Goal: Task Accomplishment & Management: Manage account settings

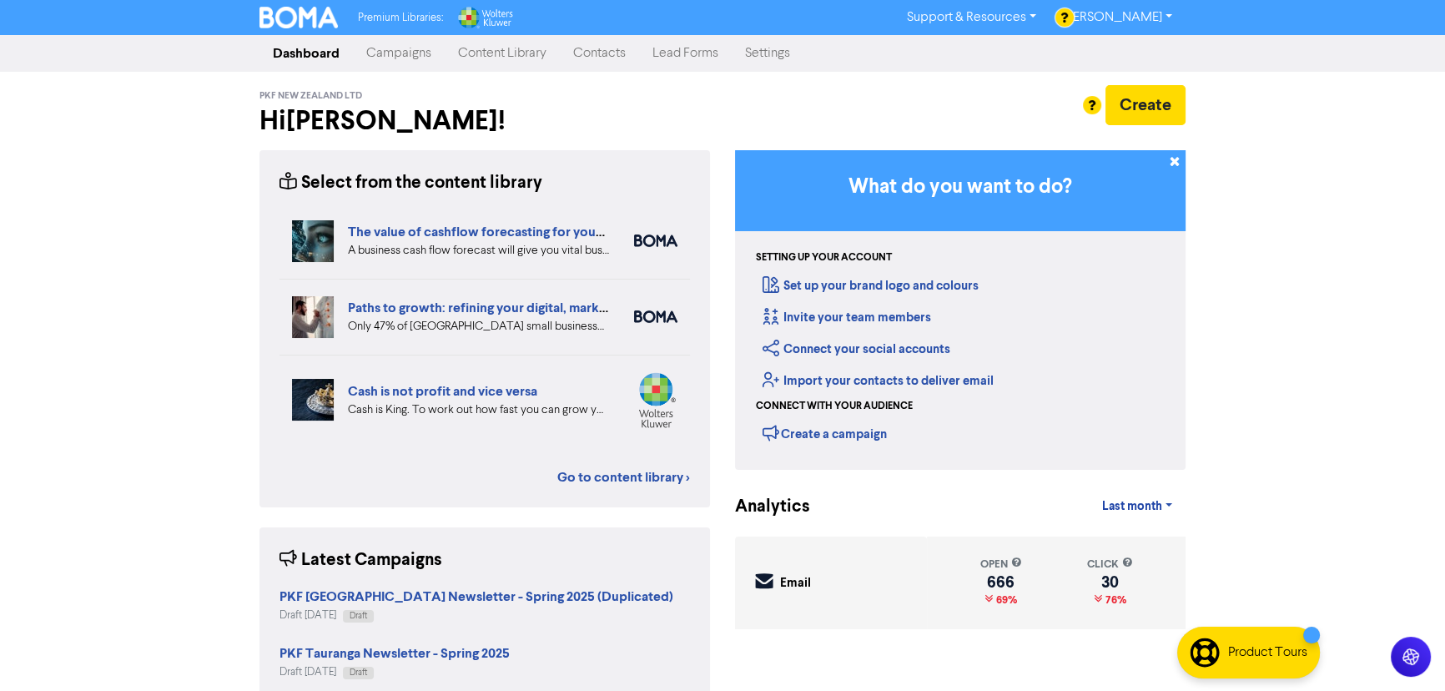
click at [602, 60] on link "Contacts" at bounding box center [599, 53] width 79 height 33
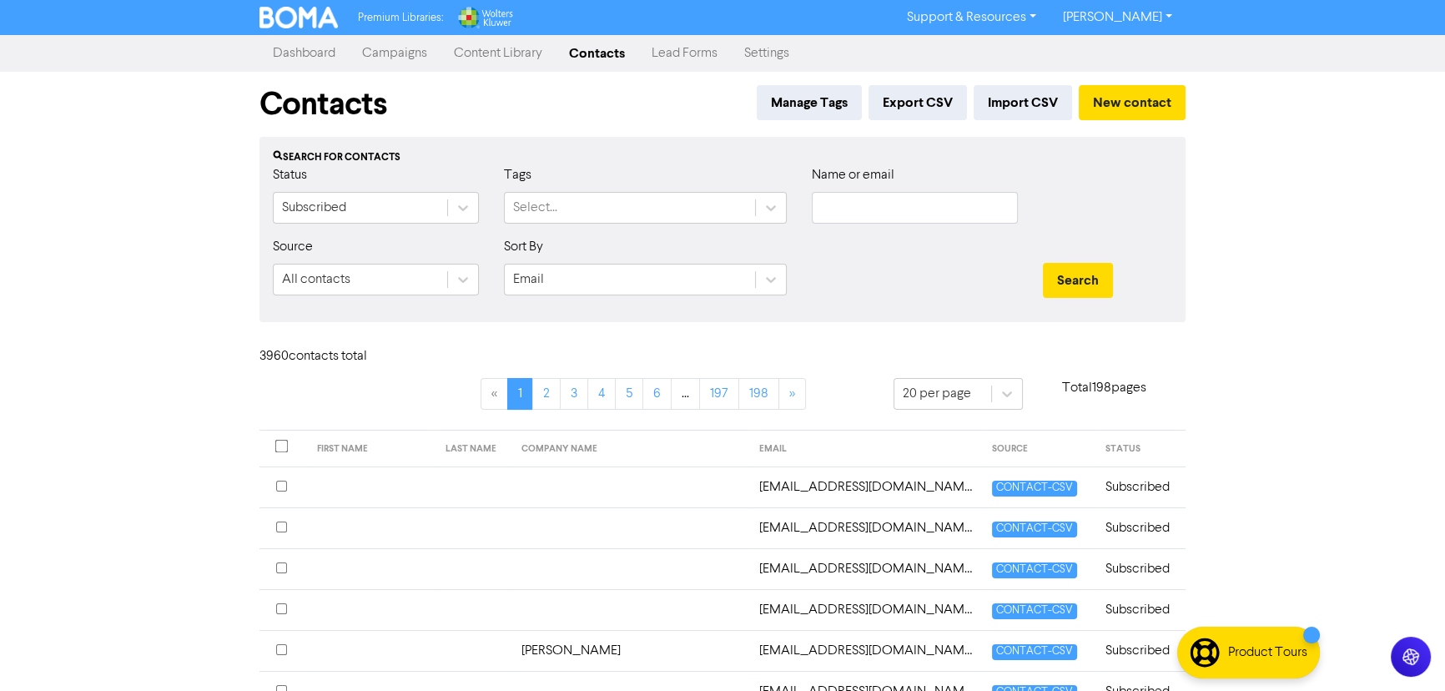
click at [399, 54] on link "Campaigns" at bounding box center [395, 53] width 92 height 33
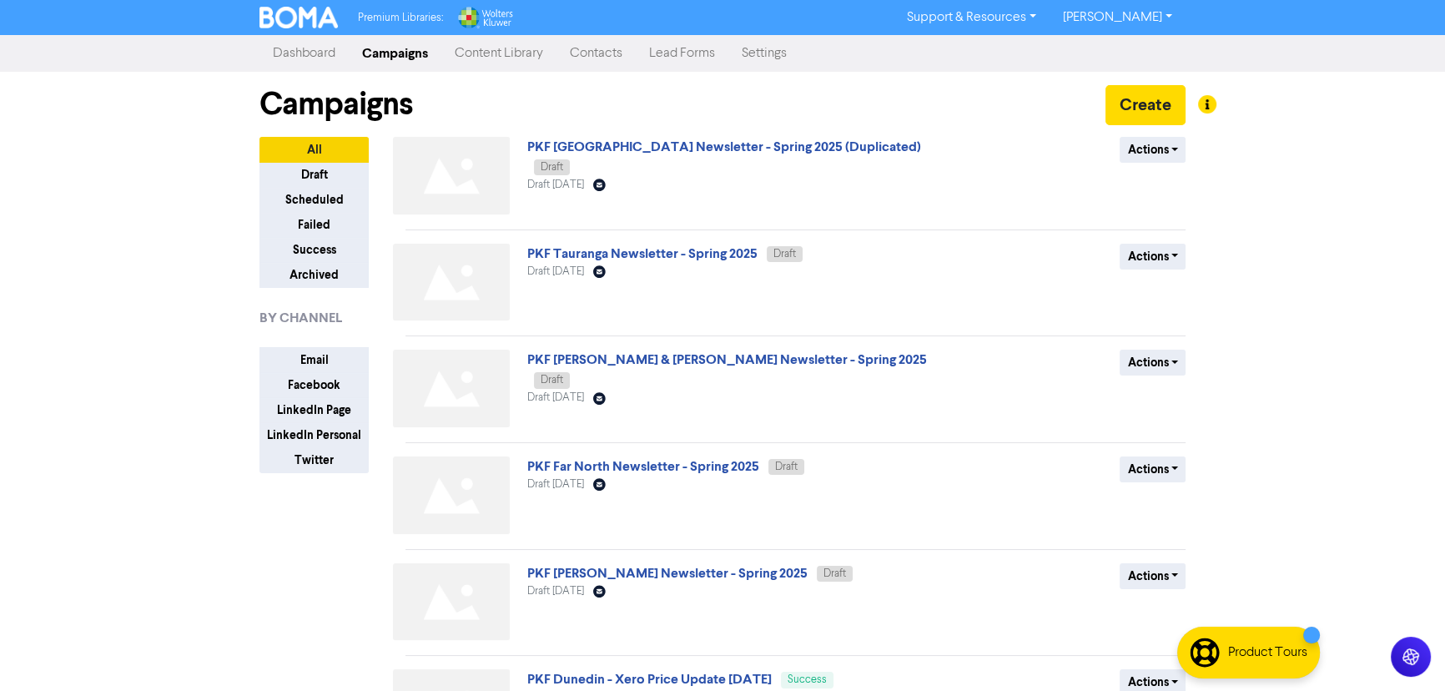
click at [591, 51] on link "Contacts" at bounding box center [596, 53] width 79 height 33
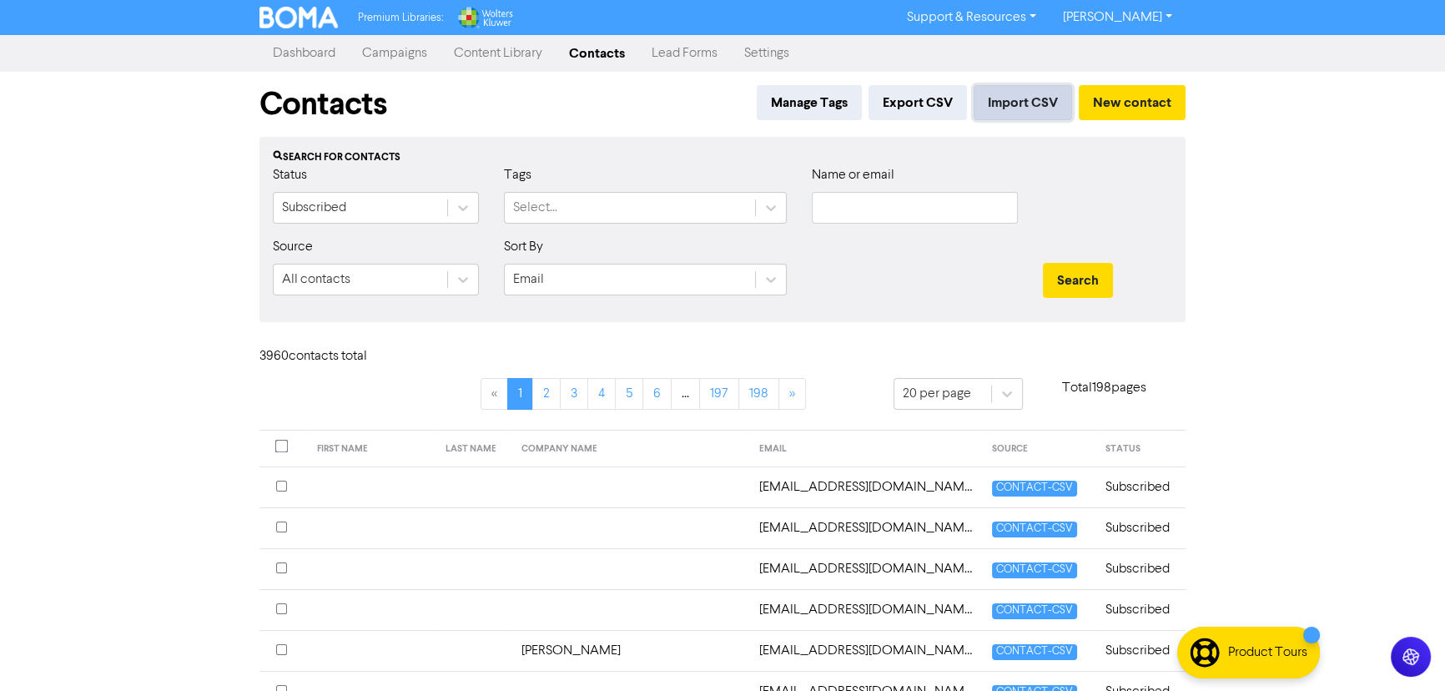
click at [1033, 94] on button "Import CSV" at bounding box center [1023, 102] width 98 height 35
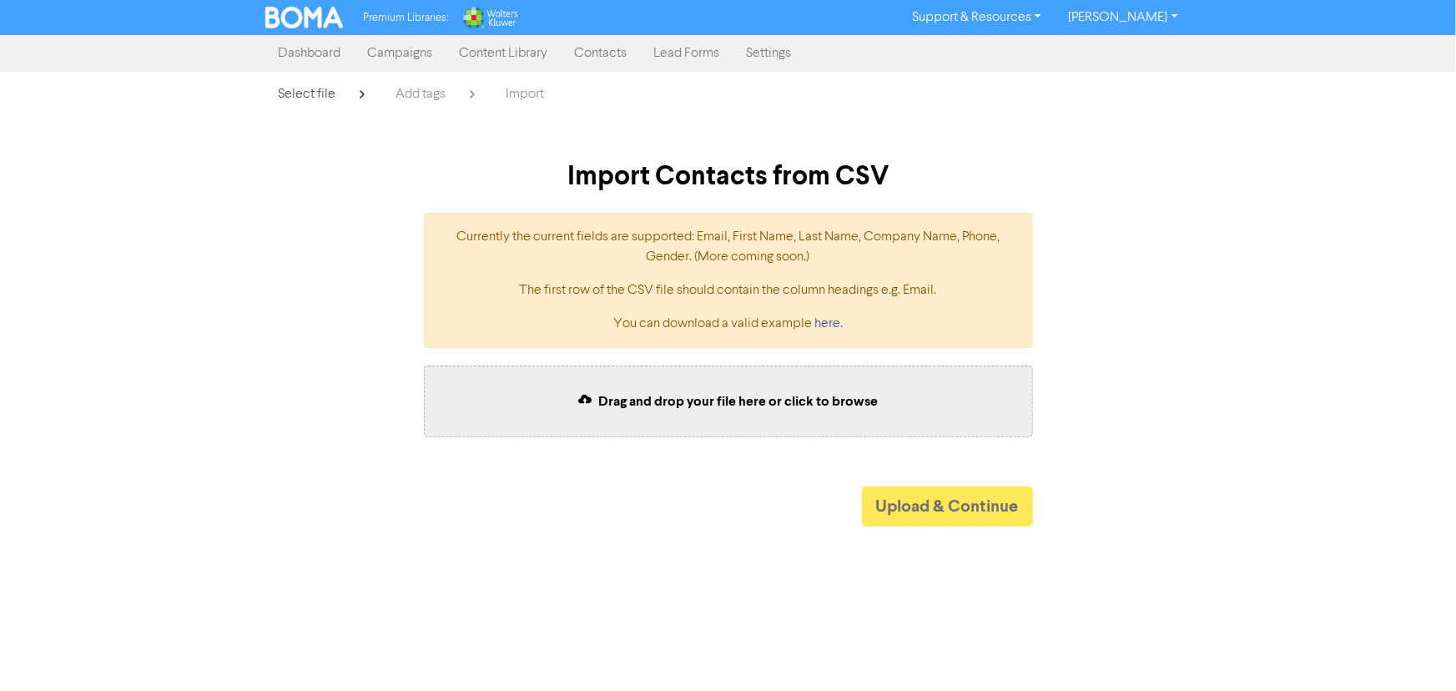
click at [684, 421] on div "Drag and drop your file here or click to browse" at bounding box center [728, 401] width 609 height 72
click at [693, 400] on span "Drag and drop your file here or click to browse" at bounding box center [738, 401] width 280 height 17
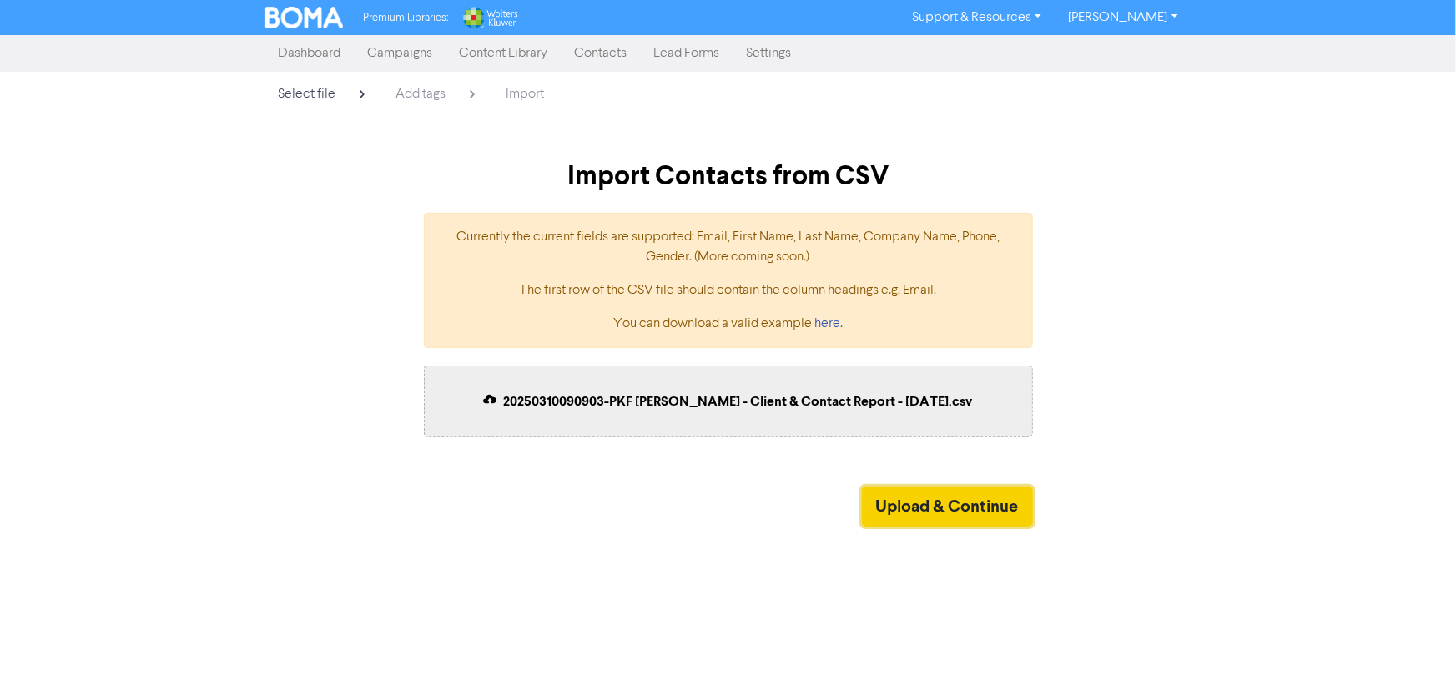
click at [914, 508] on button "Upload & Continue" at bounding box center [947, 506] width 171 height 40
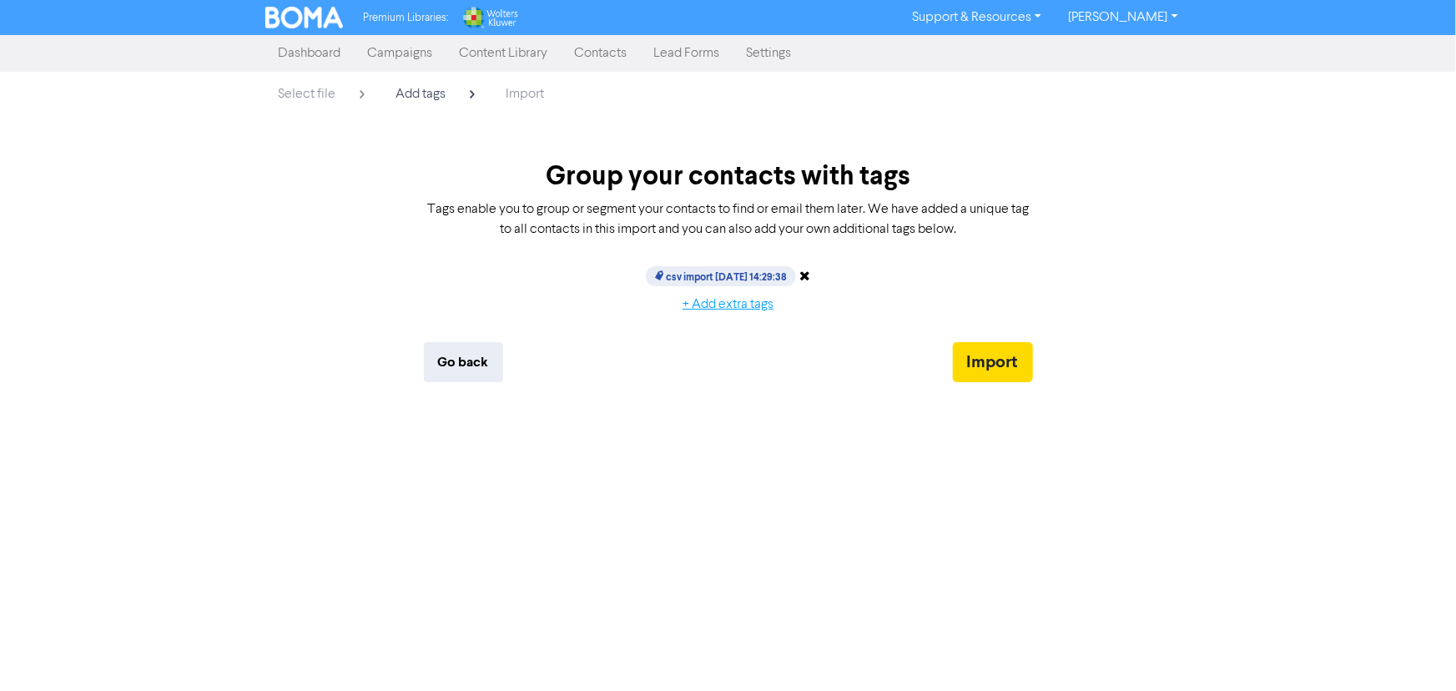
click at [739, 305] on button "+ Add extra tags" at bounding box center [727, 304] width 119 height 35
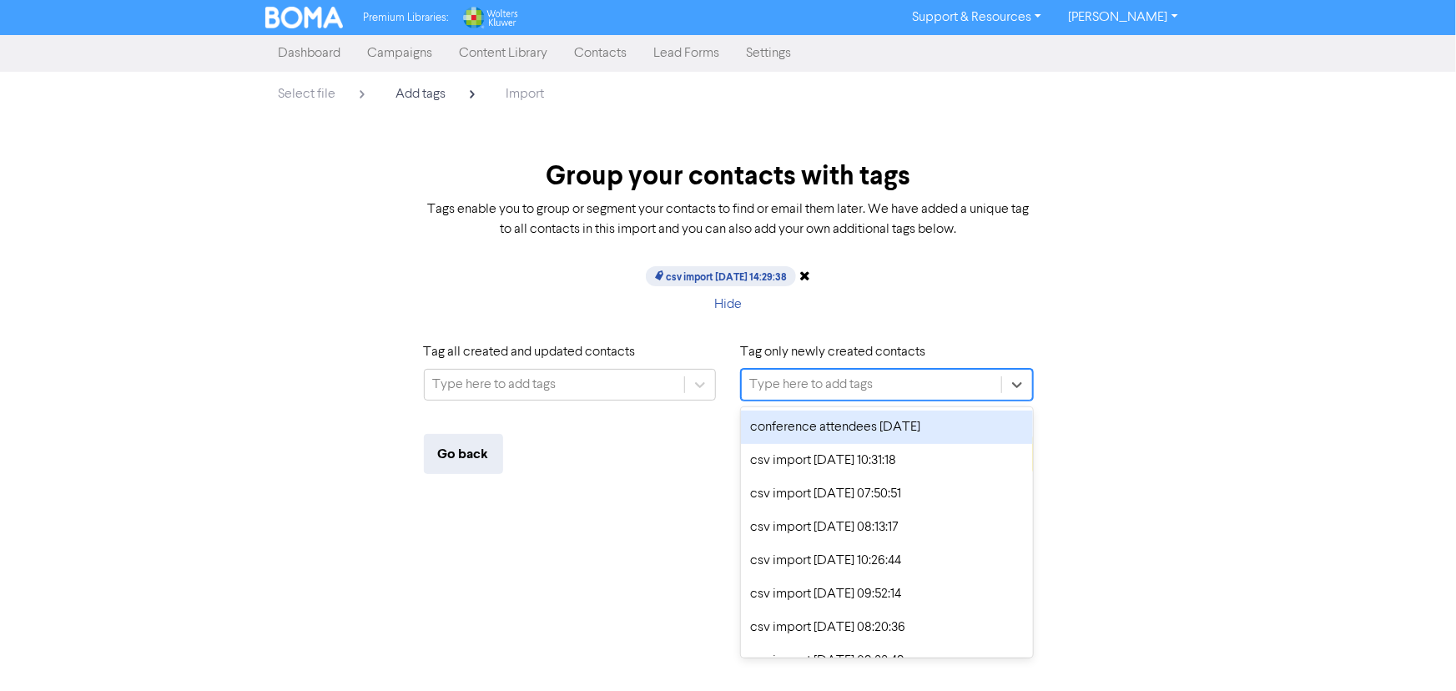
click at [824, 375] on div "Type here to add tags" at bounding box center [811, 385] width 123 height 20
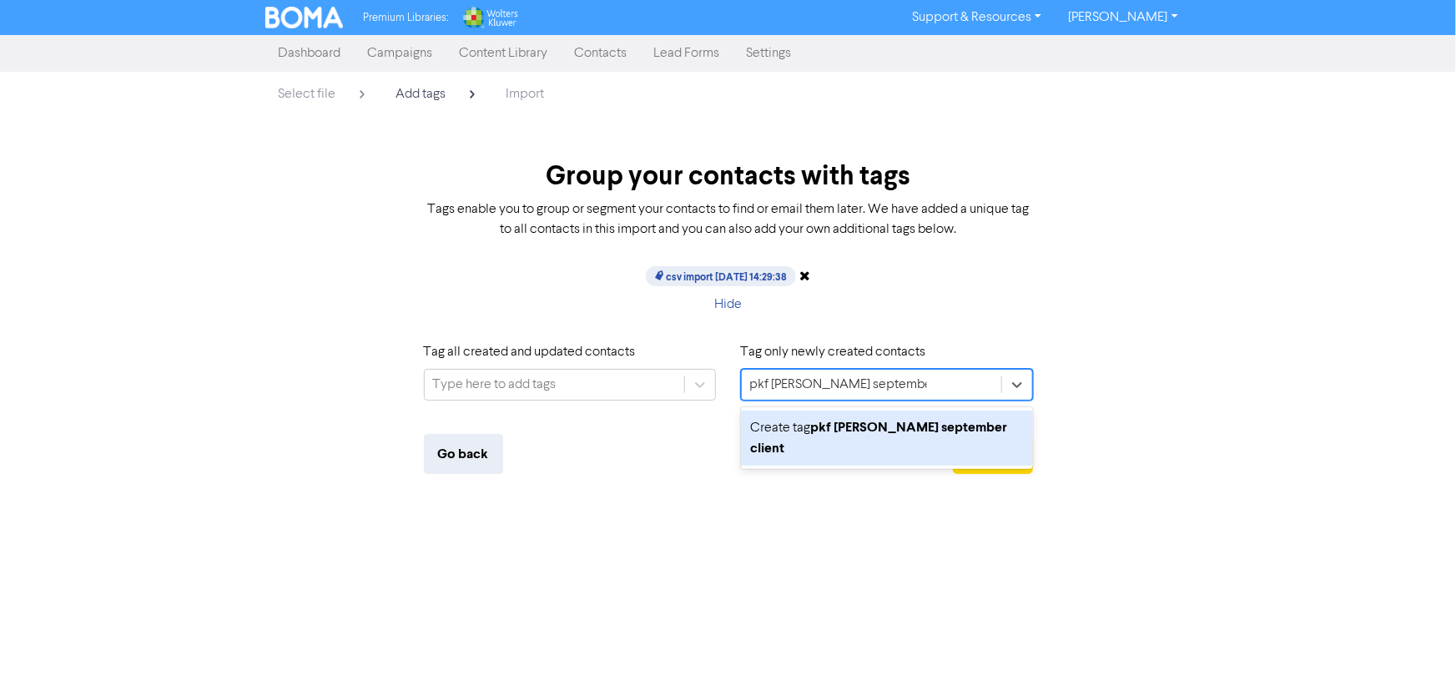
type input "pkf [PERSON_NAME] september client list"
click at [819, 421] on b "pkf [PERSON_NAME] september client list" at bounding box center [879, 438] width 257 height 38
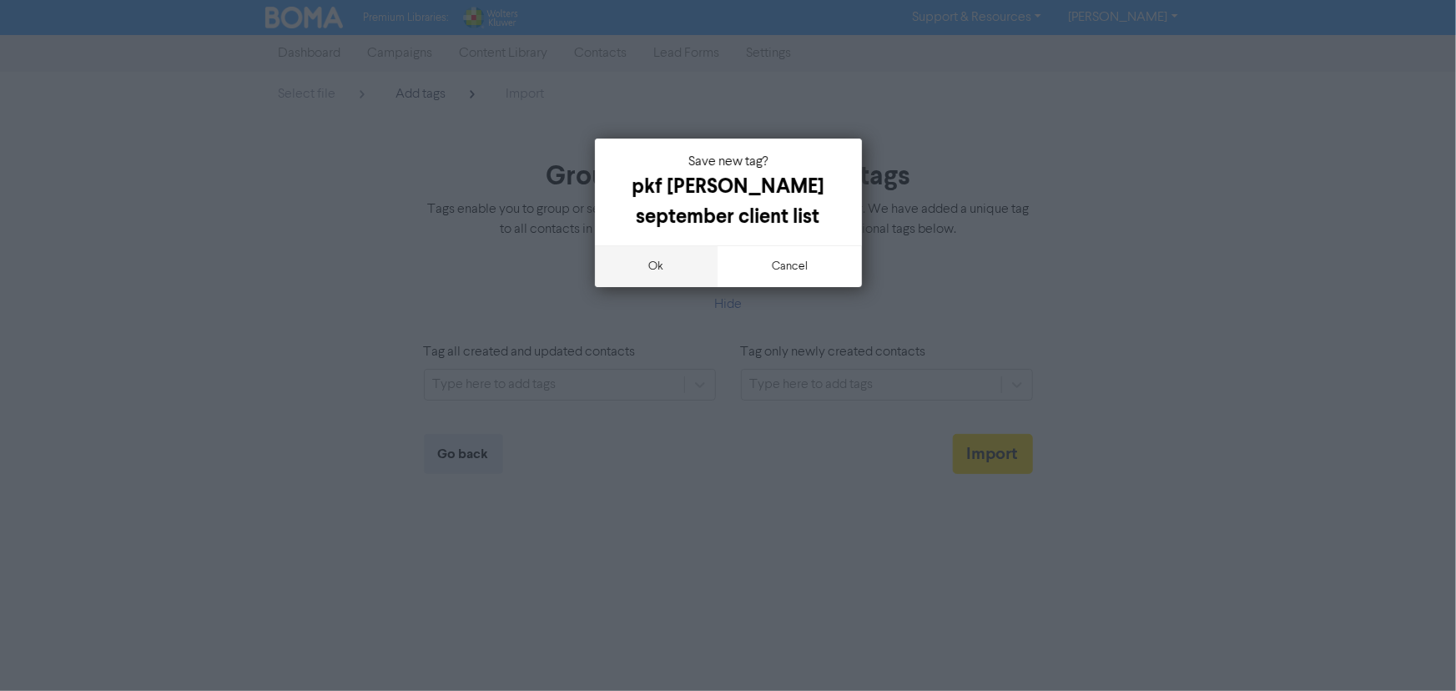
click at [642, 251] on button "ok" at bounding box center [656, 266] width 123 height 42
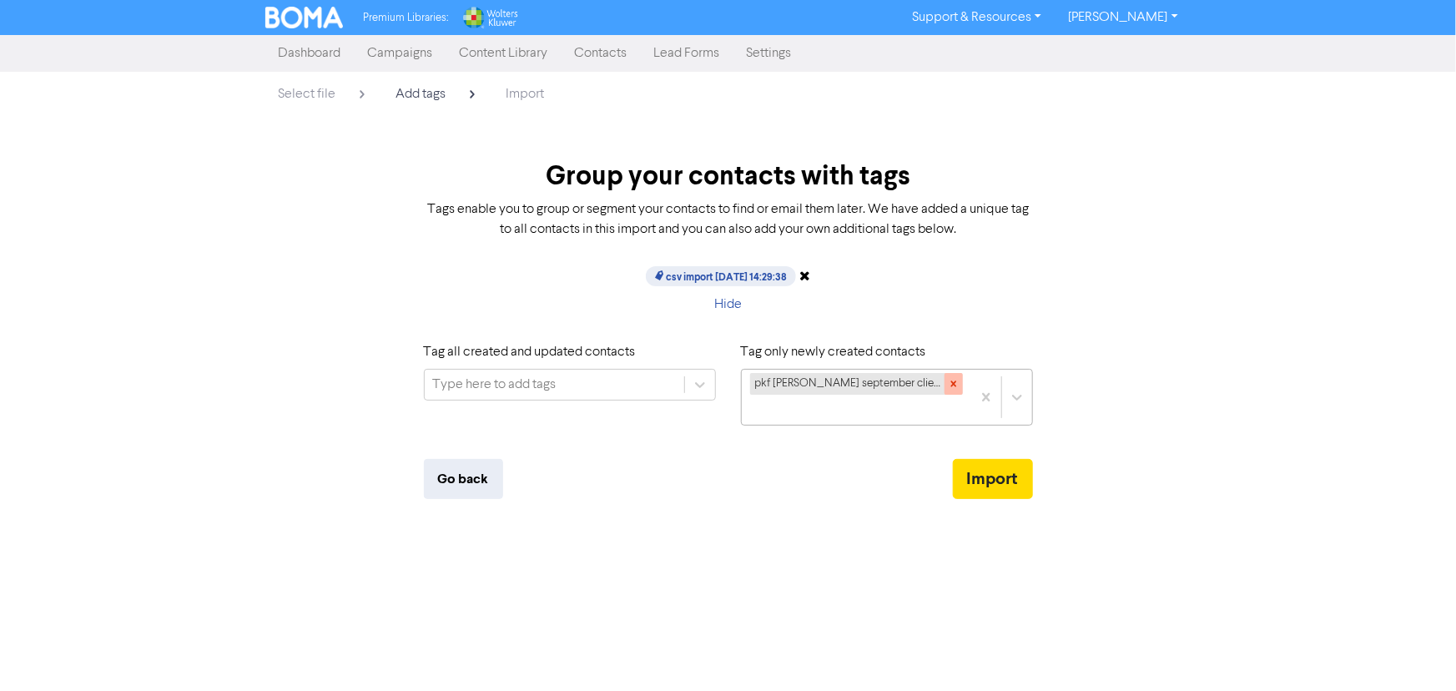
click at [948, 378] on icon at bounding box center [954, 384] width 12 height 12
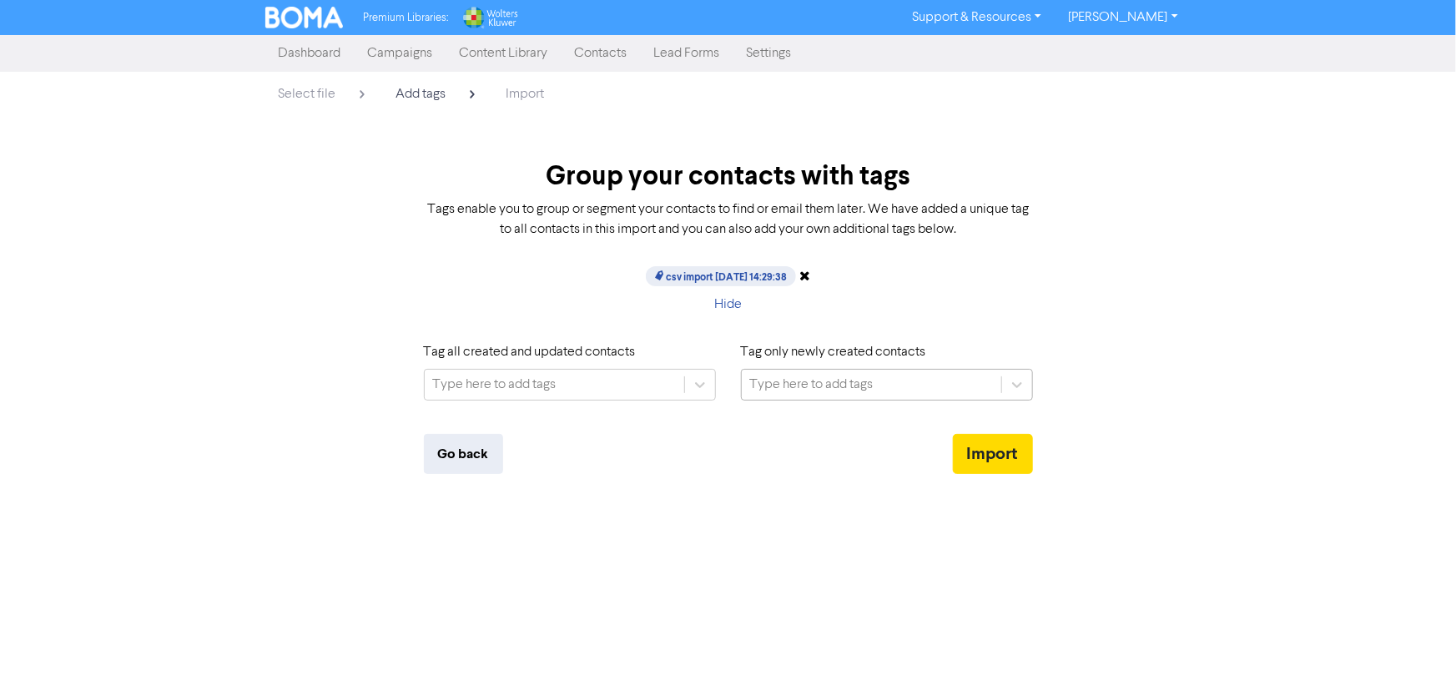
click at [778, 376] on div "Type here to add tags" at bounding box center [811, 385] width 123 height 20
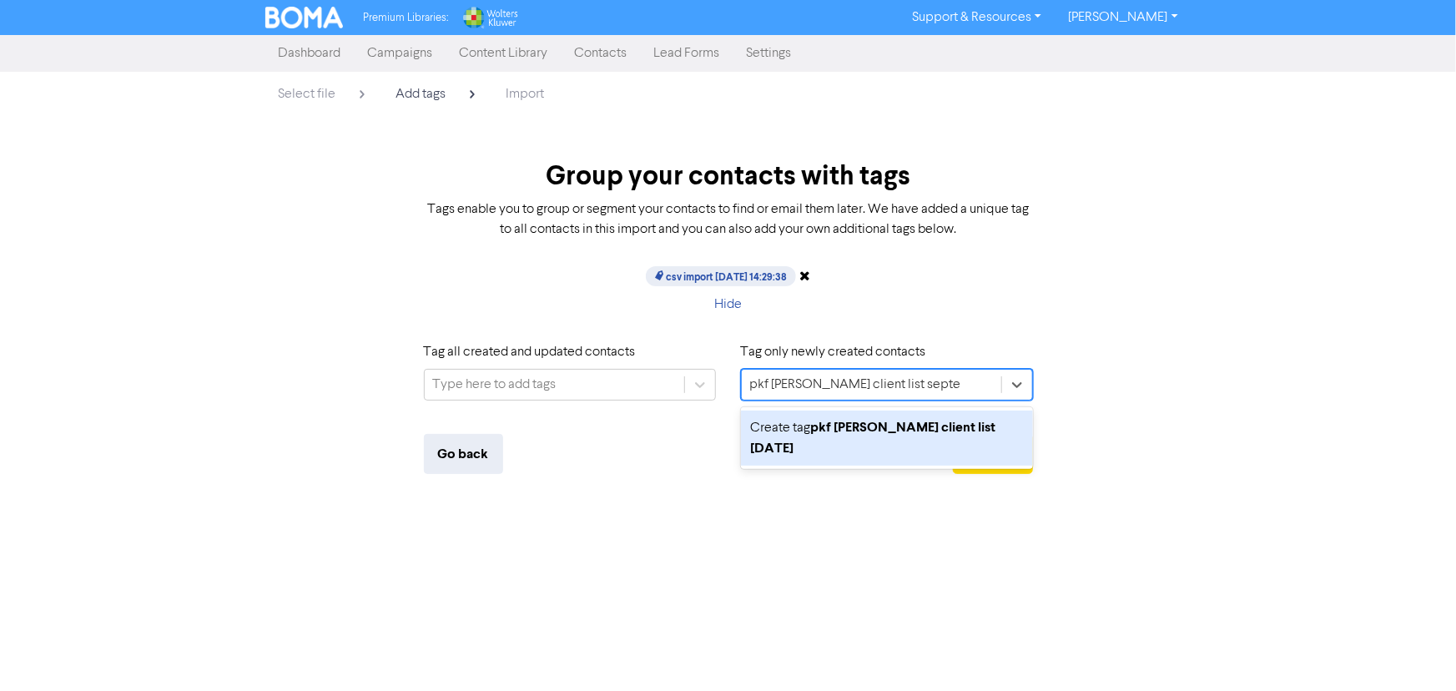
type input "pkf [PERSON_NAME] client list [DATE]"
click at [829, 451] on div "Create tag pkf hamilton client list september 2025" at bounding box center [887, 438] width 292 height 55
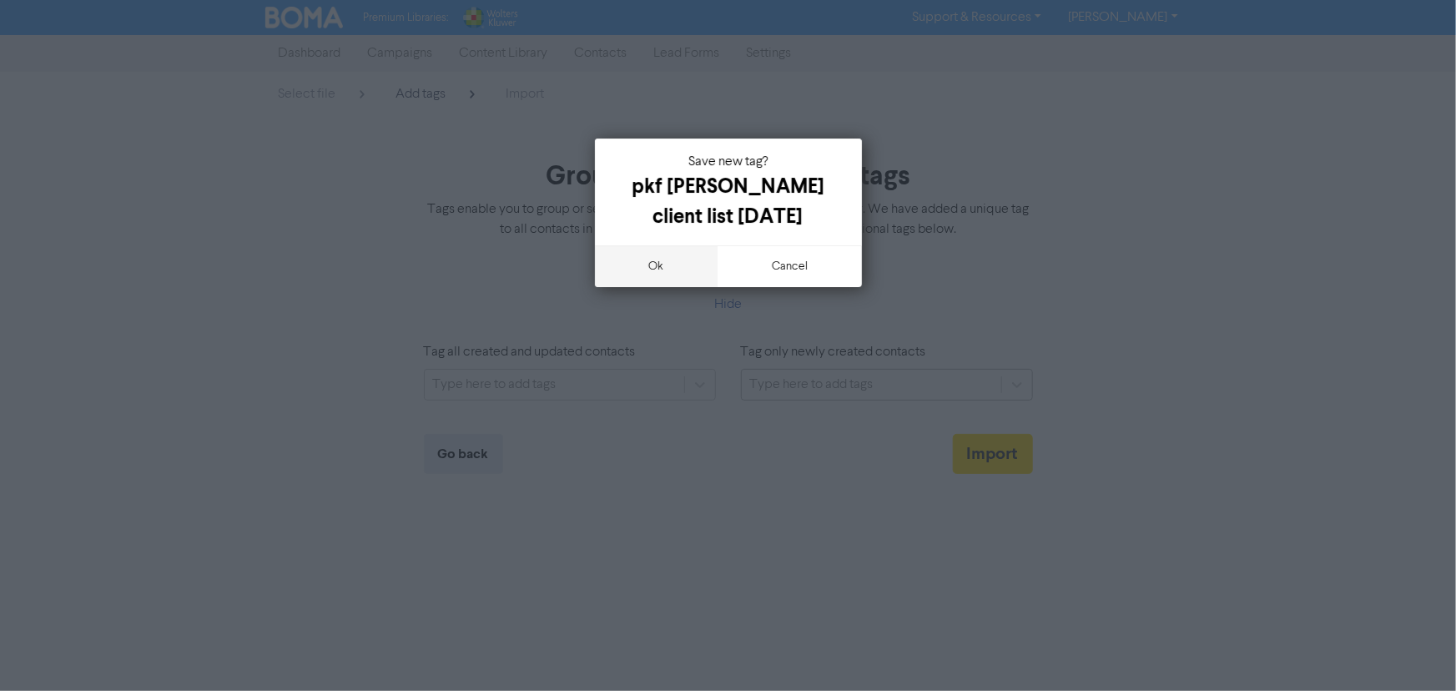
click at [633, 257] on button "ok" at bounding box center [656, 266] width 123 height 42
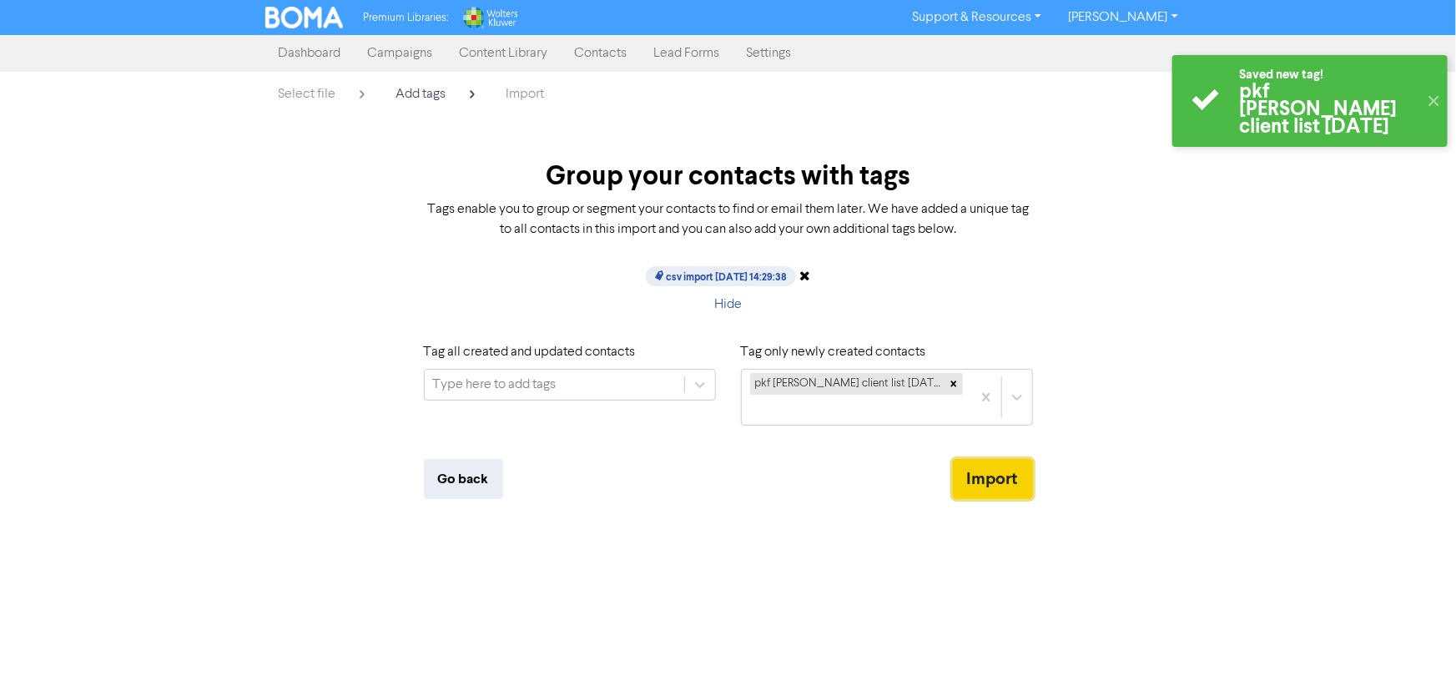
click at [985, 476] on button "Import" at bounding box center [993, 479] width 80 height 40
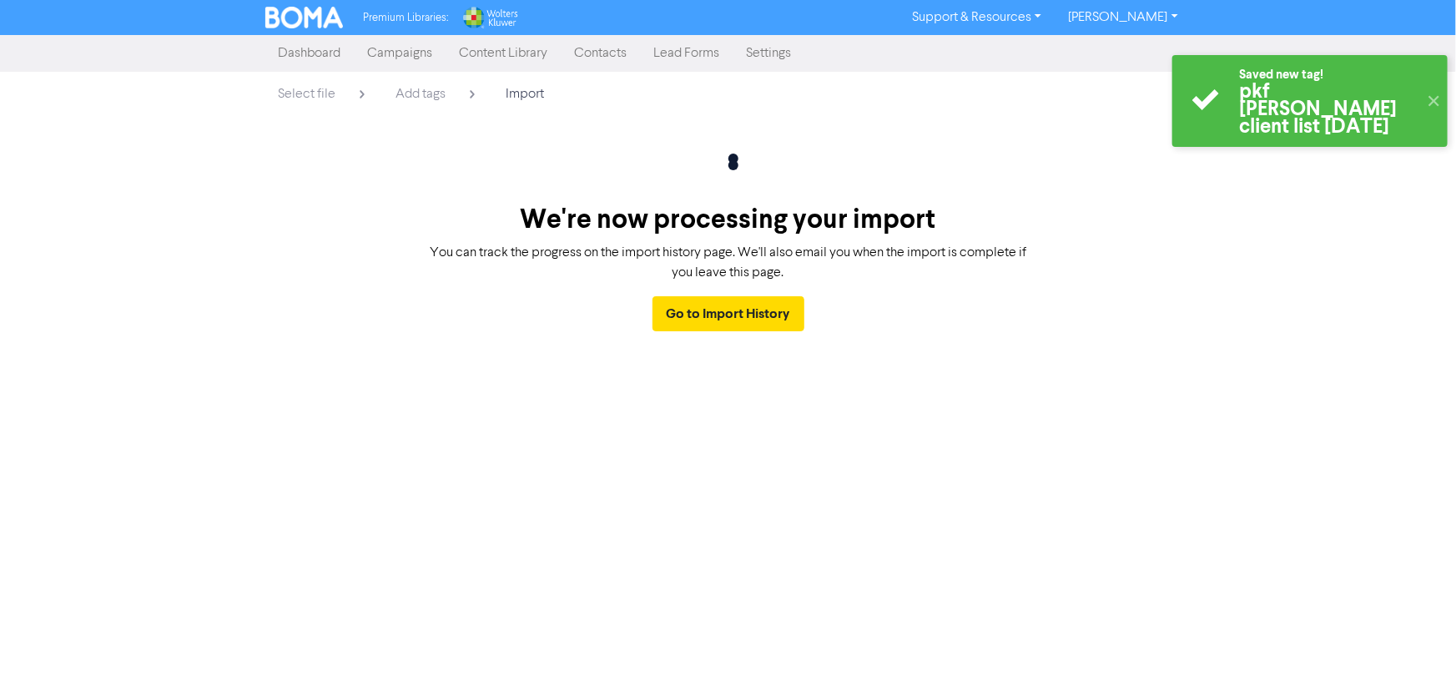
drag, startPoint x: 0, startPoint y: 526, endPoint x: 0, endPoint y: 567, distance: 40.9
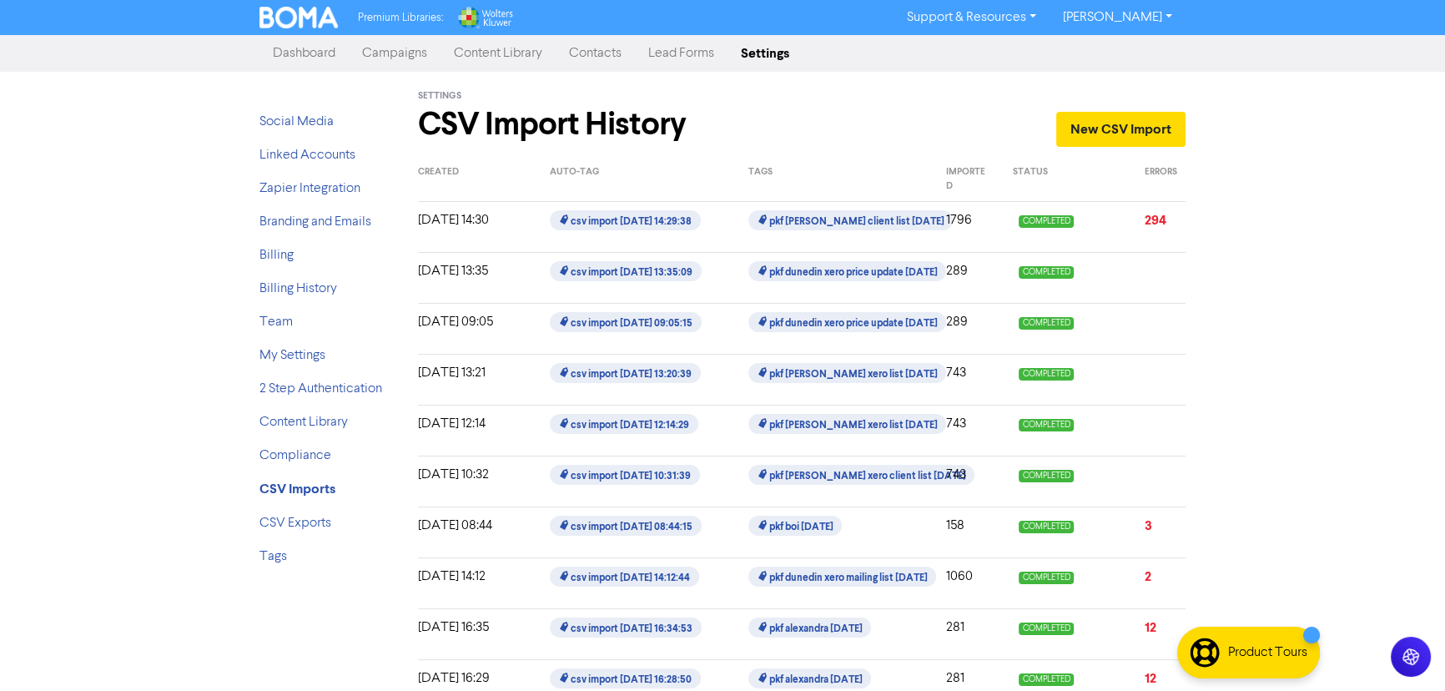
click at [405, 43] on link "Campaigns" at bounding box center [395, 53] width 92 height 33
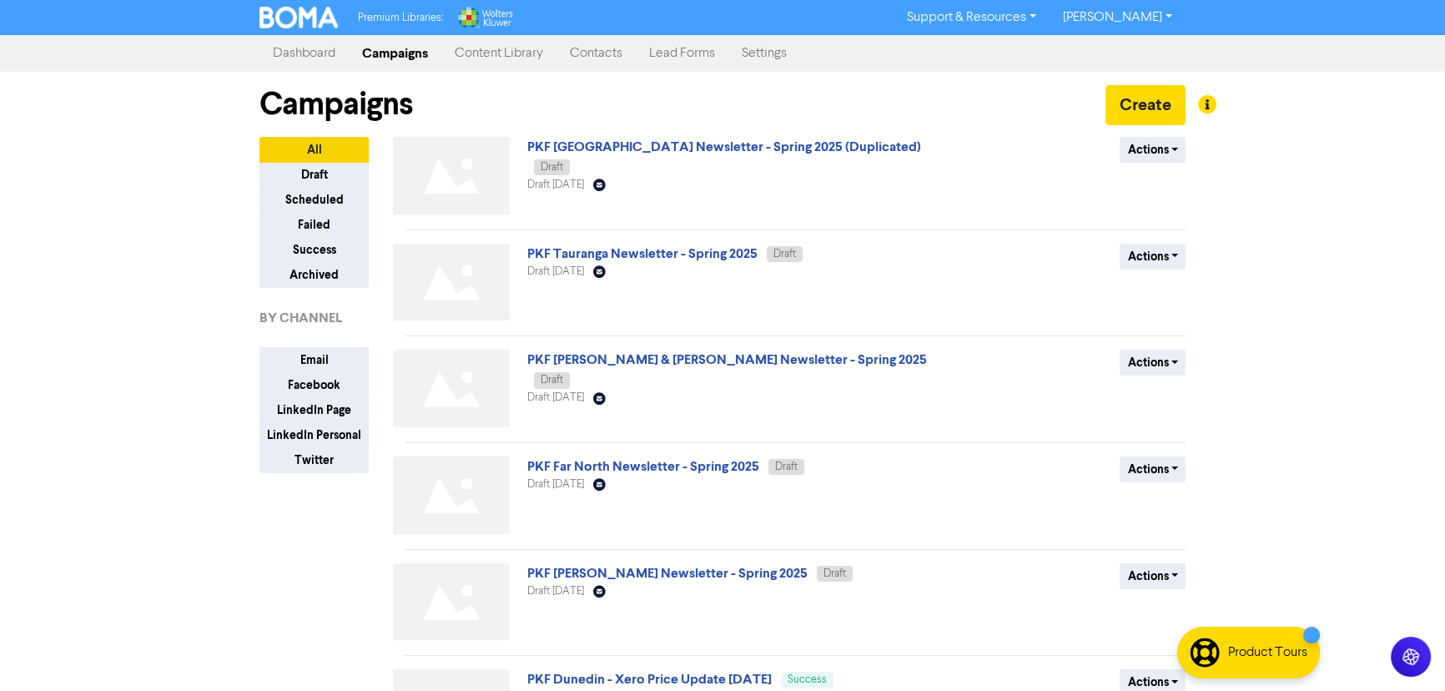
click at [593, 48] on link "Contacts" at bounding box center [596, 53] width 79 height 33
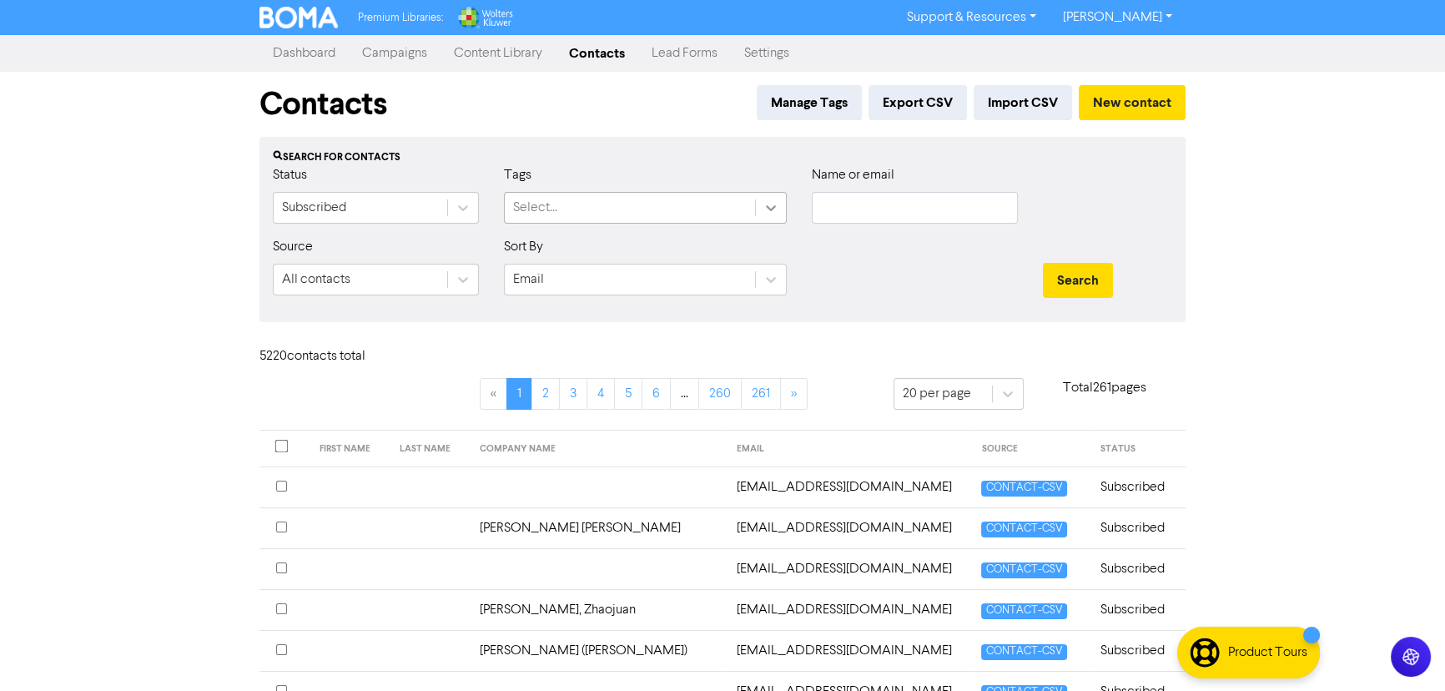
click at [763, 222] on div at bounding box center [771, 208] width 30 height 30
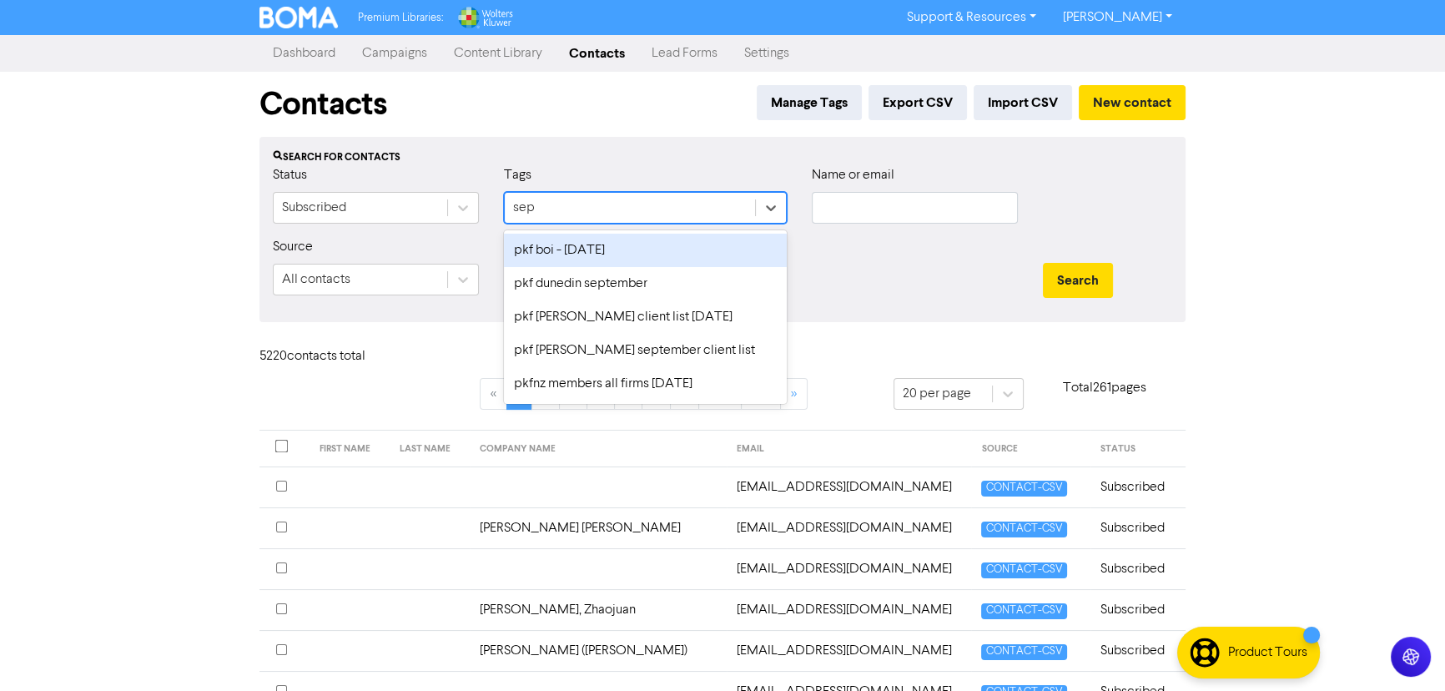
type input "sept"
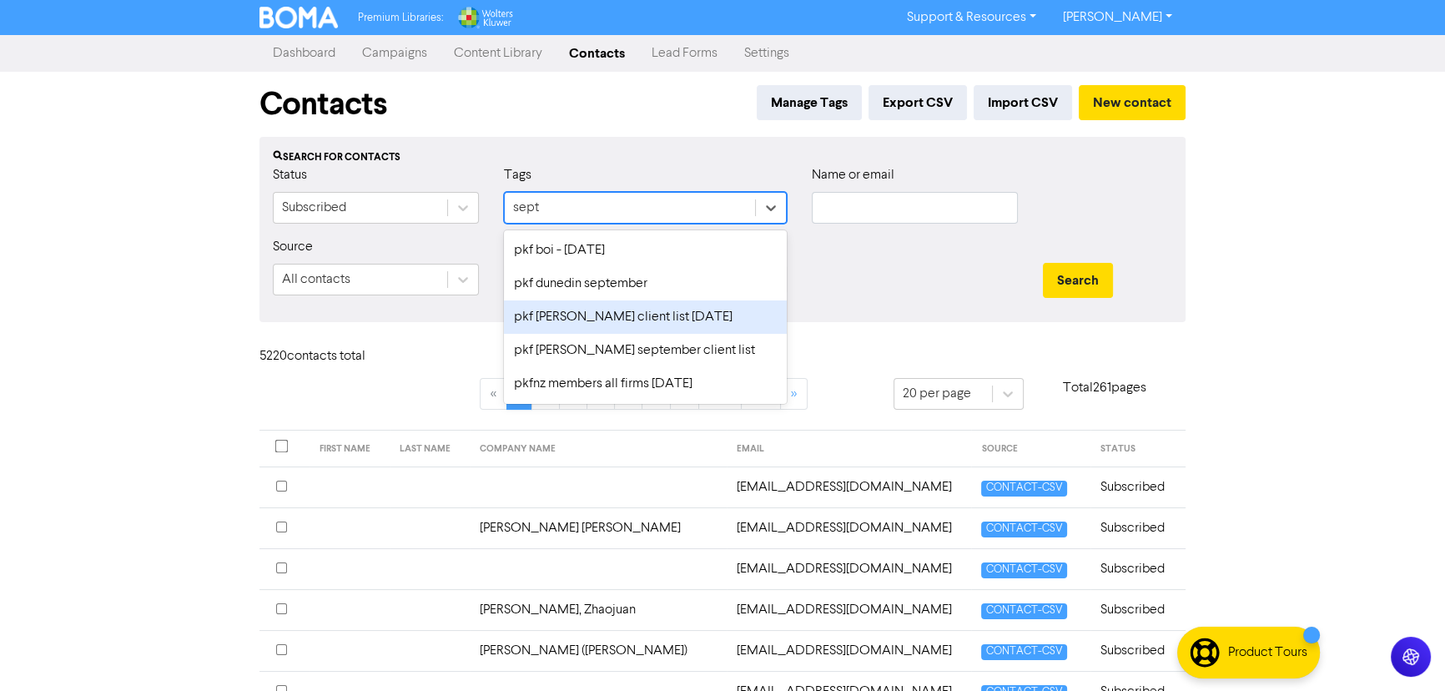
click at [730, 313] on div "pkf [PERSON_NAME] client list [DATE]" at bounding box center [645, 316] width 283 height 33
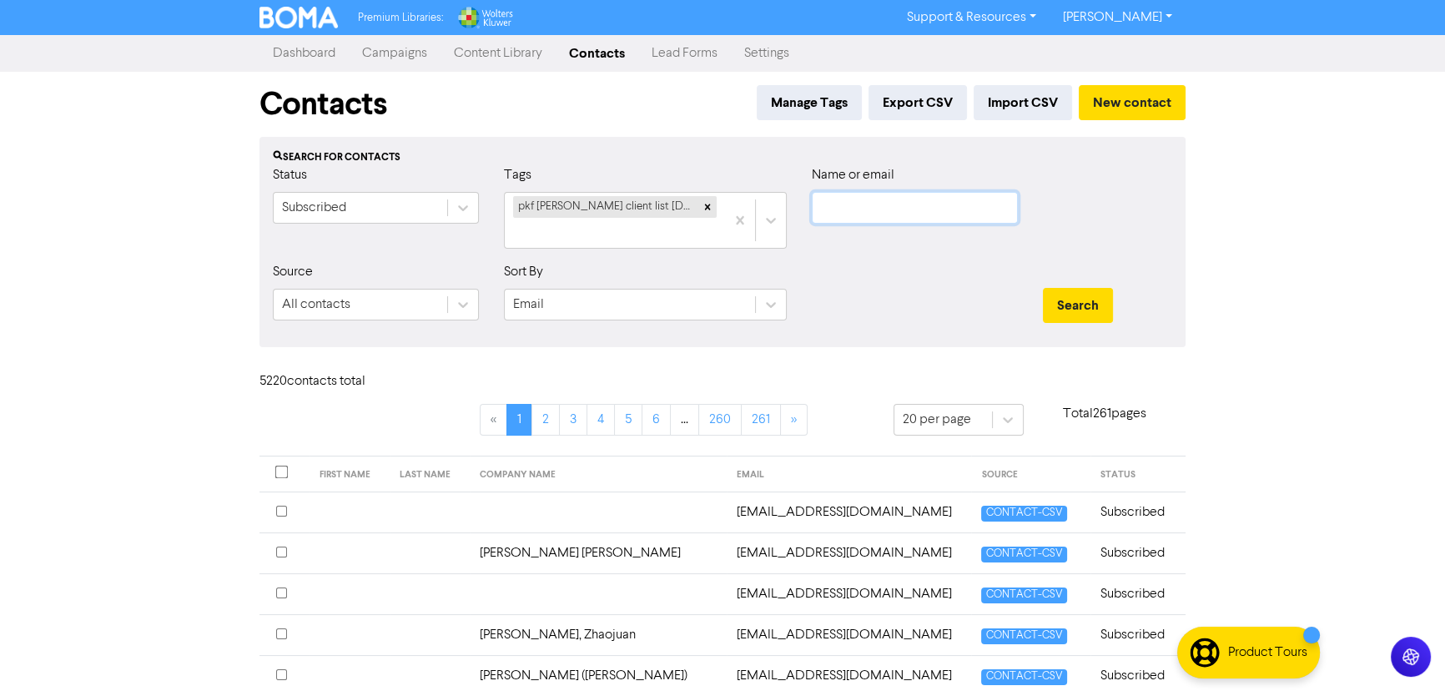
click at [894, 195] on input "text" at bounding box center [915, 208] width 206 height 32
click at [862, 203] on input "text" at bounding box center [915, 208] width 206 height 32
click at [1100, 305] on button "Search" at bounding box center [1078, 305] width 70 height 35
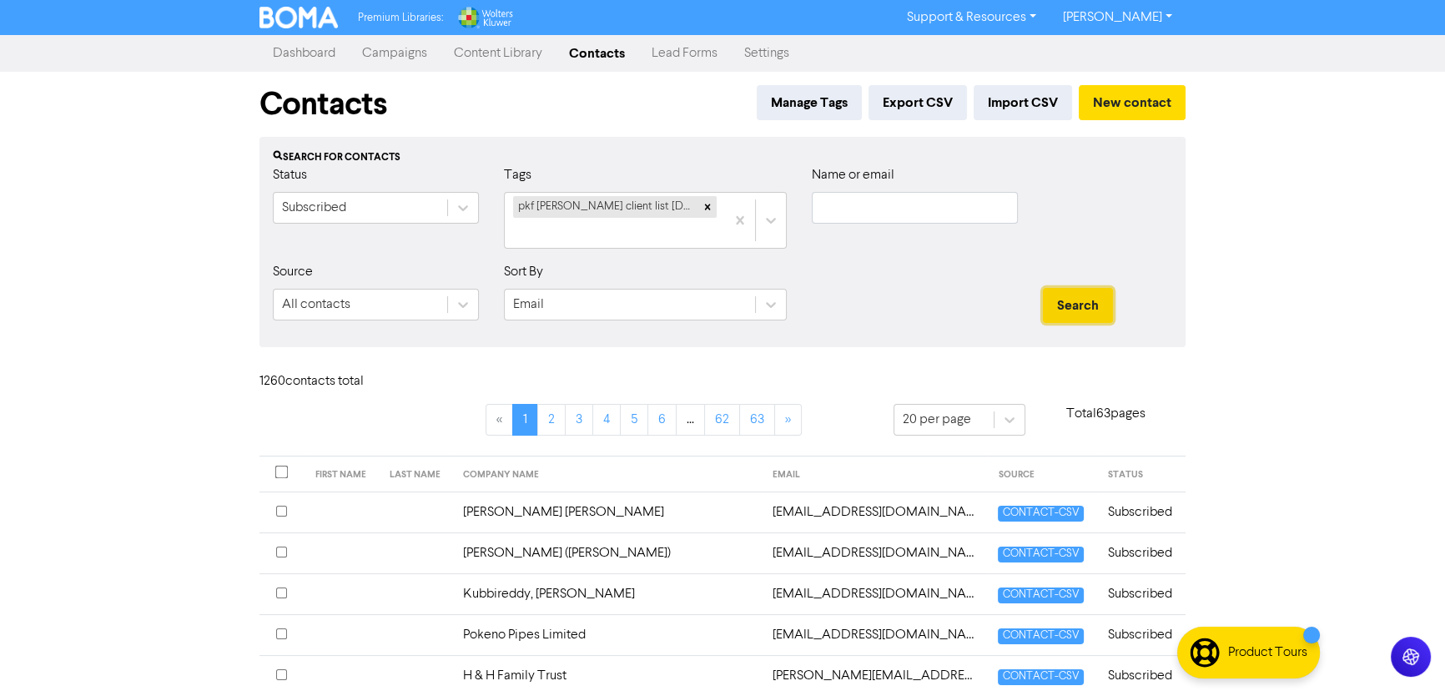
click at [1100, 305] on button "Search" at bounding box center [1078, 305] width 70 height 35
click at [873, 208] on input "text" at bounding box center [915, 208] width 206 height 32
click at [842, 209] on input "text" at bounding box center [915, 208] width 206 height 32
click at [1264, 278] on div "Premium Libraries: Support & Resources Video Tutorials FAQ & Guides Marketing E…" at bounding box center [722, 345] width 1445 height 691
click at [592, 49] on link "Contacts" at bounding box center [597, 53] width 83 height 33
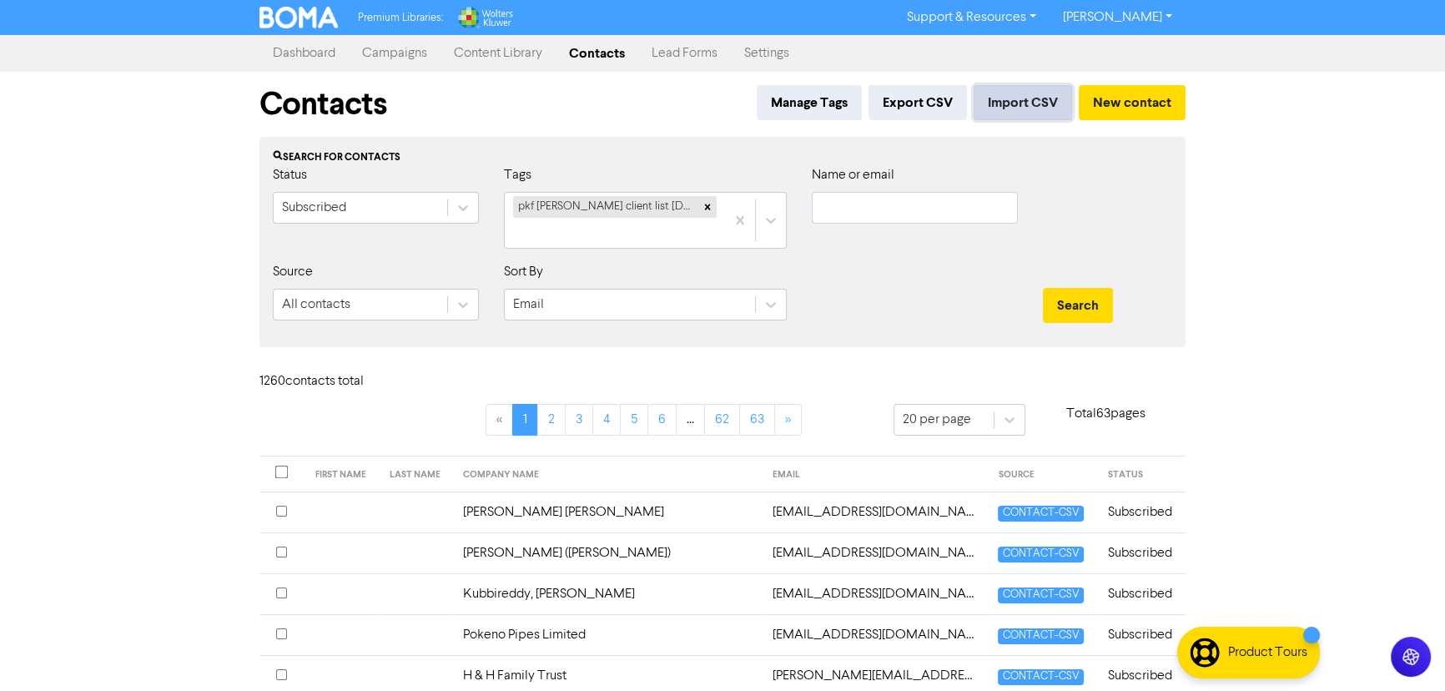
click at [1003, 95] on button "Import CSV" at bounding box center [1023, 102] width 98 height 35
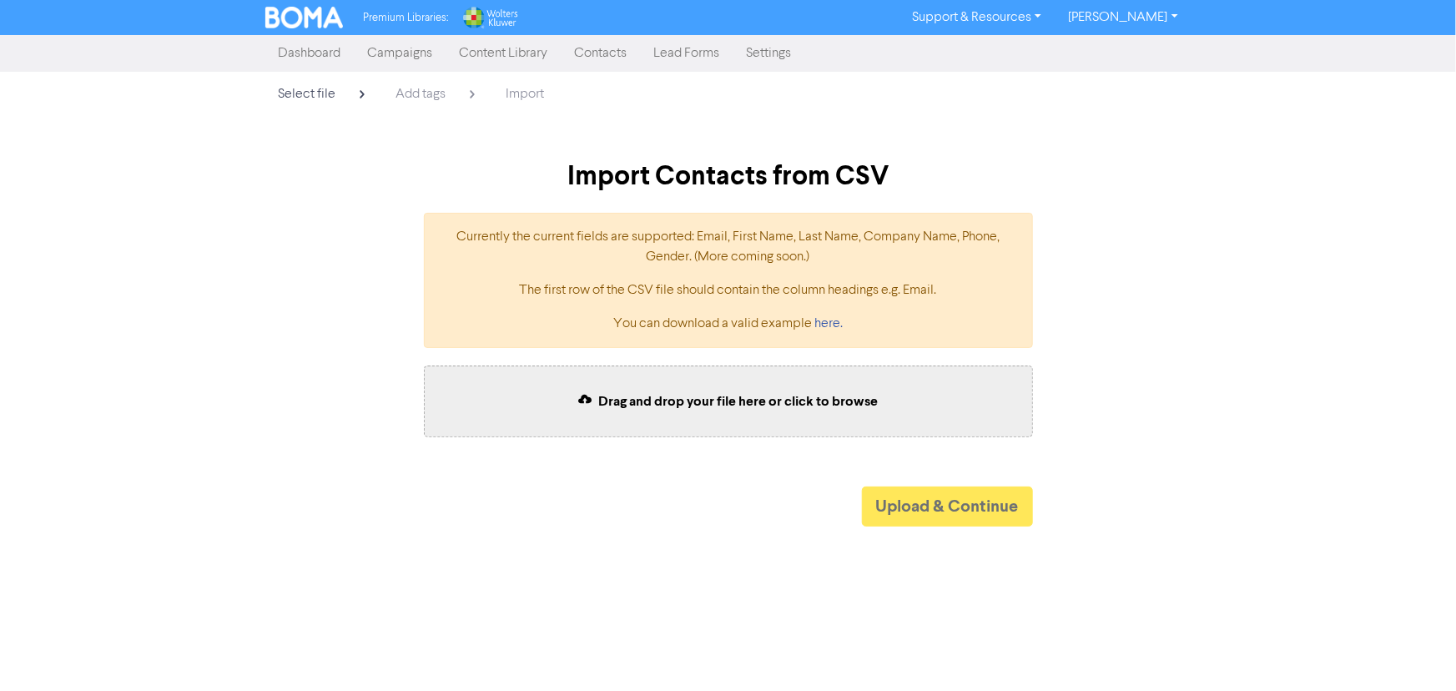
click at [751, 410] on div "Drag and drop your file here or click to browse" at bounding box center [728, 401] width 609 height 72
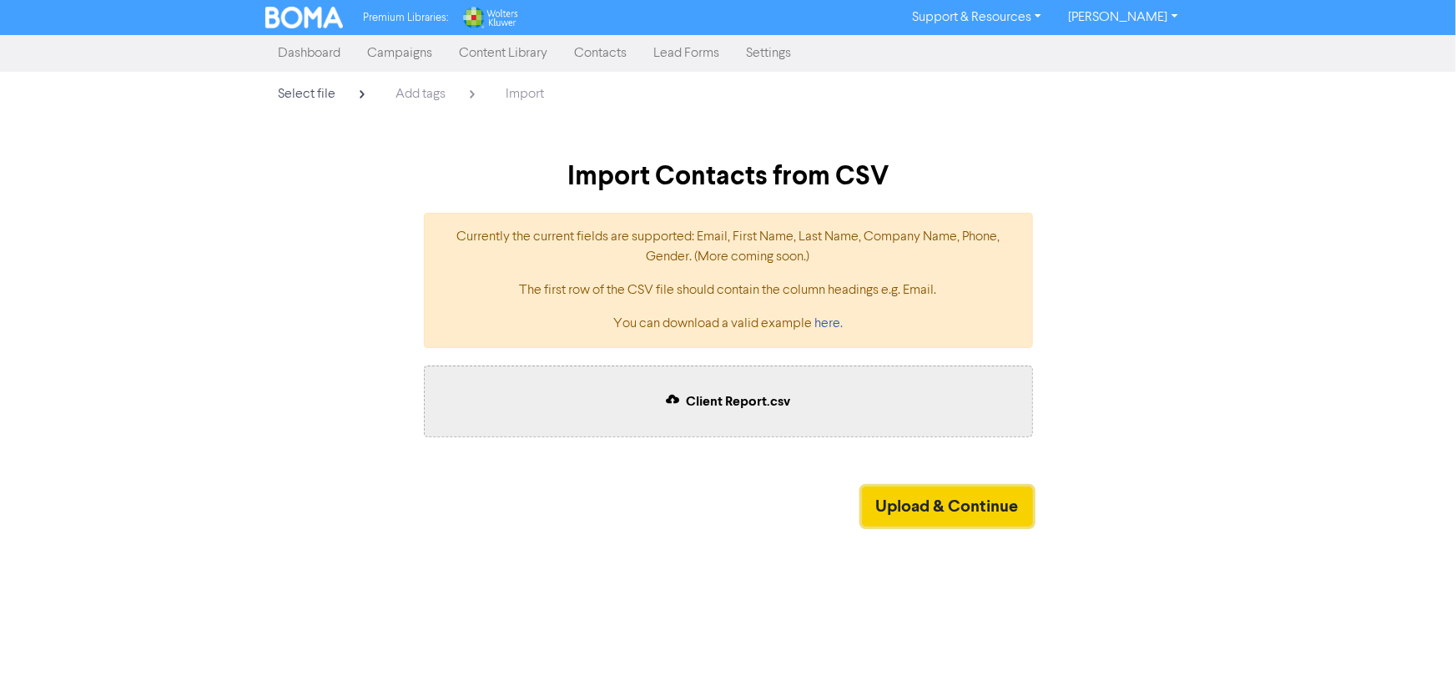
click at [987, 509] on button "Upload & Continue" at bounding box center [947, 506] width 171 height 40
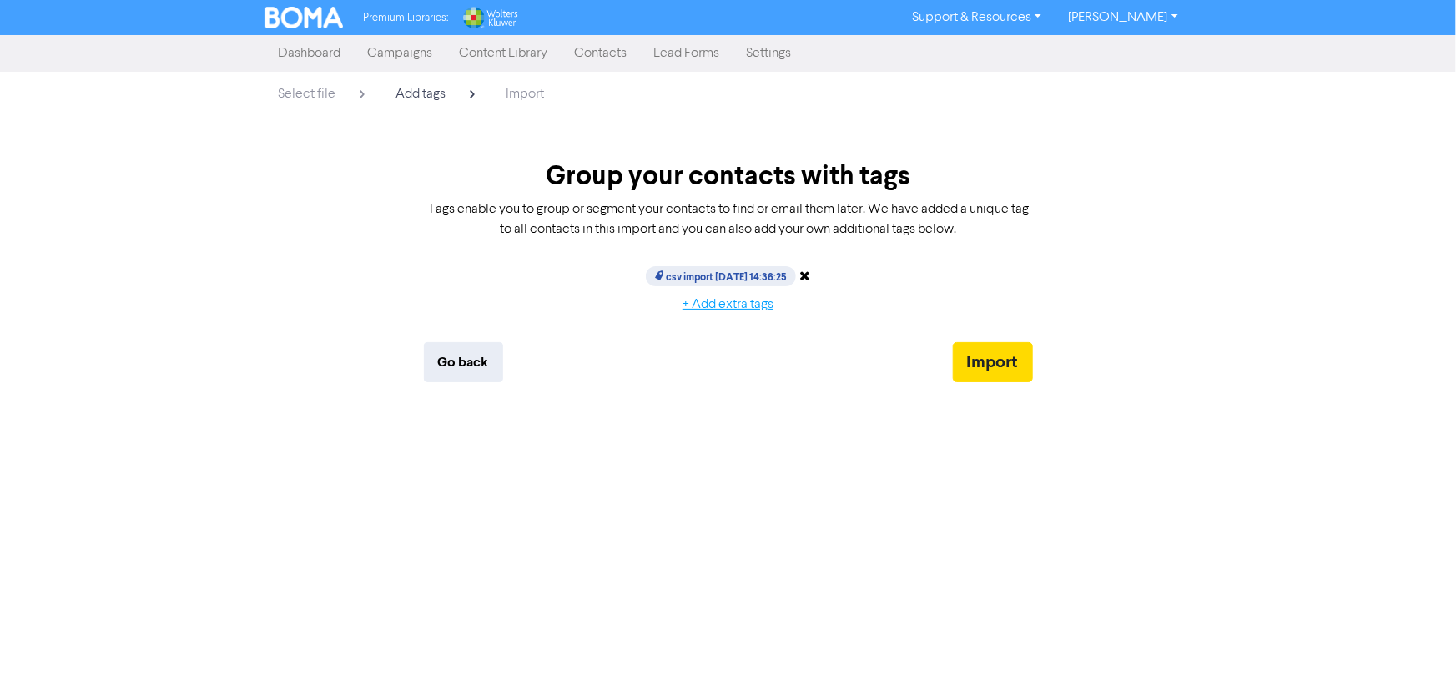
click at [730, 300] on button "+ Add extra tags" at bounding box center [727, 304] width 119 height 35
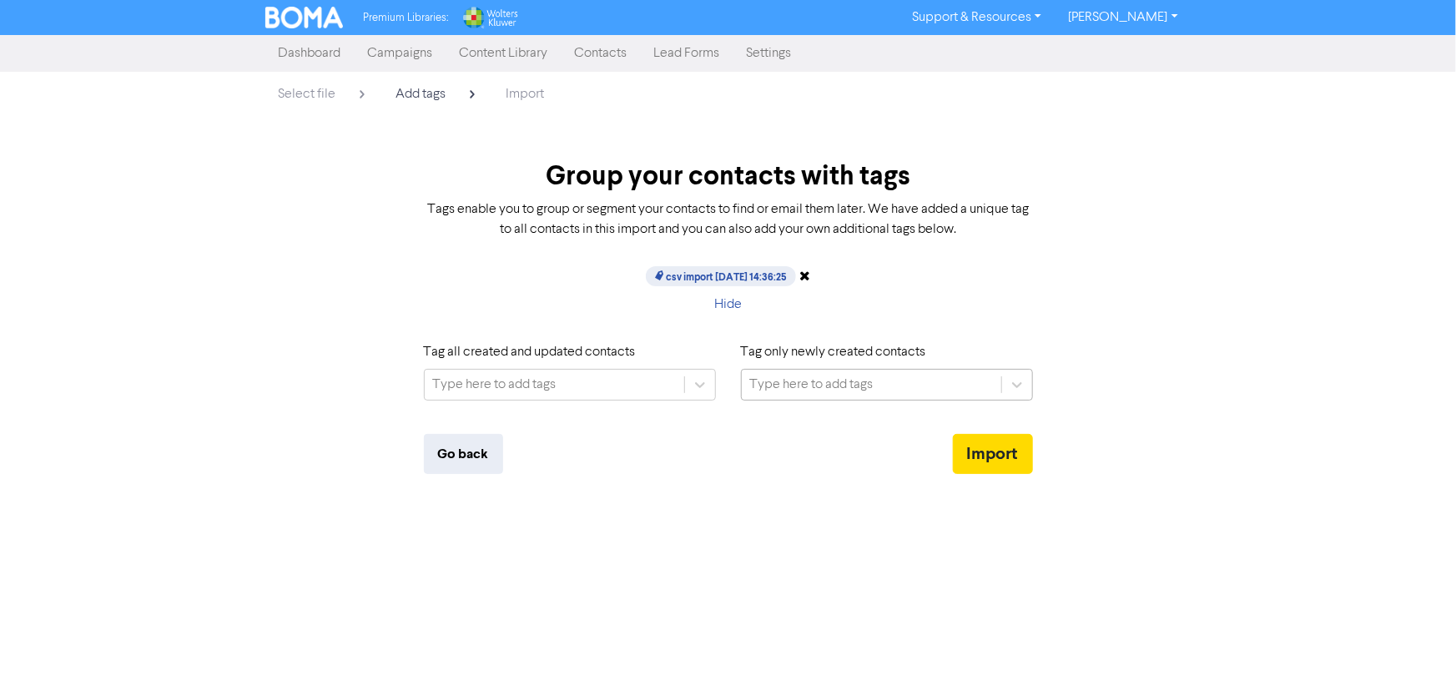
click at [889, 383] on div "Type here to add tags" at bounding box center [871, 385] width 259 height 30
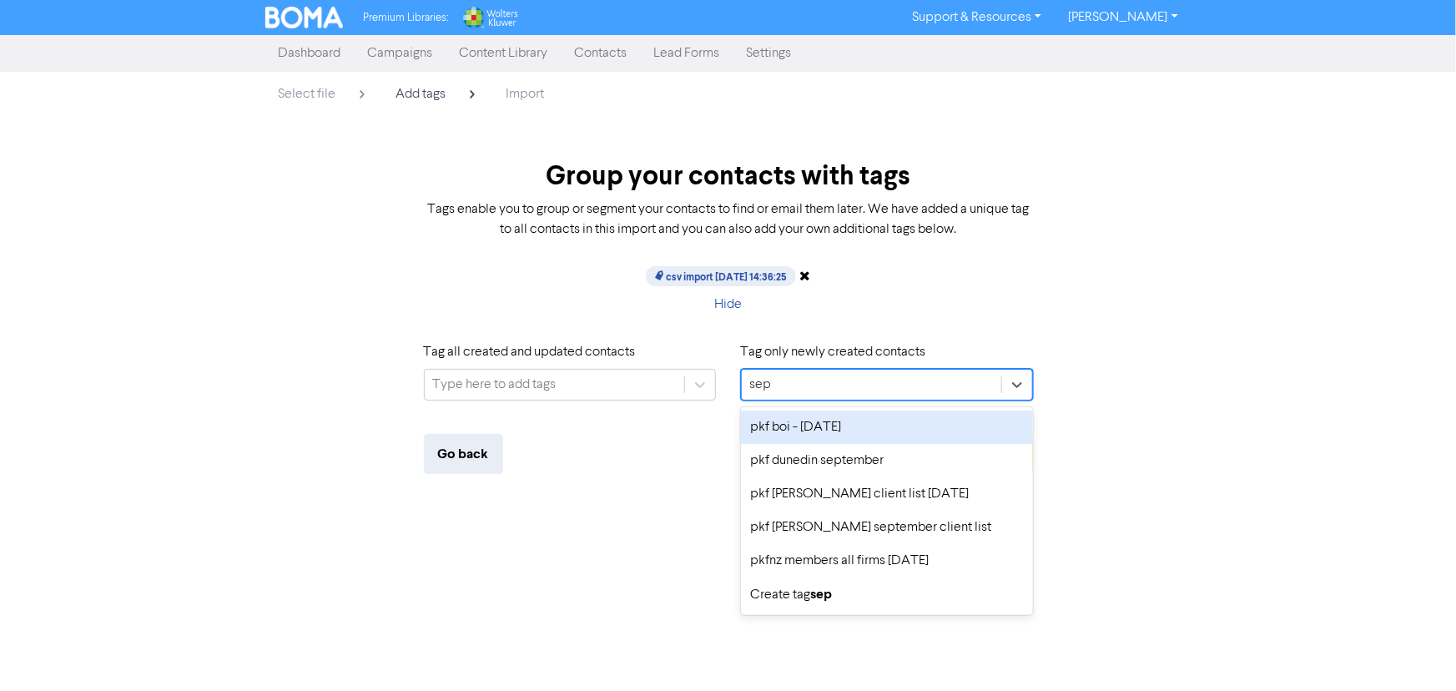
type input "sept"
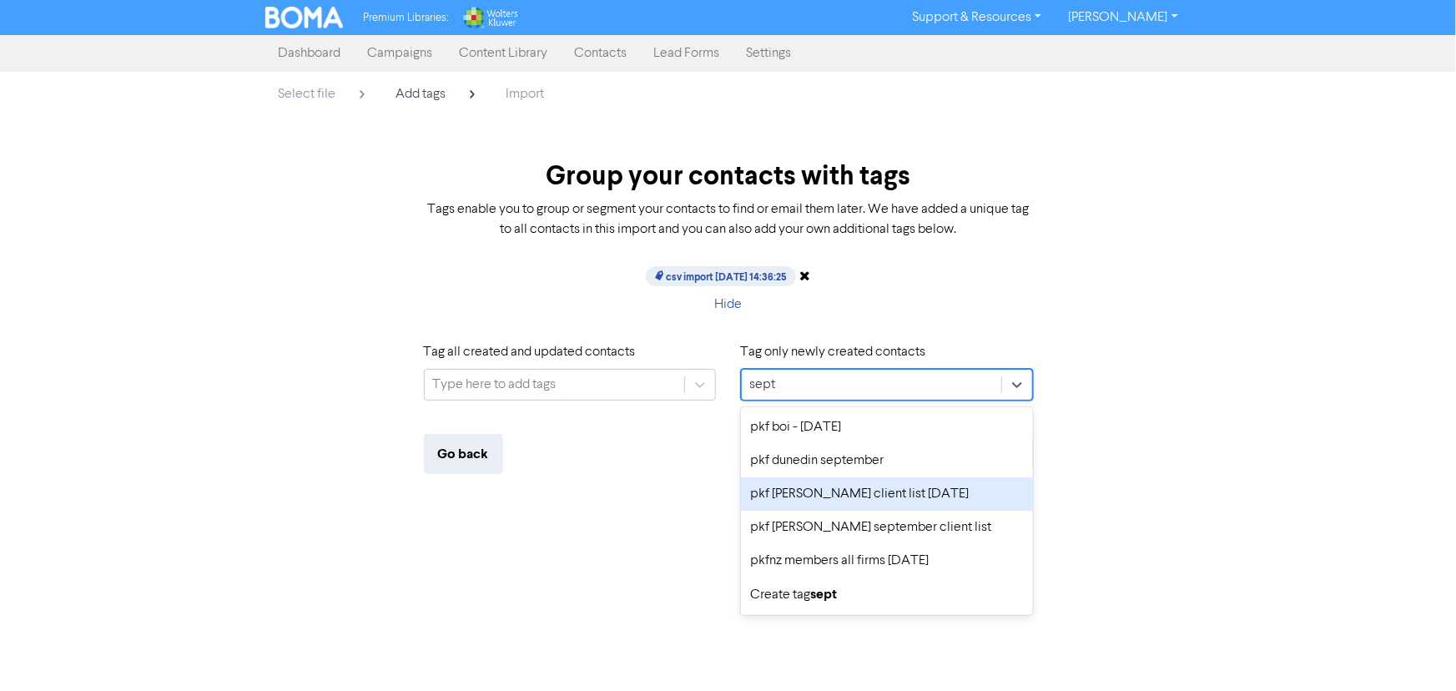
click at [940, 501] on div "pkf [PERSON_NAME] client list [DATE]" at bounding box center [887, 493] width 292 height 33
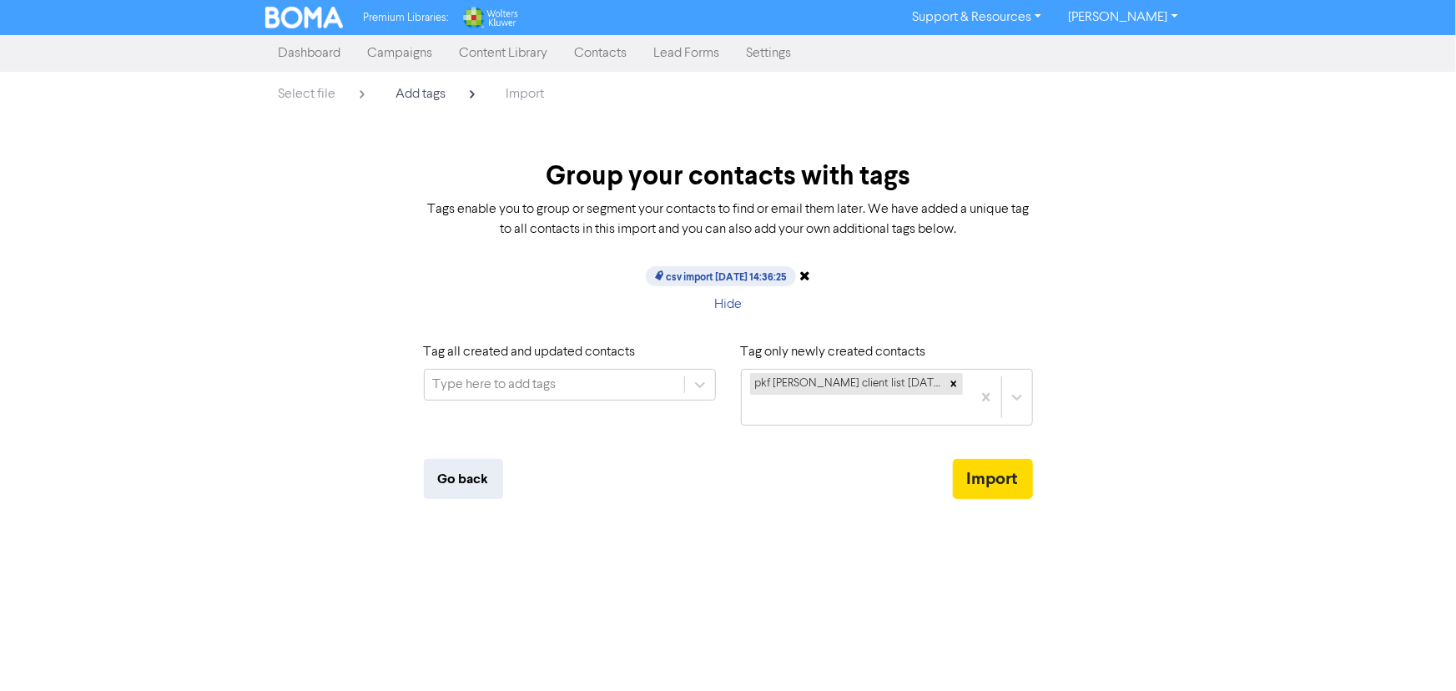
click at [771, 491] on div "Go back Import" at bounding box center [728, 469] width 609 height 60
click at [1001, 481] on button "Import" at bounding box center [993, 479] width 80 height 40
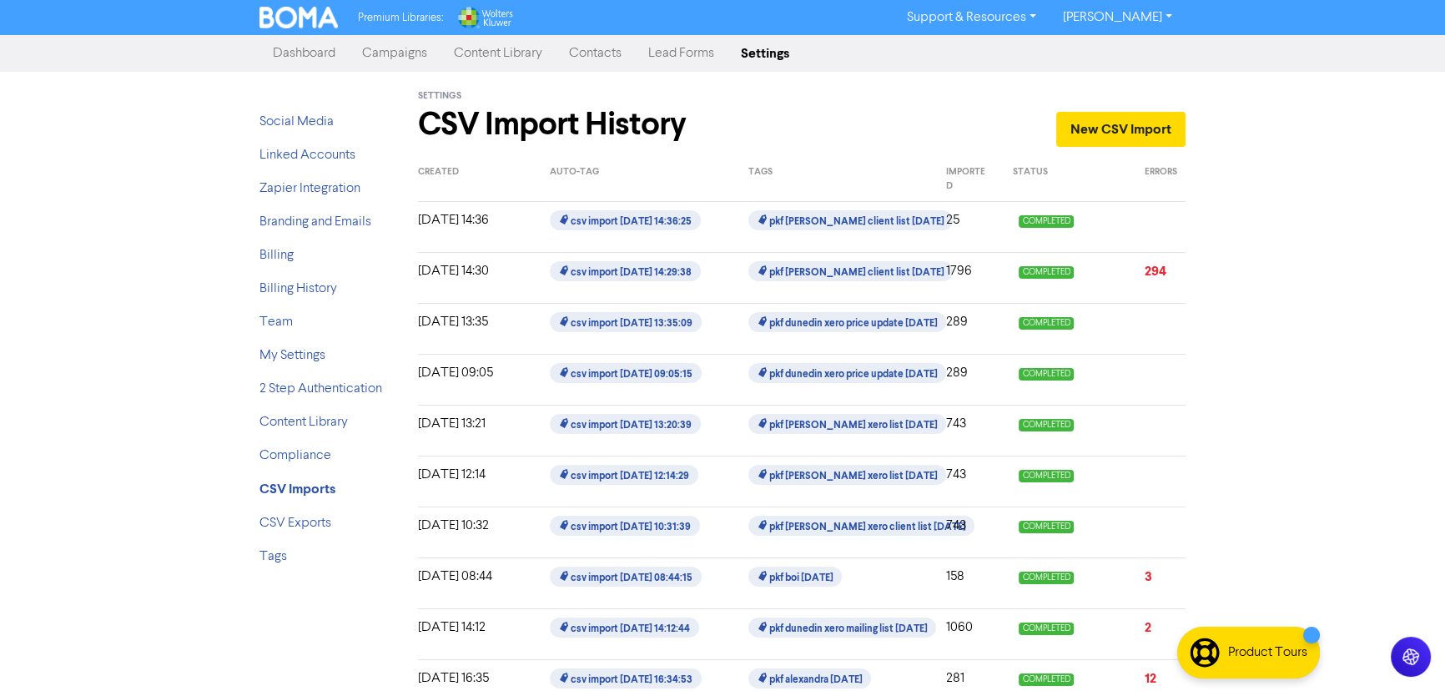
click at [937, 118] on div "New CSV Import" at bounding box center [999, 109] width 371 height 75
click at [576, 53] on link "Contacts" at bounding box center [595, 53] width 79 height 33
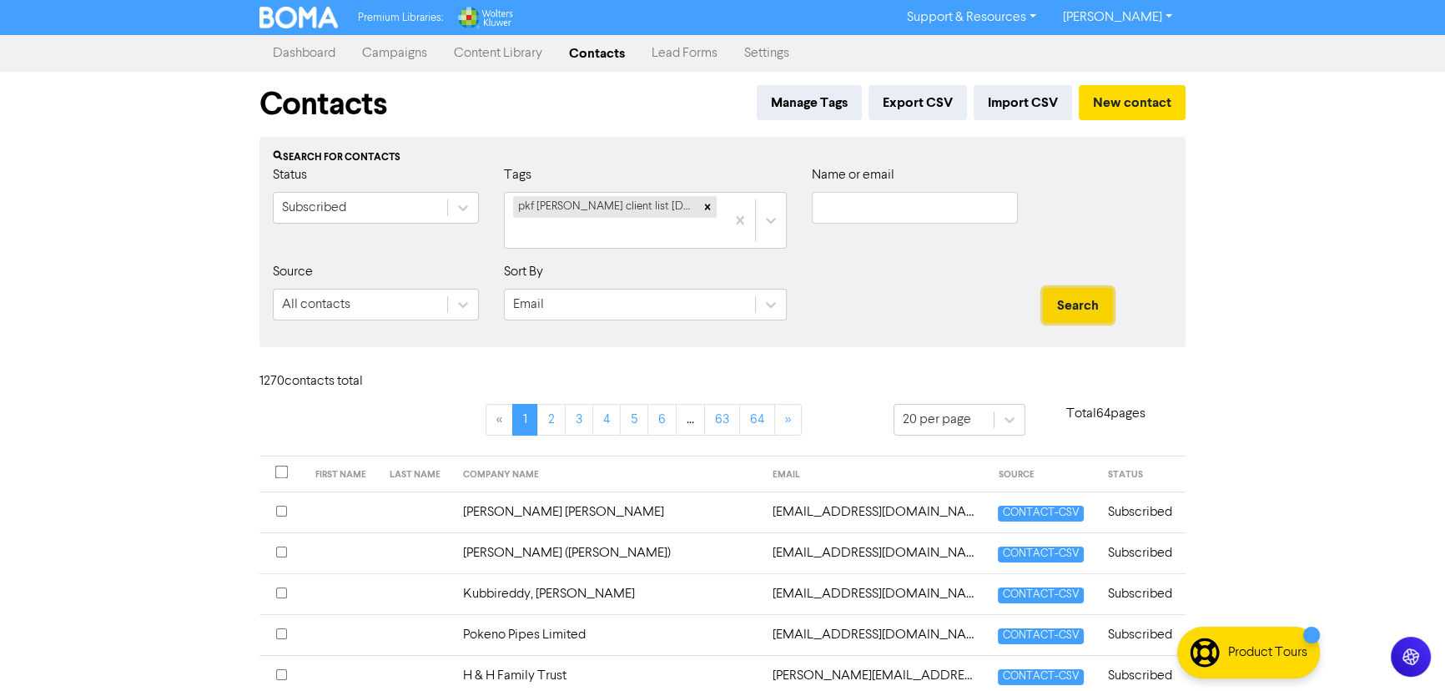
click at [1068, 298] on button "Search" at bounding box center [1078, 305] width 70 height 35
click at [978, 274] on div at bounding box center [914, 298] width 231 height 72
click at [706, 203] on icon at bounding box center [708, 207] width 12 height 12
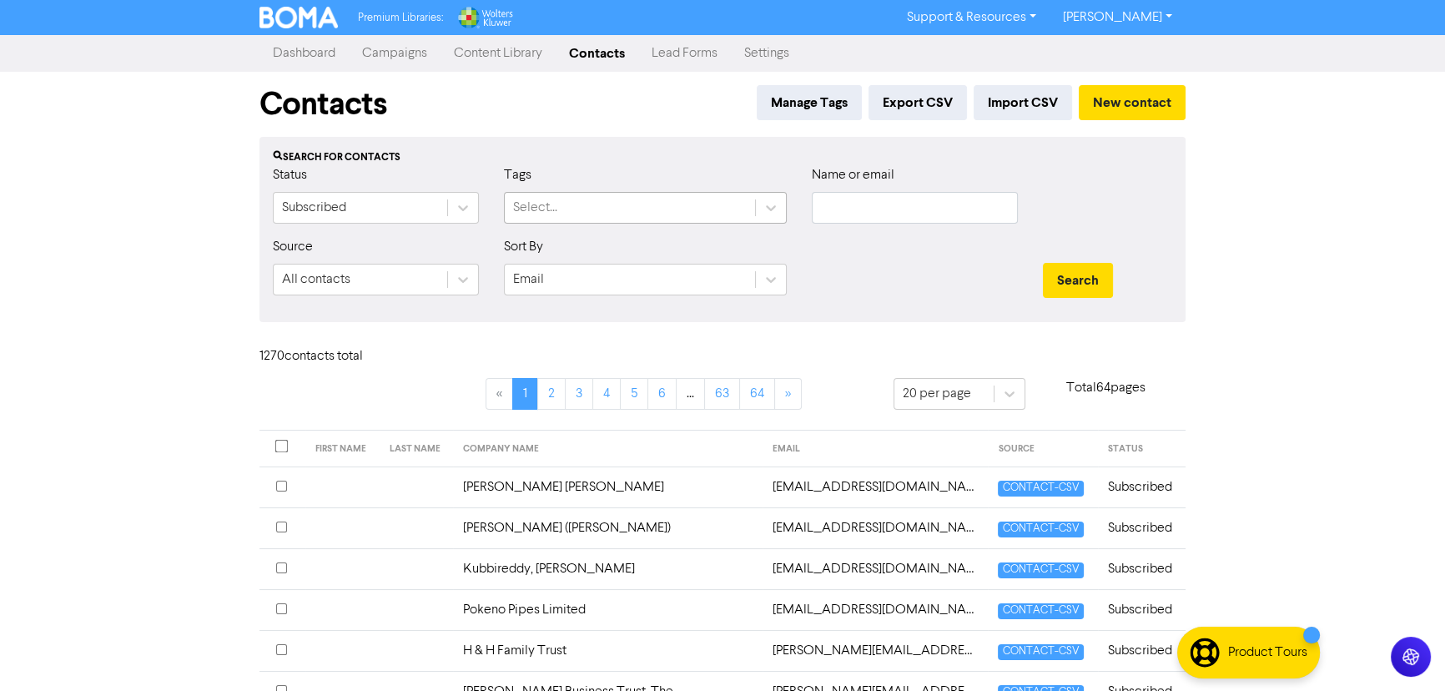
click at [597, 201] on div "Select..." at bounding box center [630, 208] width 250 height 30
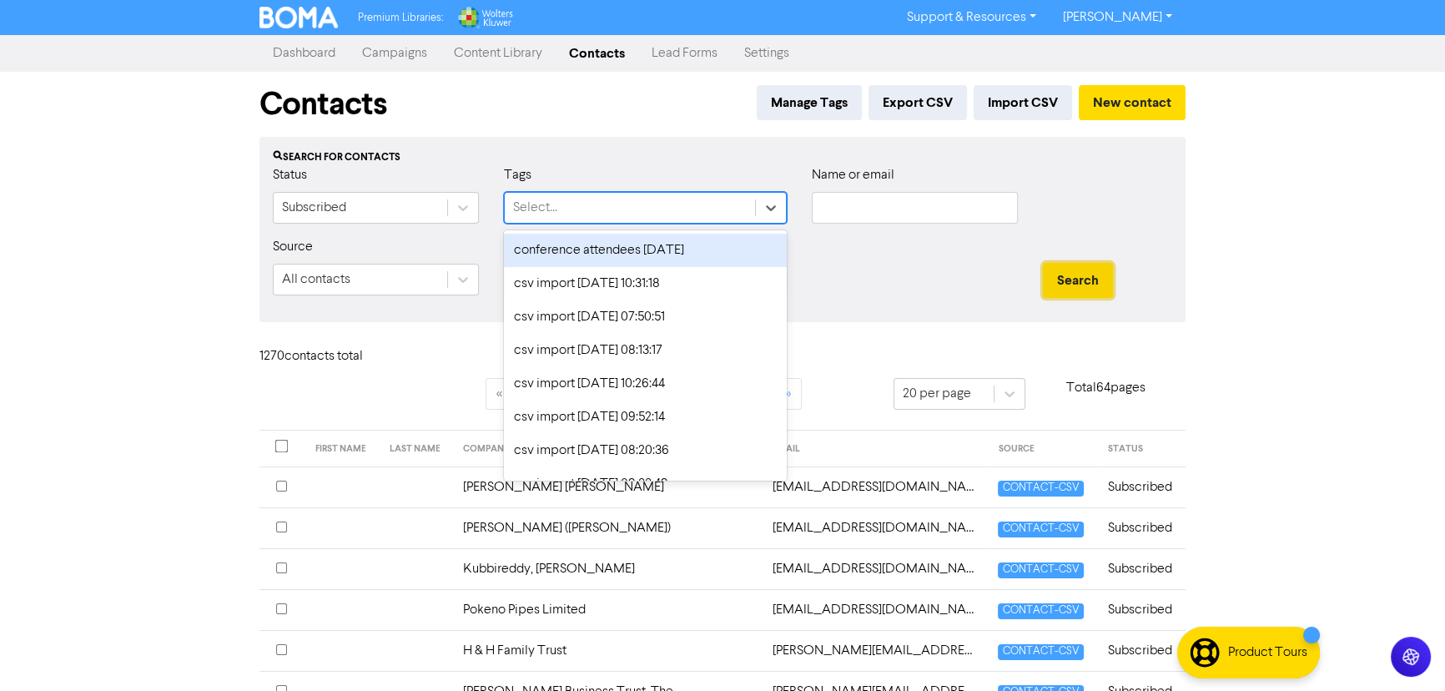
click at [1081, 273] on button "Search" at bounding box center [1078, 280] width 70 height 35
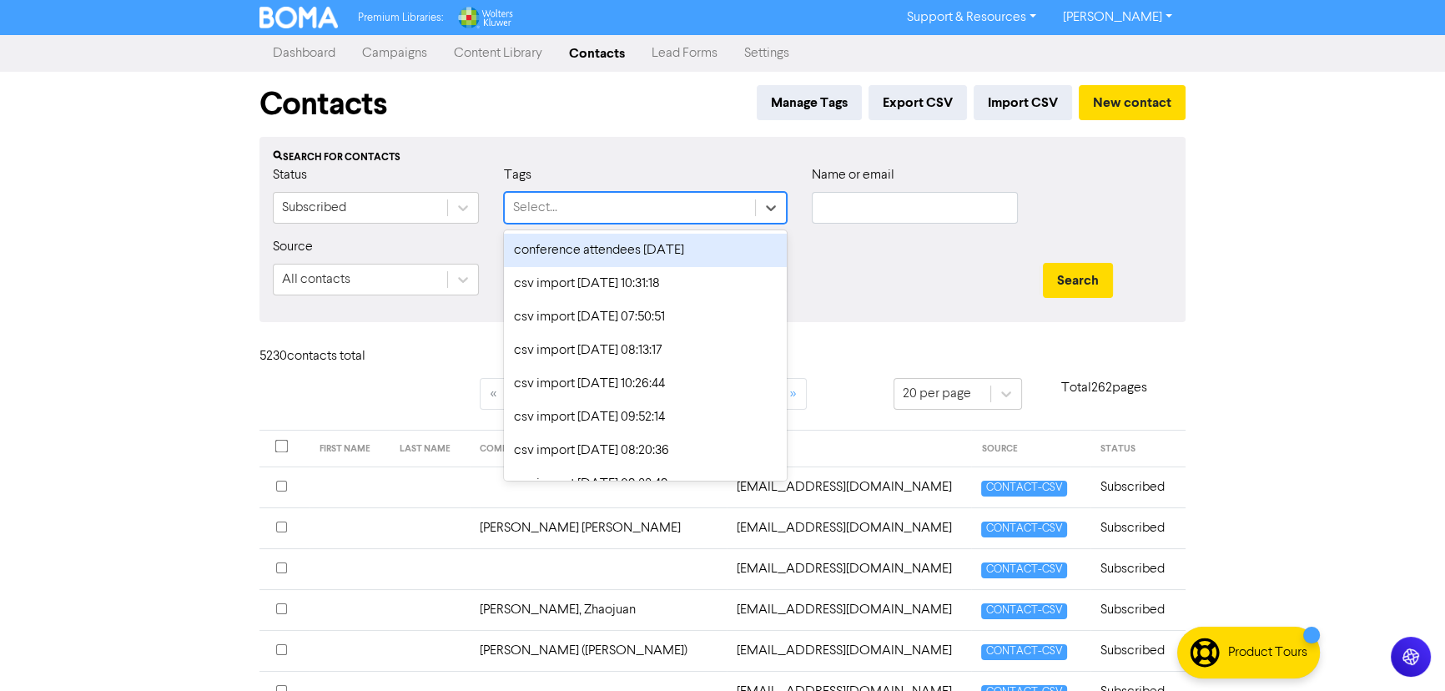
click at [578, 210] on div "Select..." at bounding box center [630, 208] width 250 height 30
type input "sept"
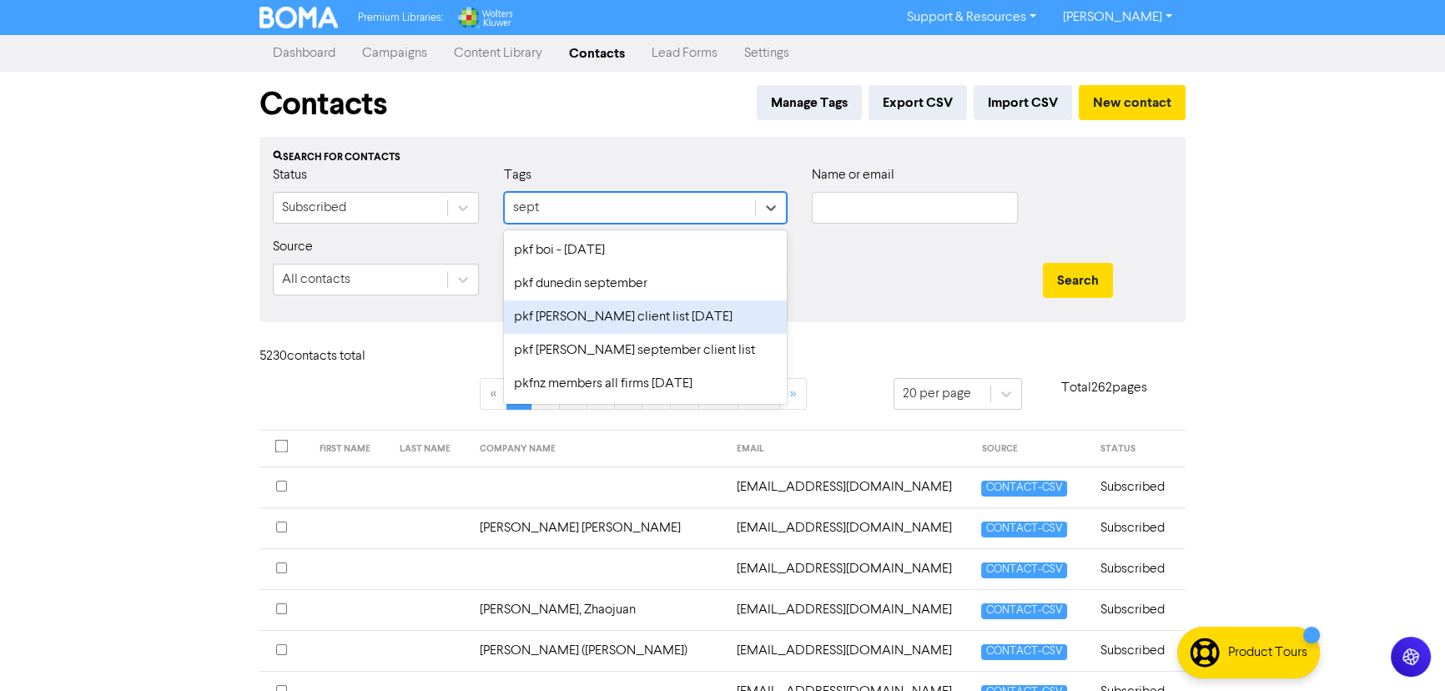
click at [664, 315] on div "pkf [PERSON_NAME] client list [DATE]" at bounding box center [645, 316] width 283 height 33
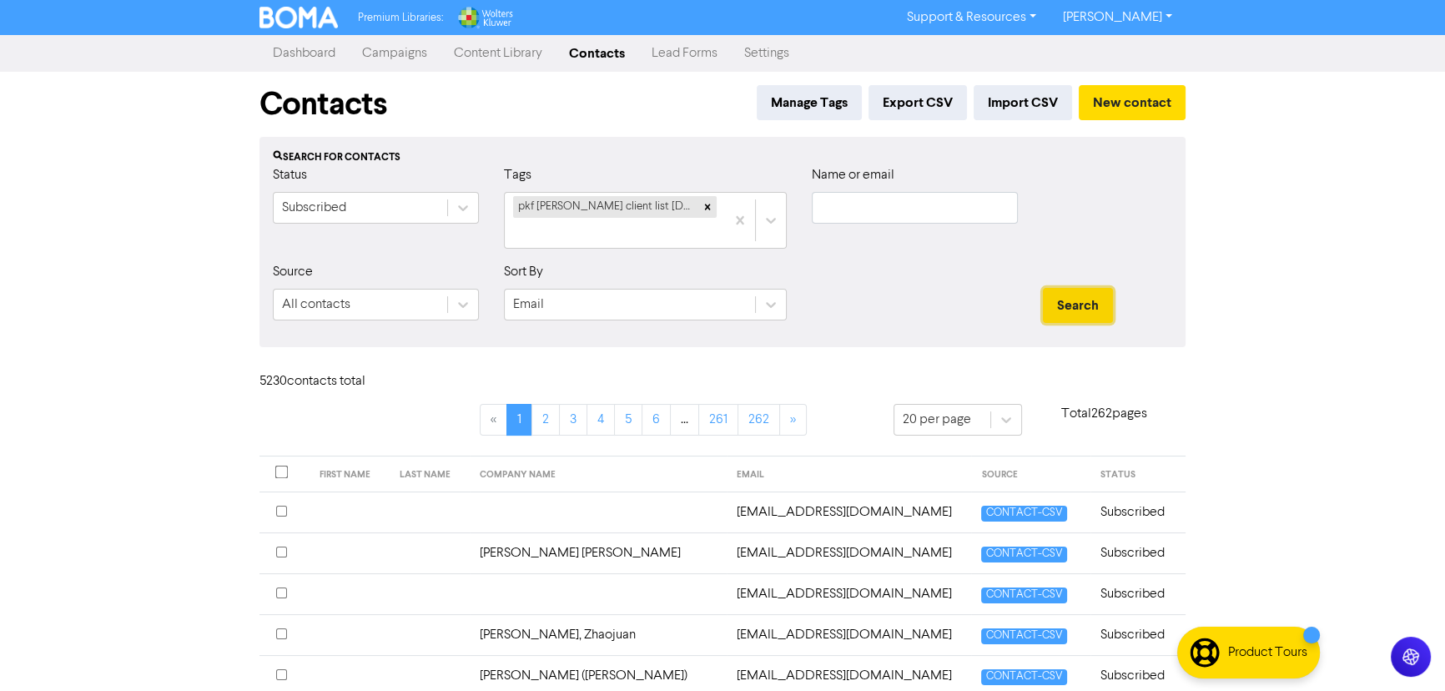
click at [1094, 309] on button "Search" at bounding box center [1078, 305] width 70 height 35
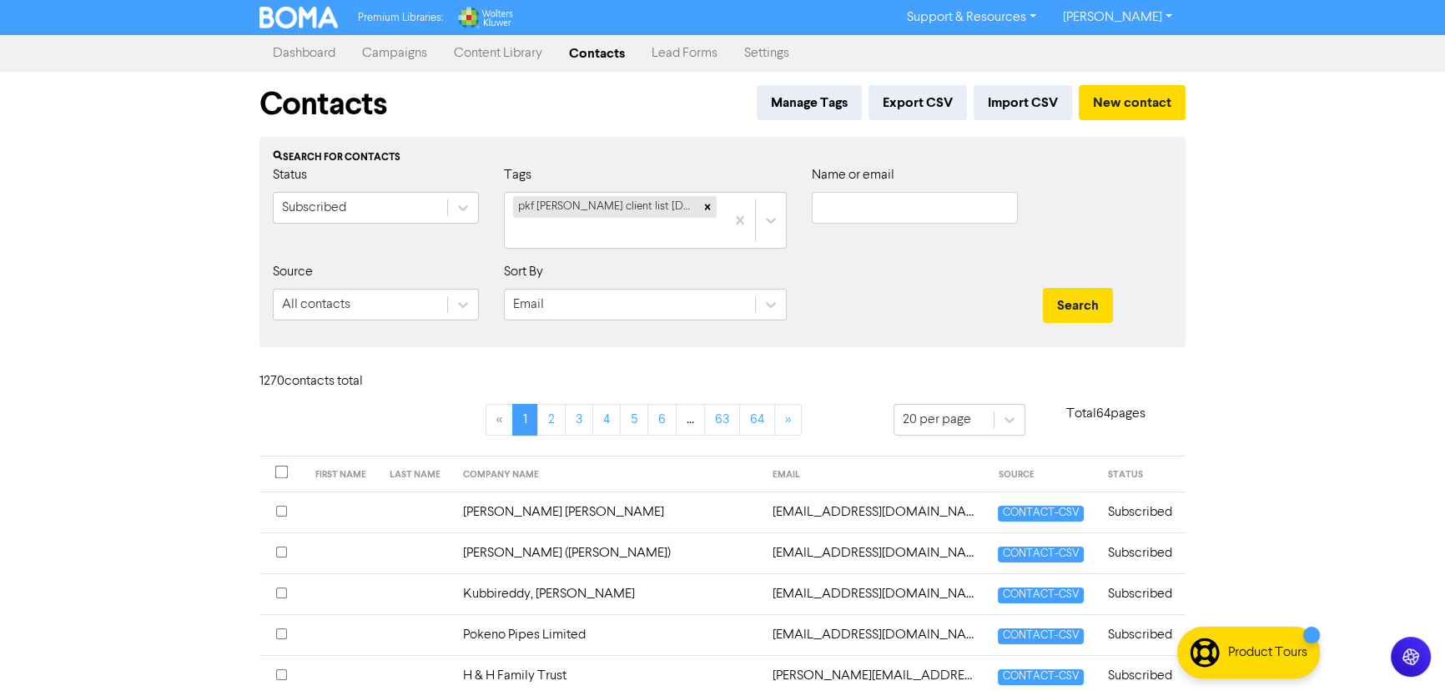
click at [496, 50] on link "Content Library" at bounding box center [498, 53] width 115 height 33
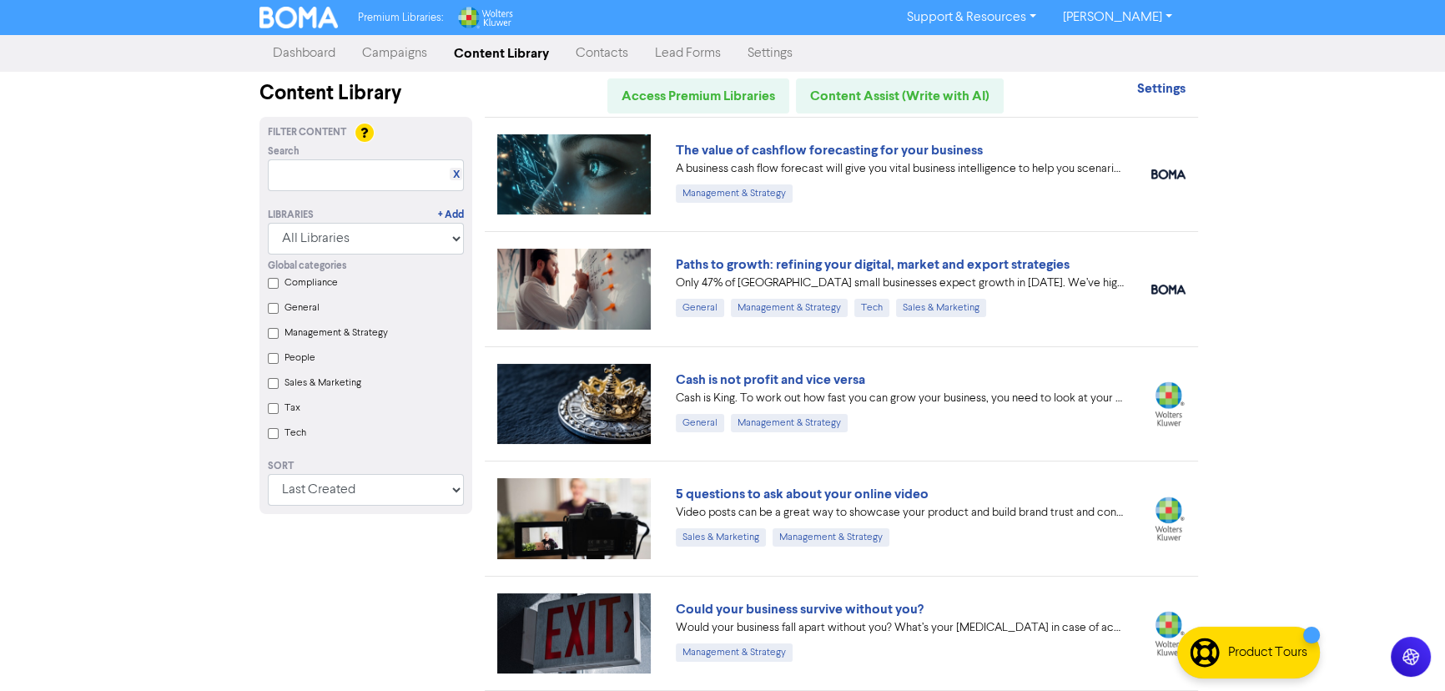
drag, startPoint x: 412, startPoint y: 52, endPoint x: 541, endPoint y: 53, distance: 128.5
click at [415, 52] on link "Campaigns" at bounding box center [395, 53] width 92 height 33
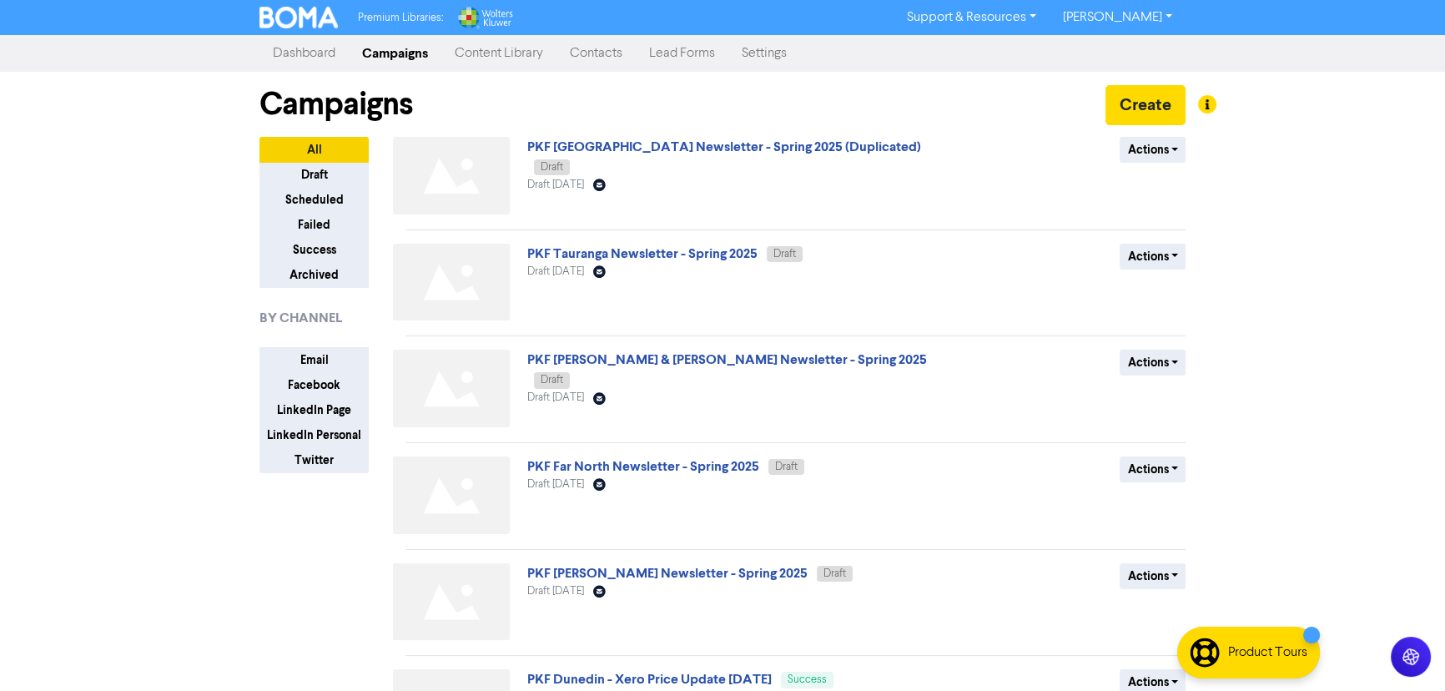
click at [599, 57] on link "Contacts" at bounding box center [596, 53] width 79 height 33
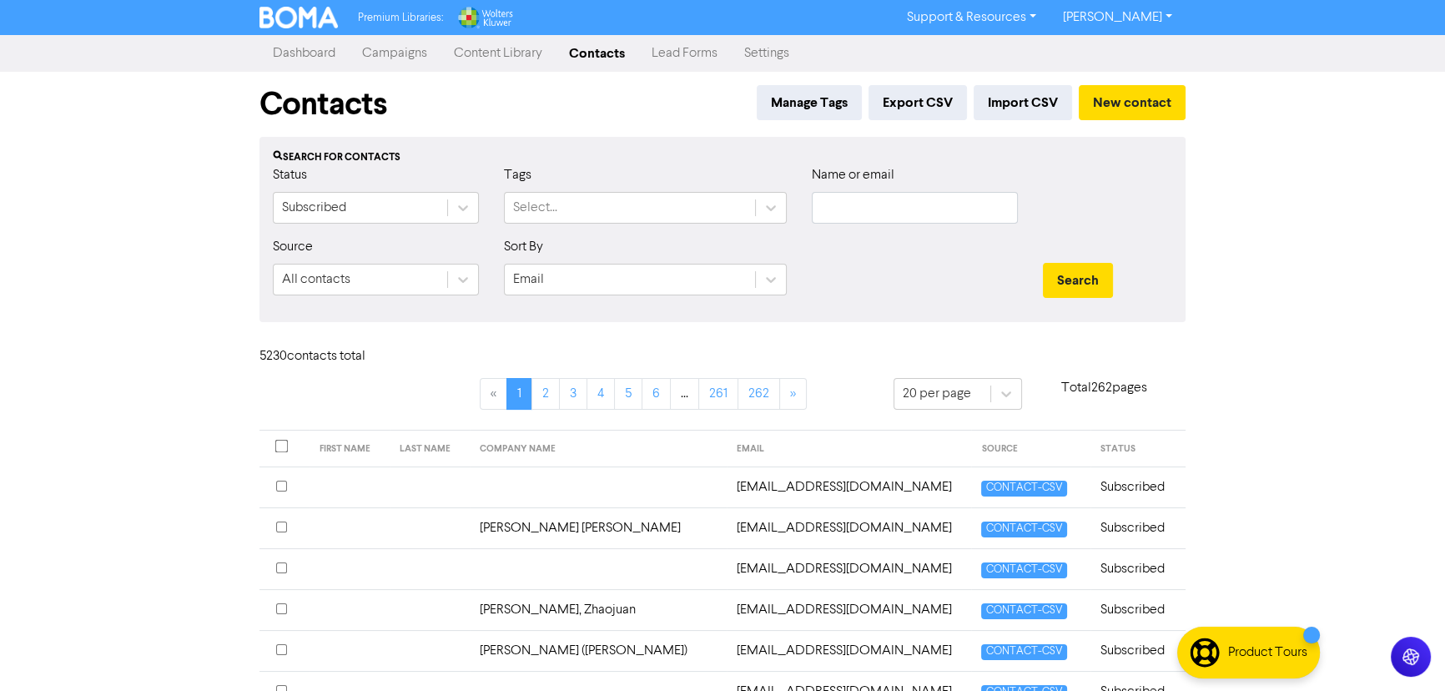
click at [755, 48] on link "Settings" at bounding box center [767, 53] width 72 height 33
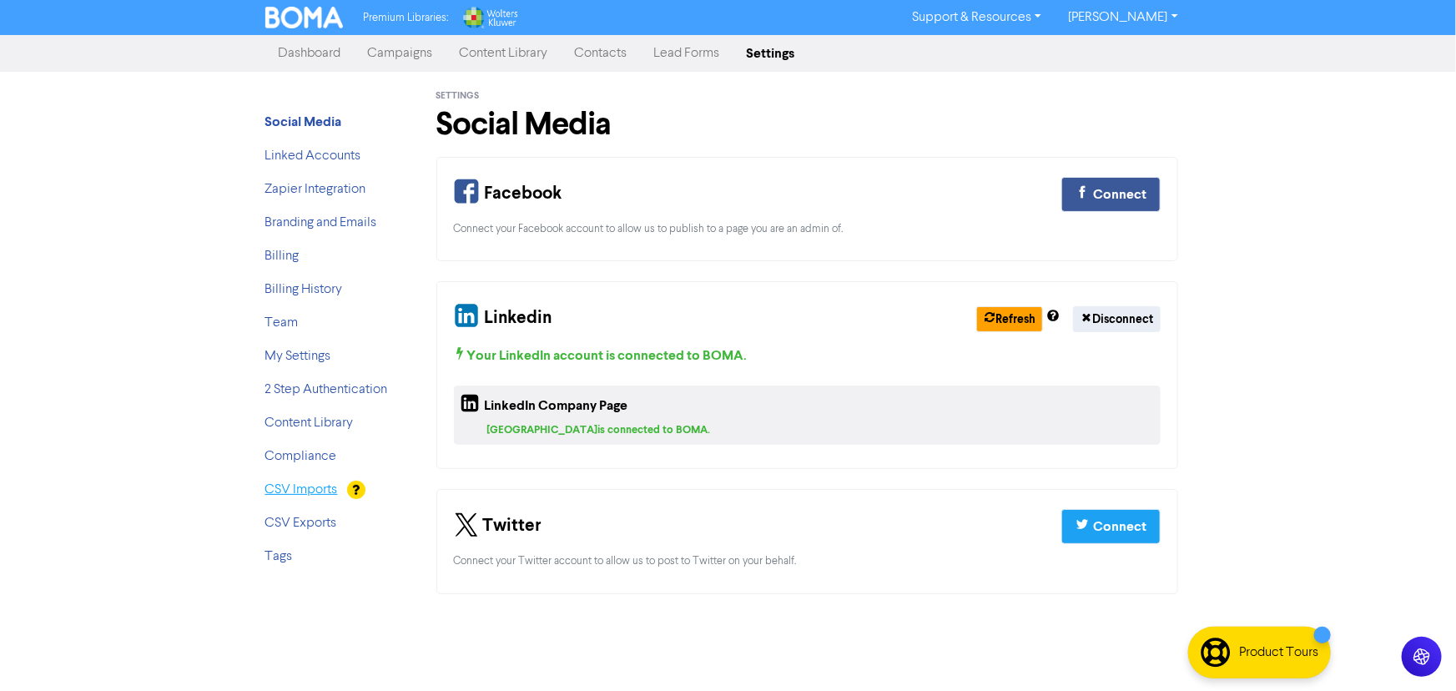
click at [305, 486] on link "CSV Imports" at bounding box center [301, 489] width 73 height 13
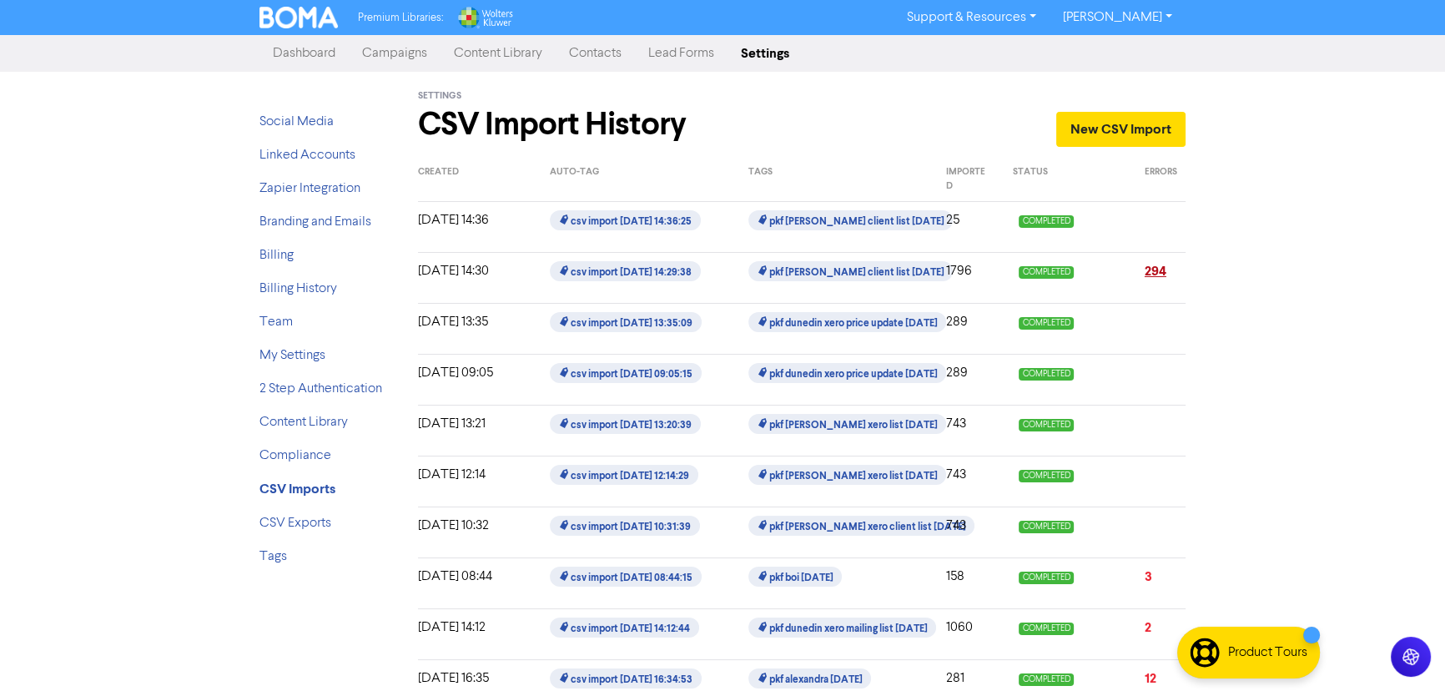
click at [1146, 274] on link "294" at bounding box center [1156, 271] width 22 height 17
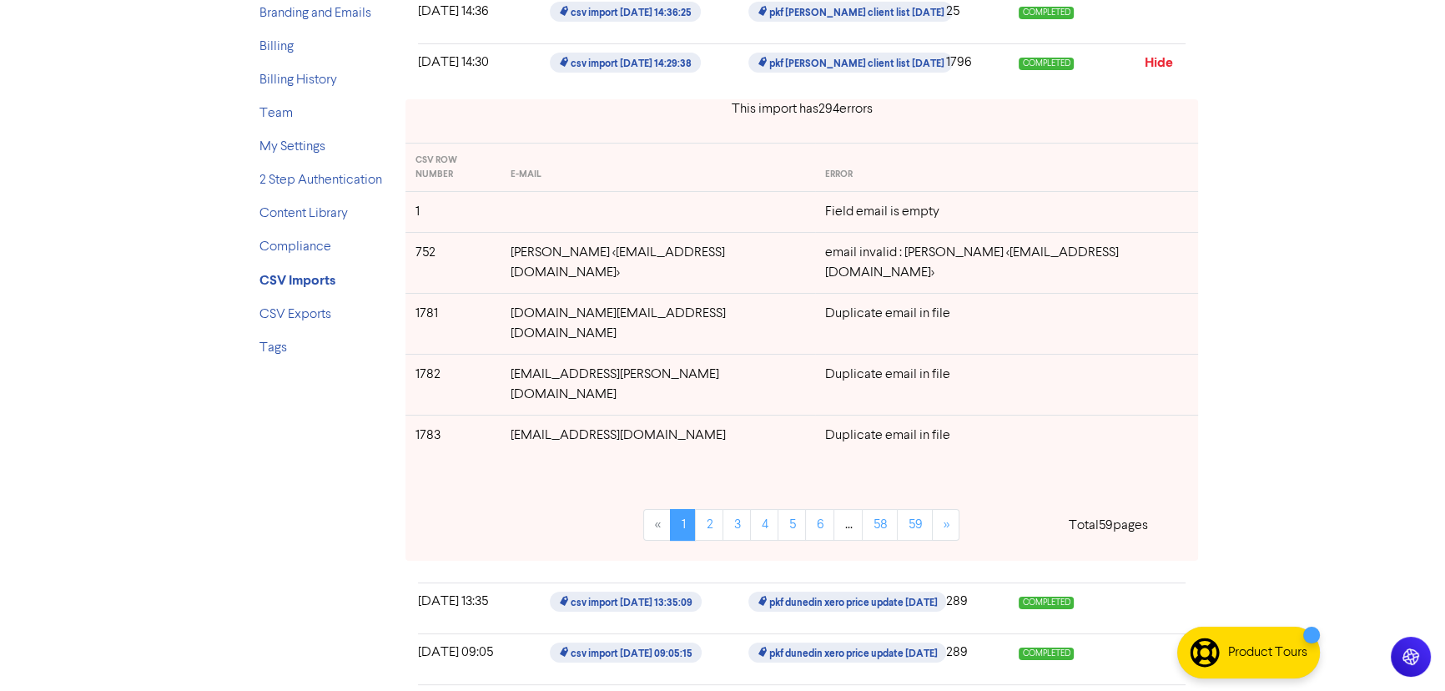
scroll to position [151, 0]
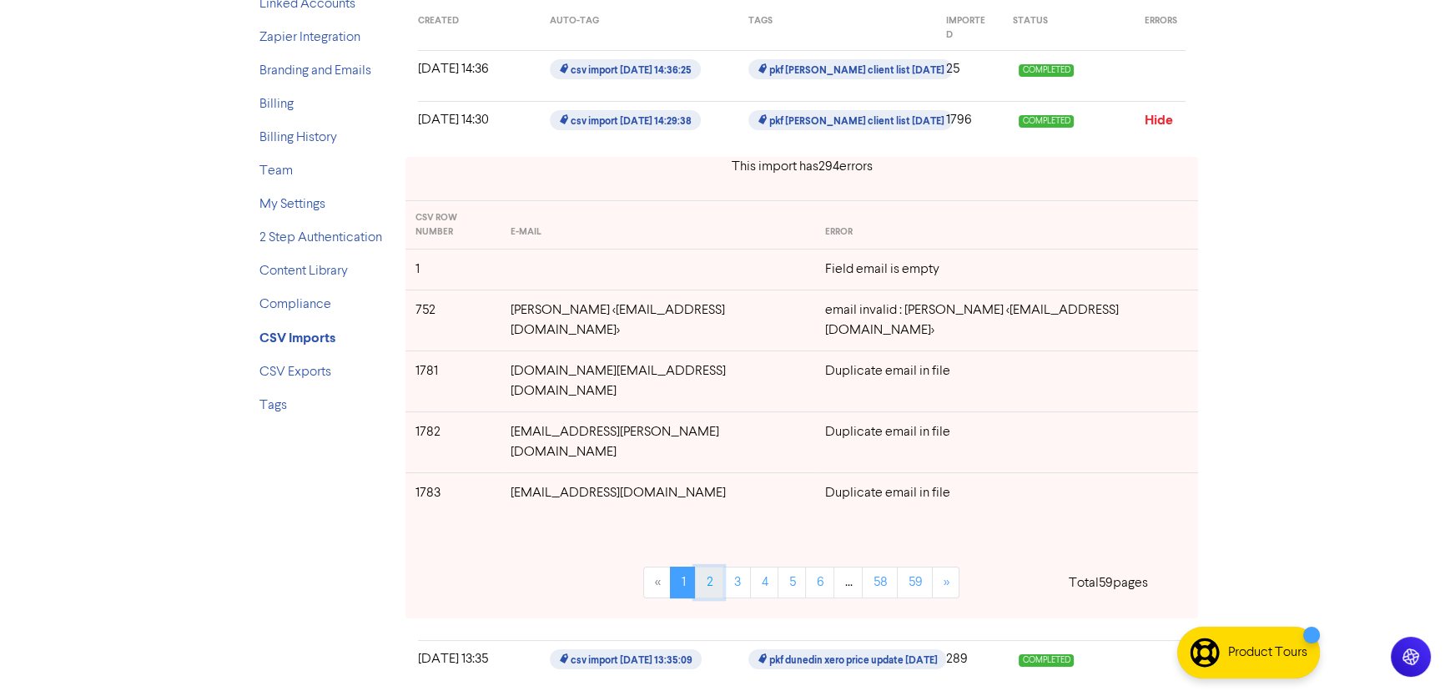
click at [695, 567] on link "2" at bounding box center [709, 583] width 28 height 32
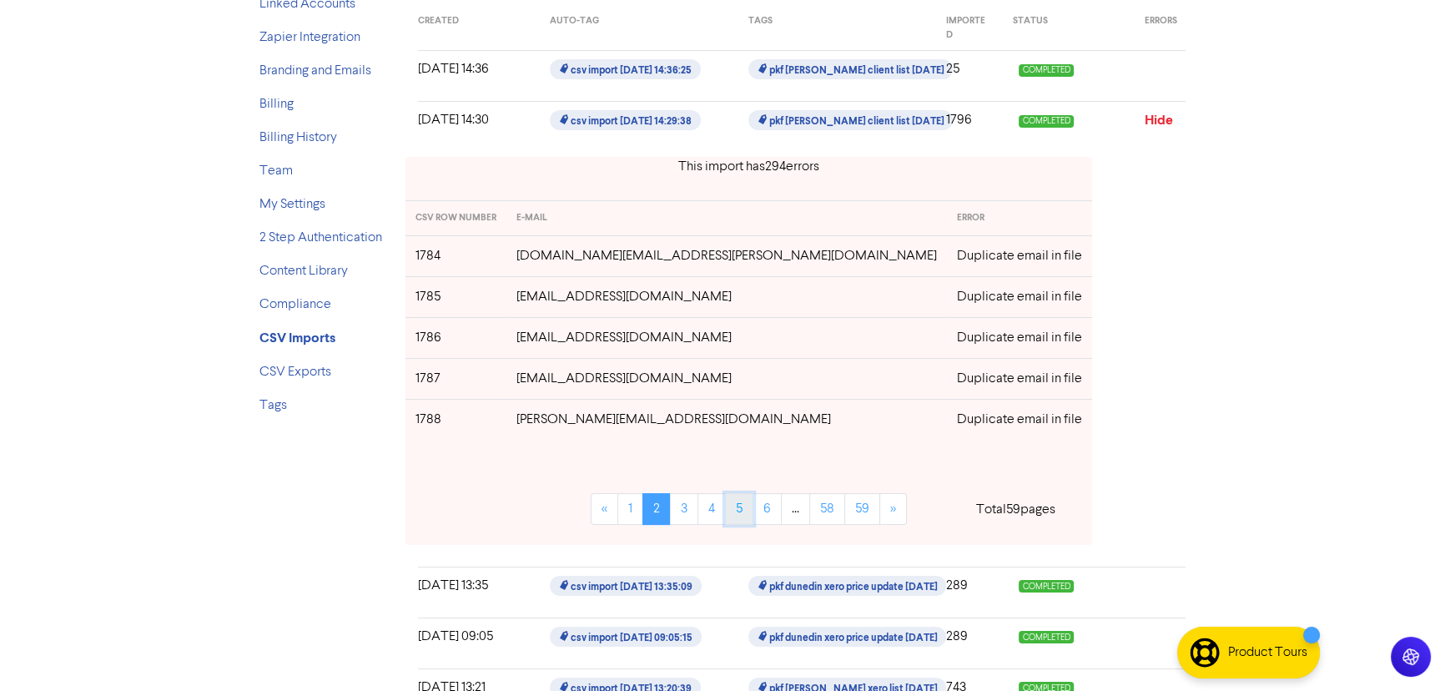
click at [725, 510] on link "5" at bounding box center [739, 509] width 28 height 32
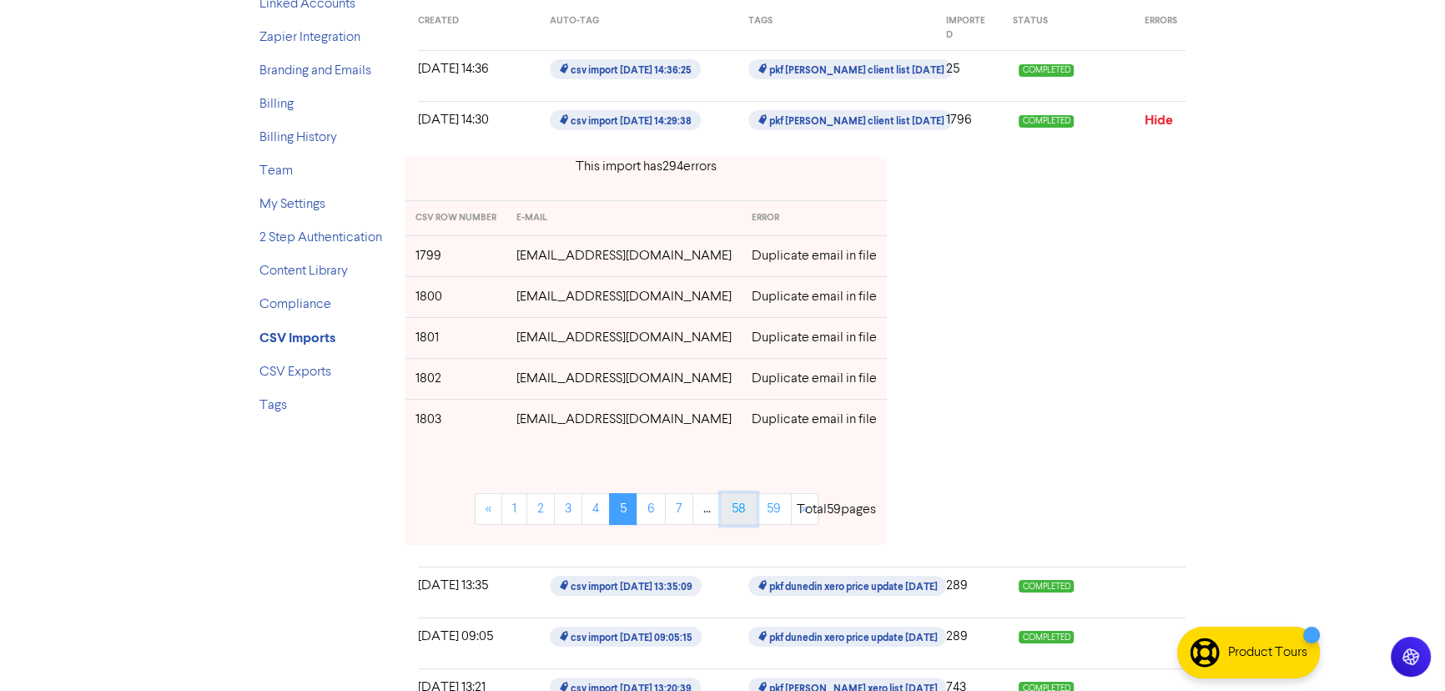
click at [721, 511] on link "58" at bounding box center [739, 509] width 36 height 32
click at [740, 509] on link "59" at bounding box center [756, 509] width 36 height 32
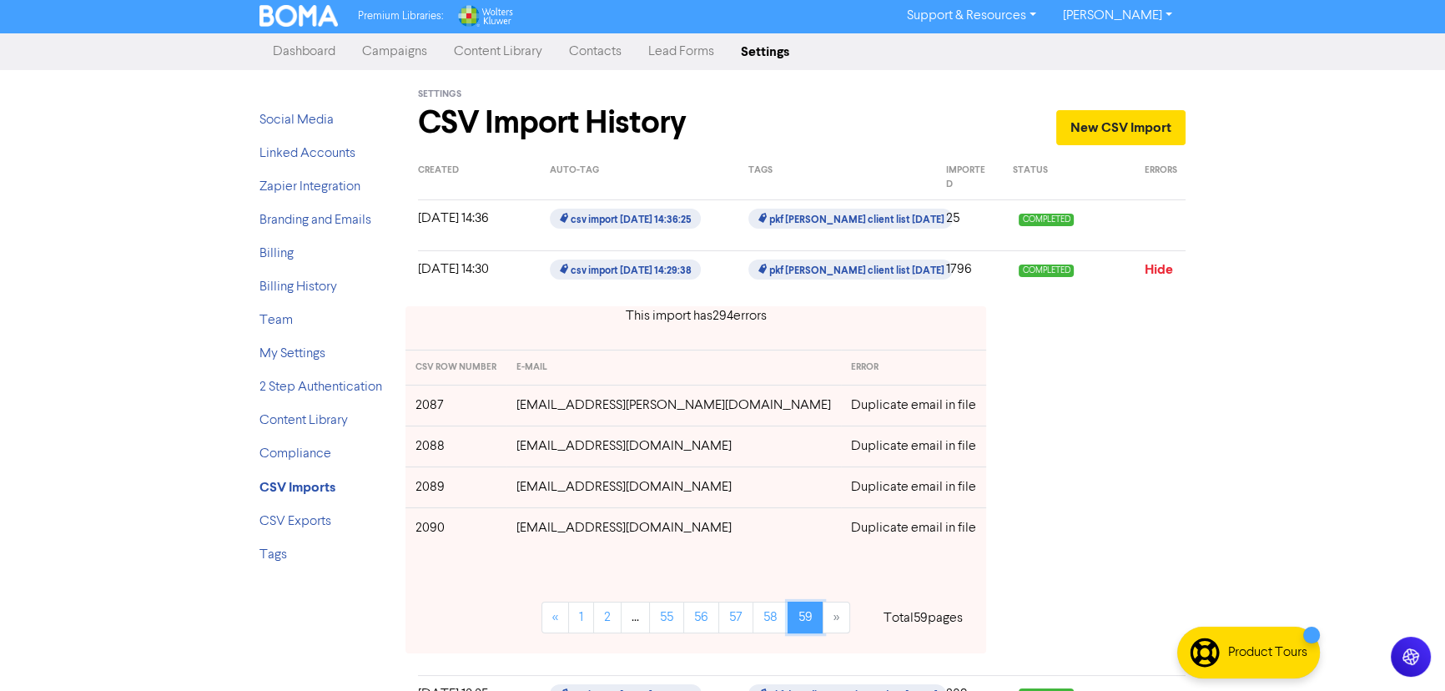
scroll to position [0, 0]
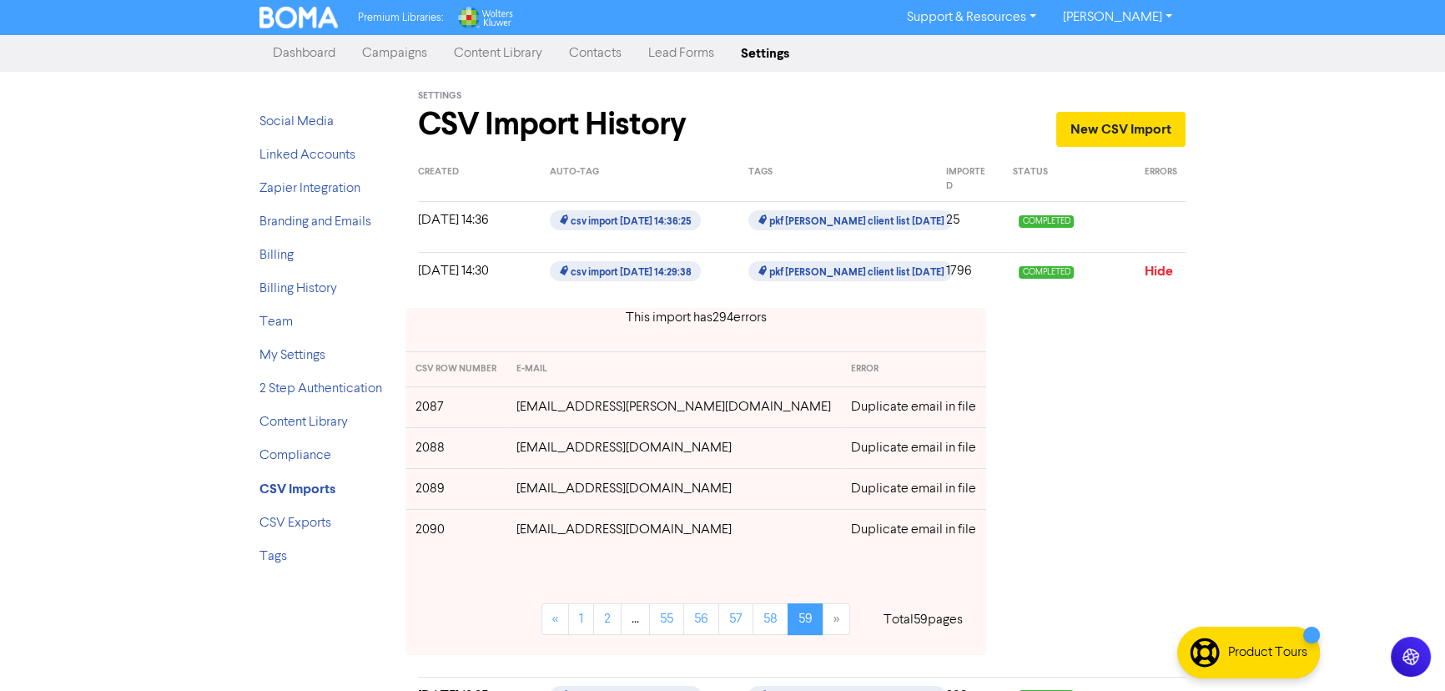
click at [1338, 142] on div "Premium Libraries: Support & Resources Video Tutorials FAQ & Guides Marketing E…" at bounding box center [722, 345] width 1445 height 691
drag, startPoint x: 574, startPoint y: 57, endPoint x: 584, endPoint y: 57, distance: 10.0
click at [574, 57] on link "Contacts" at bounding box center [595, 53] width 79 height 33
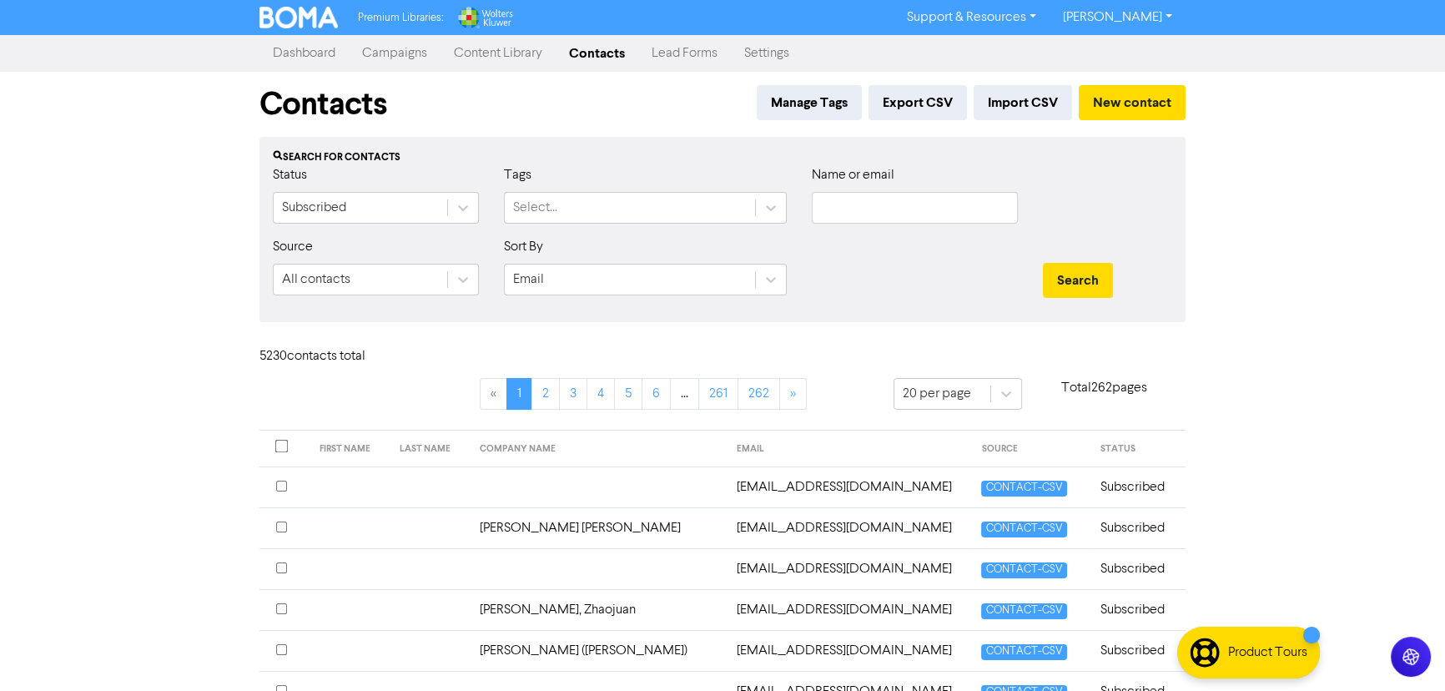
click at [1417, 221] on div "Premium Libraries: Support & Resources Video Tutorials FAQ & Guides Marketing E…" at bounding box center [722, 345] width 1445 height 691
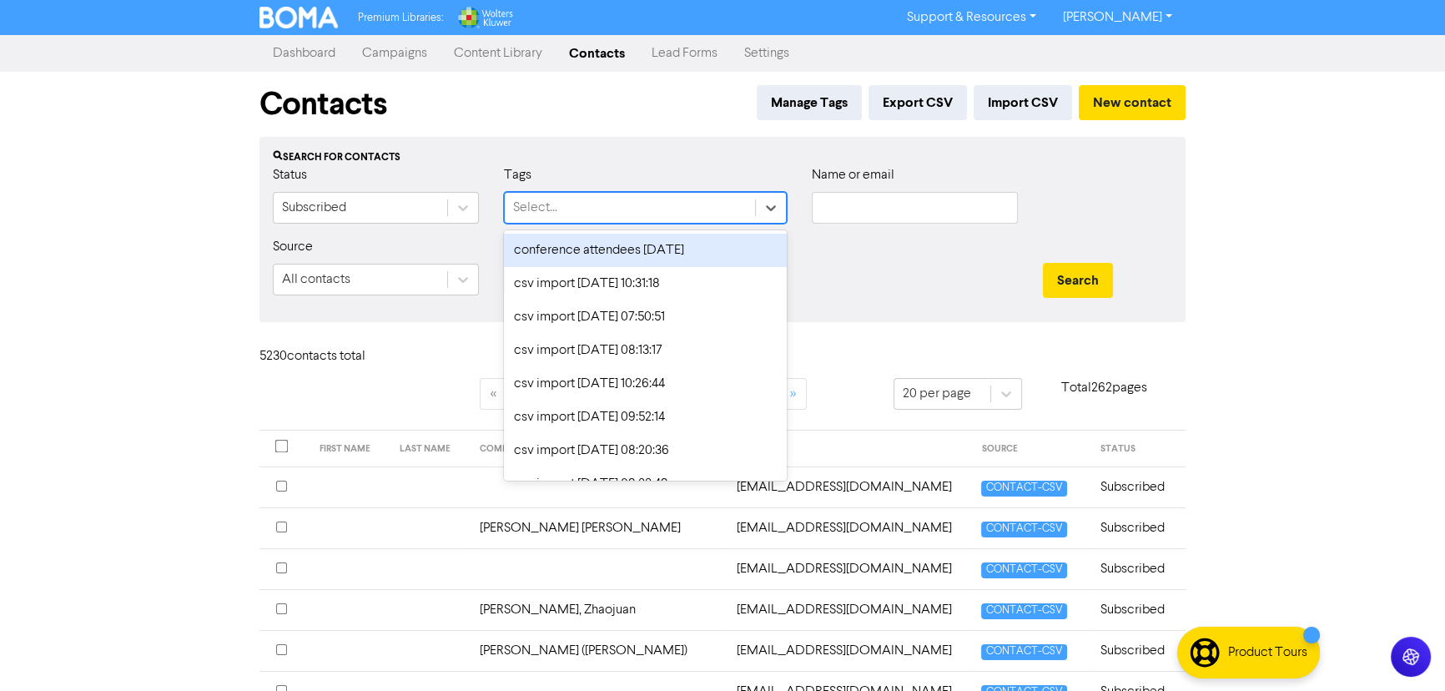
click at [638, 219] on div "Select..." at bounding box center [630, 208] width 250 height 30
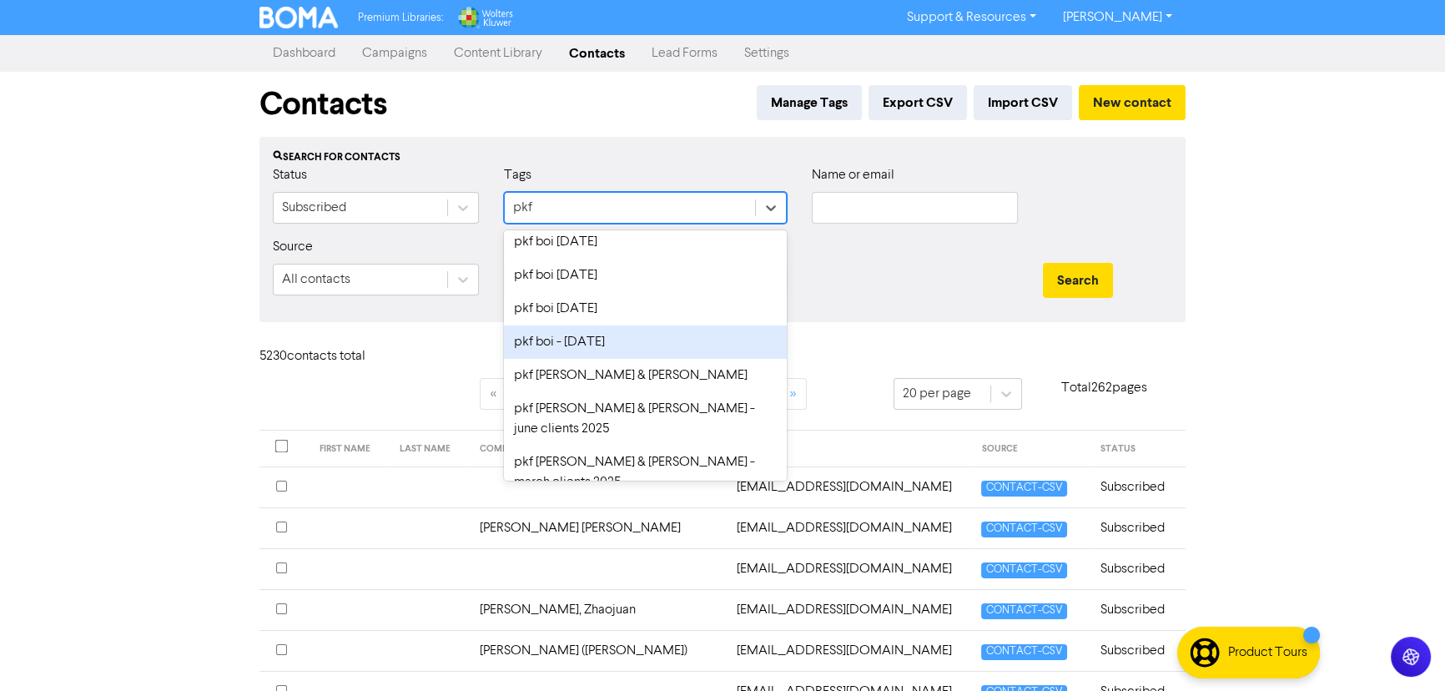
scroll to position [42, 0]
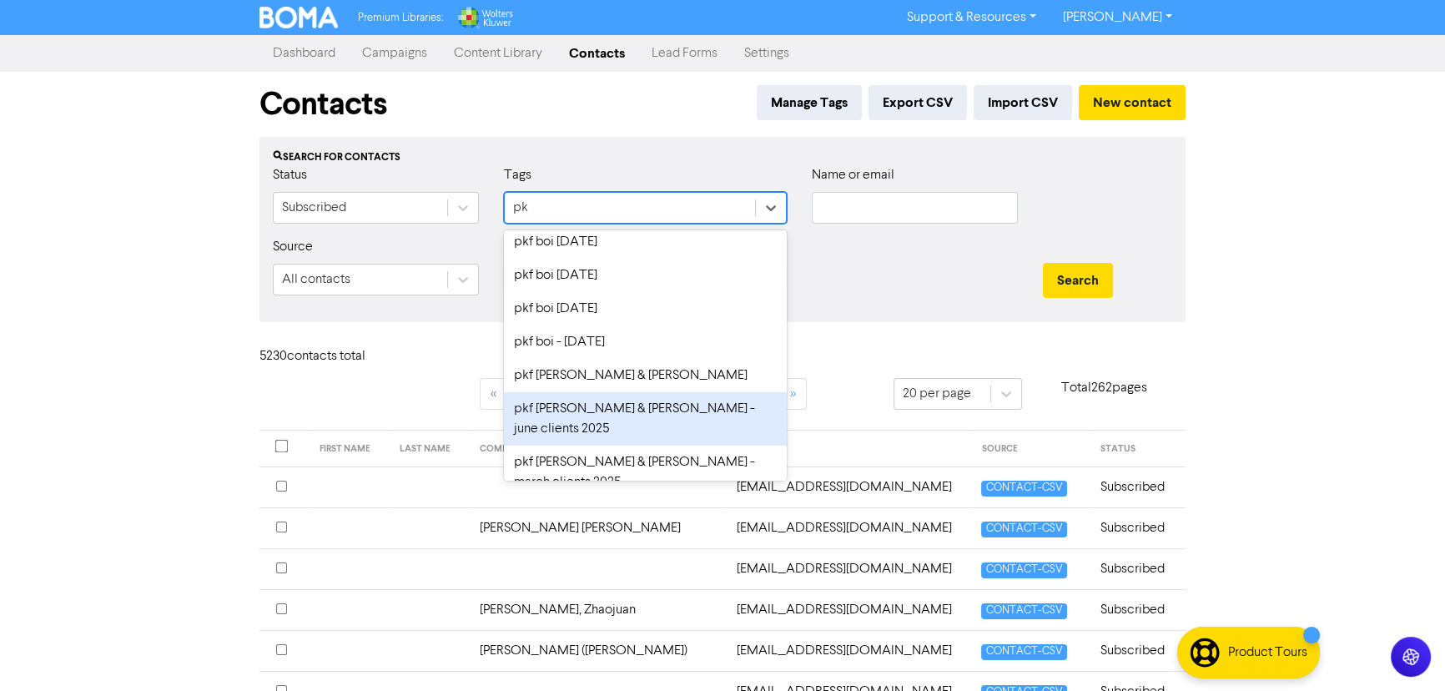
type input "p"
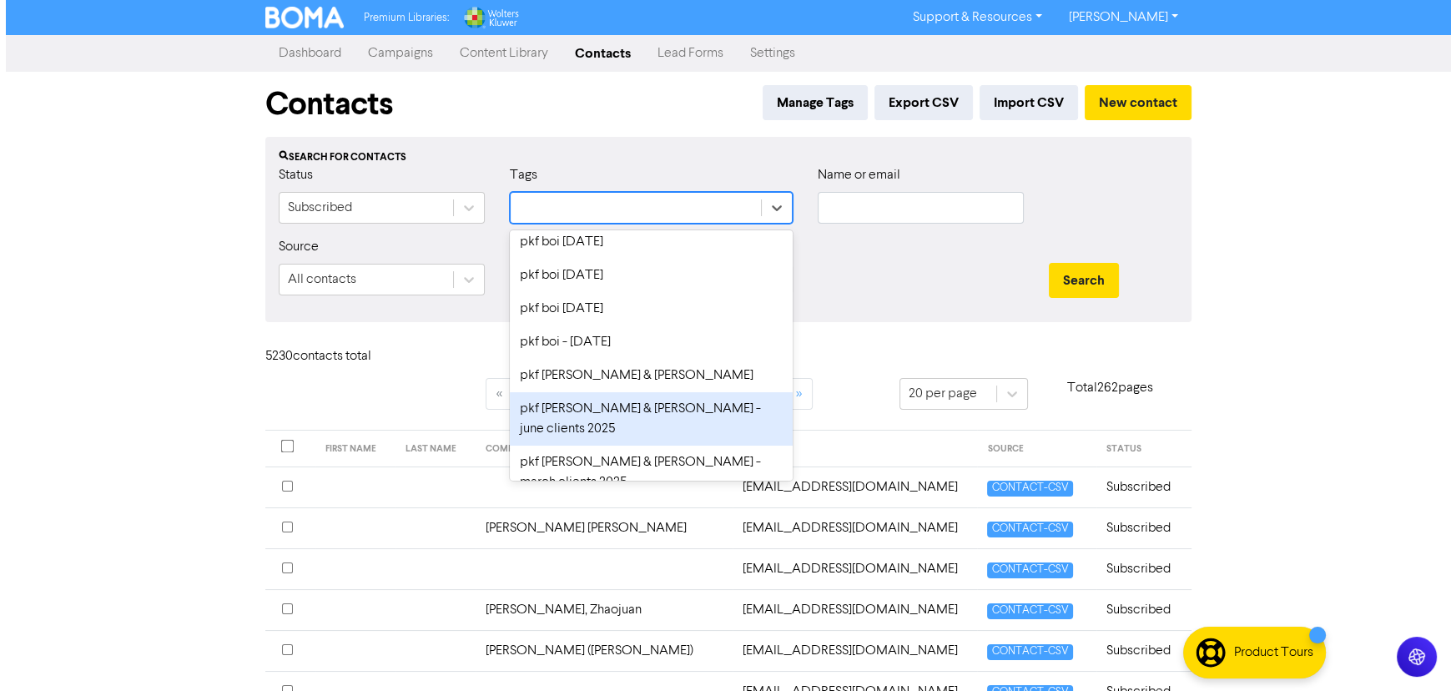
scroll to position [2879, 0]
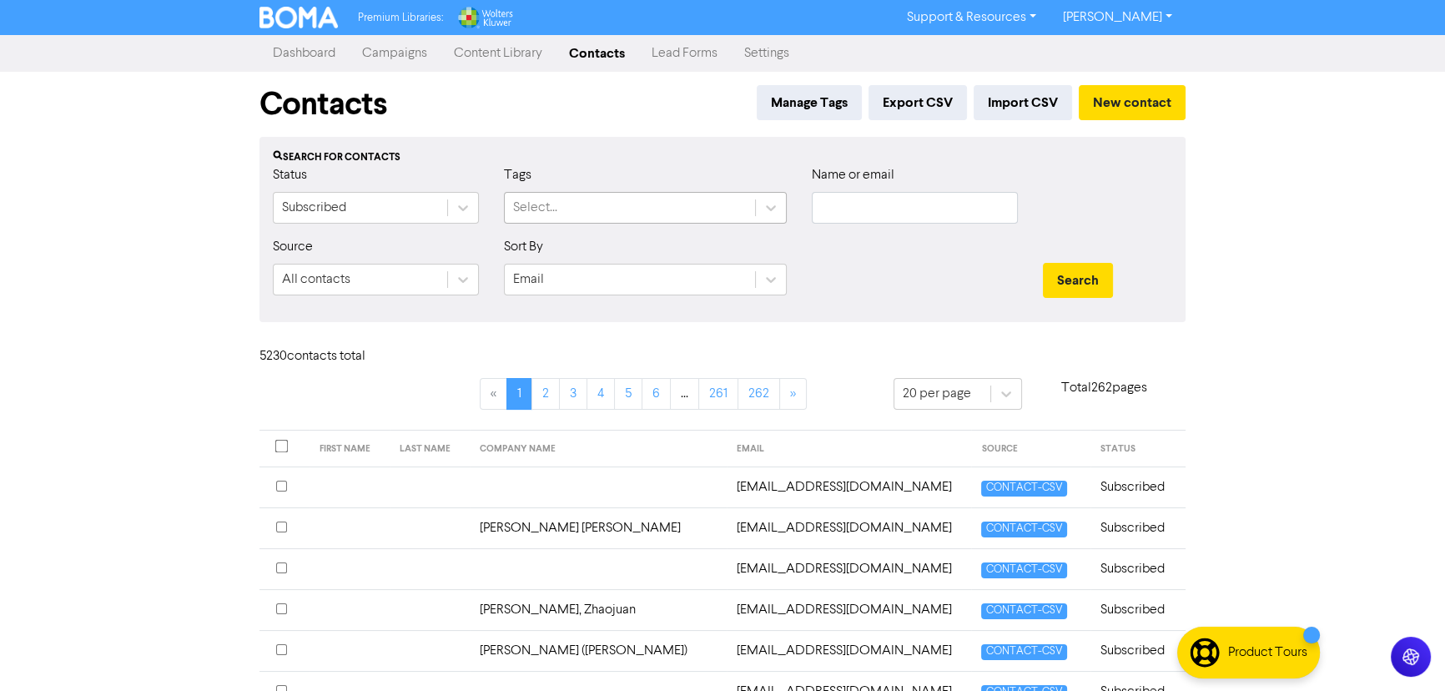
click at [626, 204] on div "Select..." at bounding box center [630, 208] width 250 height 30
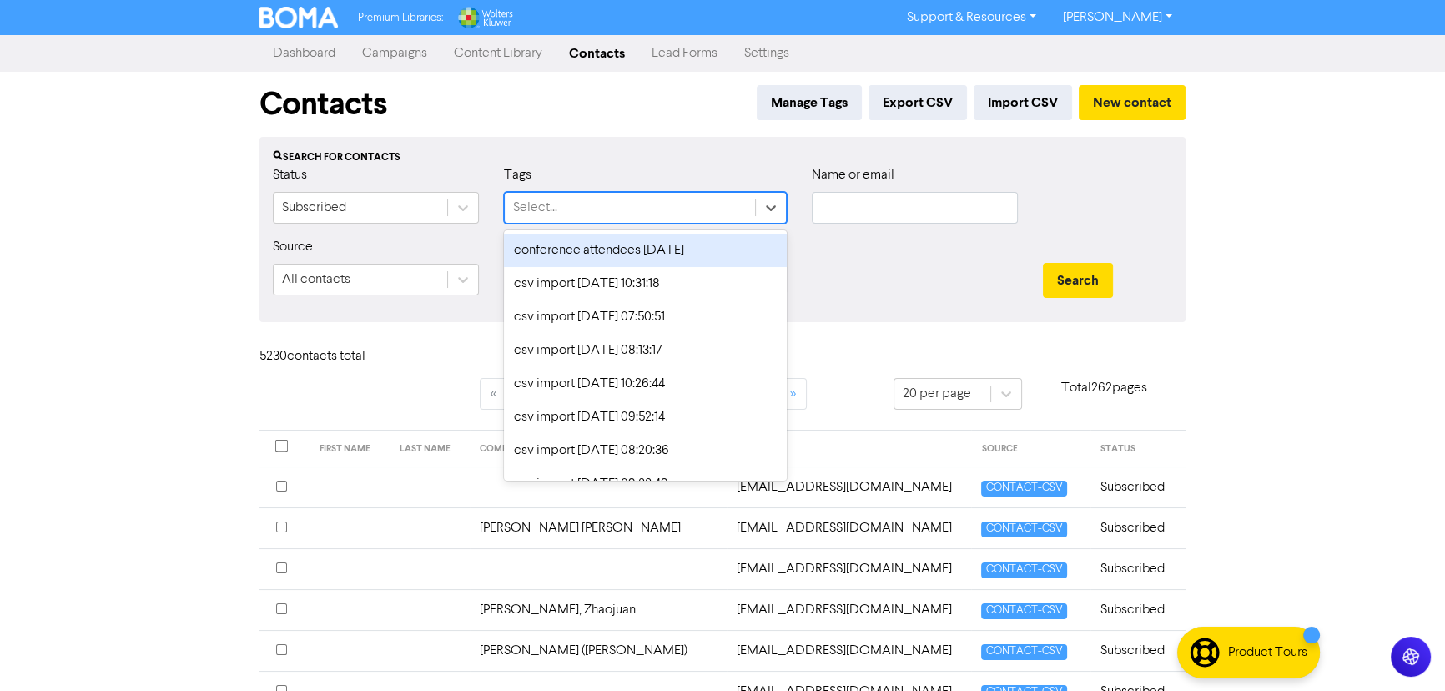
type input "e"
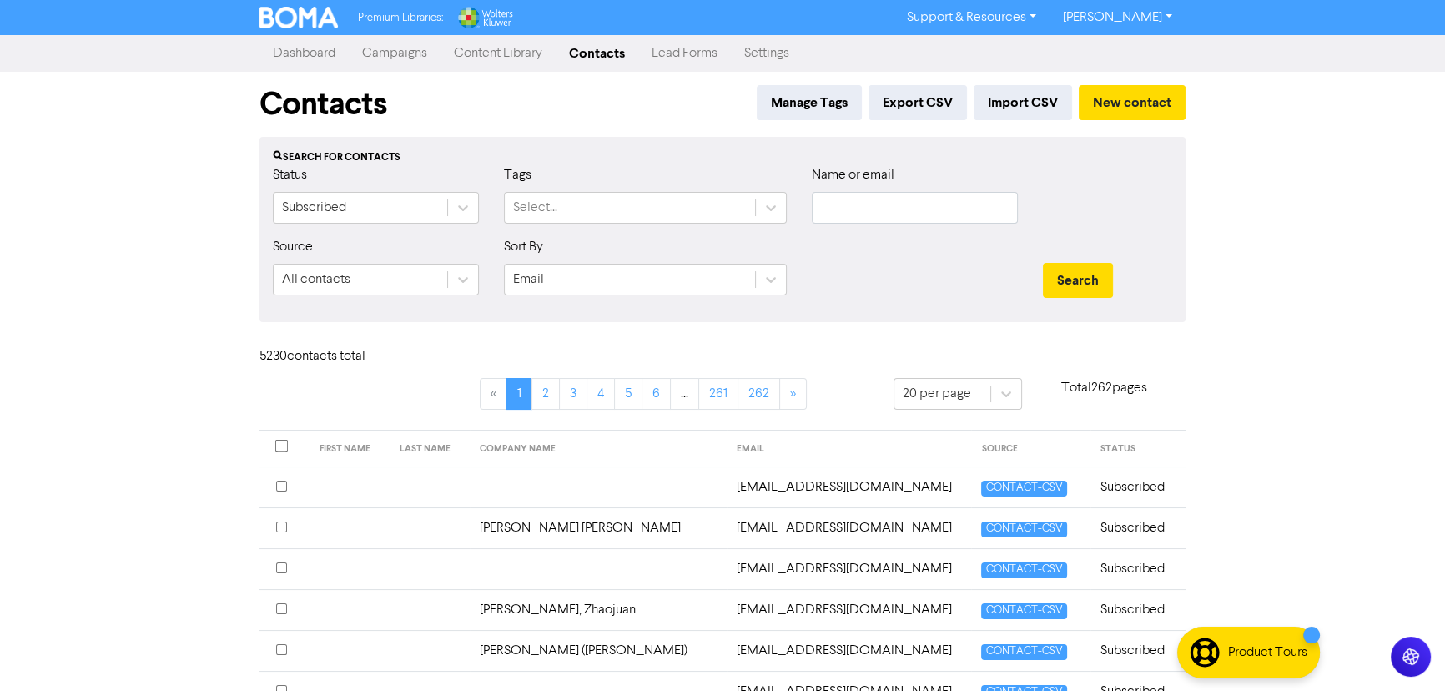
click at [626, 204] on div "Select..." at bounding box center [630, 208] width 250 height 30
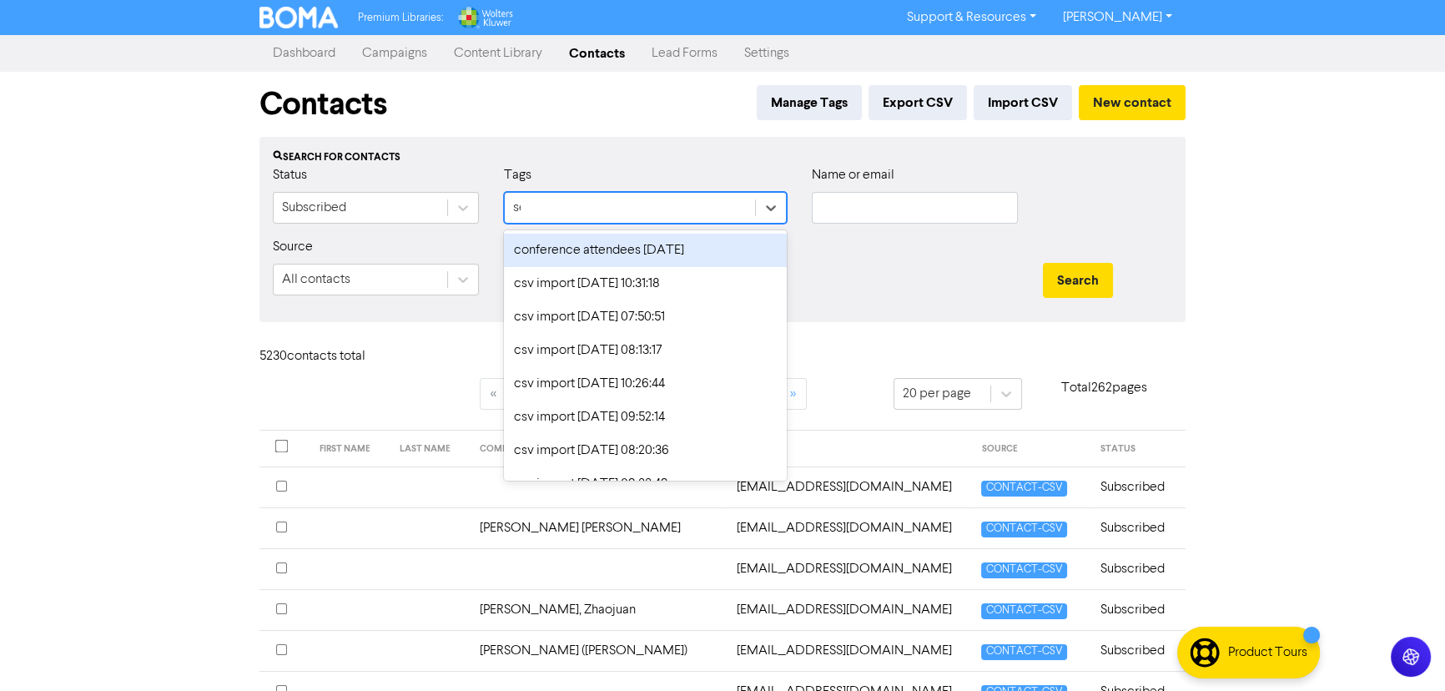
type input "sep"
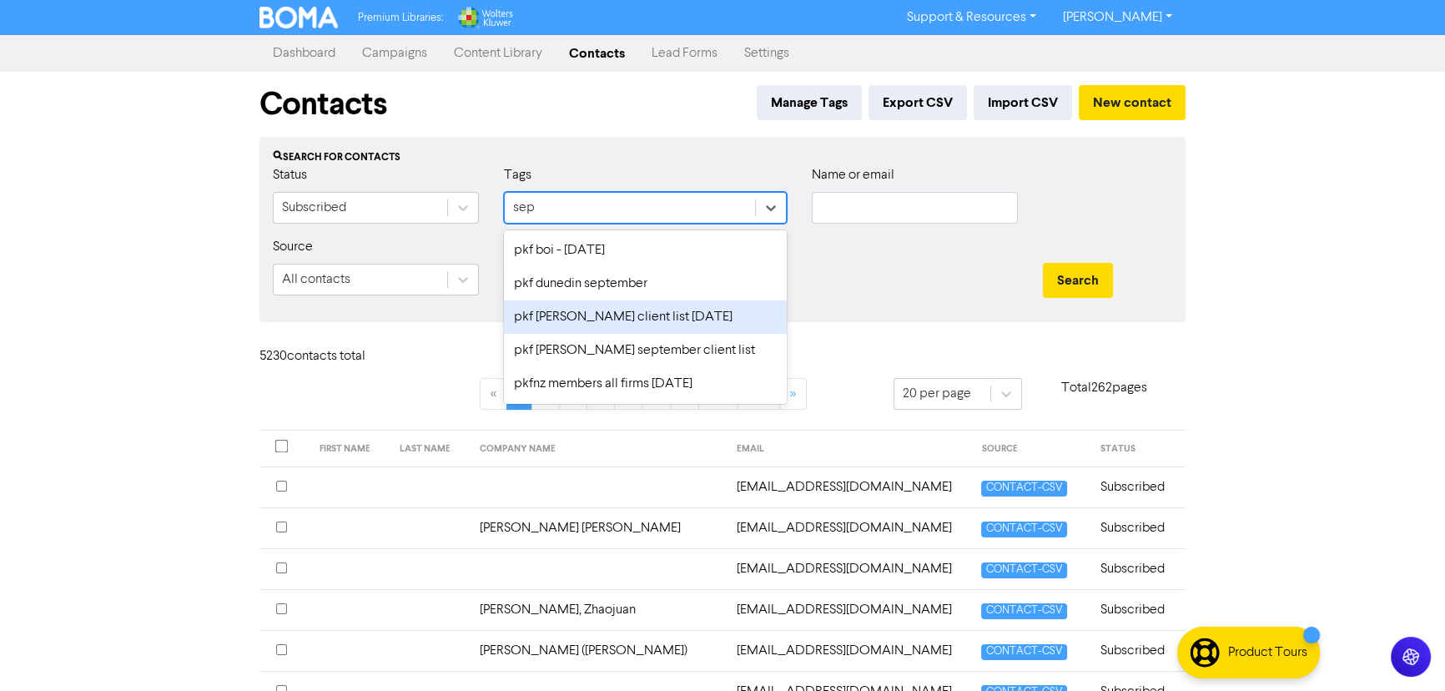
click at [704, 314] on div "pkf [PERSON_NAME] client list [DATE]" at bounding box center [645, 316] width 283 height 33
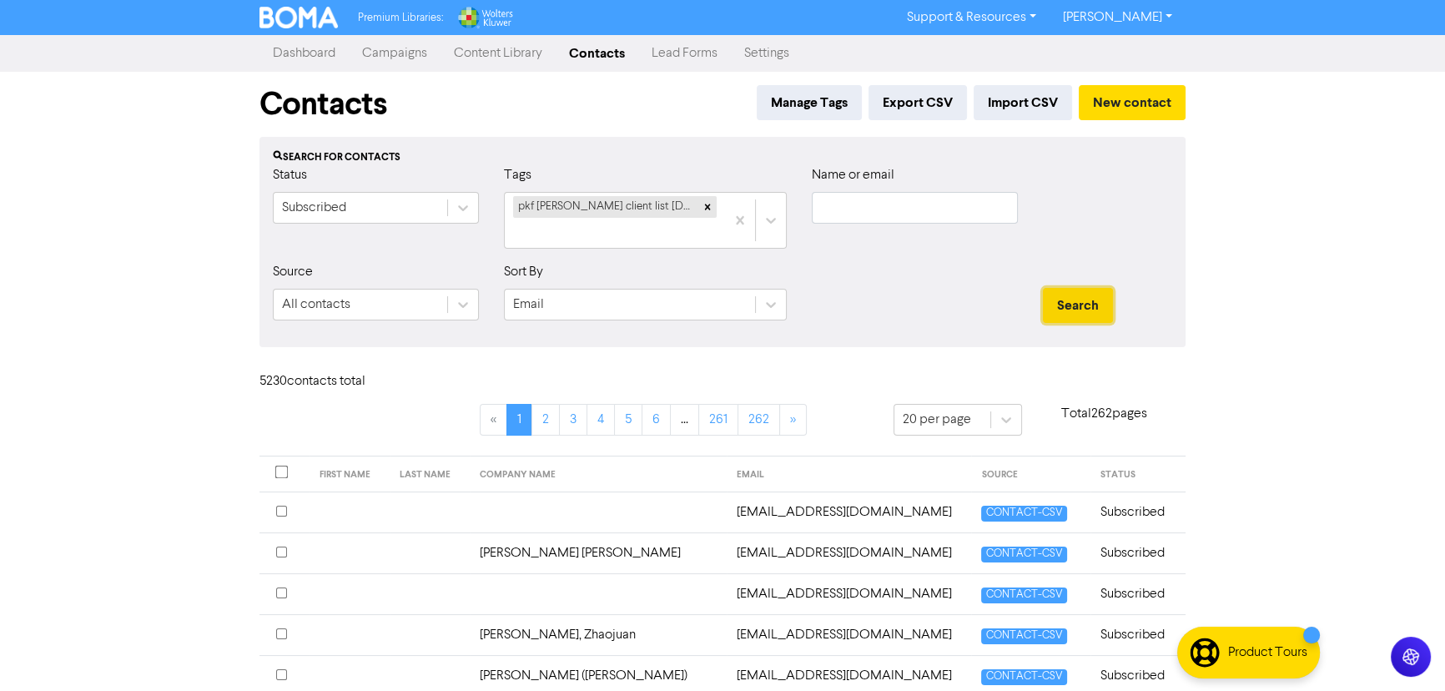
click at [1063, 313] on button "Search" at bounding box center [1078, 305] width 70 height 35
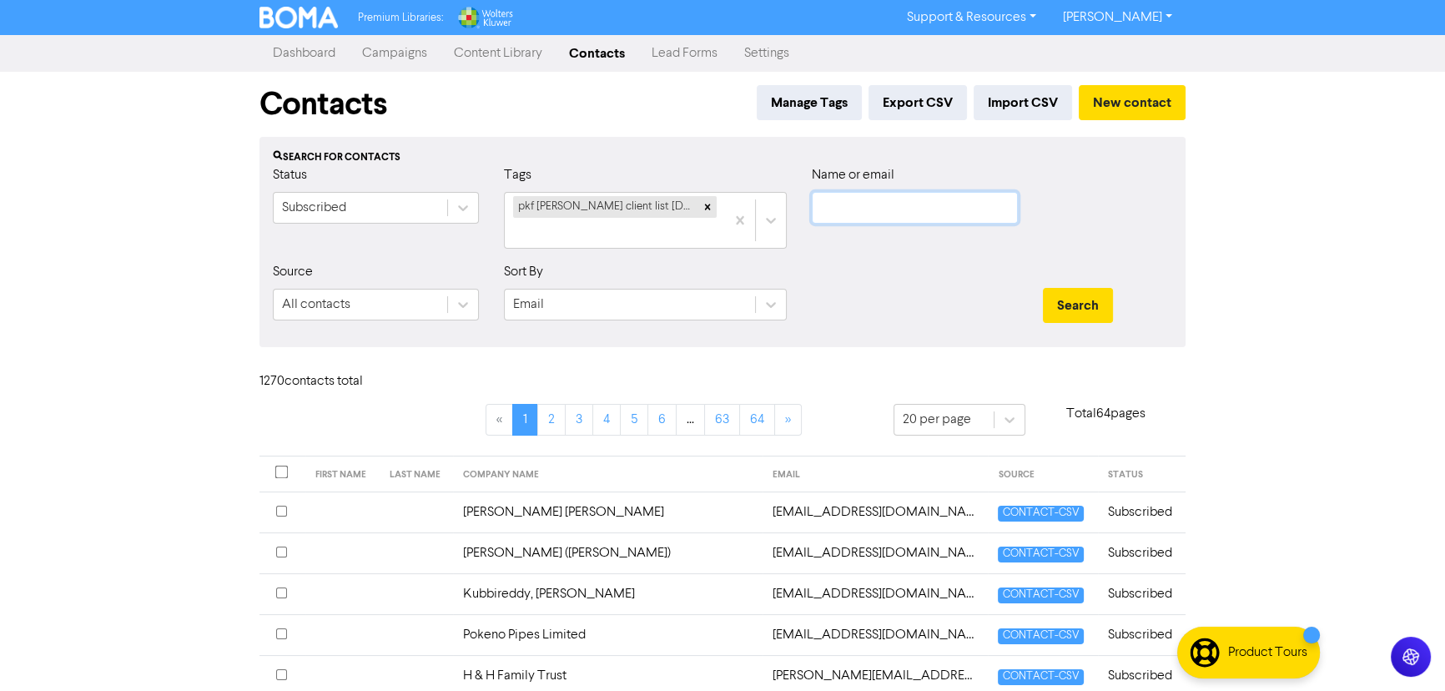
click at [913, 214] on input "text" at bounding box center [915, 208] width 206 height 32
click at [877, 217] on input "text" at bounding box center [915, 208] width 206 height 32
paste input "[EMAIL_ADDRESS][DOMAIN_NAME]"
click at [1043, 288] on button "Search" at bounding box center [1078, 305] width 70 height 35
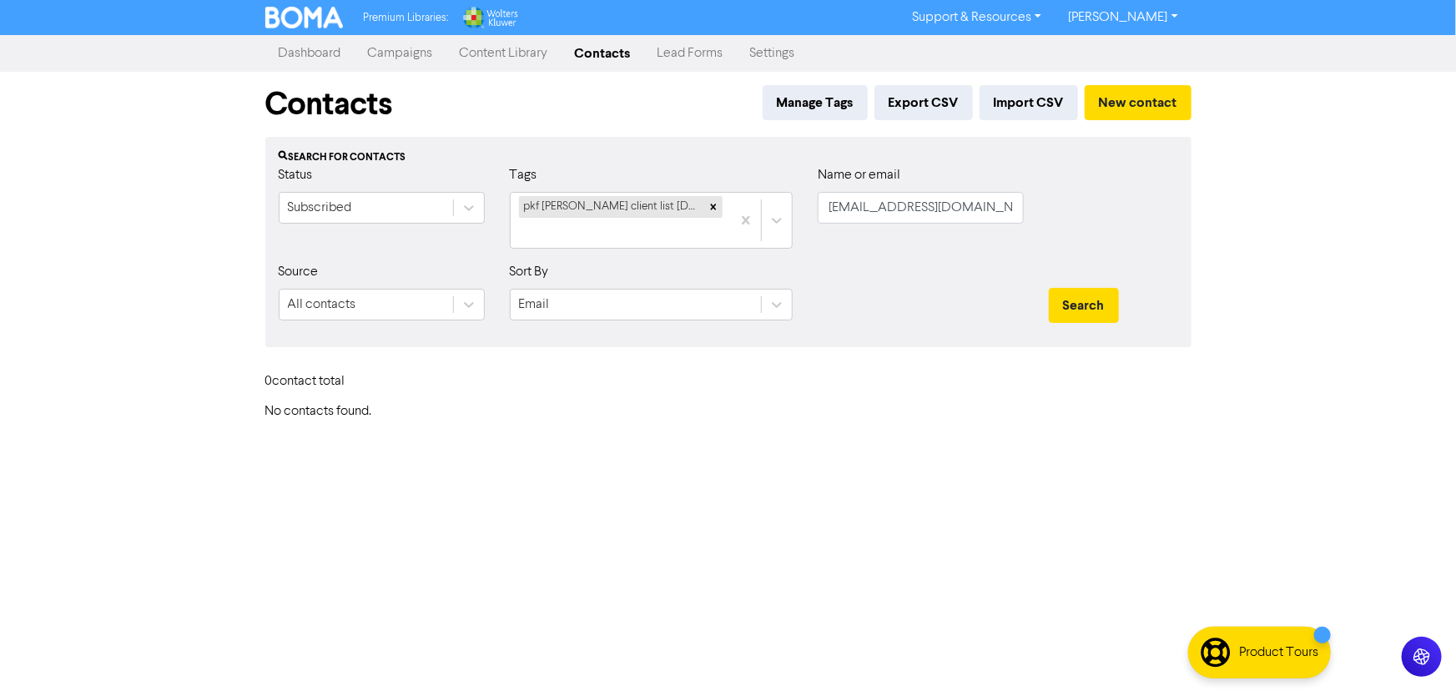
click at [949, 280] on div at bounding box center [920, 298] width 231 height 72
click at [711, 206] on icon at bounding box center [714, 207] width 12 height 12
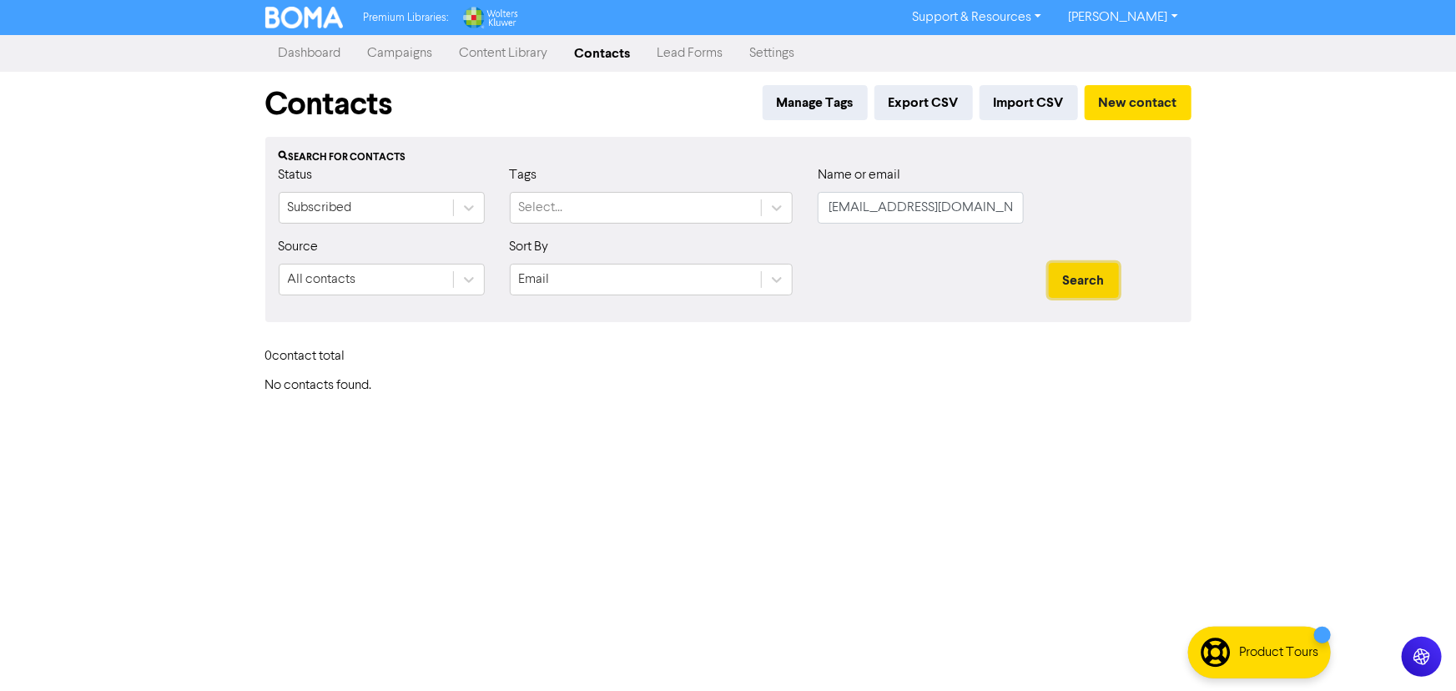
click at [1072, 277] on button "Search" at bounding box center [1084, 280] width 70 height 35
click at [985, 209] on input "[EMAIL_ADDRESS][DOMAIN_NAME]" at bounding box center [921, 208] width 206 height 32
click at [1049, 263] on button "Search" at bounding box center [1084, 280] width 70 height 35
drag, startPoint x: 975, startPoint y: 205, endPoint x: 901, endPoint y: 209, distance: 73.5
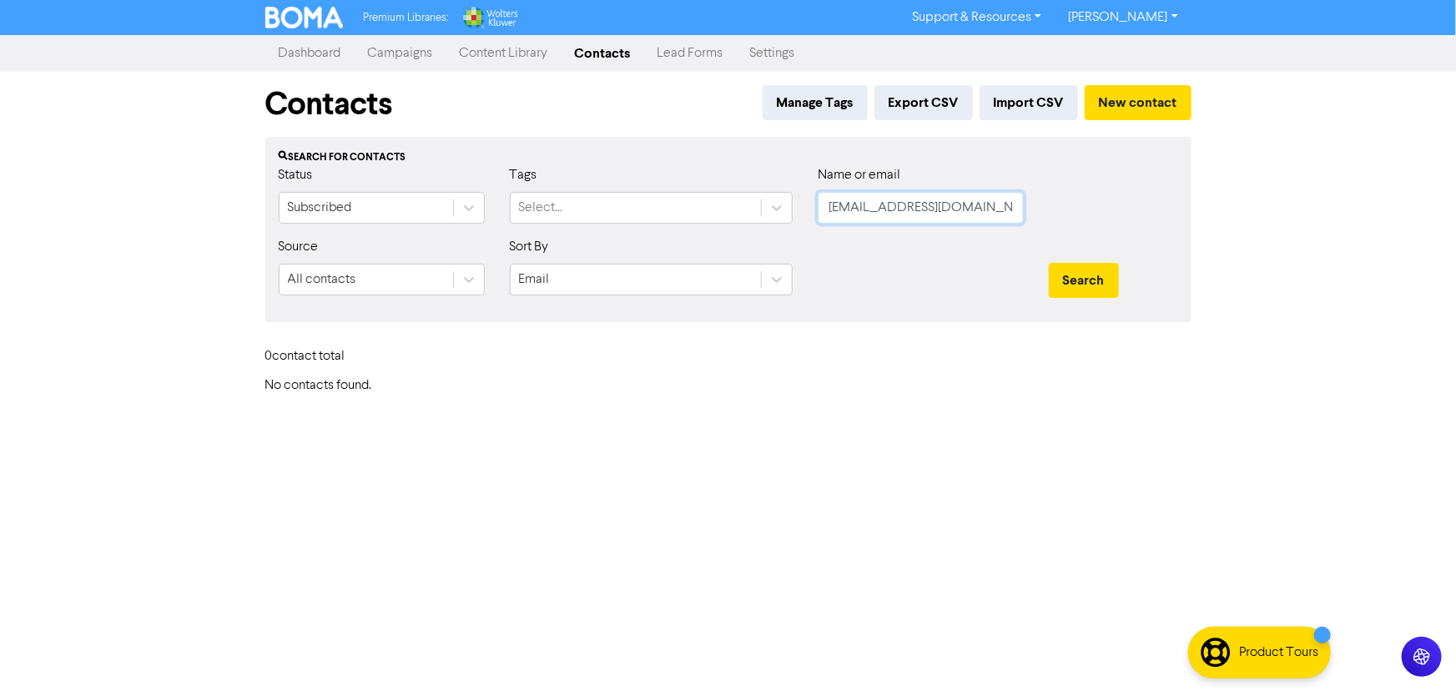
click at [901, 209] on input "1599367980@qq.co" at bounding box center [921, 208] width 206 height 32
type input "1599367980"
click at [1049, 263] on button "Search" at bounding box center [1084, 280] width 70 height 35
click at [857, 207] on input "text" at bounding box center [921, 208] width 206 height 32
paste input "[EMAIL_ADDRESS][DOMAIN_NAME]"
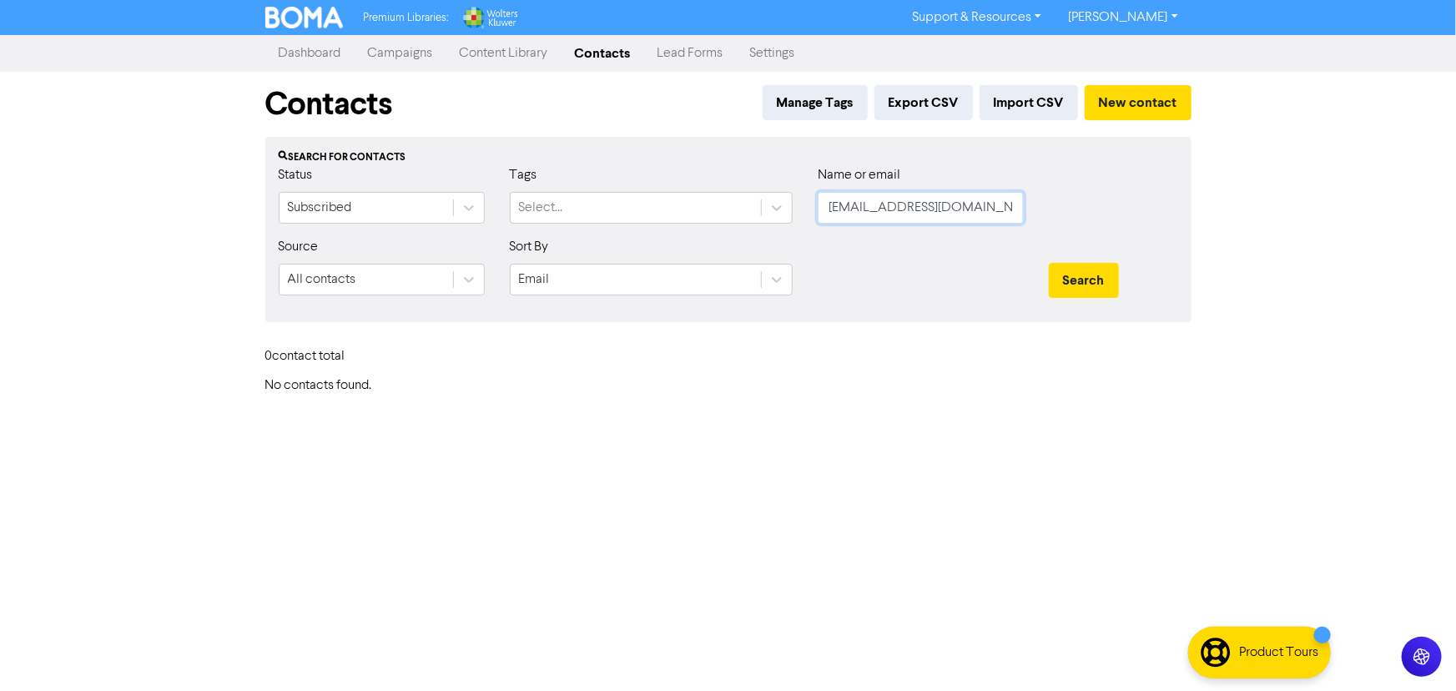
scroll to position [0, 1]
type input "[EMAIL_ADDRESS][DOMAIN_NAME]"
click at [1049, 263] on button "Search" at bounding box center [1084, 280] width 70 height 35
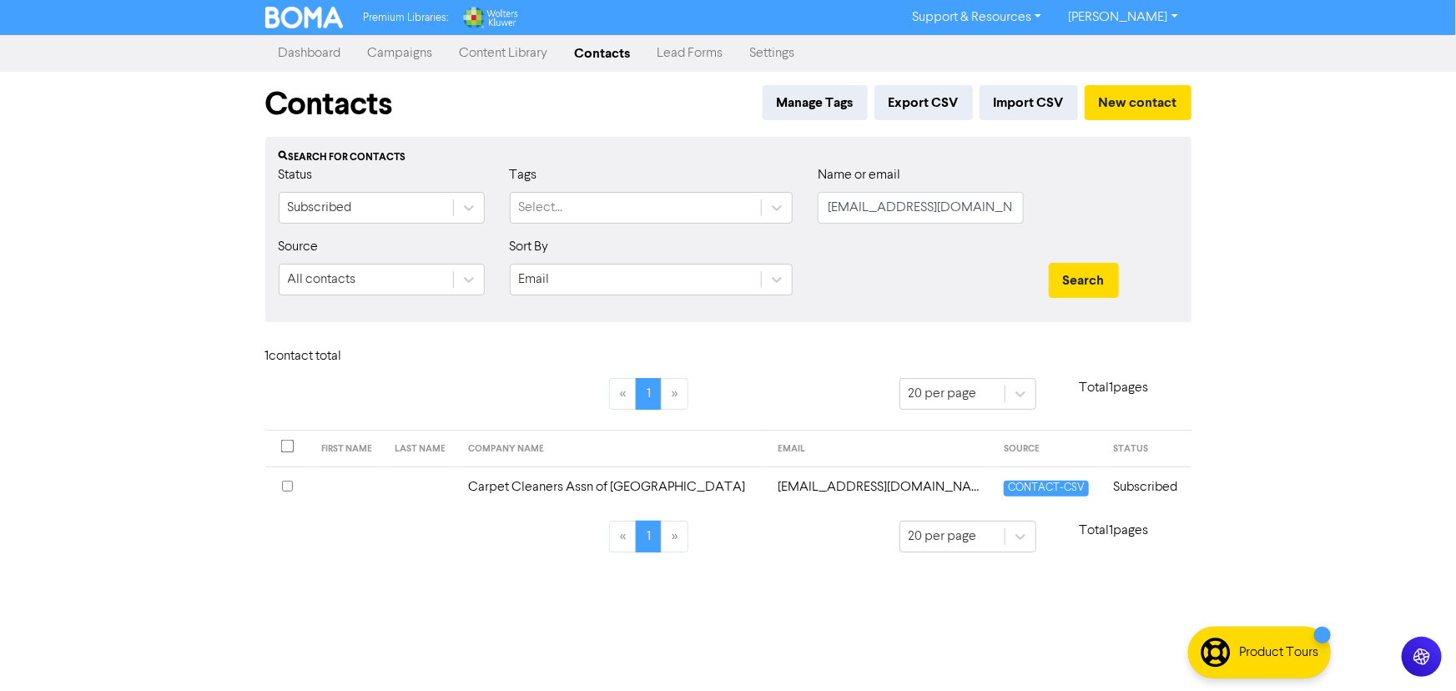
click at [1136, 492] on td "Subscribed" at bounding box center [1147, 486] width 88 height 41
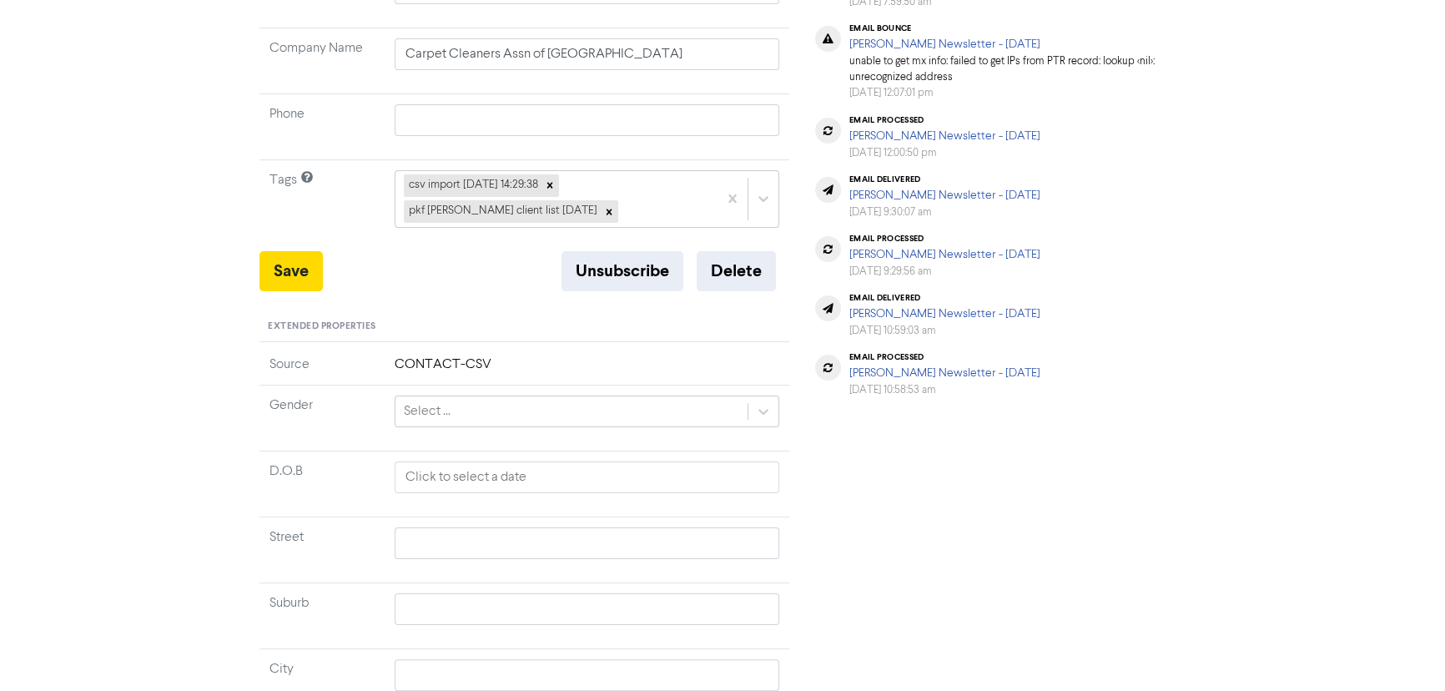
scroll to position [390, 0]
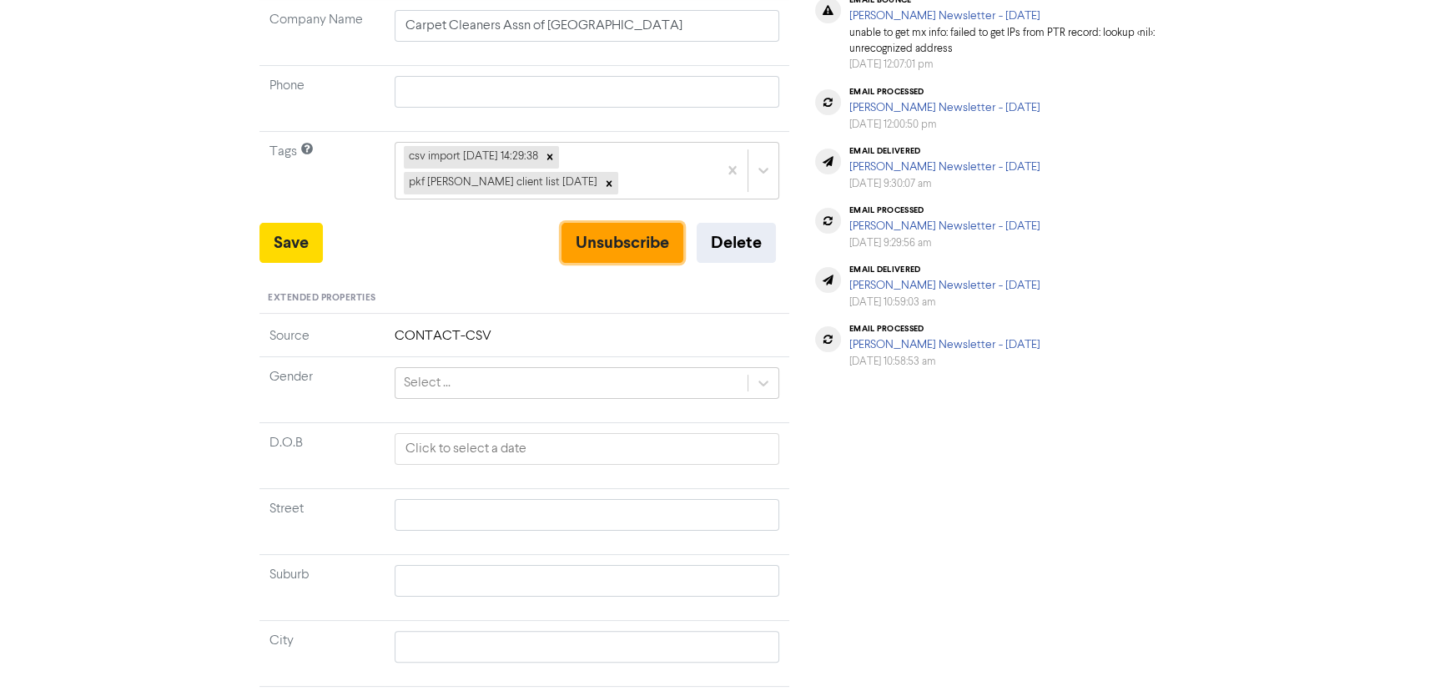
click at [603, 234] on button "Unsubscribe" at bounding box center [623, 243] width 122 height 40
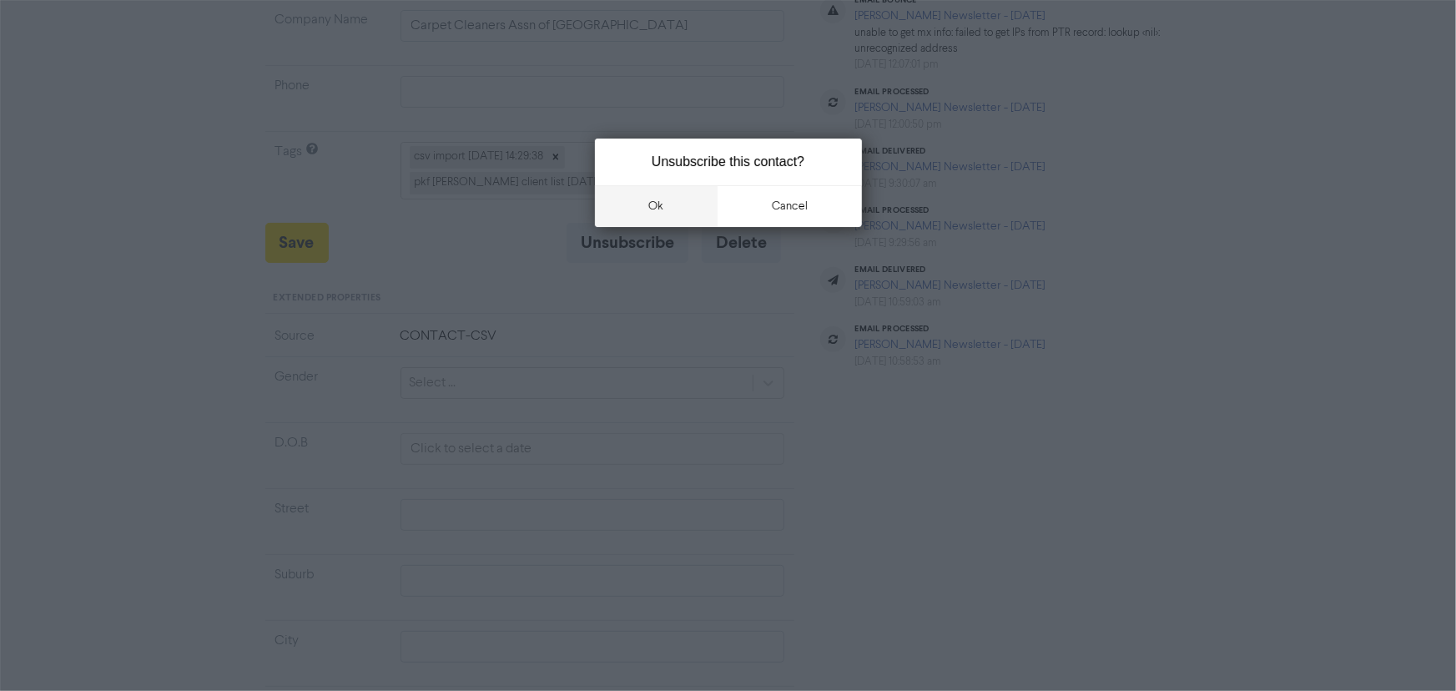
click at [644, 208] on button "ok" at bounding box center [656, 206] width 123 height 42
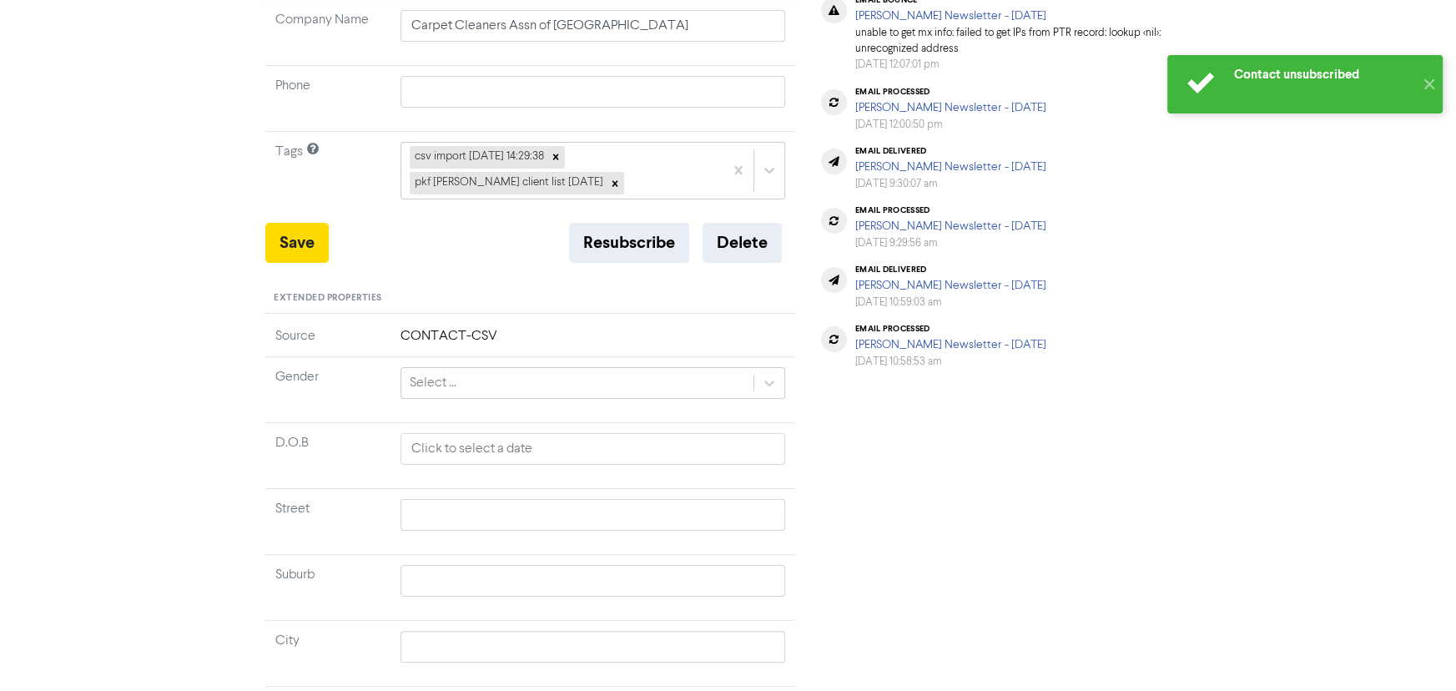
scroll to position [0, 0]
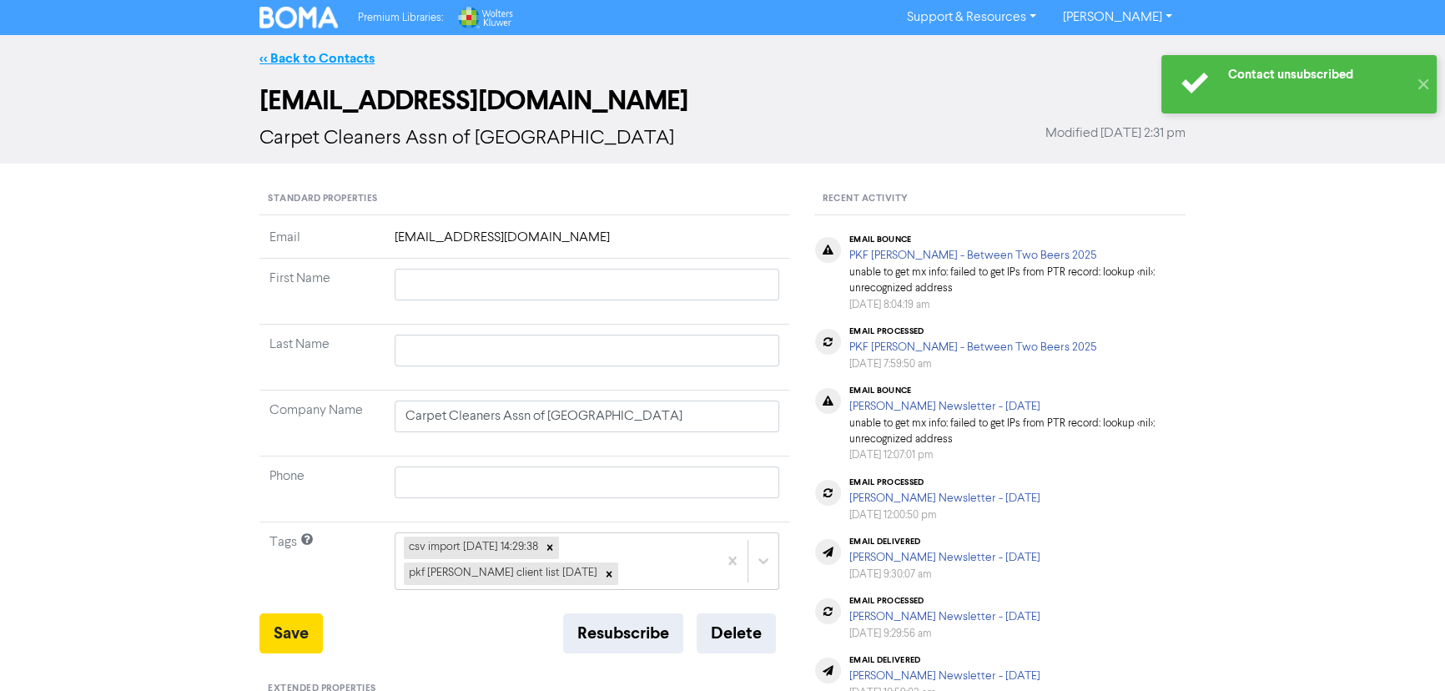
click at [327, 59] on link "<< Back to Contacts" at bounding box center [316, 58] width 115 height 17
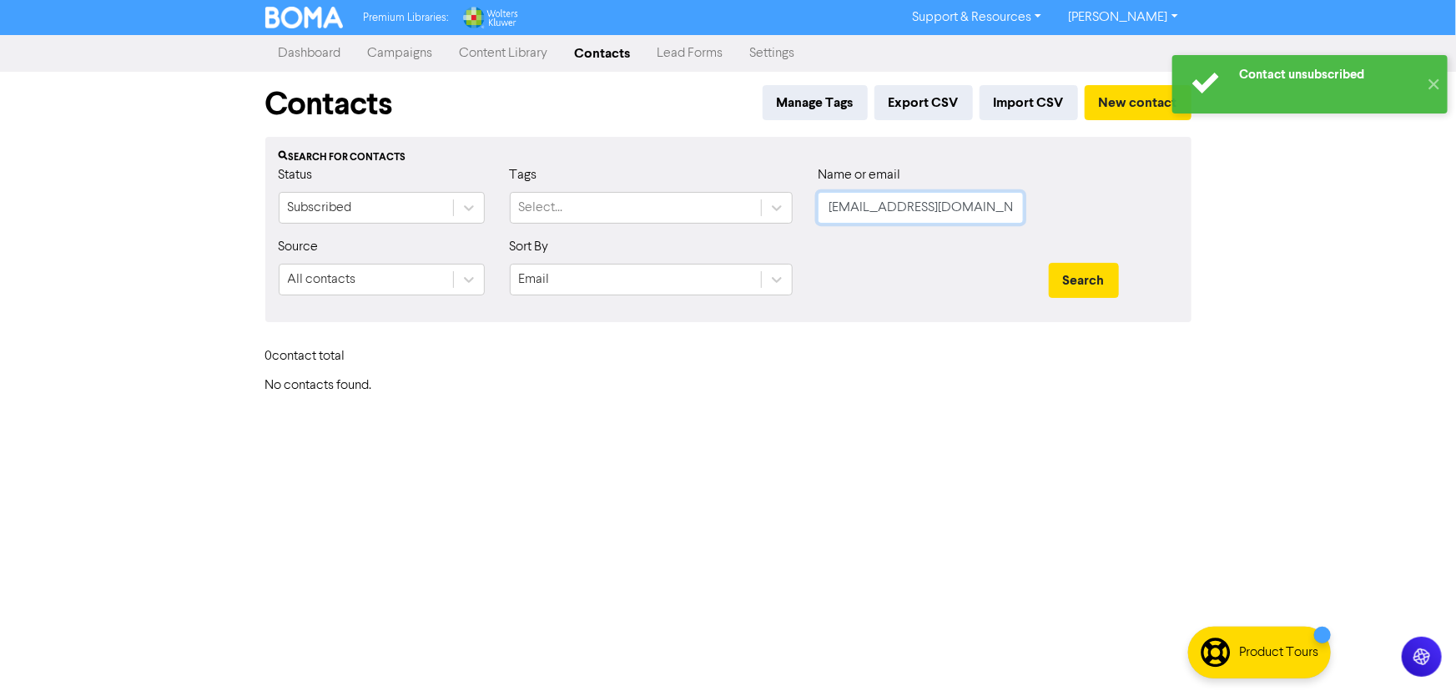
click at [934, 210] on input "[EMAIL_ADDRESS][DOMAIN_NAME]" at bounding box center [921, 208] width 206 height 32
click at [861, 211] on input "[EMAIL_ADDRESS][DOMAIN_NAME]" at bounding box center [921, 208] width 206 height 32
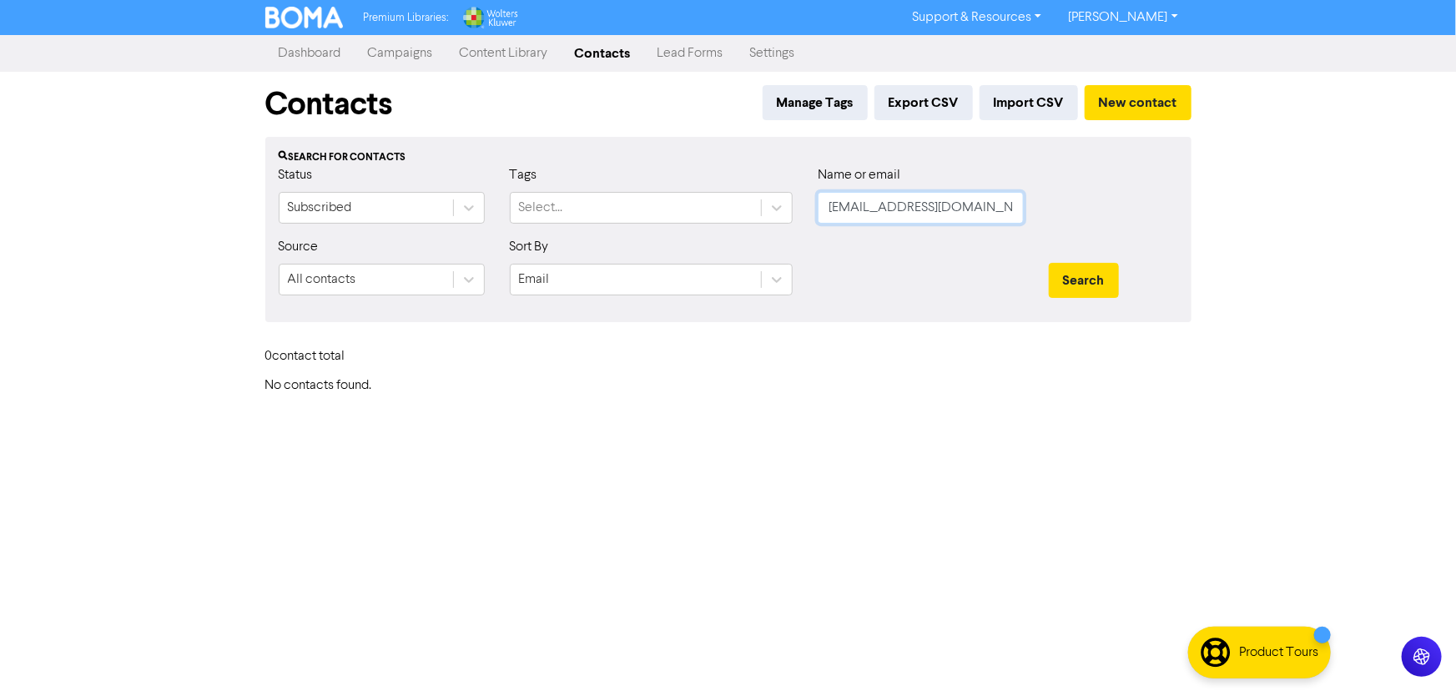
paste input "hefreadymeats.co"
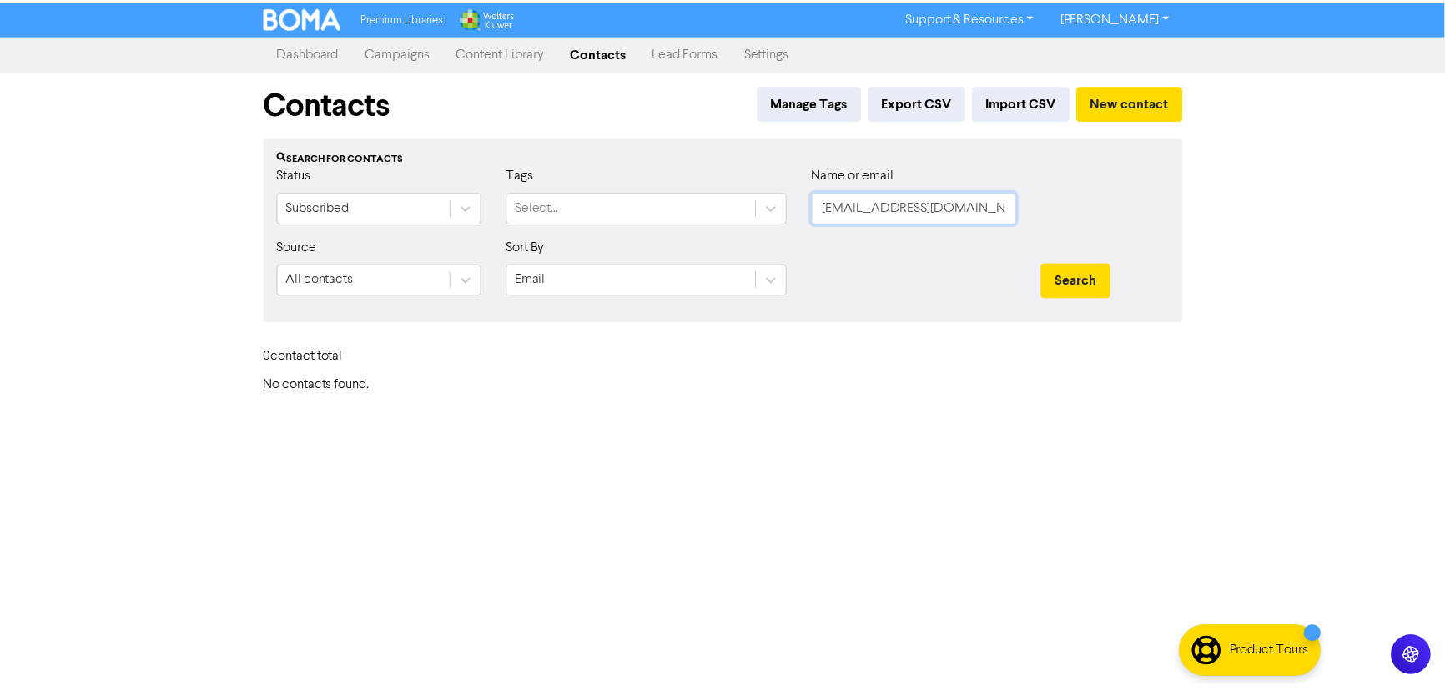
scroll to position [0, 4]
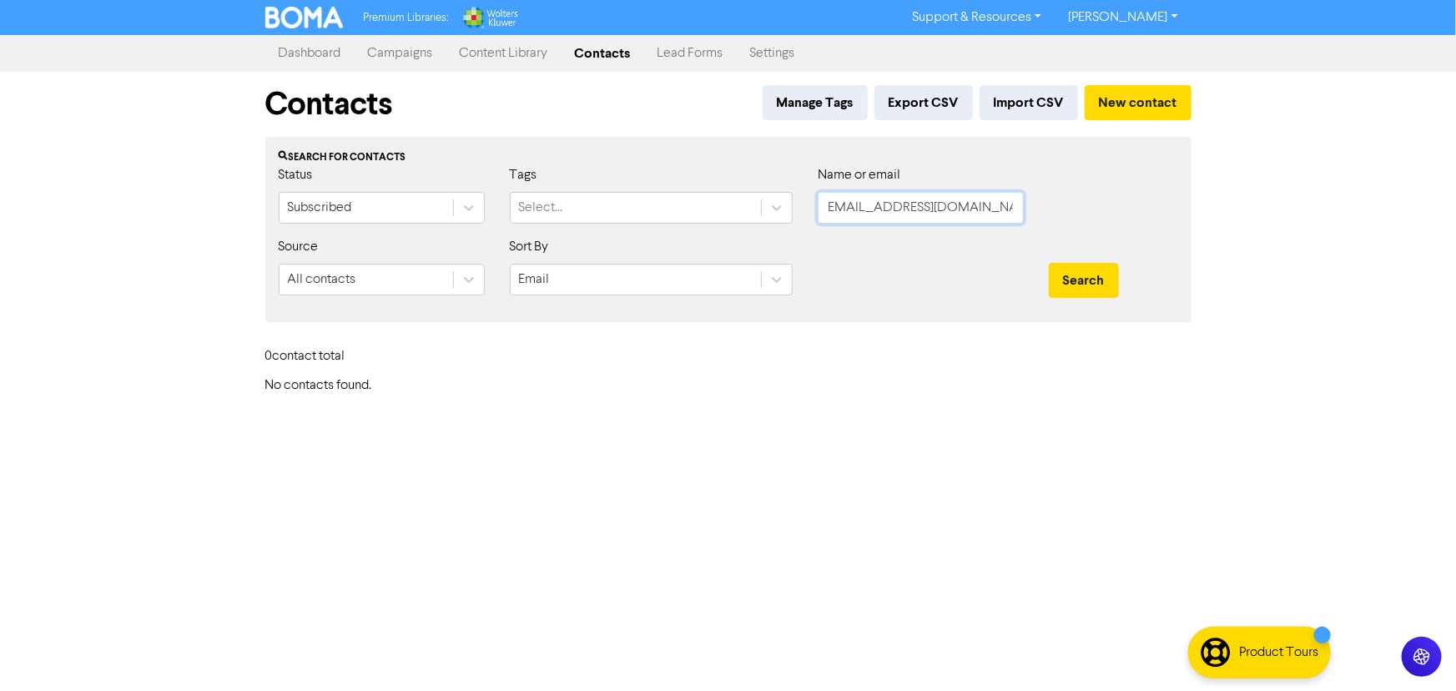
type input "[EMAIL_ADDRESS][DOMAIN_NAME]"
click at [1049, 263] on button "Search" at bounding box center [1084, 280] width 70 height 35
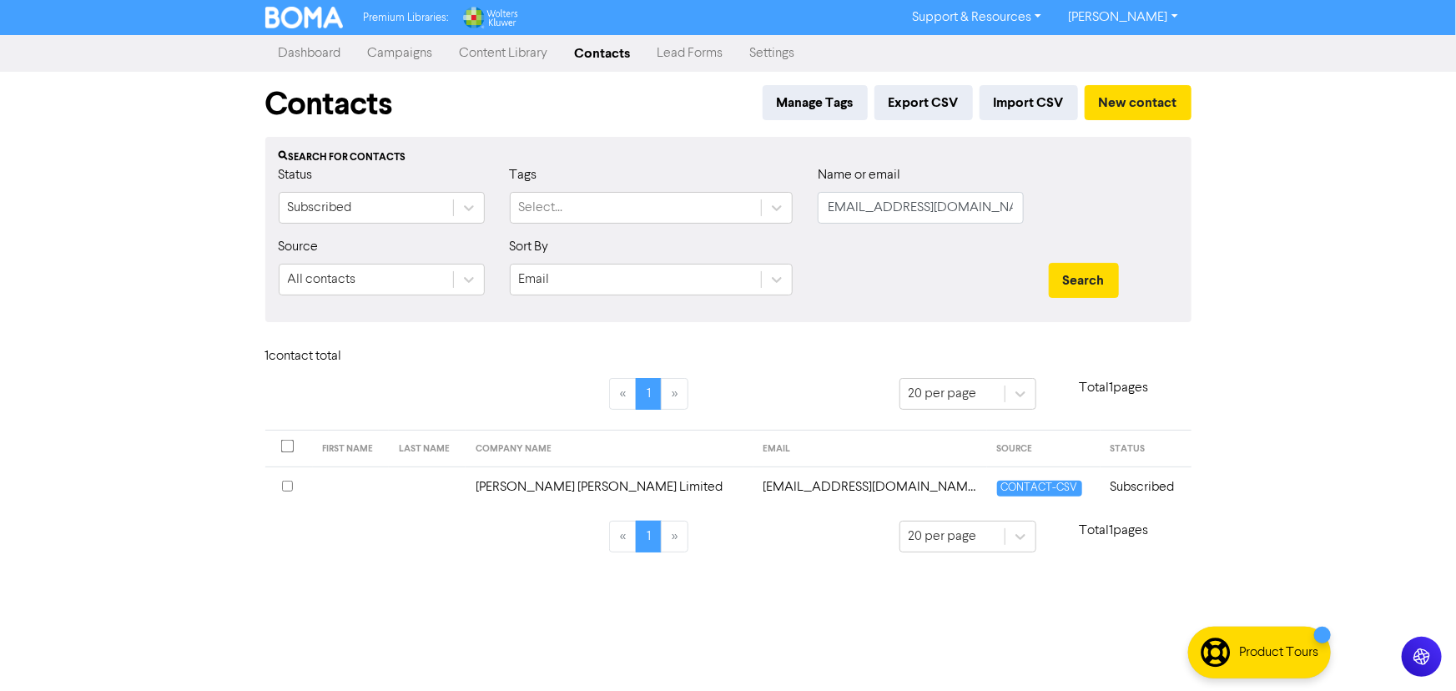
click at [847, 486] on td "[EMAIL_ADDRESS][DOMAIN_NAME]" at bounding box center [870, 486] width 234 height 41
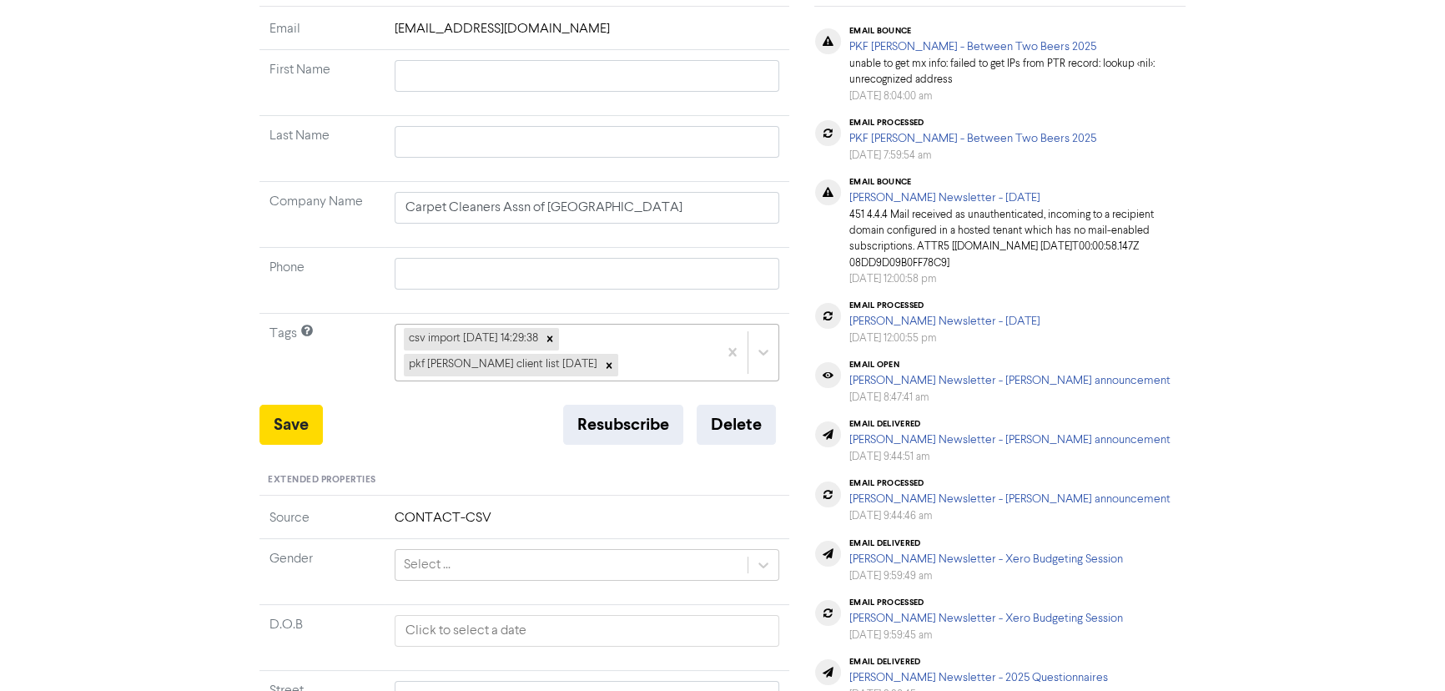
type input "Pilkington Klein Limited"
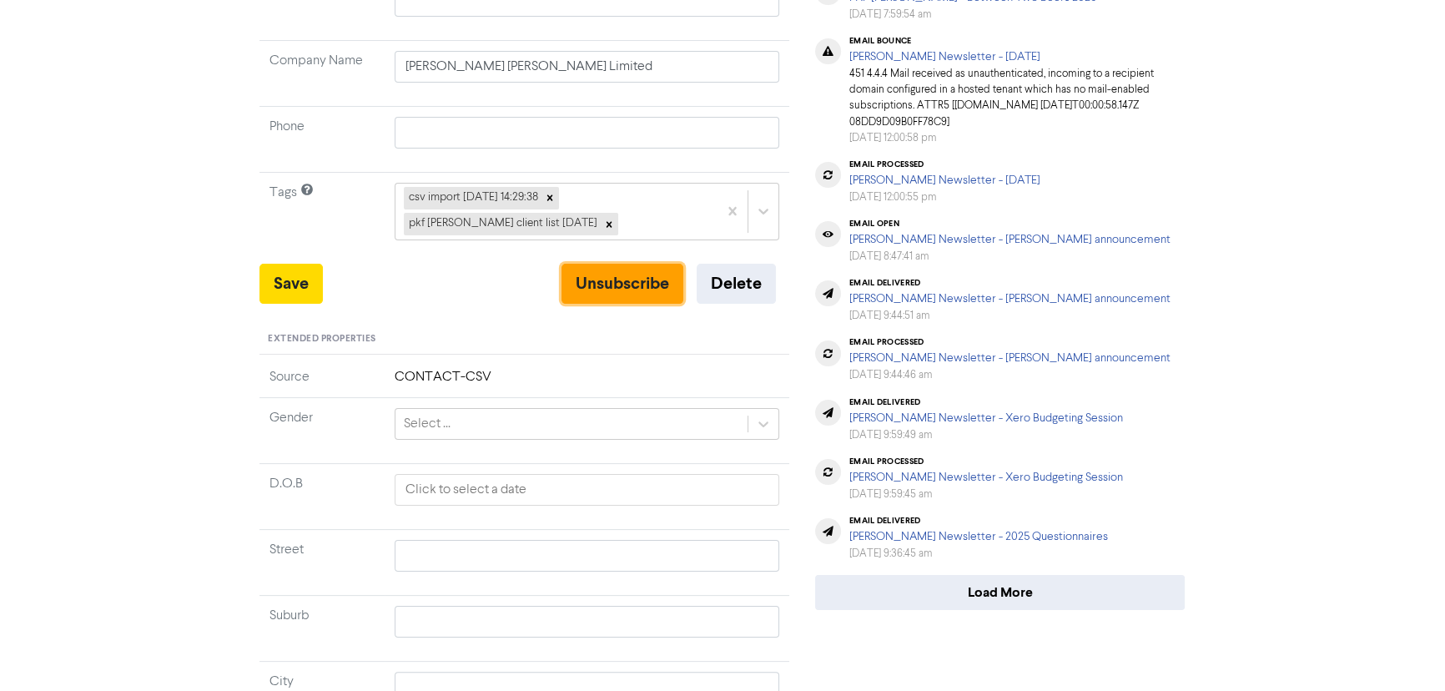
click at [622, 275] on button "Unsubscribe" at bounding box center [623, 284] width 122 height 40
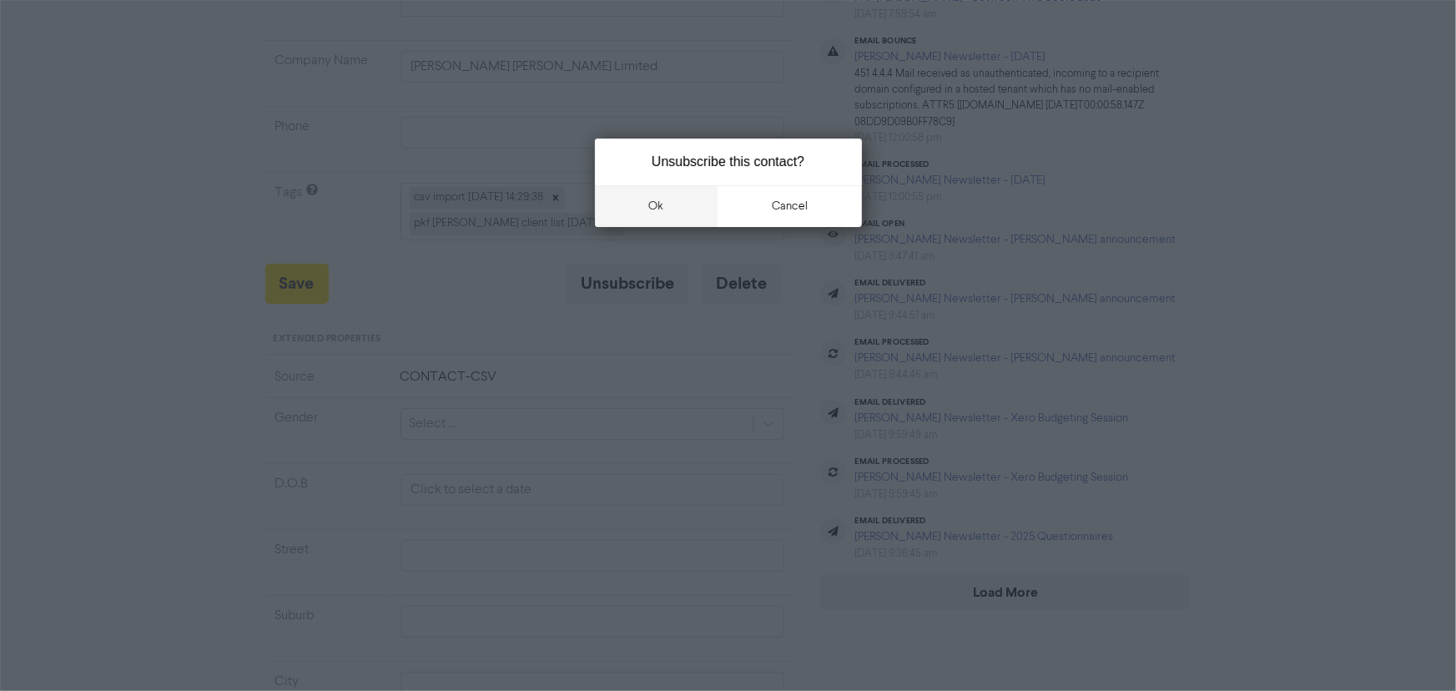
click at [641, 211] on button "ok" at bounding box center [656, 206] width 123 height 42
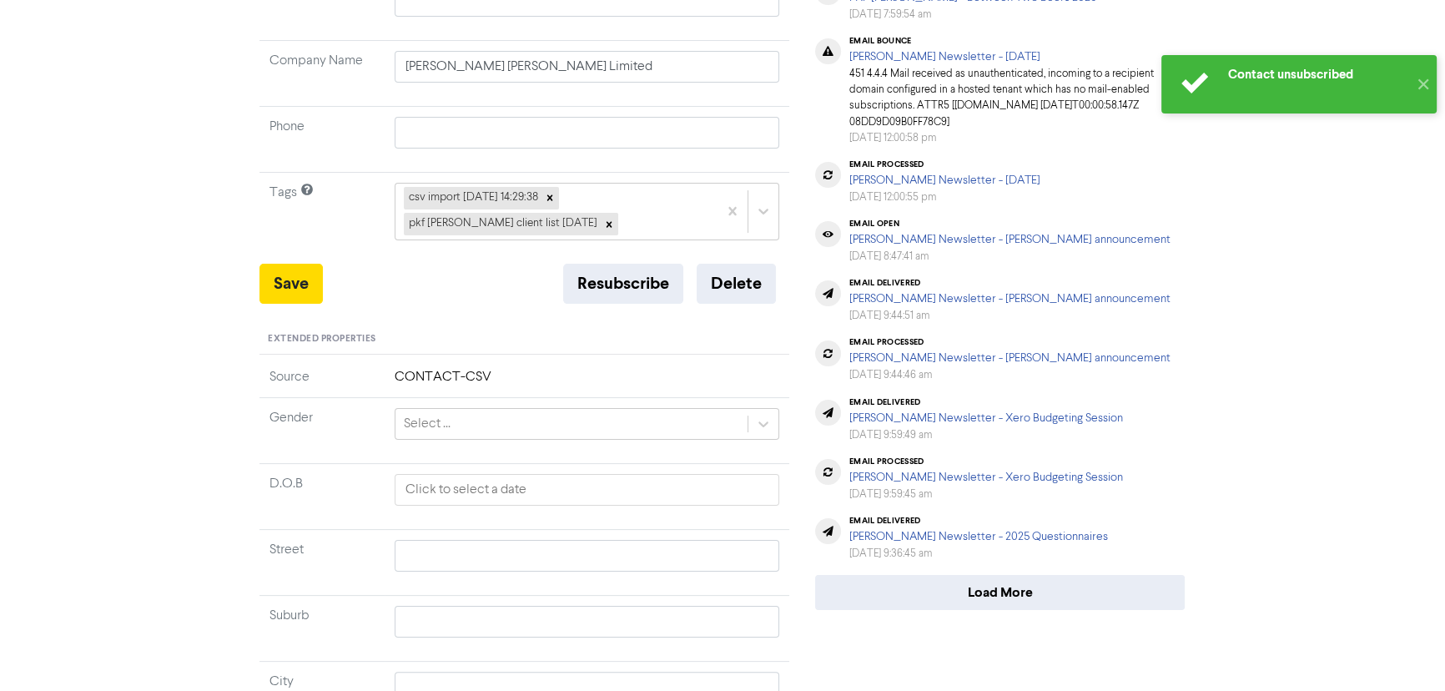
scroll to position [0, 0]
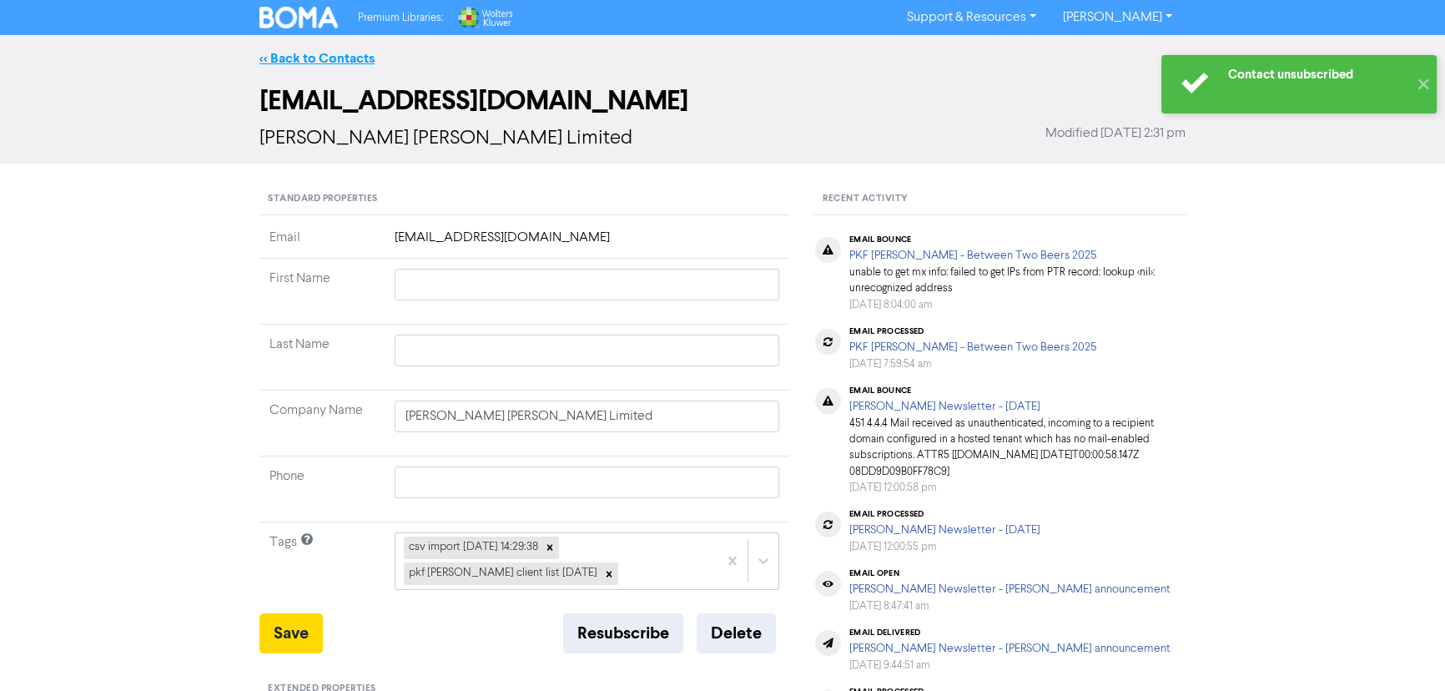
click at [282, 58] on link "<< Back to Contacts" at bounding box center [316, 58] width 115 height 17
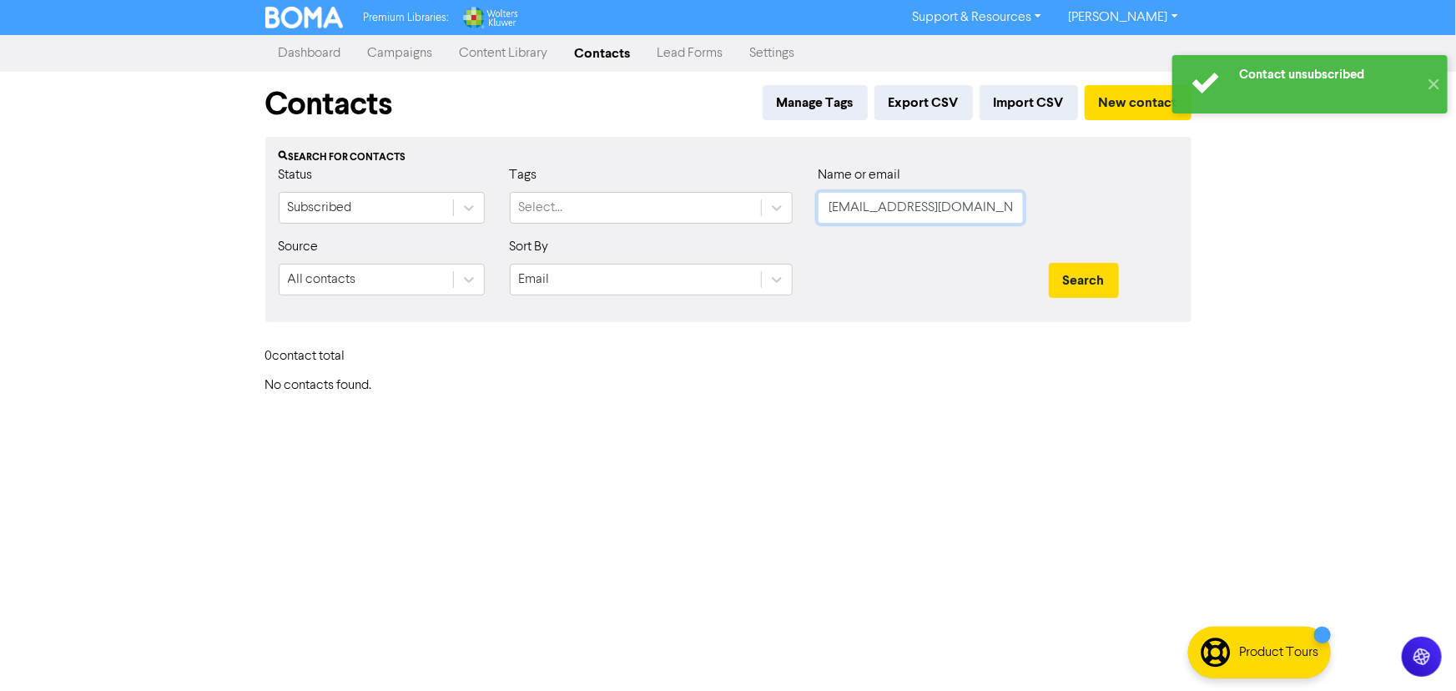
click at [901, 207] on input "[EMAIL_ADDRESS][DOMAIN_NAME]" at bounding box center [921, 208] width 206 height 32
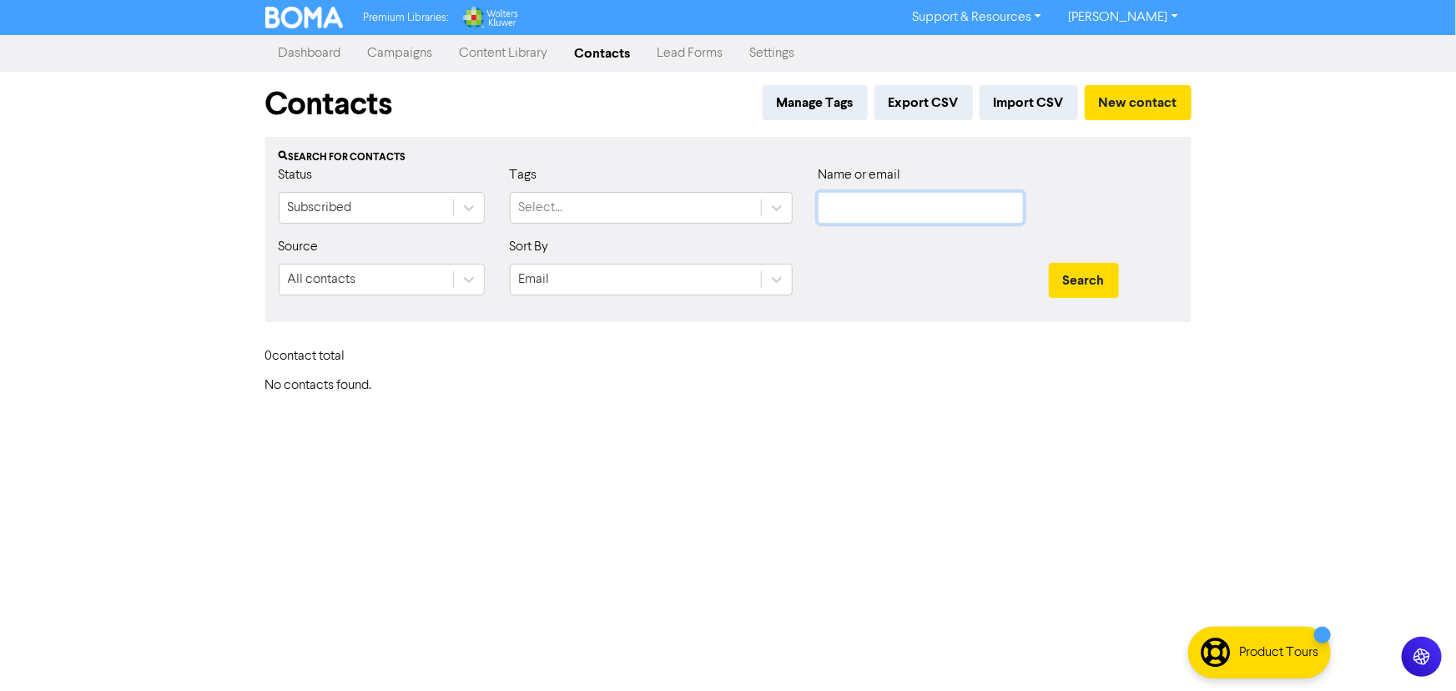
click at [841, 201] on input "text" at bounding box center [921, 208] width 206 height 32
click at [1049, 263] on button "Search" at bounding box center [1084, 280] width 70 height 35
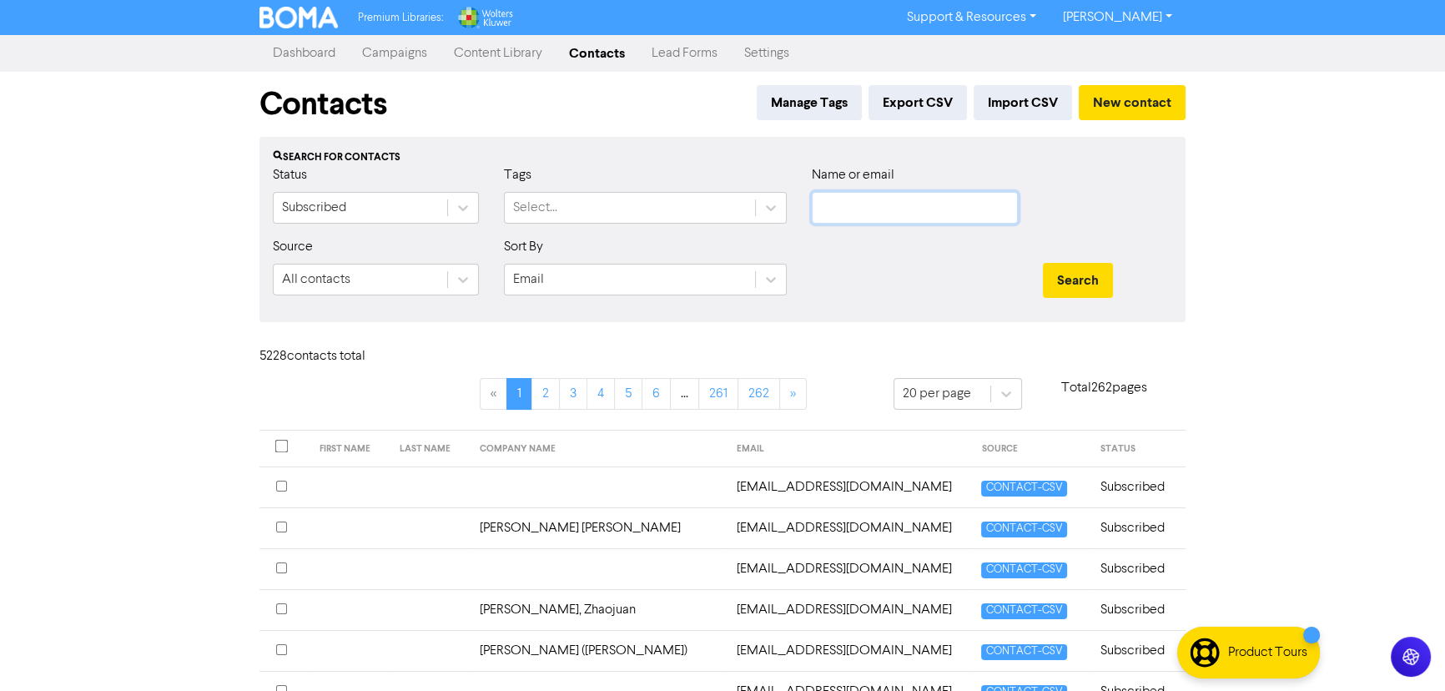
click at [859, 212] on input "text" at bounding box center [915, 208] width 206 height 32
paste input "admin@westsidehamilton.org.nz"
type input "admin@westsidehamilton.org.nz"
click at [1043, 263] on button "Search" at bounding box center [1078, 280] width 70 height 35
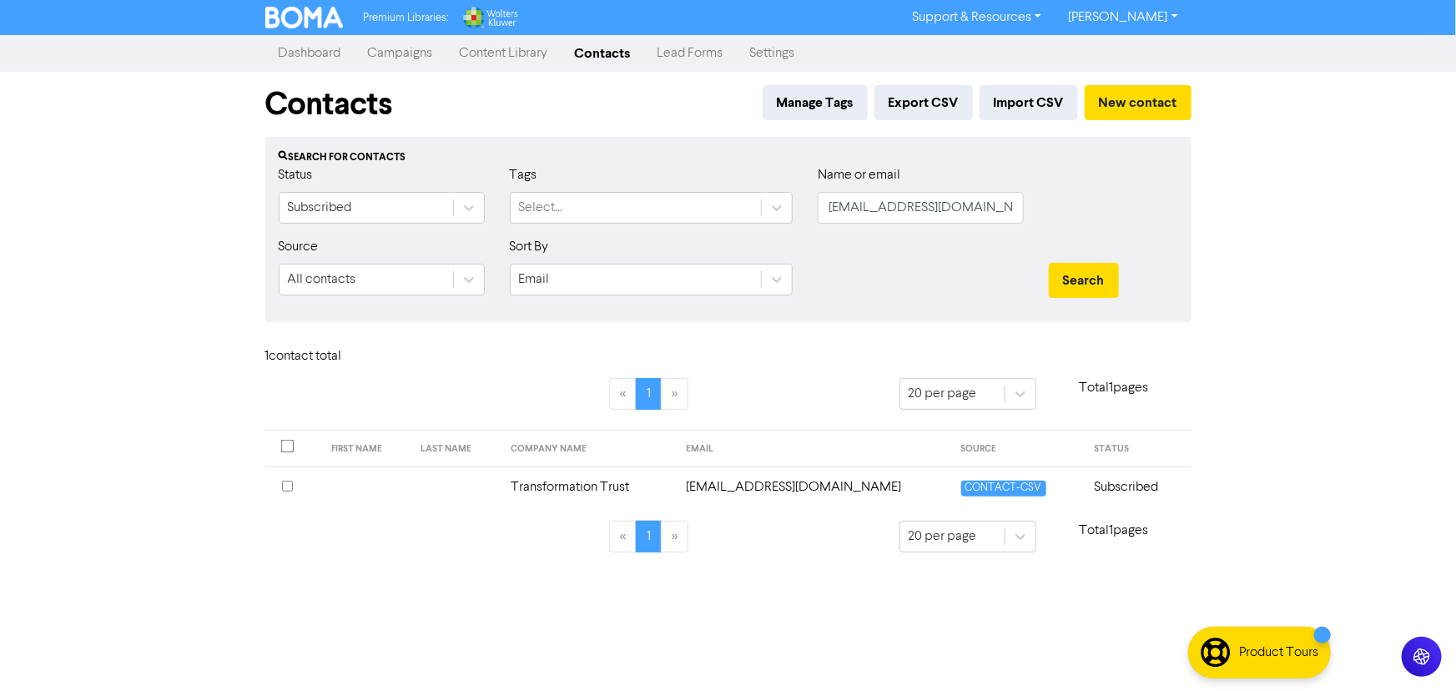
click at [745, 488] on td "admin@westsidehamilton.org.nz" at bounding box center [813, 486] width 275 height 41
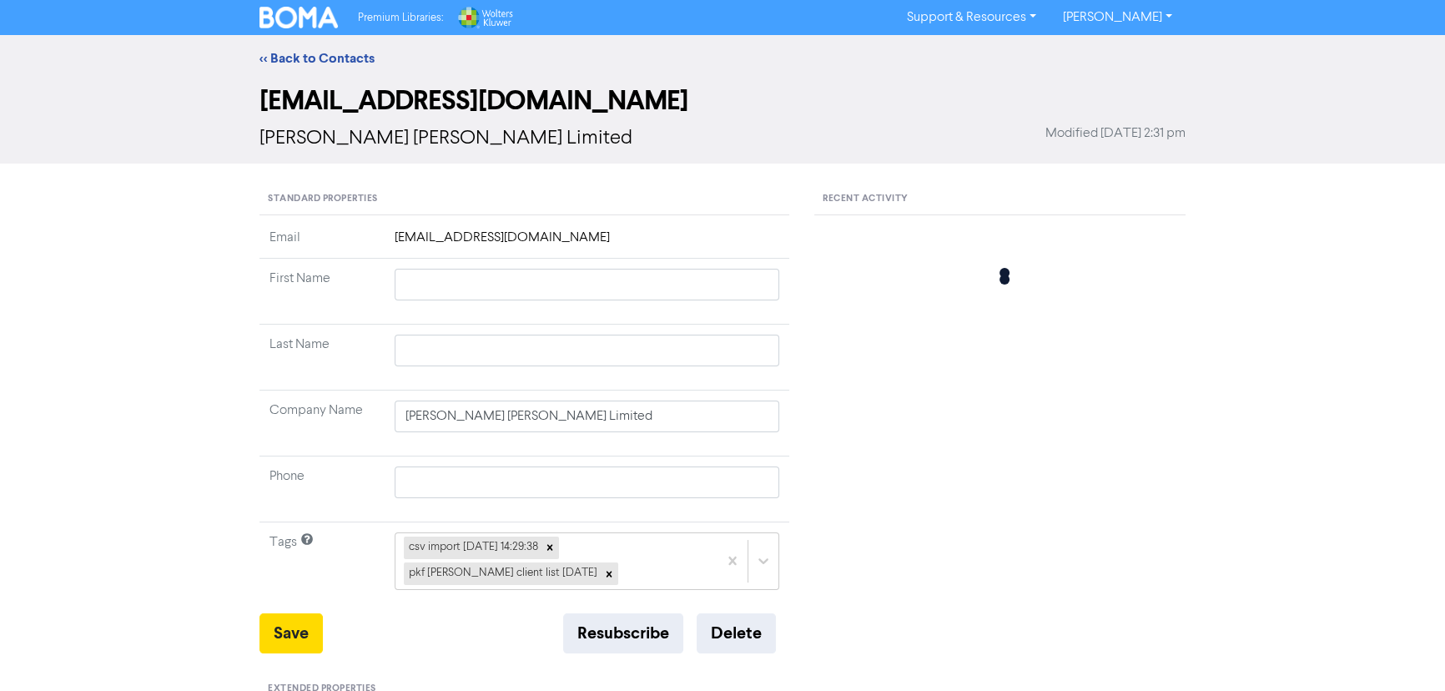
type input "Transformation Trust"
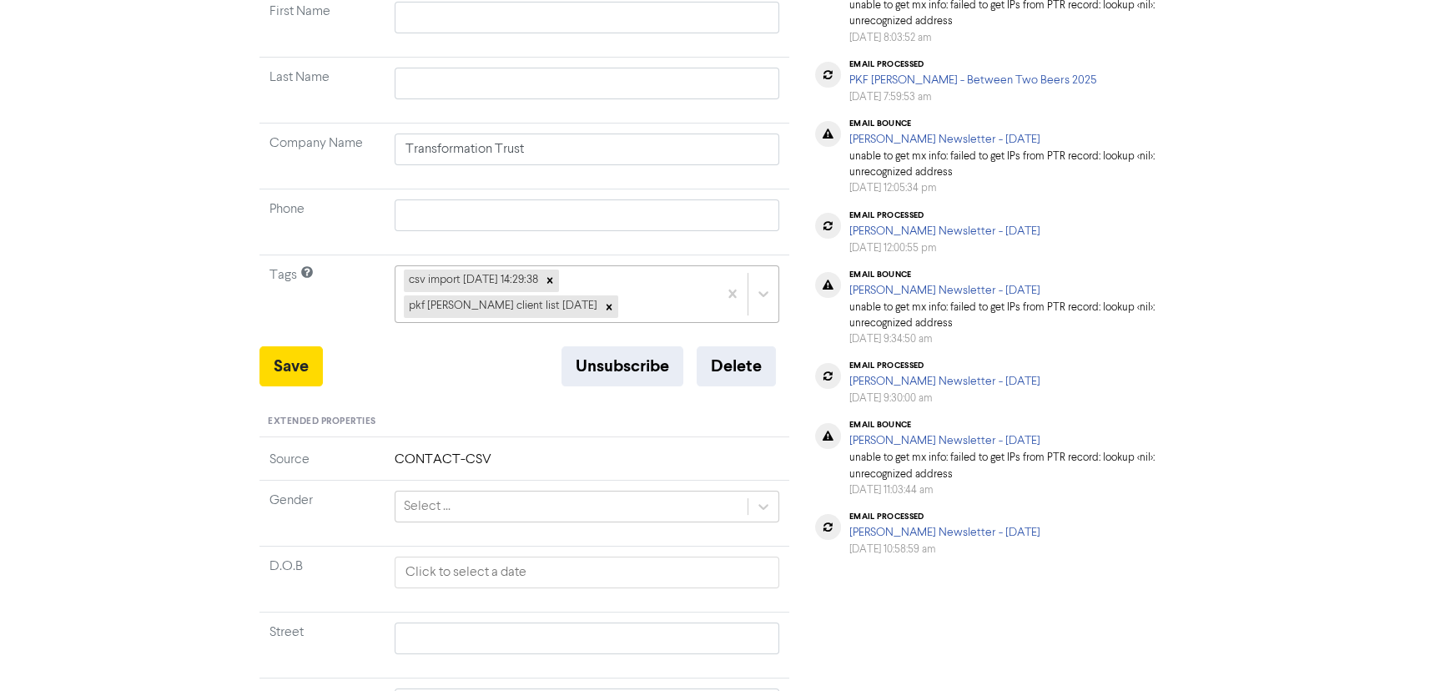
scroll to position [267, 0]
click at [597, 359] on button "Unsubscribe" at bounding box center [623, 366] width 122 height 40
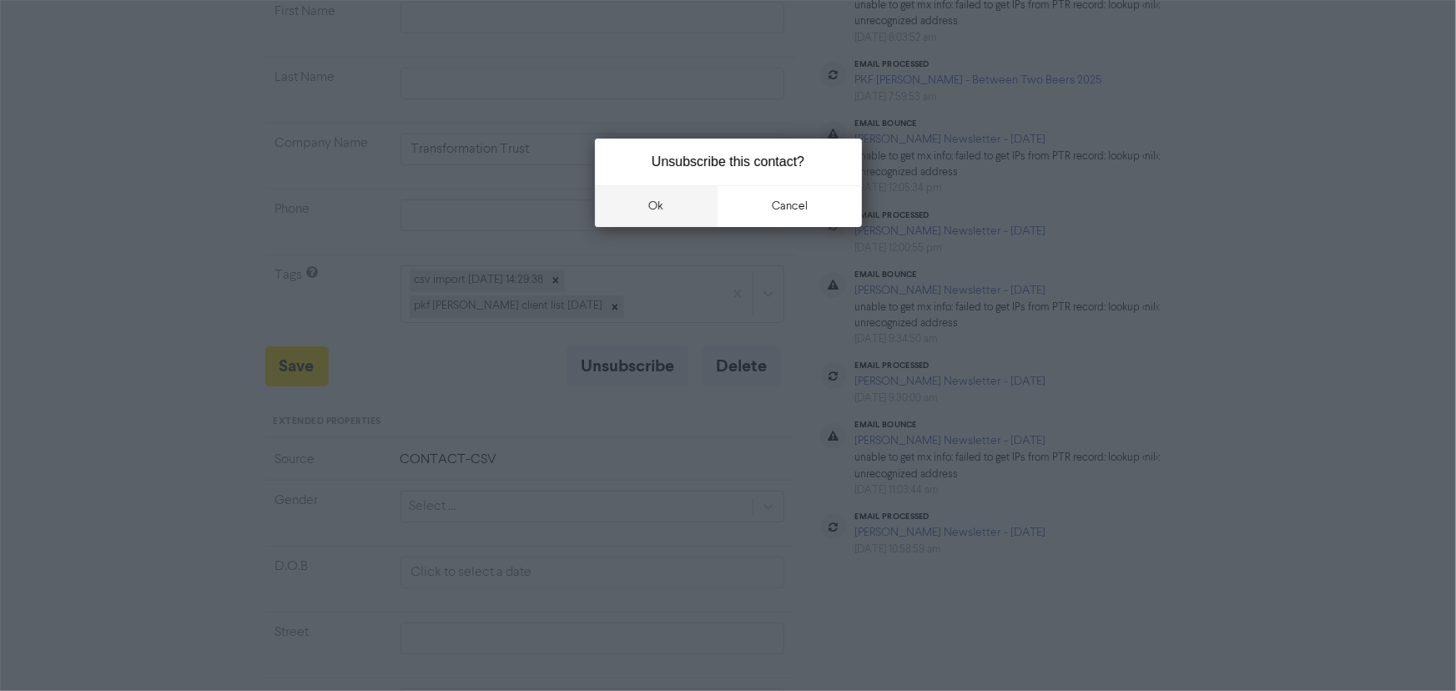
click at [659, 203] on button "ok" at bounding box center [656, 206] width 123 height 42
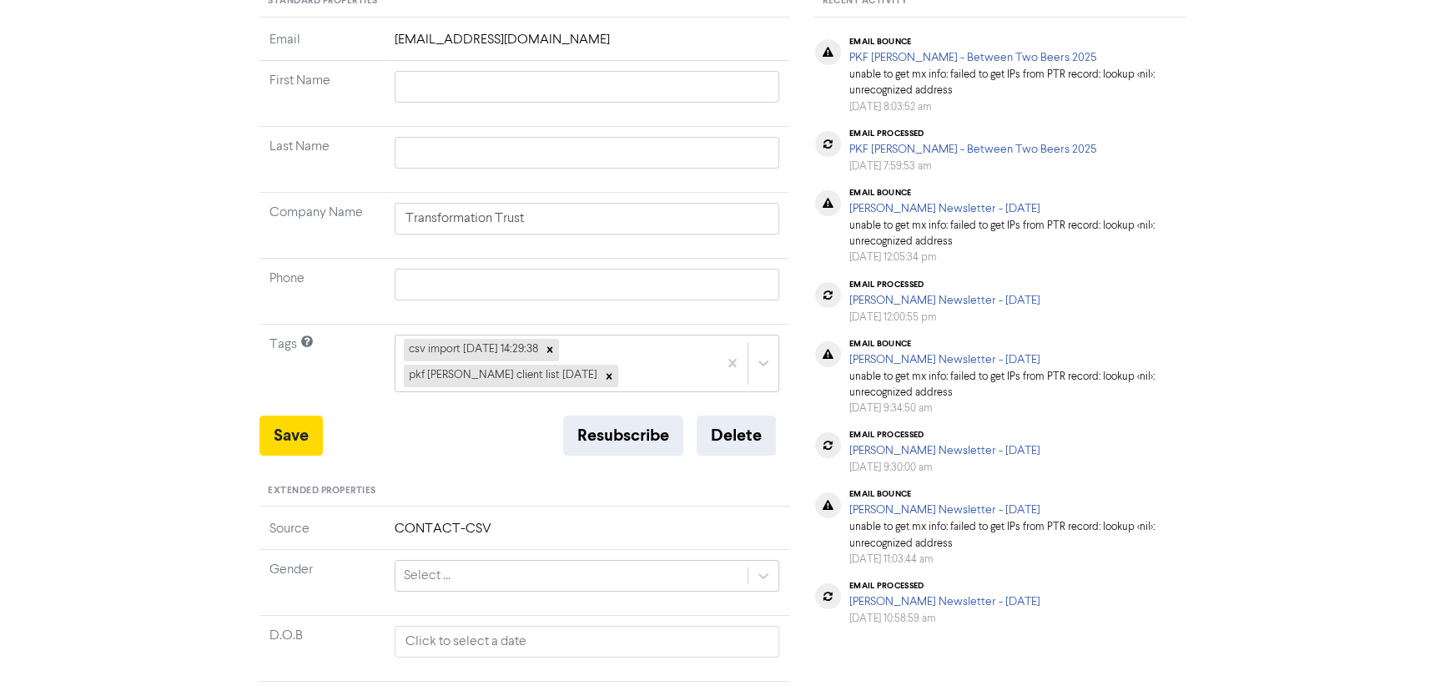
scroll to position [0, 0]
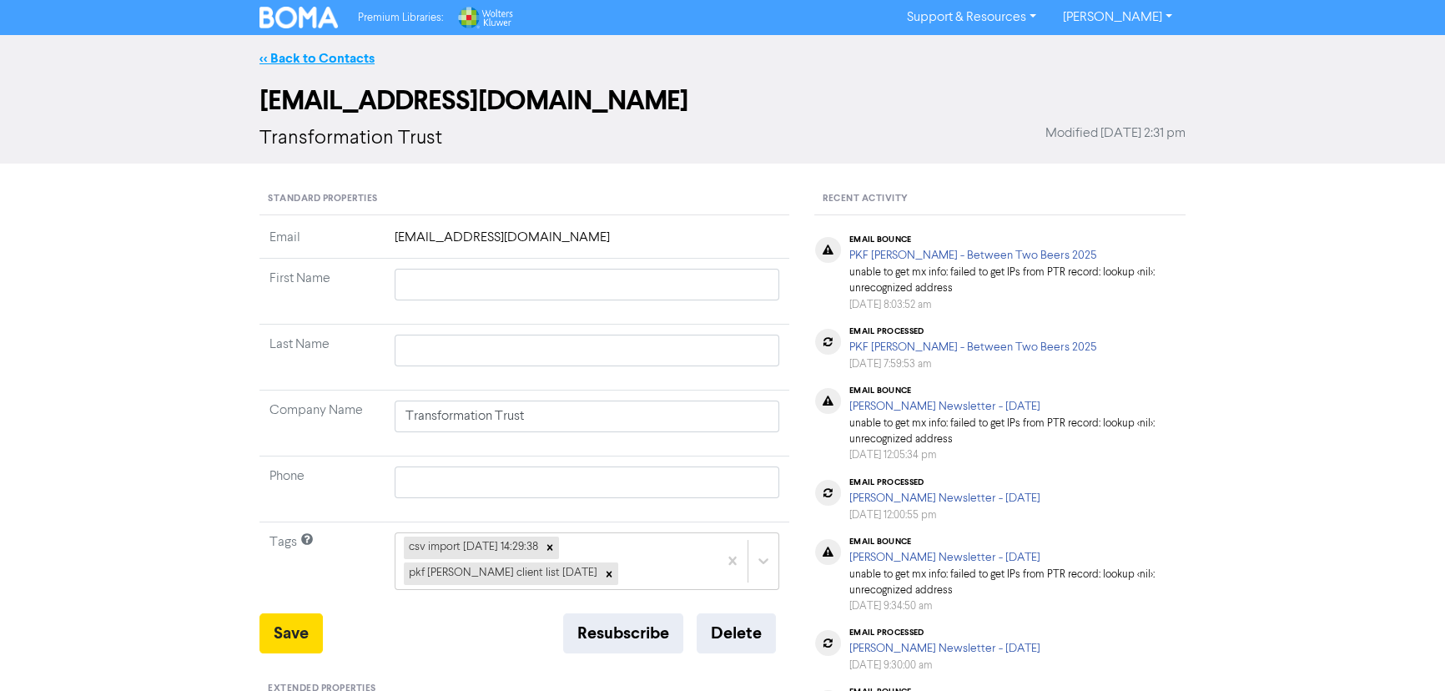
click at [298, 57] on link "<< Back to Contacts" at bounding box center [316, 58] width 115 height 17
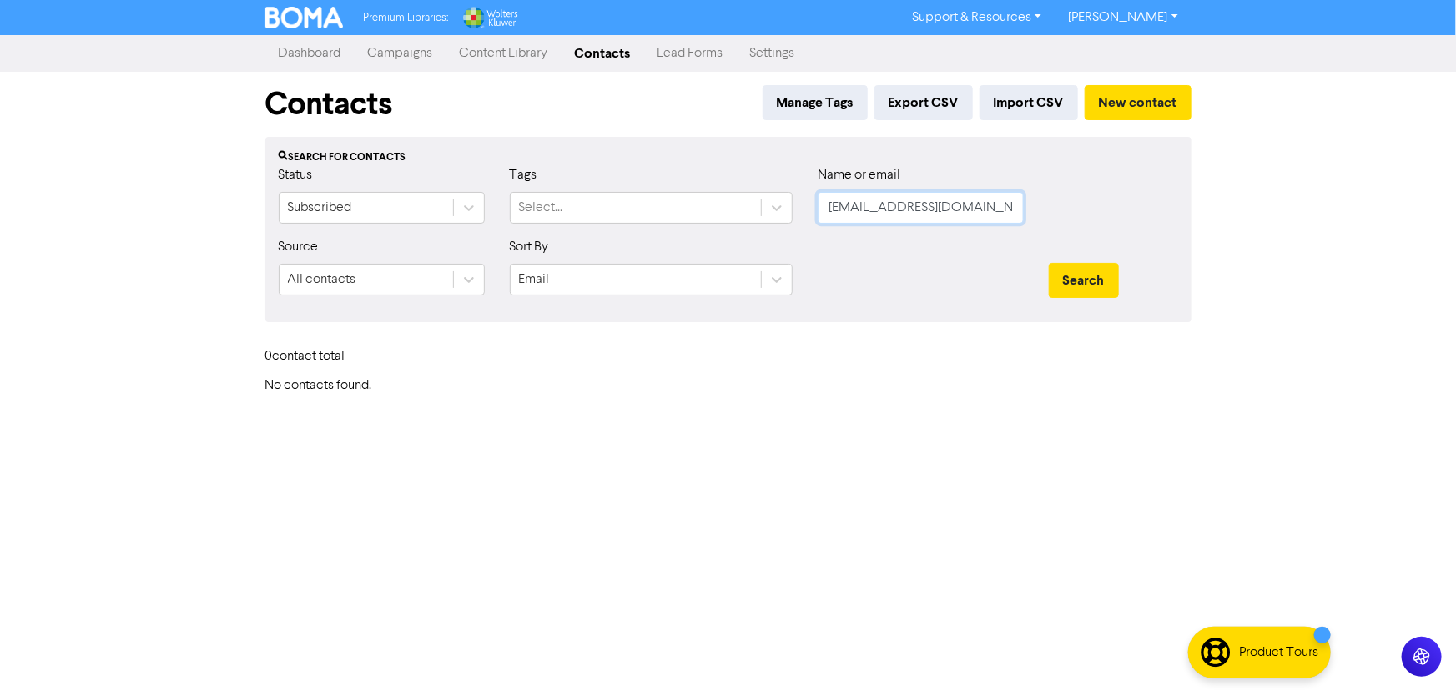
click at [925, 214] on input "admin@westsidehamilton.org.nz" at bounding box center [921, 208] width 206 height 32
click at [889, 212] on input "text" at bounding box center [921, 208] width 206 height 32
paste input "text"
click at [1049, 263] on button "Search" at bounding box center [1084, 280] width 70 height 35
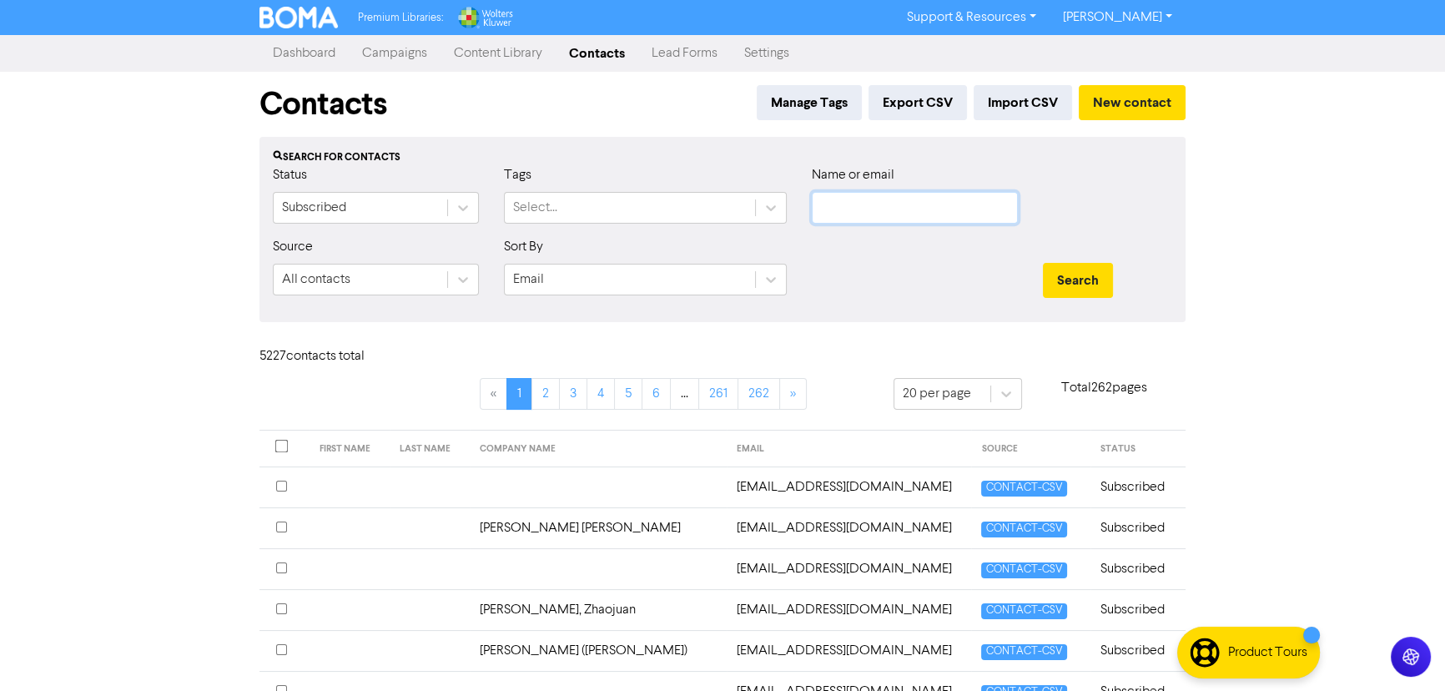
click at [883, 212] on input "text" at bounding box center [915, 208] width 206 height 32
click at [882, 206] on input "text" at bounding box center [915, 208] width 206 height 32
paste input "amanda@teamforce.co.nz"
type input "amanda@teamforce.co.nz"
click at [1043, 263] on button "Search" at bounding box center [1078, 280] width 70 height 35
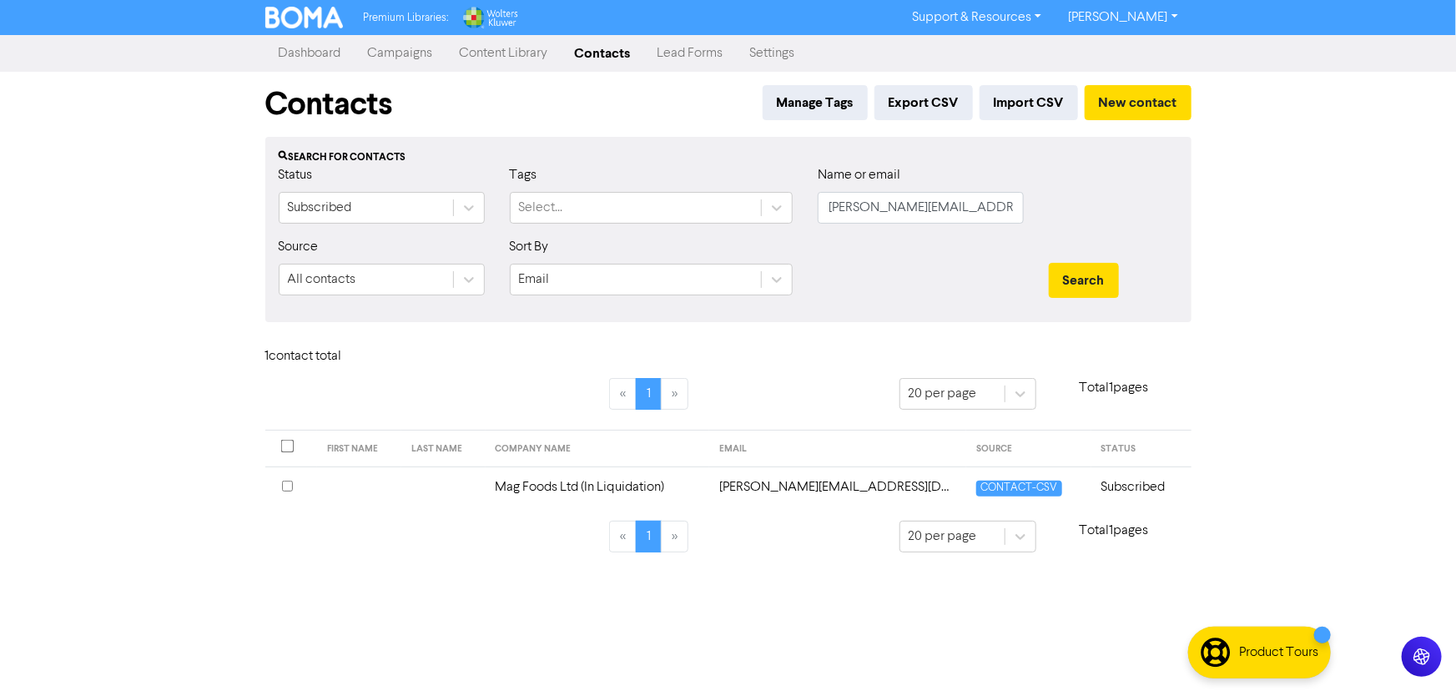
click at [831, 485] on td "amanda@teamforce.co.nz" at bounding box center [837, 486] width 257 height 41
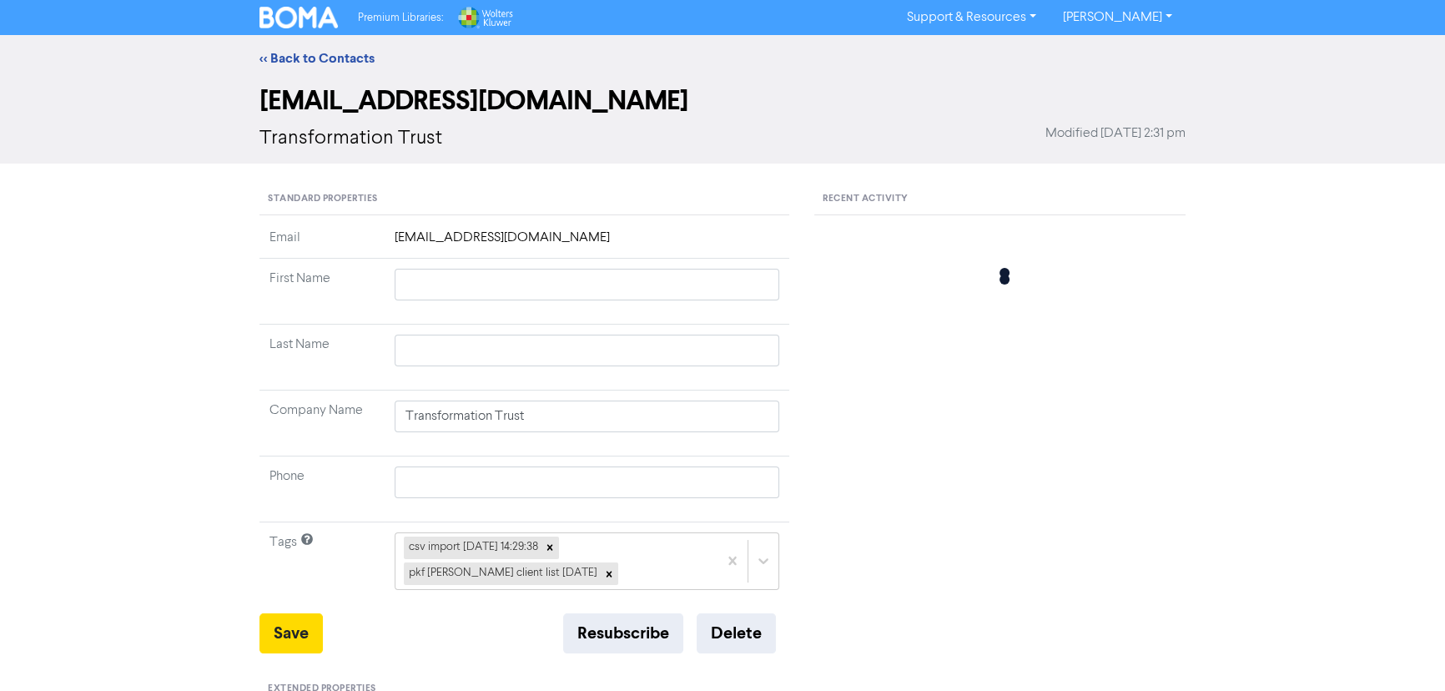
type input "Mag Foods Ltd (In Liquidation)"
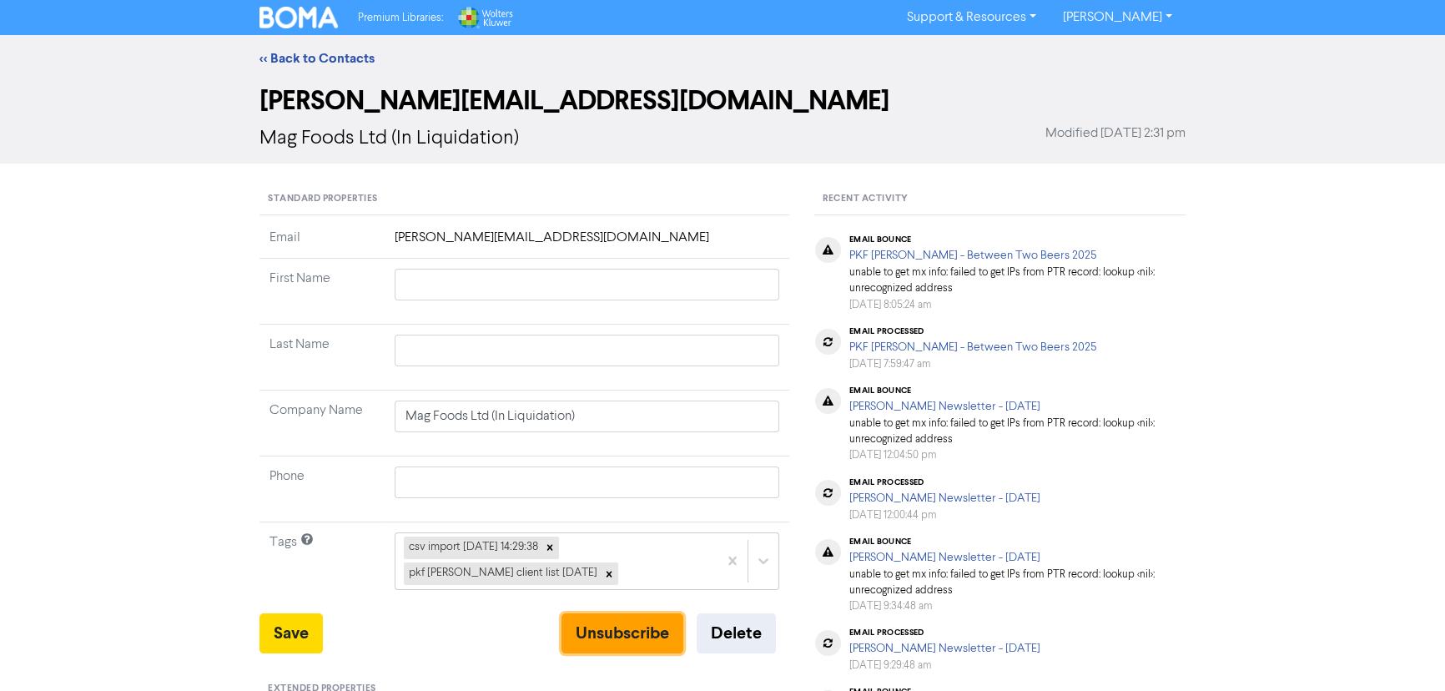
click at [637, 627] on button "Unsubscribe" at bounding box center [623, 633] width 122 height 40
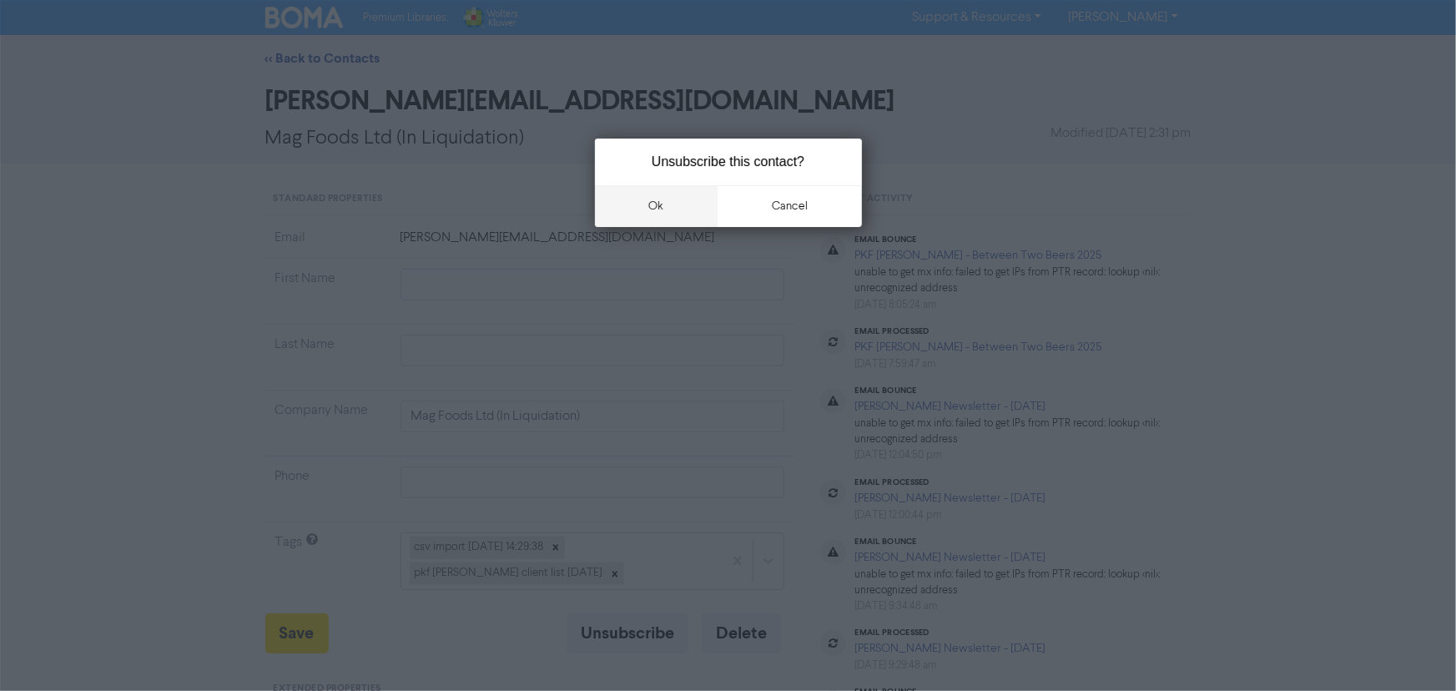
click at [668, 210] on button "ok" at bounding box center [656, 206] width 123 height 42
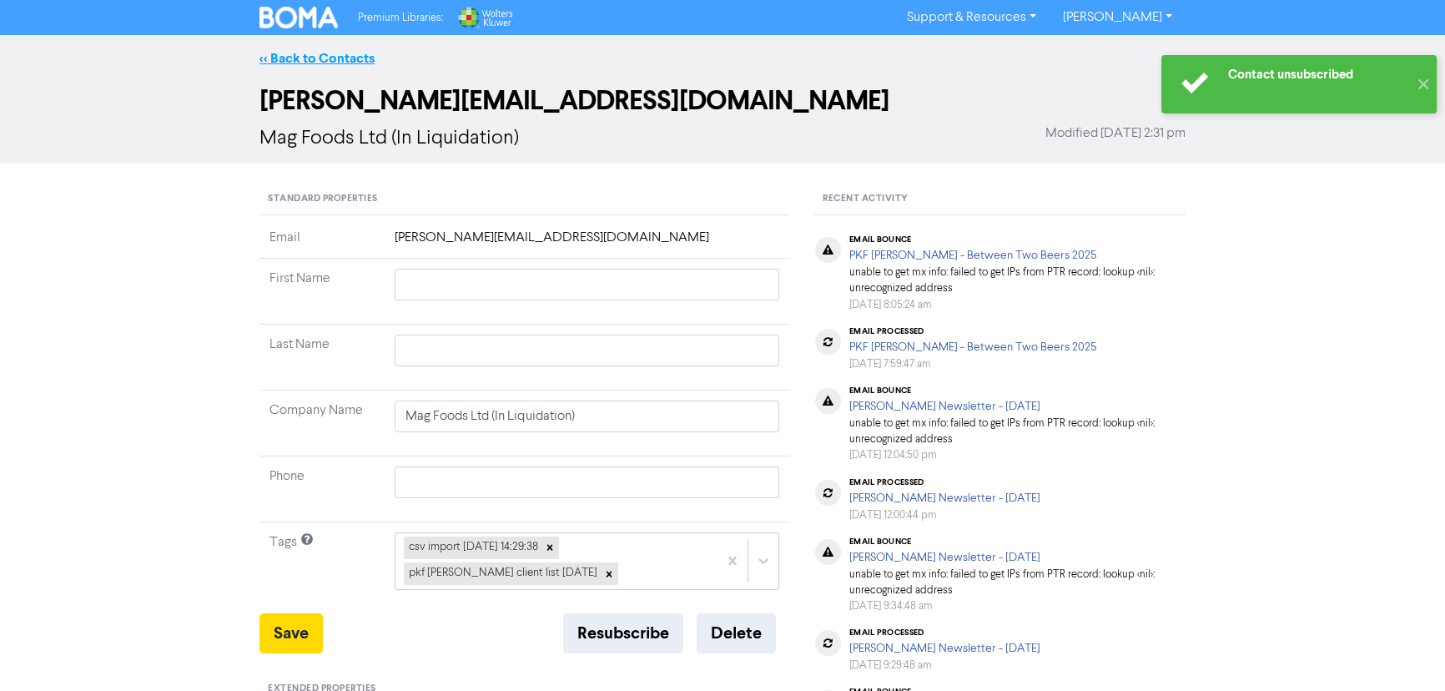
click at [305, 58] on link "<< Back to Contacts" at bounding box center [316, 58] width 115 height 17
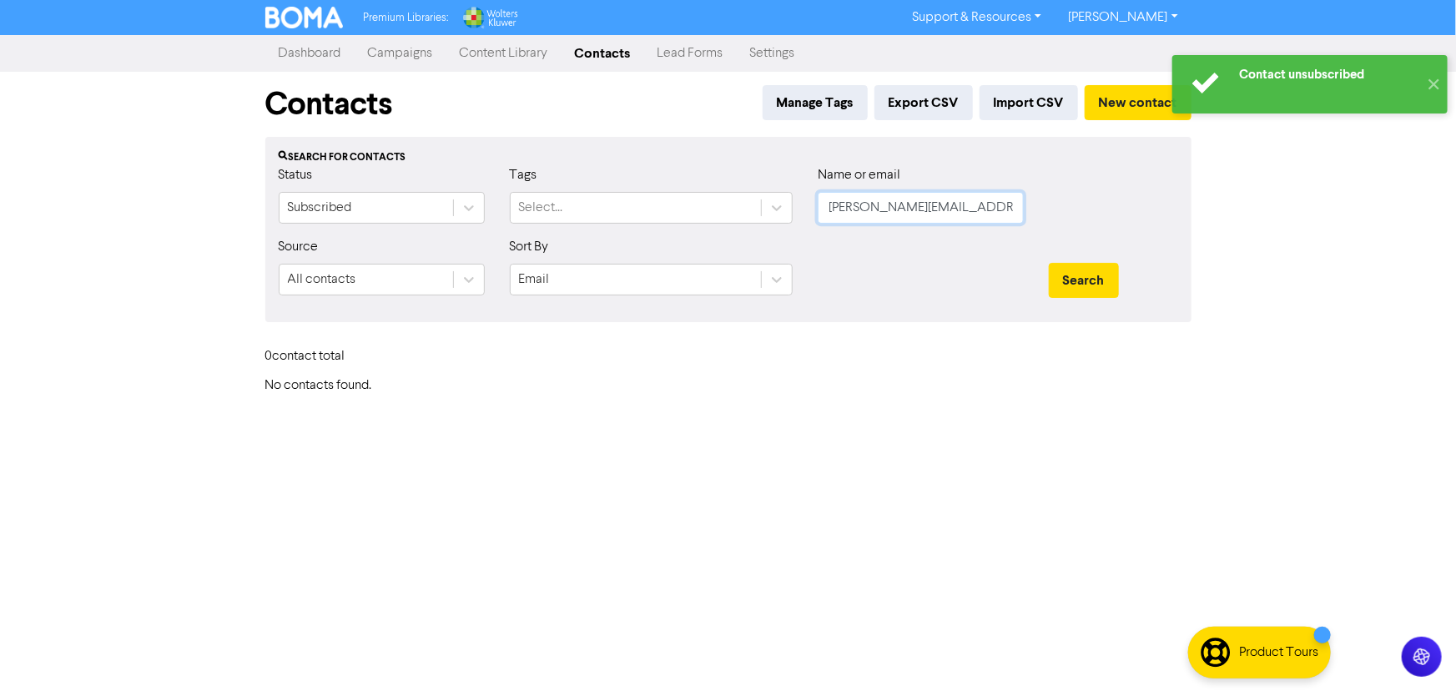
click at [892, 214] on input "amanda@teamforce.co.nz" at bounding box center [921, 208] width 206 height 32
paste input "ndym@aaasolar"
type input "andym@aaasolar.co.nz"
click at [1049, 263] on button "Search" at bounding box center [1084, 280] width 70 height 35
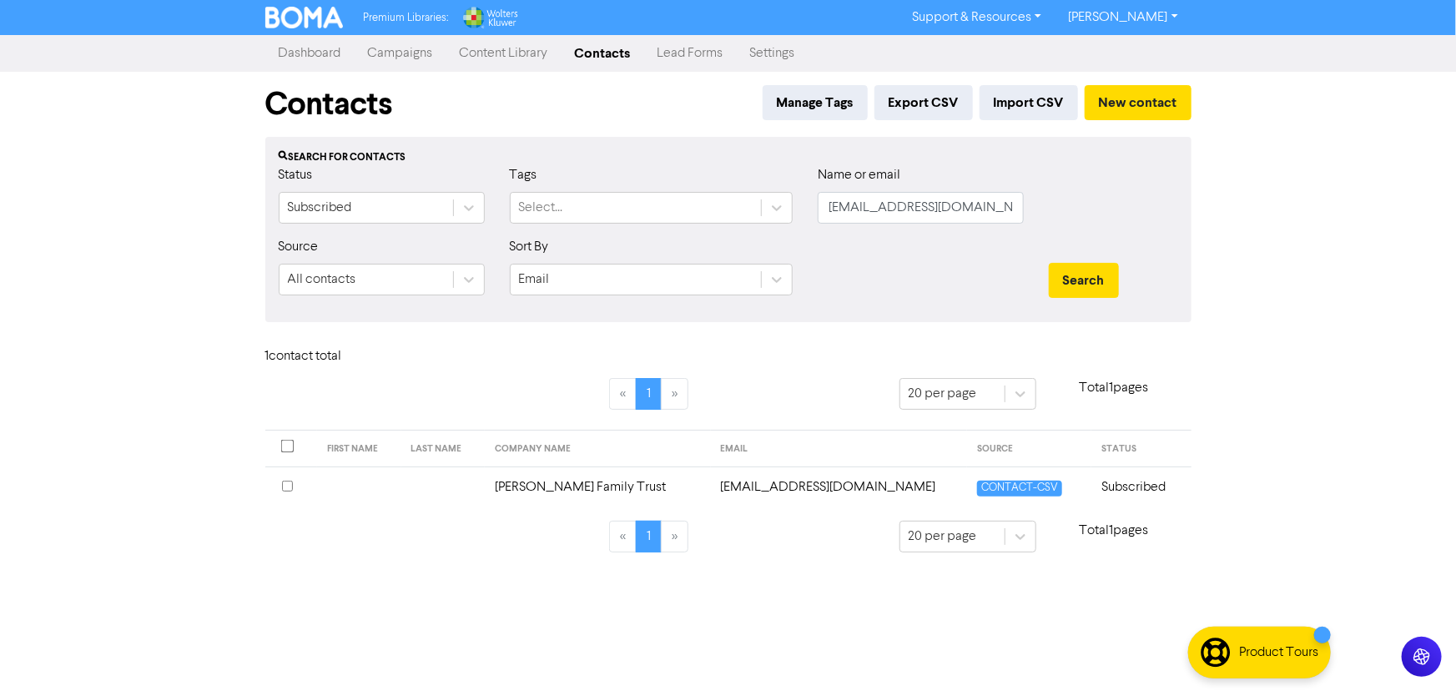
click at [733, 467] on td "andym@aaasolar.co.nz" at bounding box center [839, 486] width 256 height 41
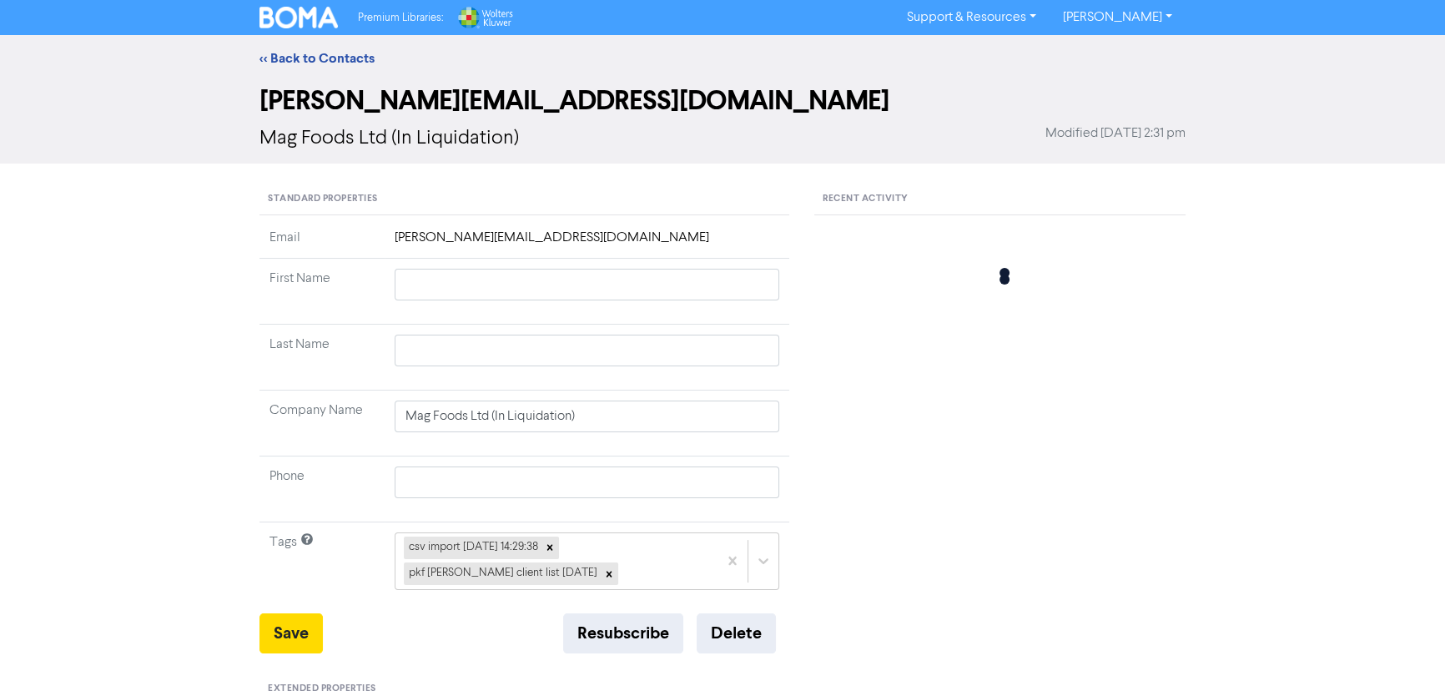
type input "Mann Family Trust"
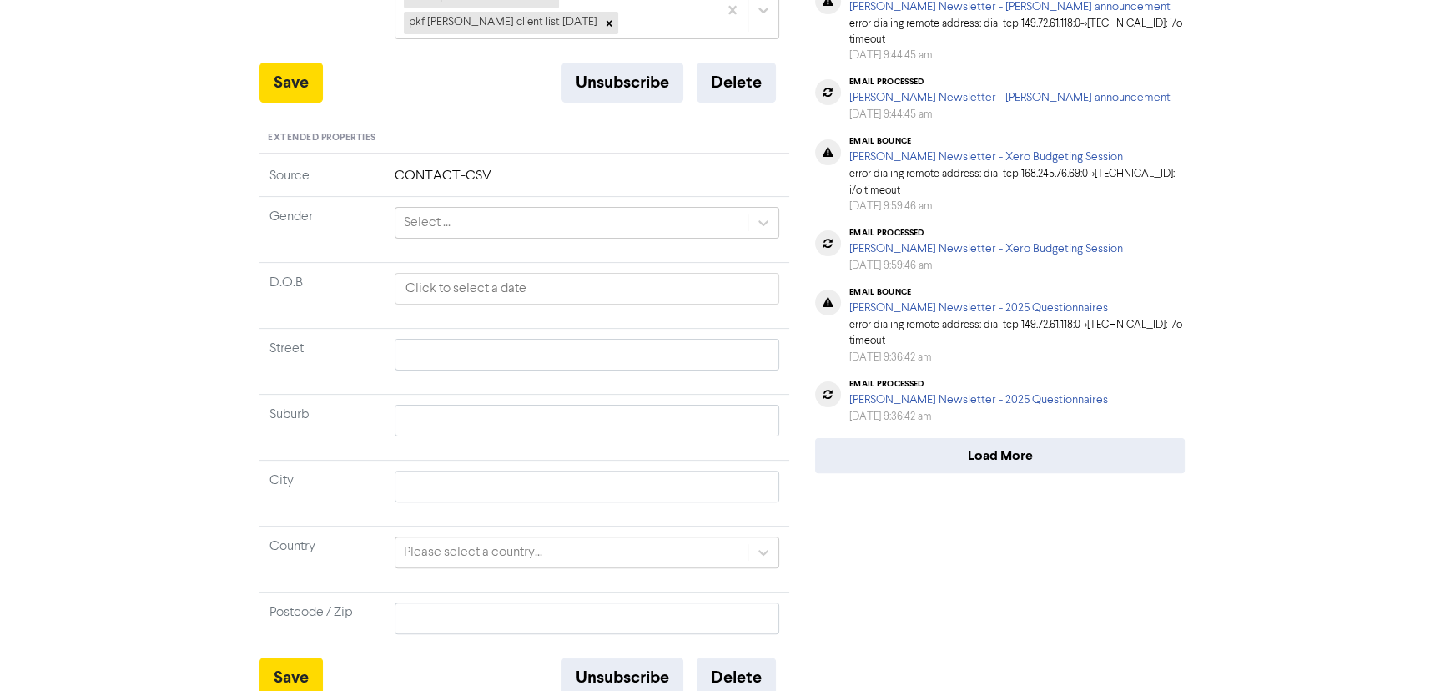
click at [1038, 291] on div "email bounce" at bounding box center [1016, 292] width 335 height 10
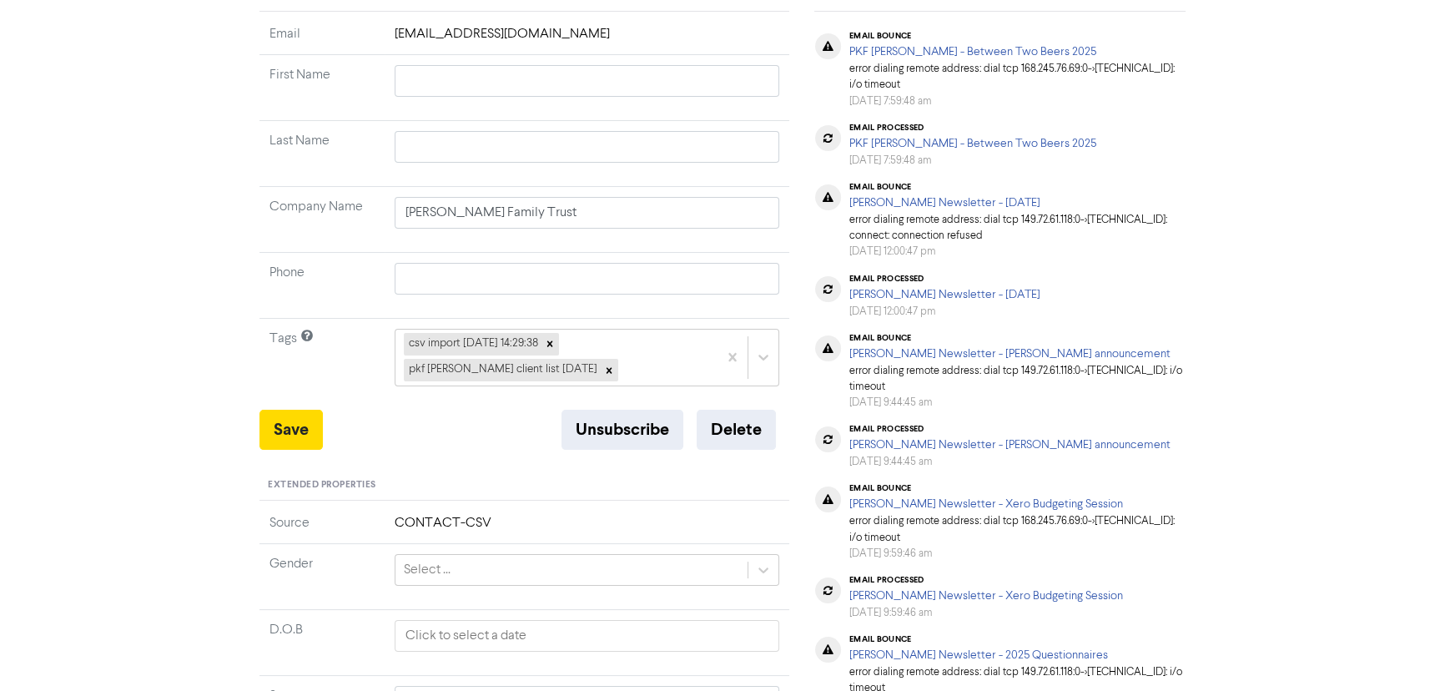
scroll to position [203, 0]
click at [623, 430] on button "Unsubscribe" at bounding box center [623, 431] width 122 height 40
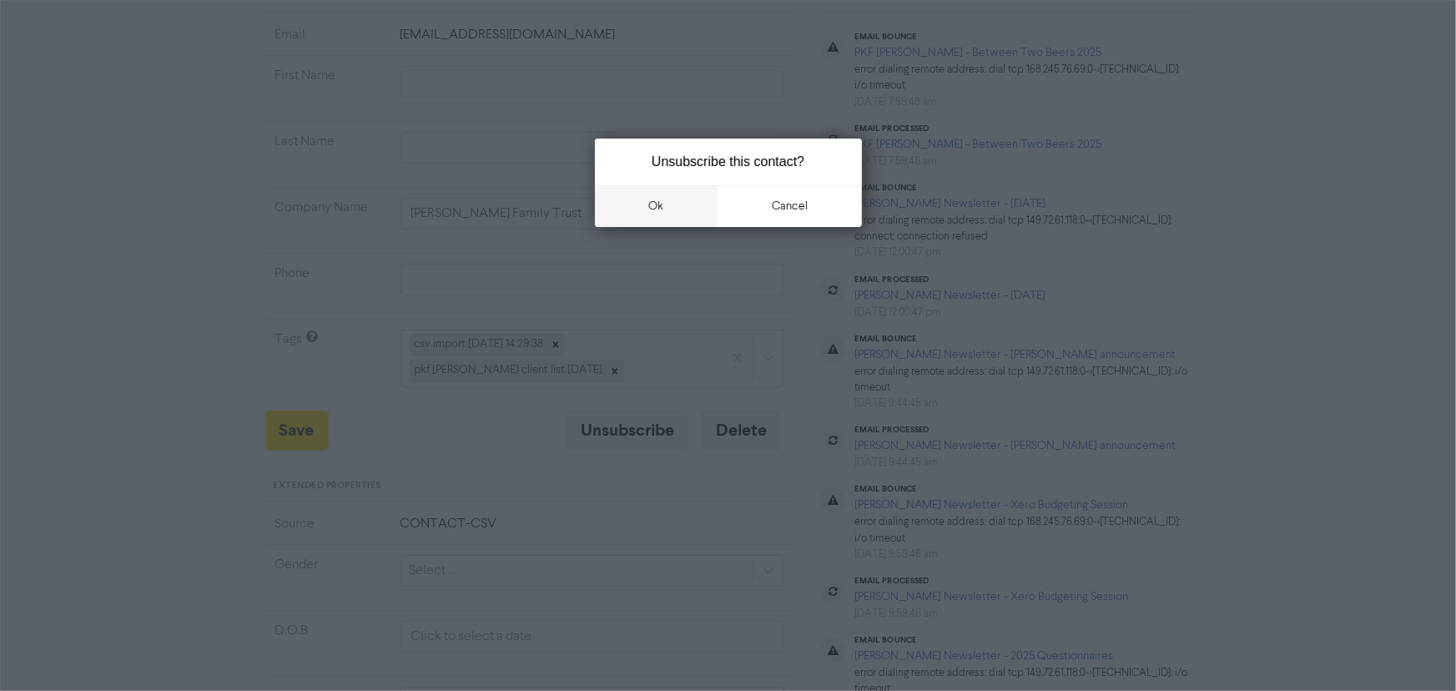
click at [664, 211] on button "ok" at bounding box center [656, 206] width 123 height 42
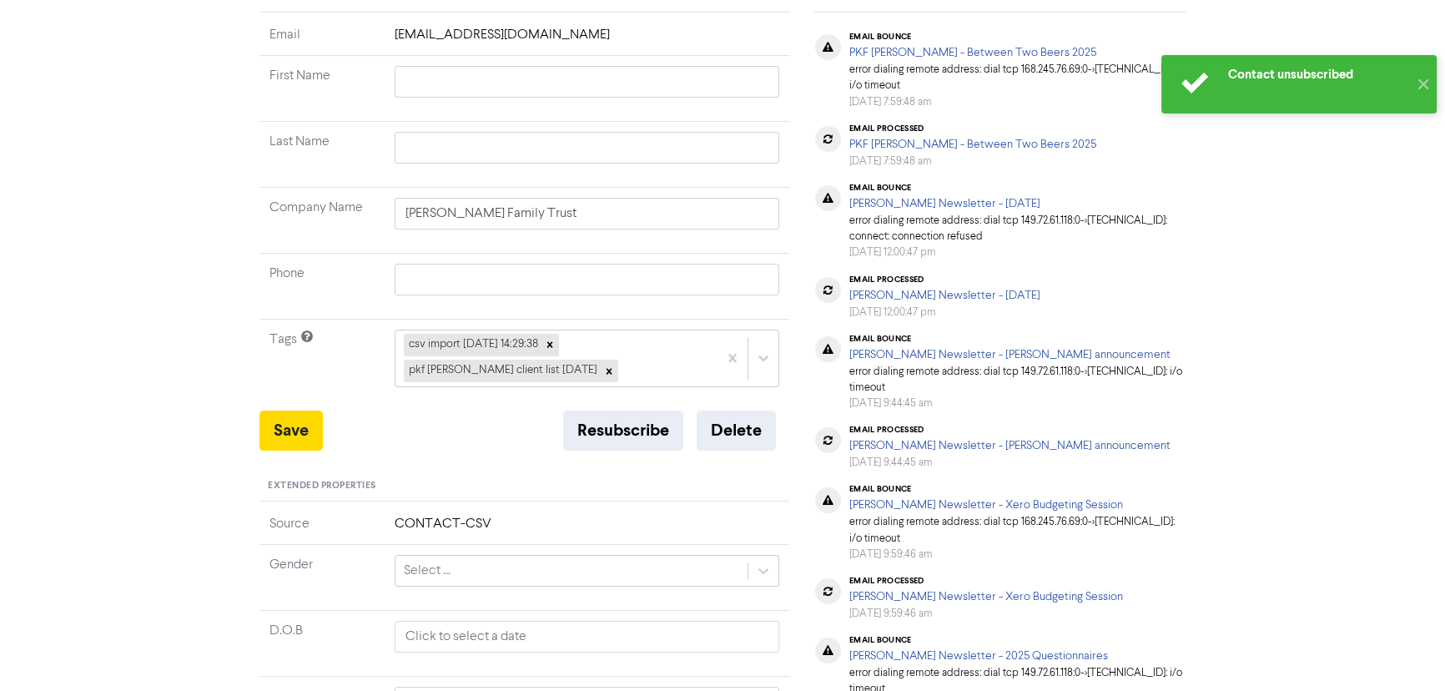
scroll to position [0, 0]
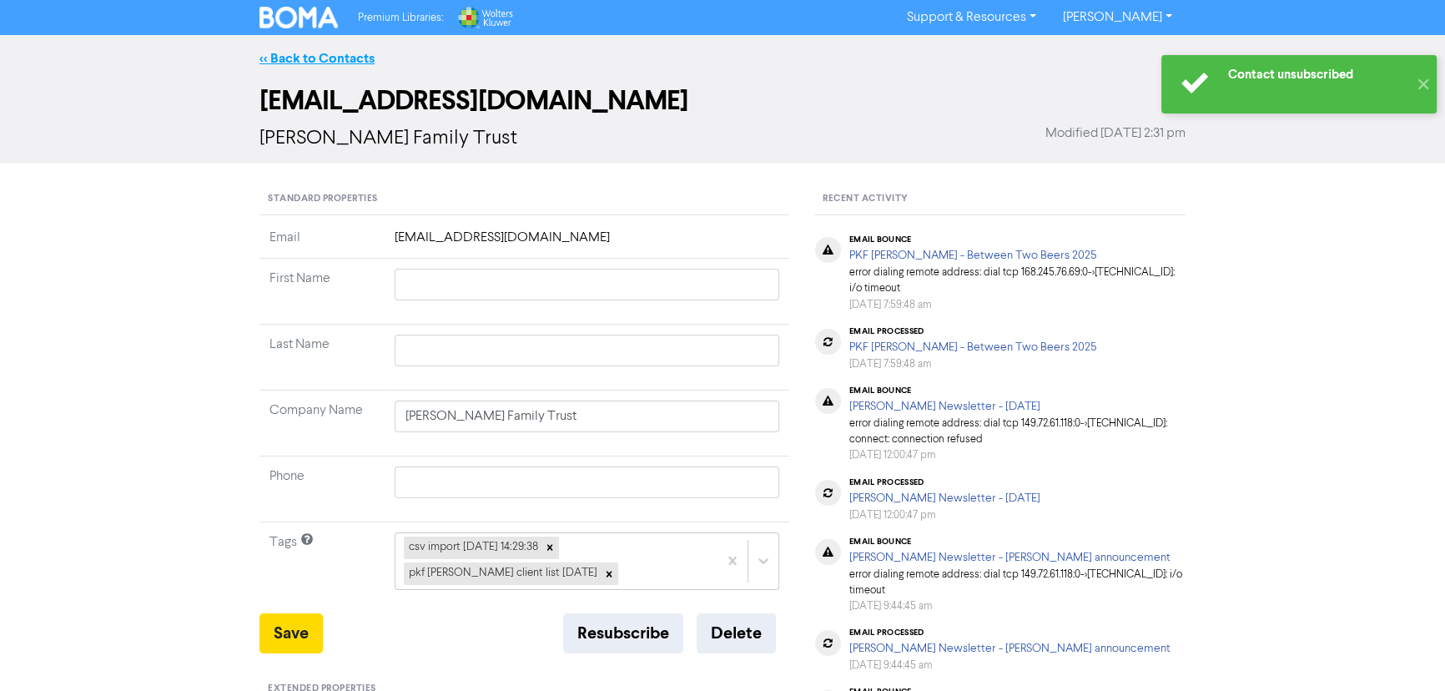
click at [300, 55] on link "<< Back to Contacts" at bounding box center [316, 58] width 115 height 17
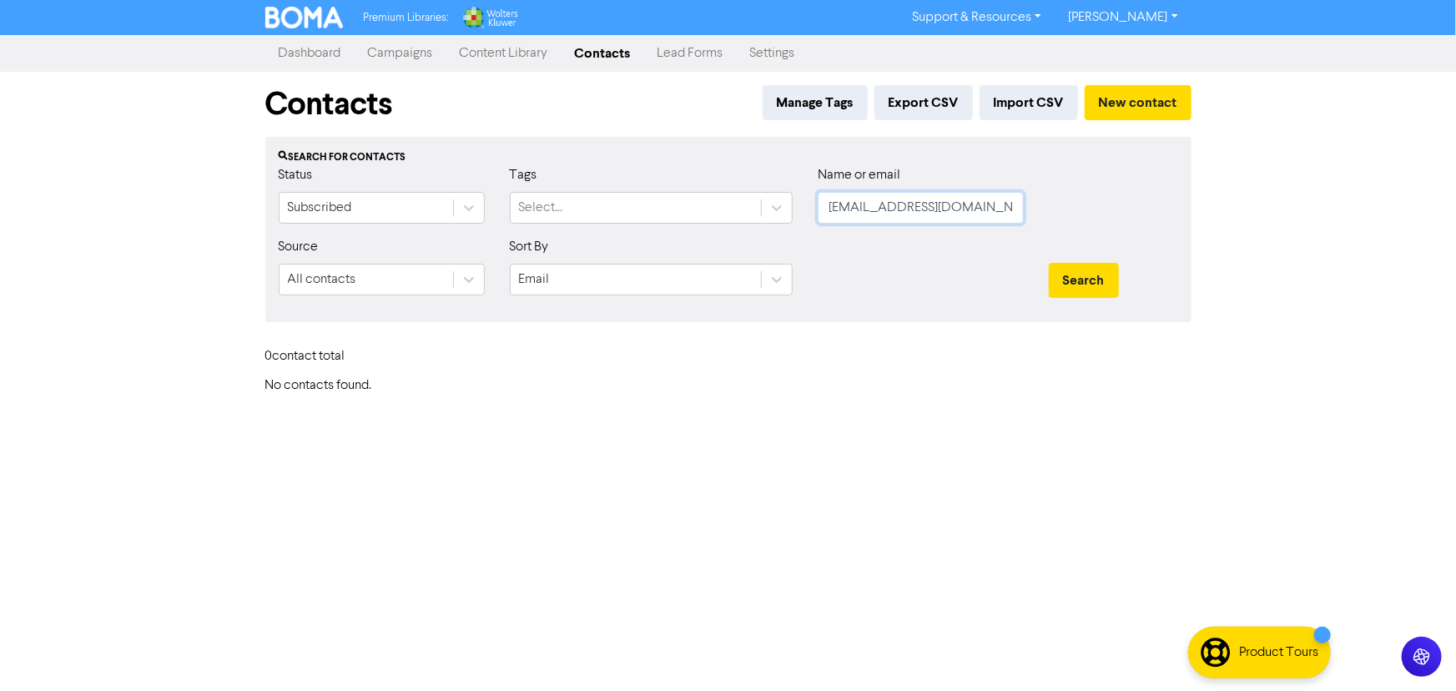
click at [850, 213] on input "andym@aaasolar.co.nz" at bounding box center [921, 208] width 206 height 32
paste input "ton@purelynewzealand"
type input "anton@purelynewzealand.co.nz"
click at [1091, 292] on button "Search" at bounding box center [1084, 280] width 70 height 35
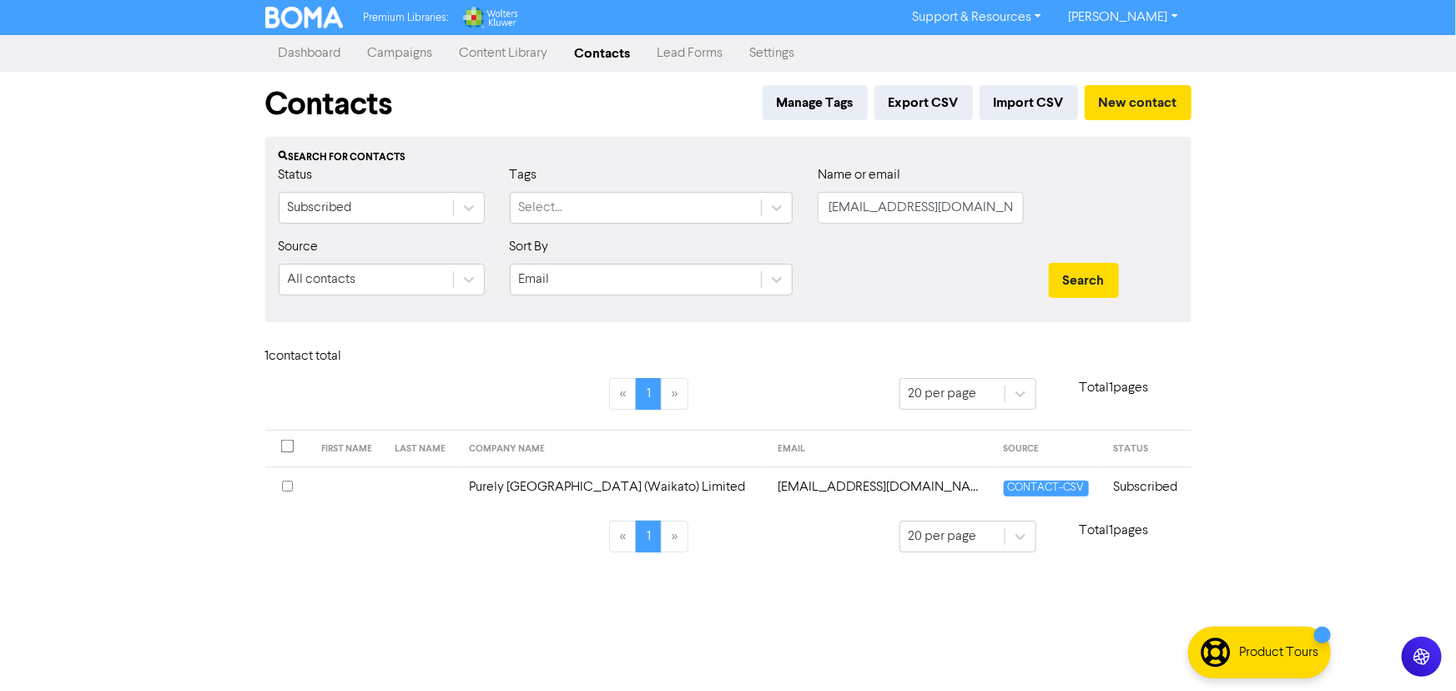
click at [661, 482] on td "Purely New Zealand (Waikato) Limited" at bounding box center [613, 486] width 309 height 41
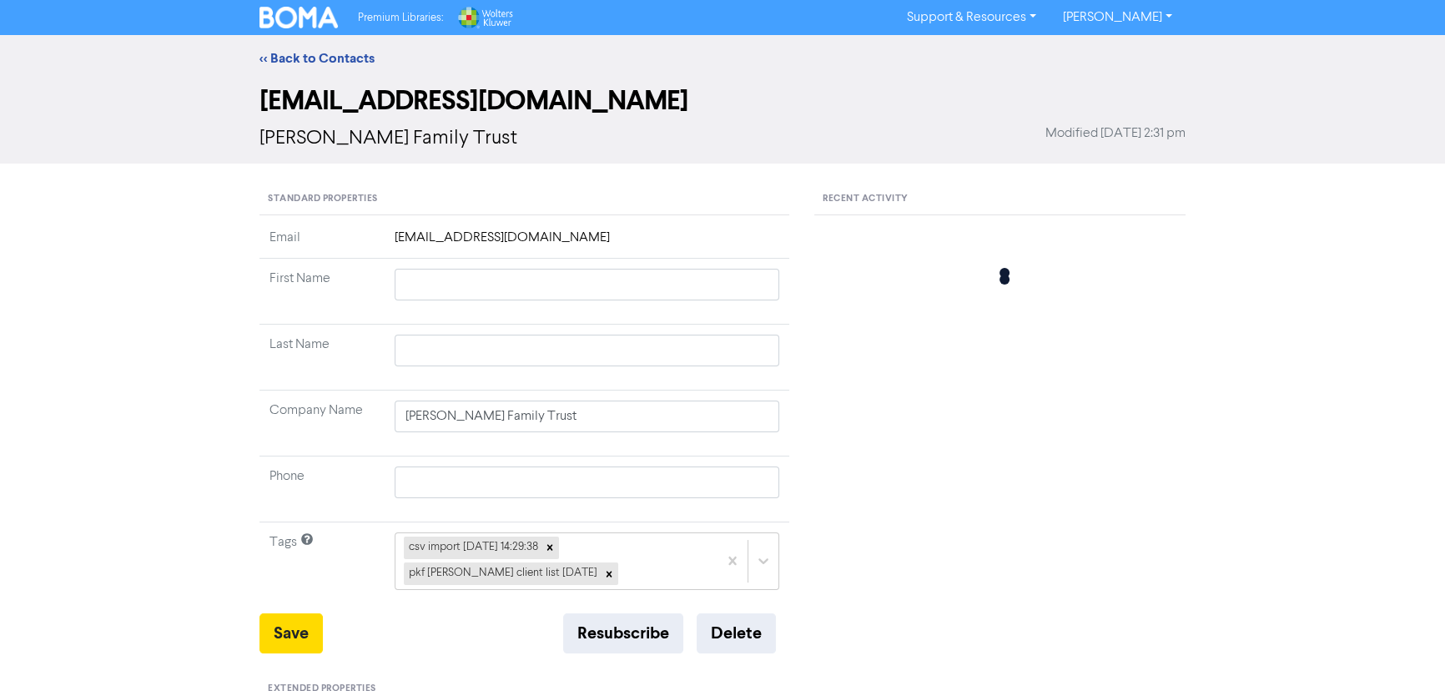
type input "Purely New Zealand (Waikato) Limited"
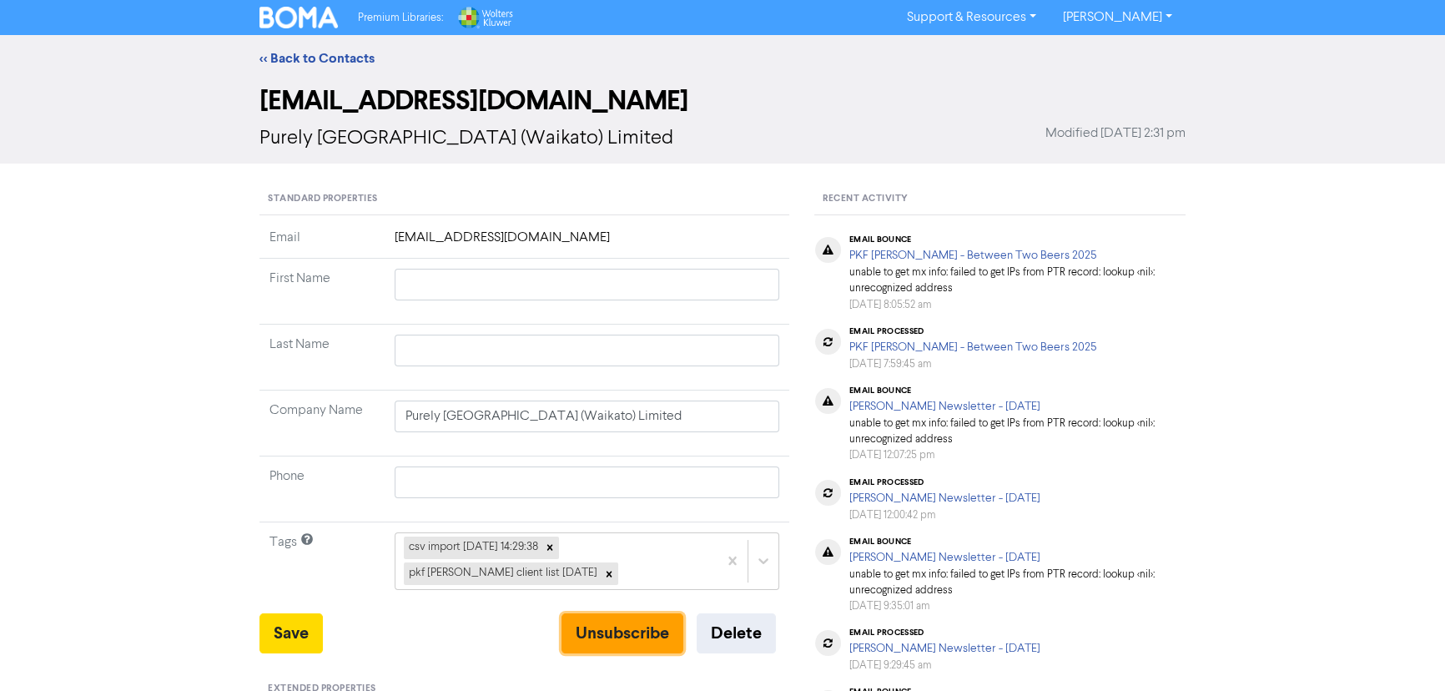
click at [602, 631] on button "Unsubscribe" at bounding box center [623, 633] width 122 height 40
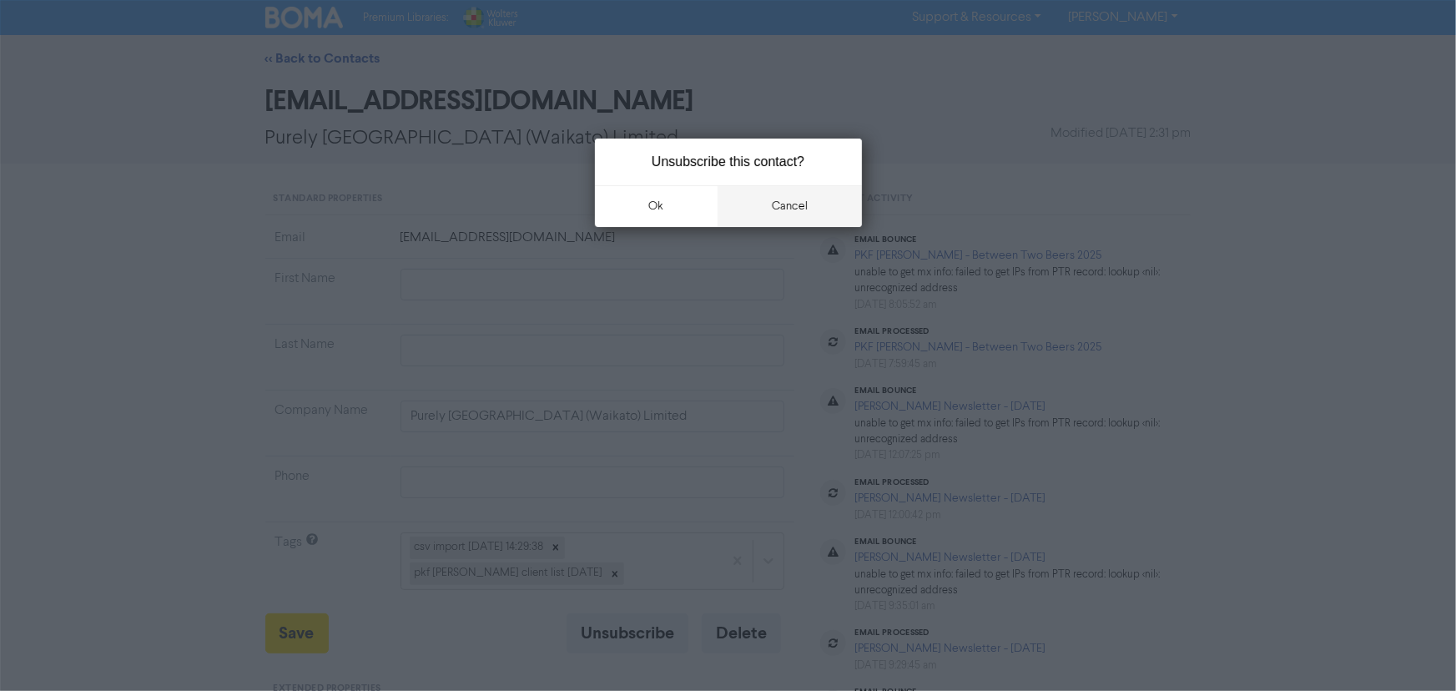
click at [789, 218] on button "cancel" at bounding box center [790, 206] width 144 height 42
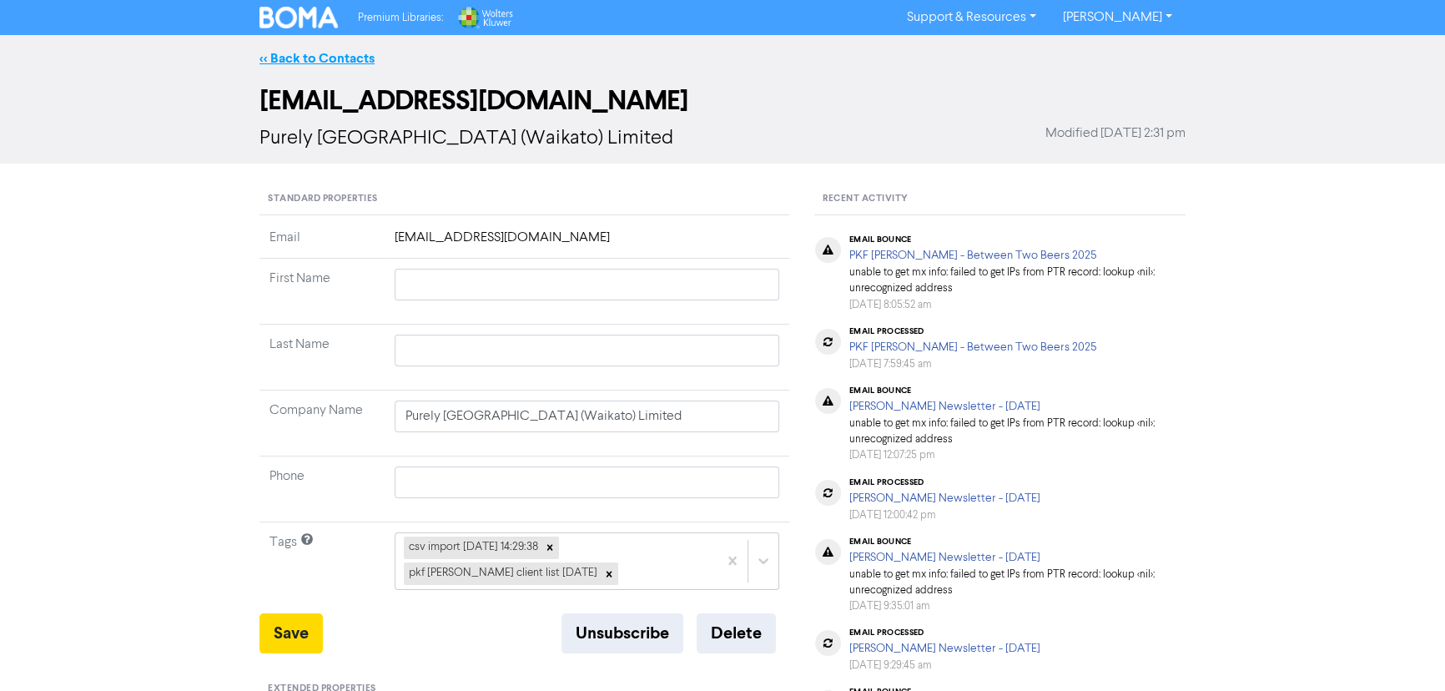
click at [318, 56] on link "<< Back to Contacts" at bounding box center [316, 58] width 115 height 17
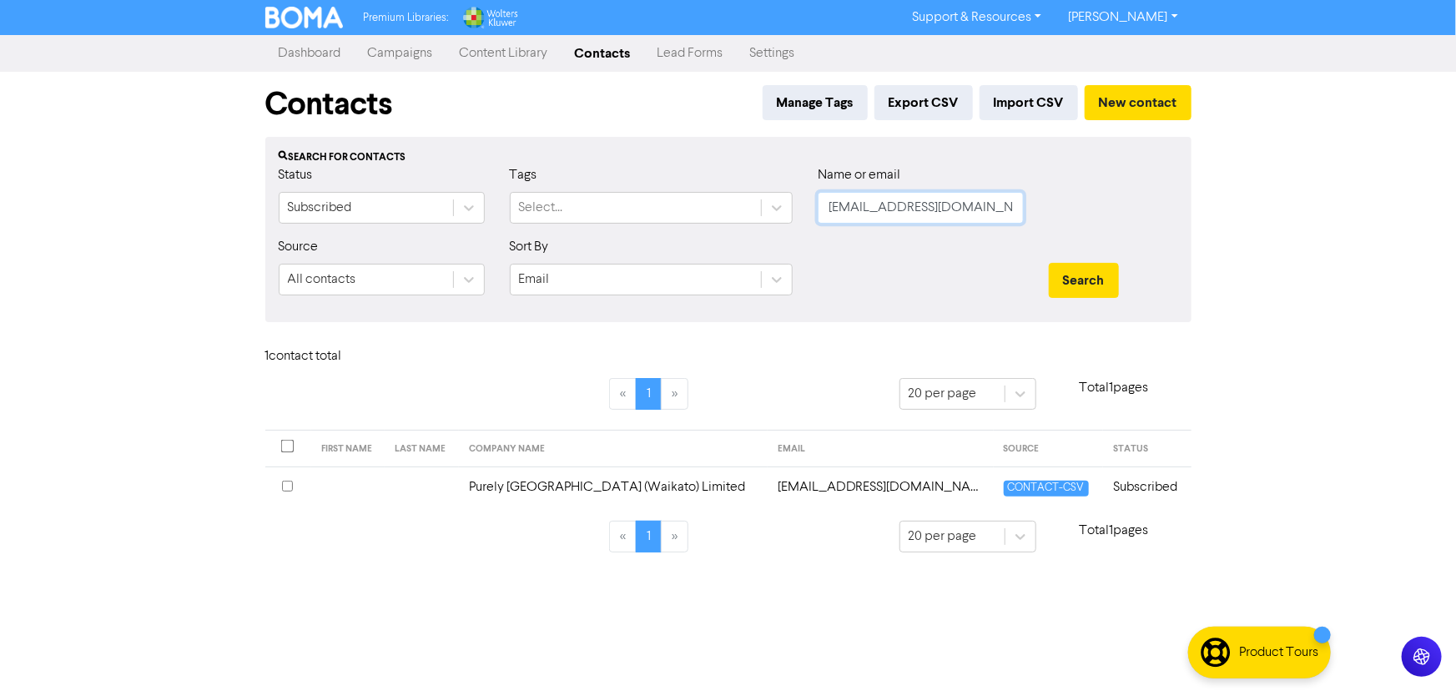
click at [918, 219] on input "anton@purelynewzealand.co.nz" at bounding box center [921, 208] width 206 height 32
click at [1286, 242] on div "Premium Libraries: Support & Resources Video Tutorials FAQ & Guides Marketing E…" at bounding box center [728, 345] width 1456 height 691
click at [871, 202] on input "anton@purelynewzealand.co.nz" at bounding box center [921, 208] width 206 height 32
click at [899, 204] on input "text" at bounding box center [921, 208] width 206 height 32
paste input "andym@aaasolar.co.nz"
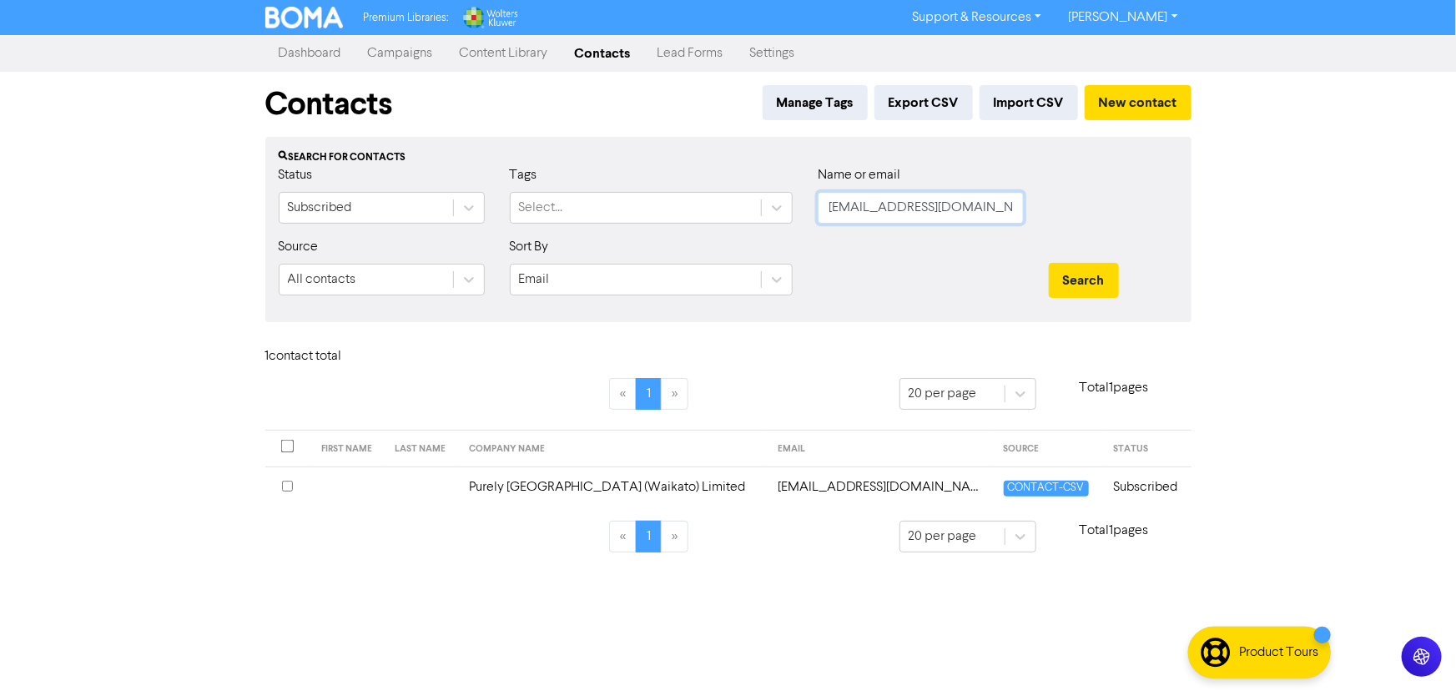
click at [1049, 263] on button "Search" at bounding box center [1084, 280] width 70 height 35
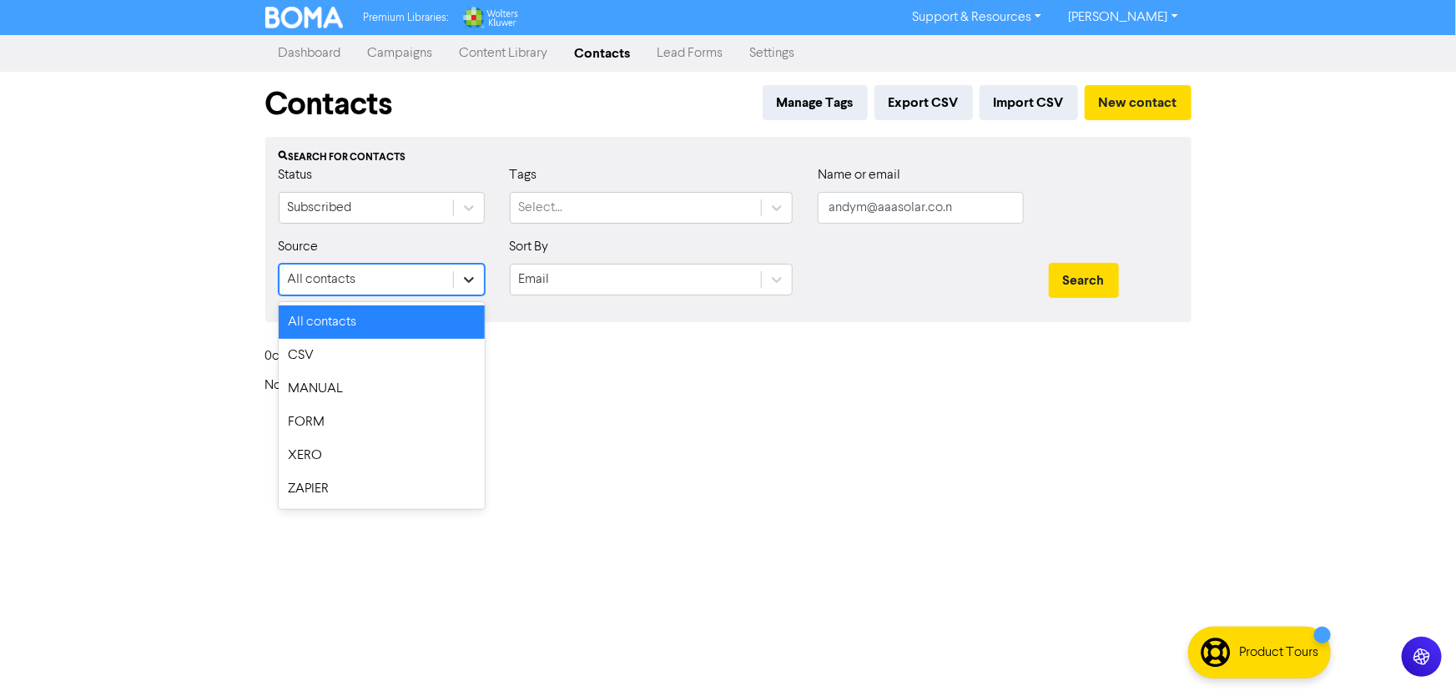
click at [456, 286] on div at bounding box center [469, 280] width 30 height 30
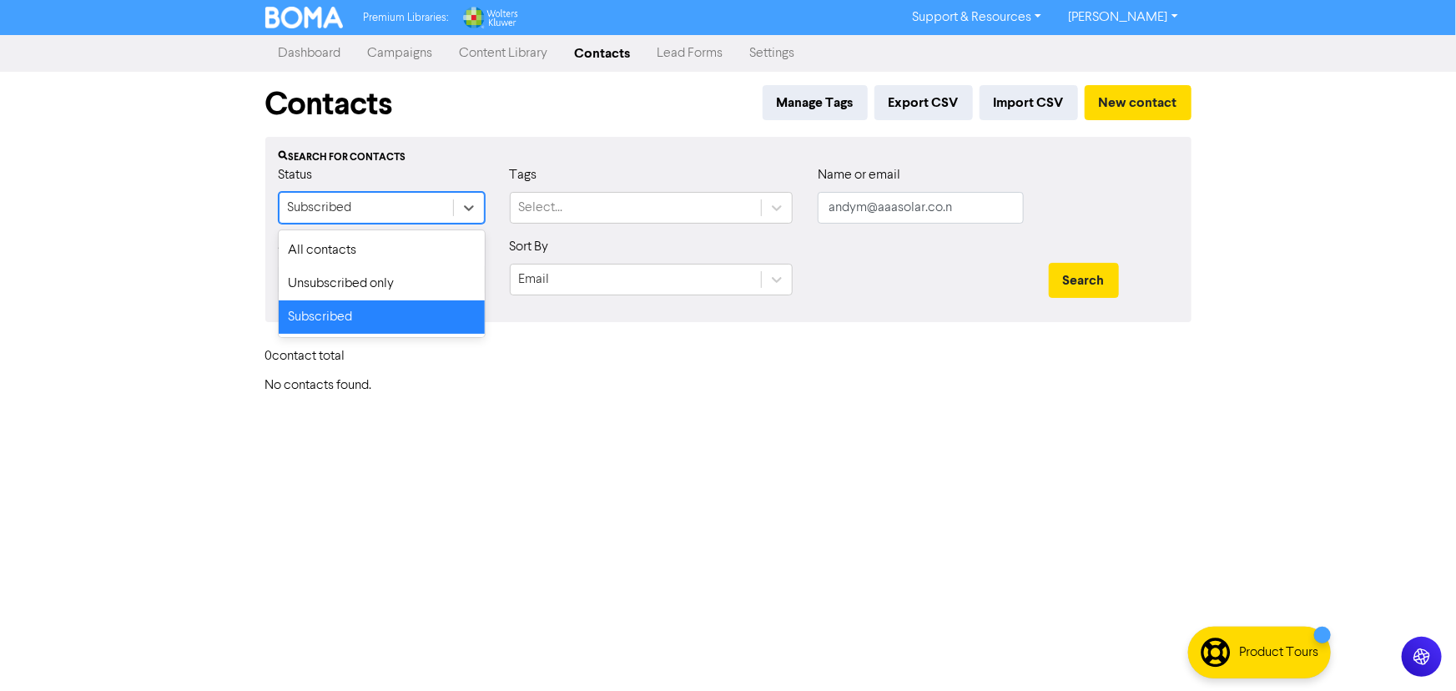
click at [373, 209] on div "Subscribed" at bounding box center [367, 208] width 174 height 30
click at [349, 286] on div "Unsubscribed only" at bounding box center [382, 283] width 206 height 33
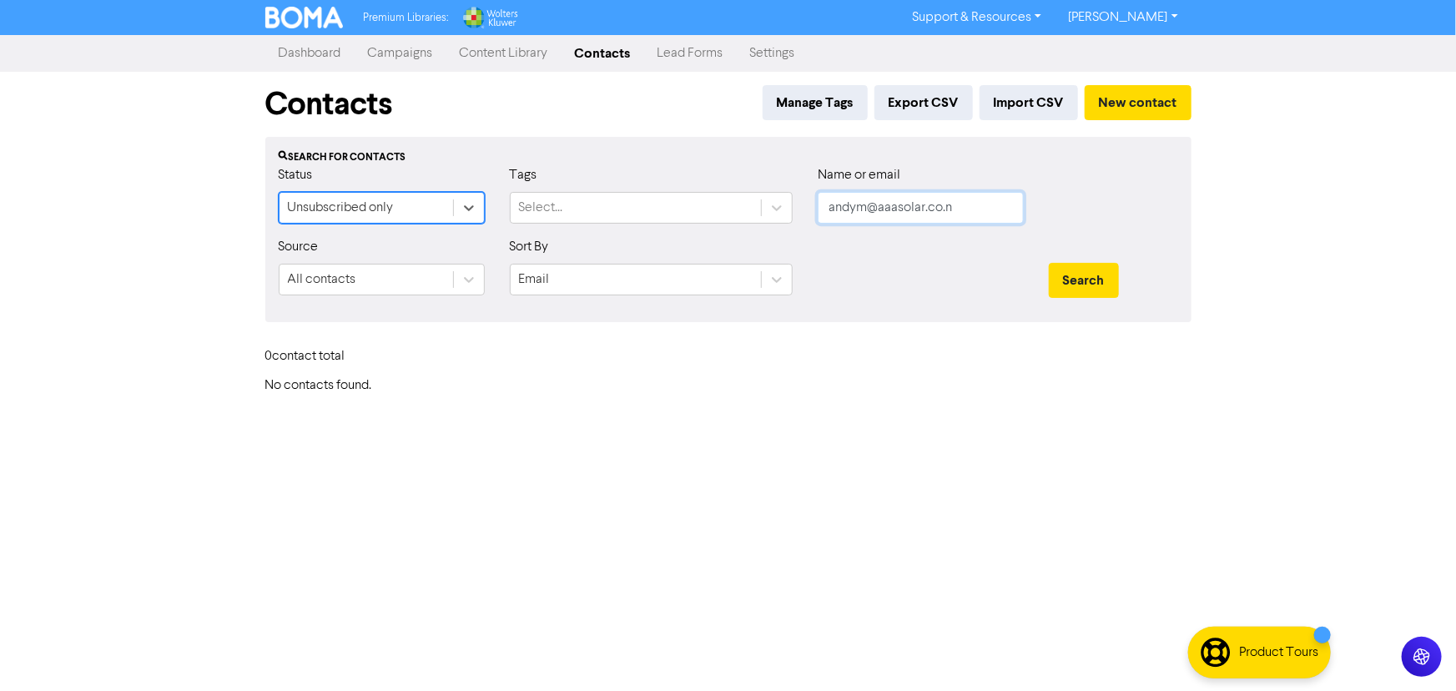
click at [880, 213] on input "andym@aaasolar.co.n" at bounding box center [921, 208] width 206 height 32
click at [976, 209] on input "andym@aaasolar.co.n" at bounding box center [921, 208] width 206 height 32
click at [1049, 263] on button "Search" at bounding box center [1084, 280] width 70 height 35
type input "andym@aaasolar.co.nz"
click at [1049, 263] on button "Search" at bounding box center [1084, 280] width 70 height 35
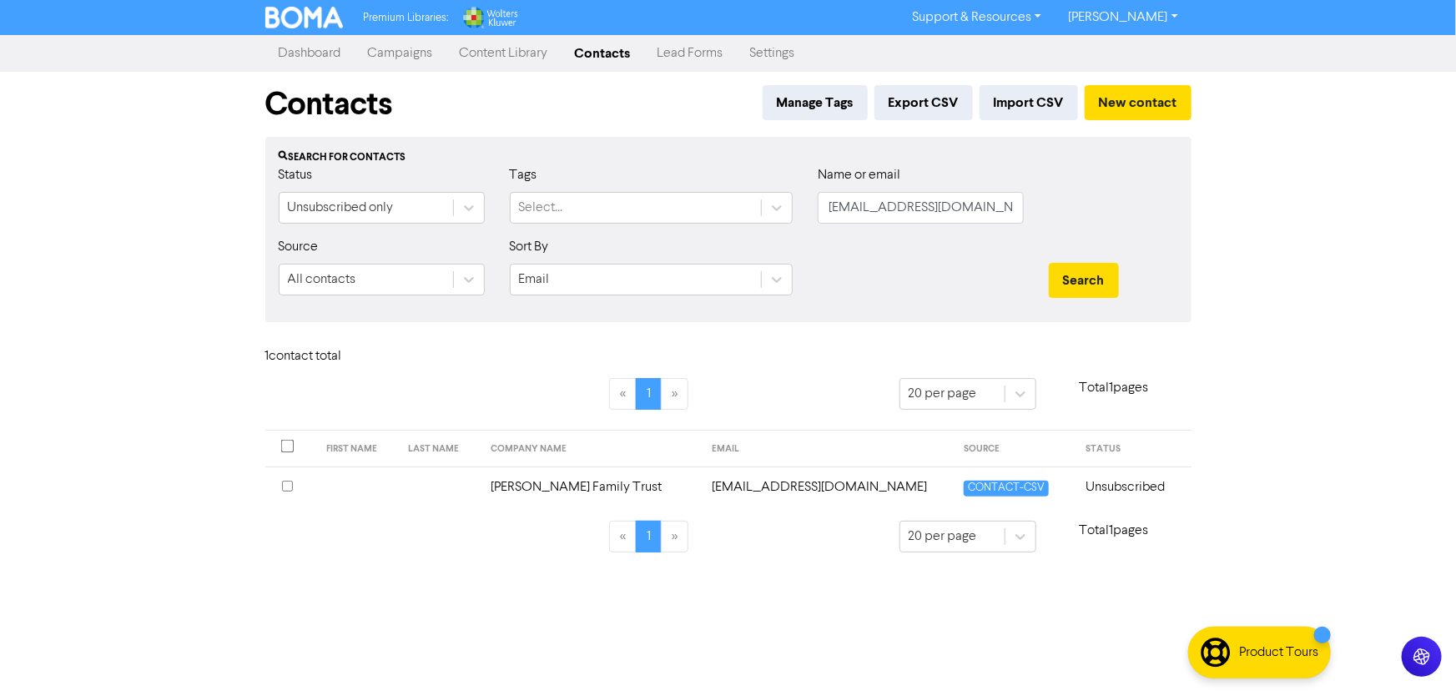
click at [713, 484] on td "andym@aaasolar.co.nz" at bounding box center [828, 486] width 251 height 41
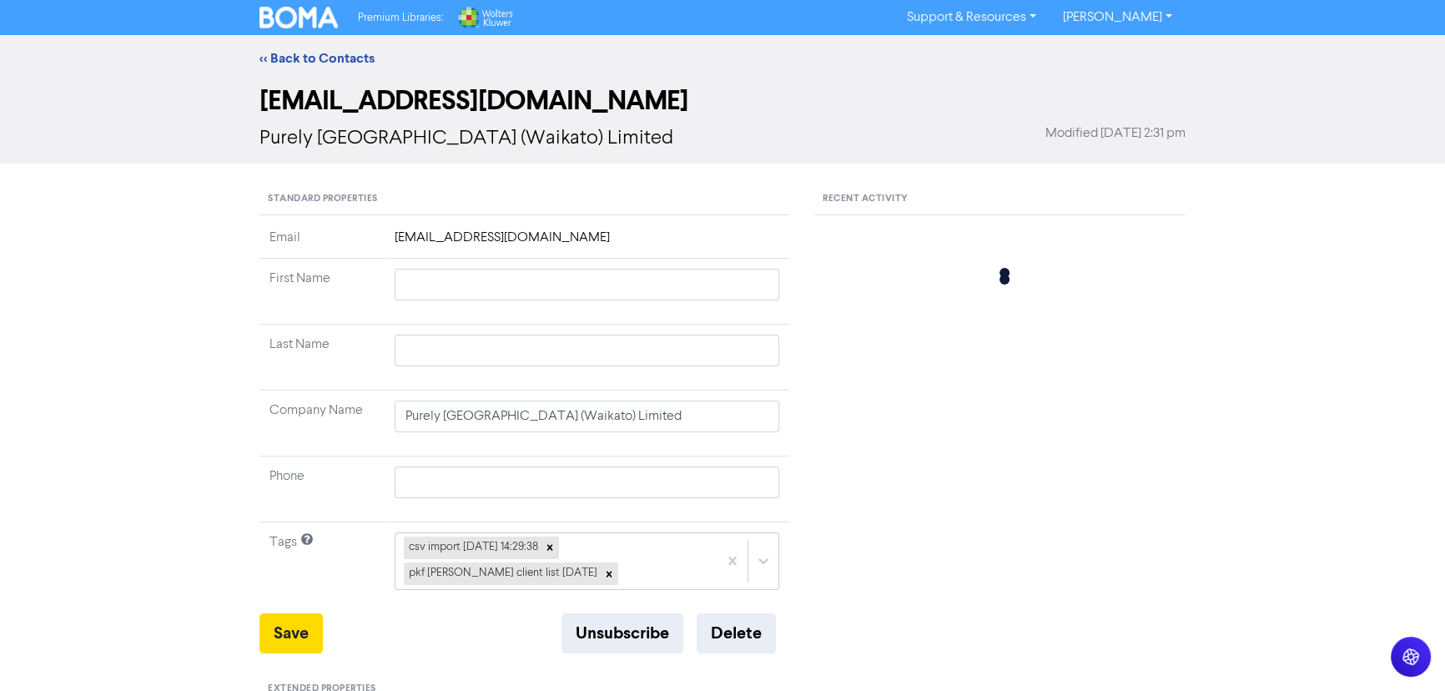
type input "Mann Family Trust"
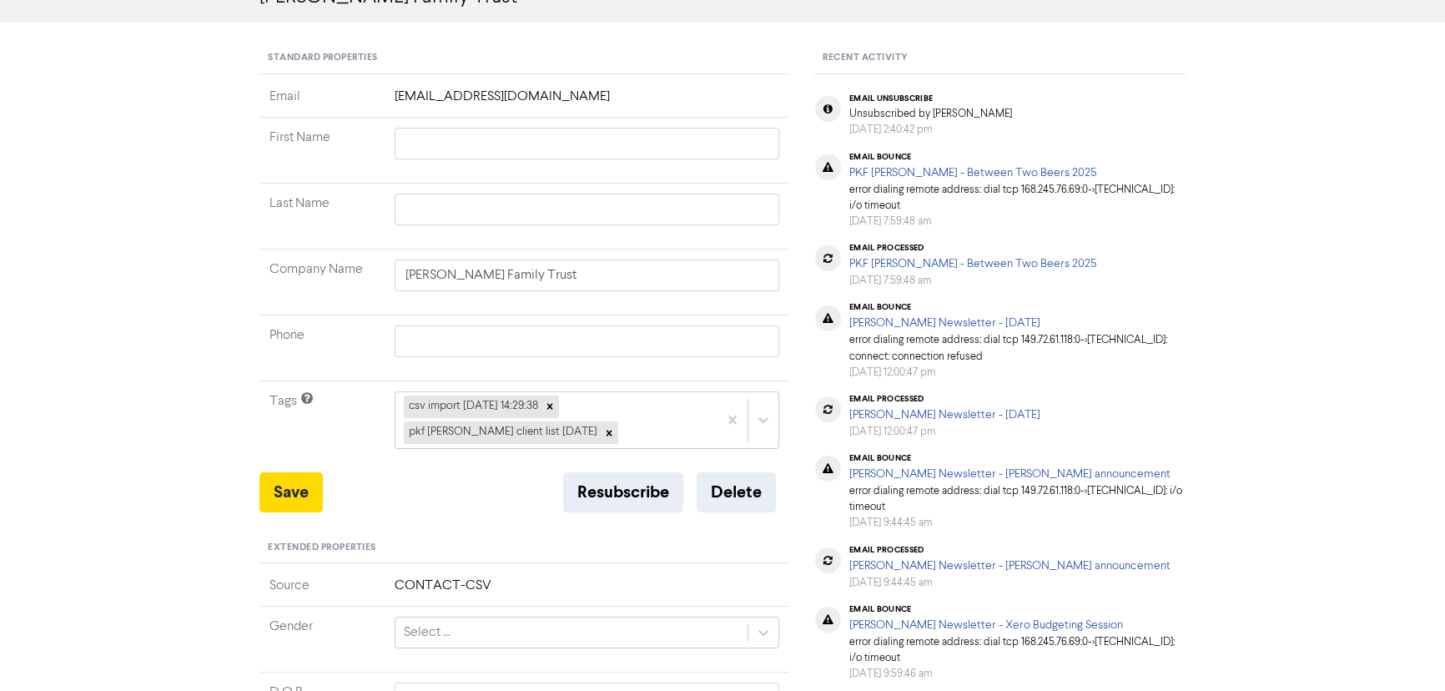
scroll to position [142, 0]
click at [615, 483] on button "Resubscribe" at bounding box center [623, 491] width 120 height 40
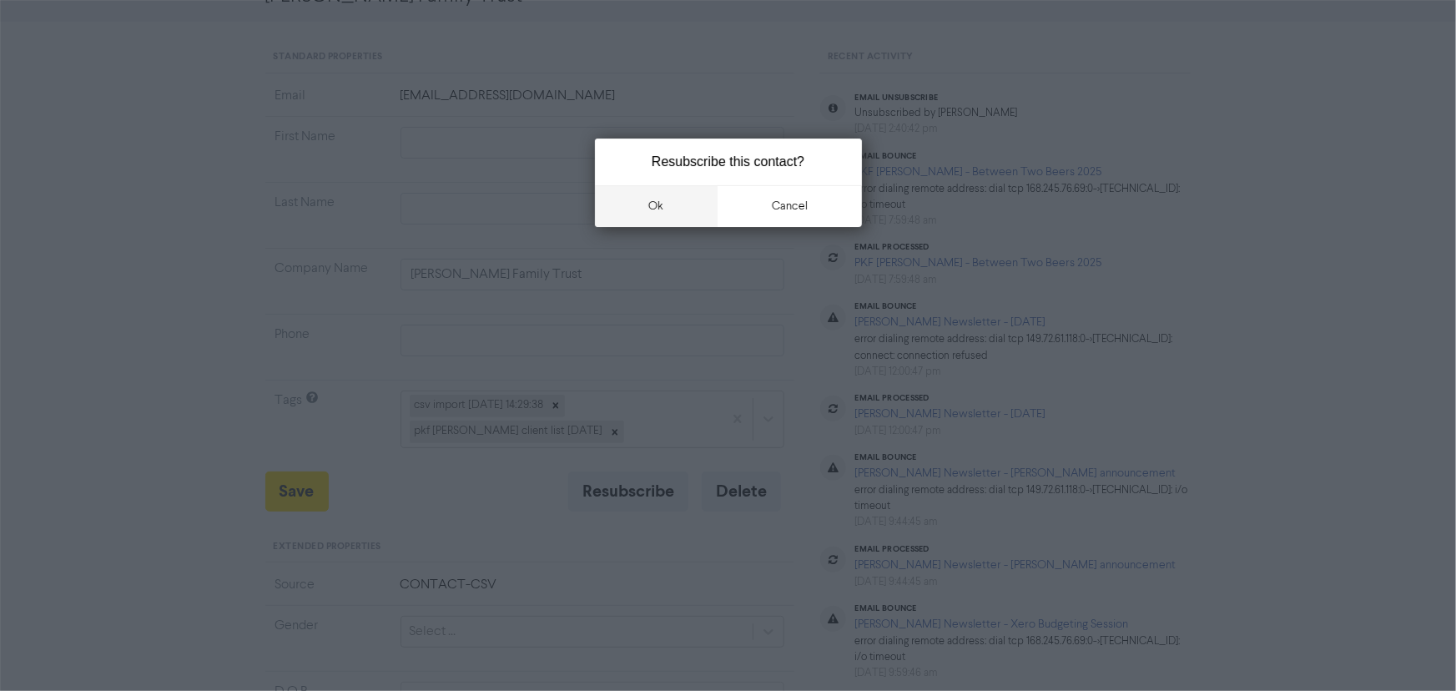
click at [657, 204] on button "ok" at bounding box center [656, 206] width 123 height 42
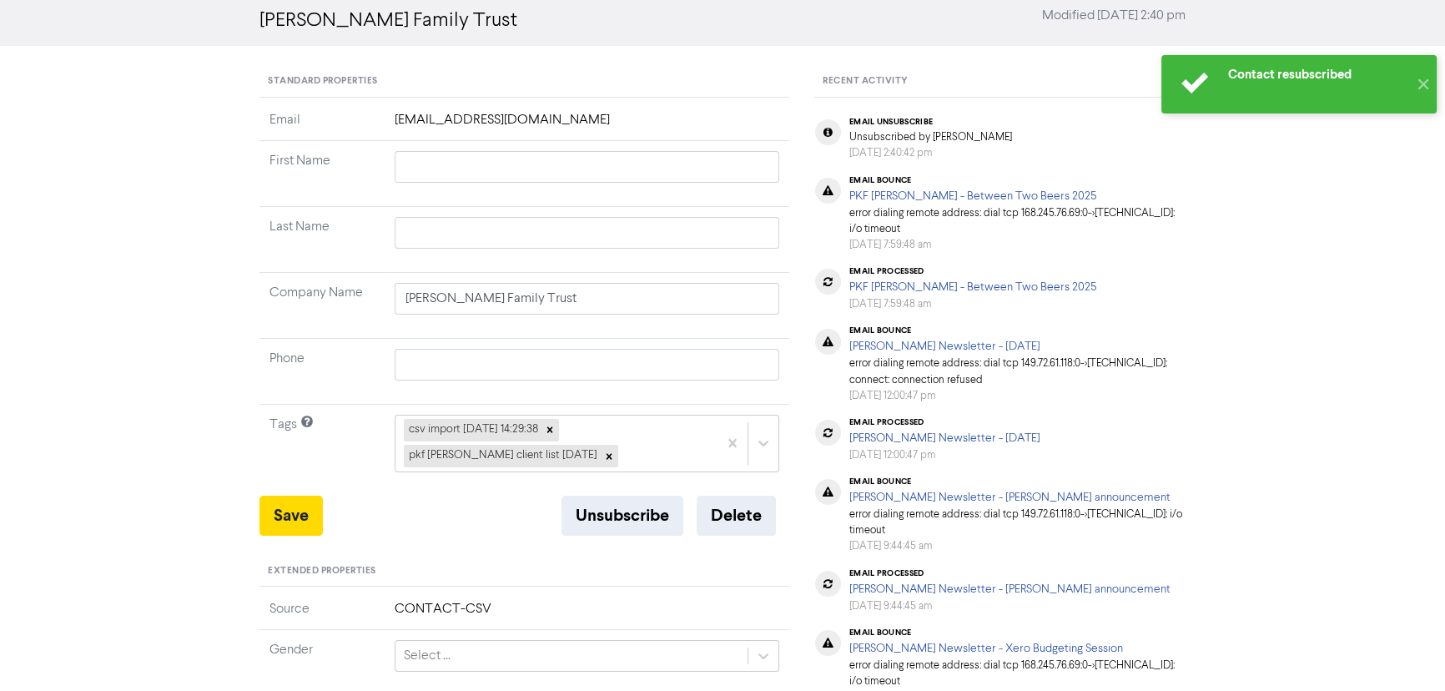
scroll to position [0, 0]
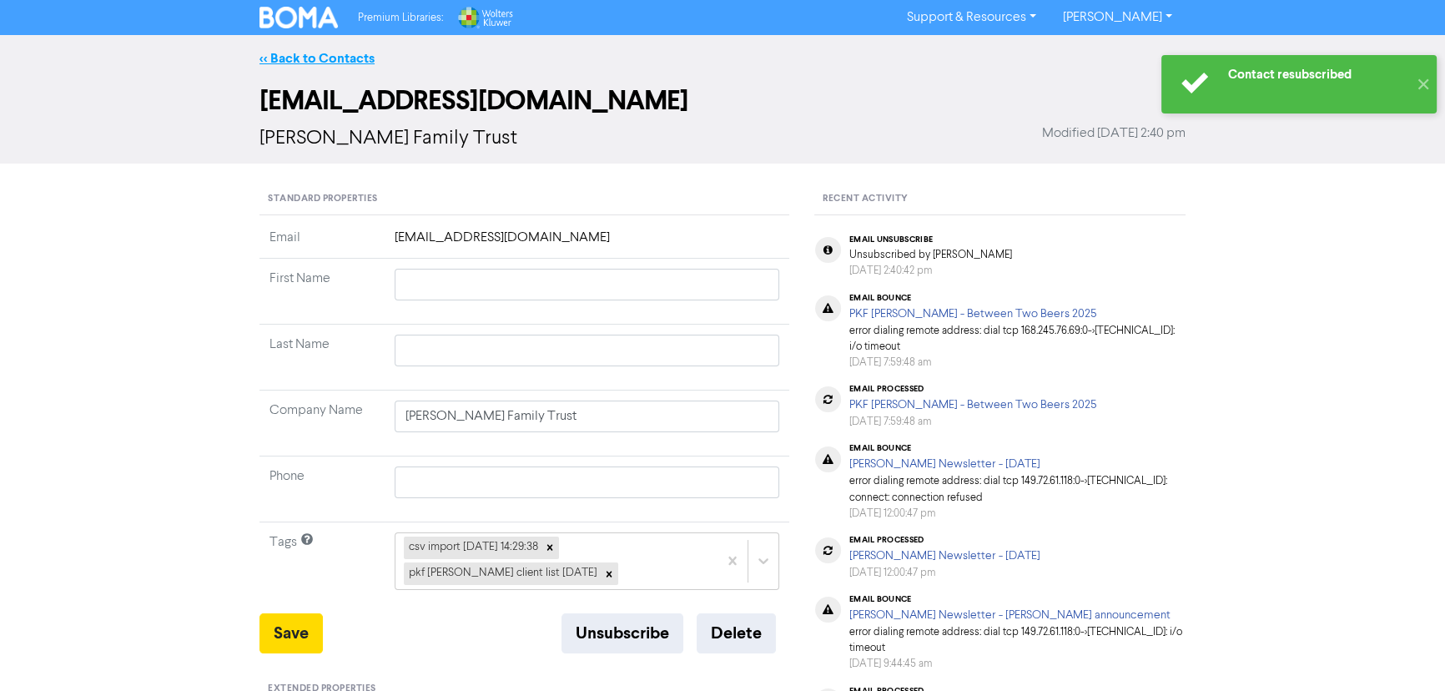
click at [317, 51] on link "<< Back to Contacts" at bounding box center [316, 58] width 115 height 17
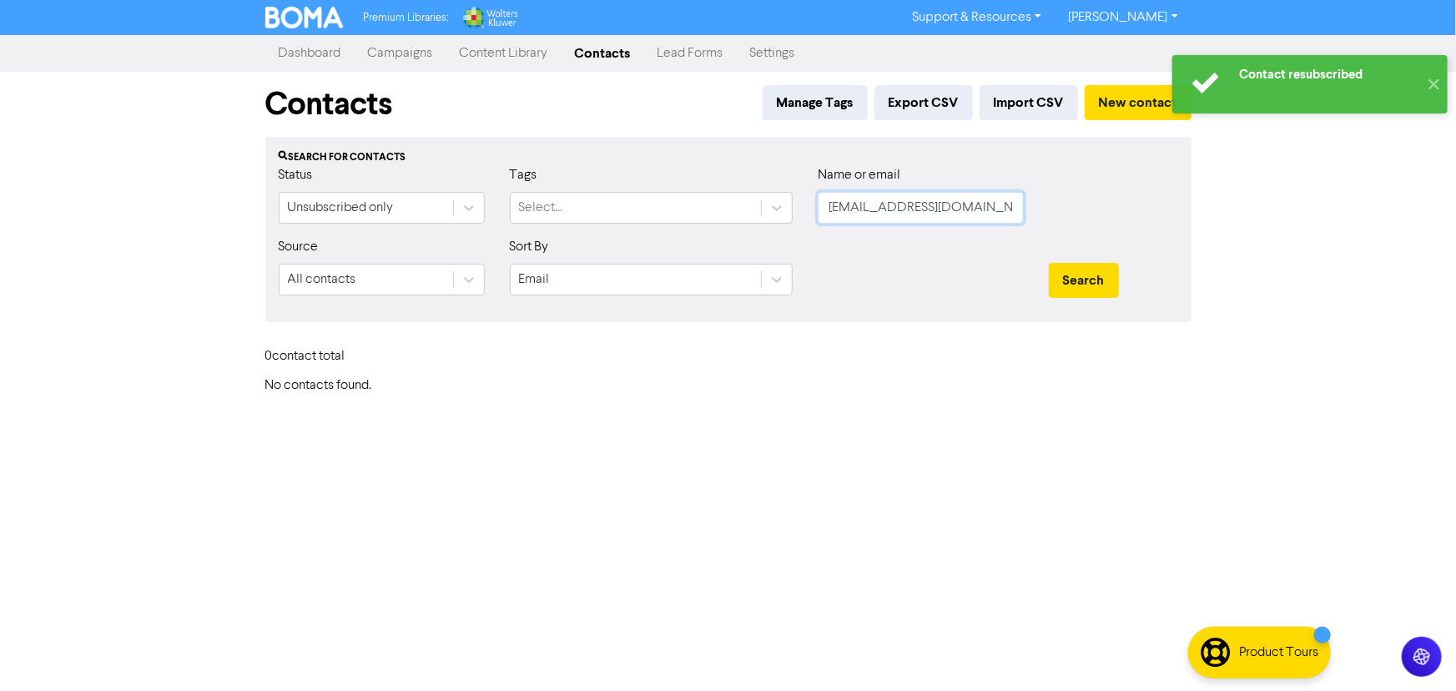
click at [857, 214] on input "andym@aaasolar.co.nz" at bounding box center [921, 208] width 206 height 32
click at [877, 217] on input "text" at bounding box center [921, 208] width 206 height 32
paste input "amanda@teamforce.co.nz"
click at [1049, 263] on button "Search" at bounding box center [1084, 280] width 70 height 35
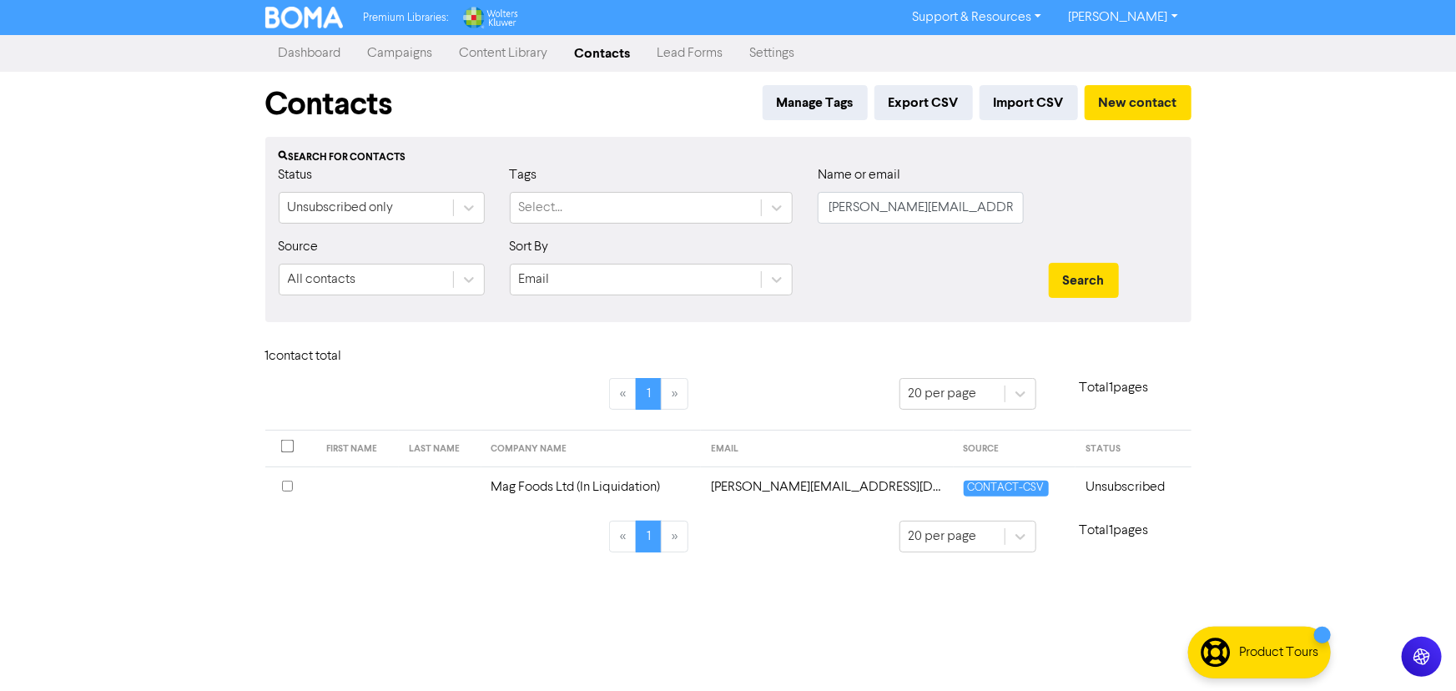
click at [827, 485] on td "amanda@teamforce.co.nz" at bounding box center [827, 486] width 252 height 41
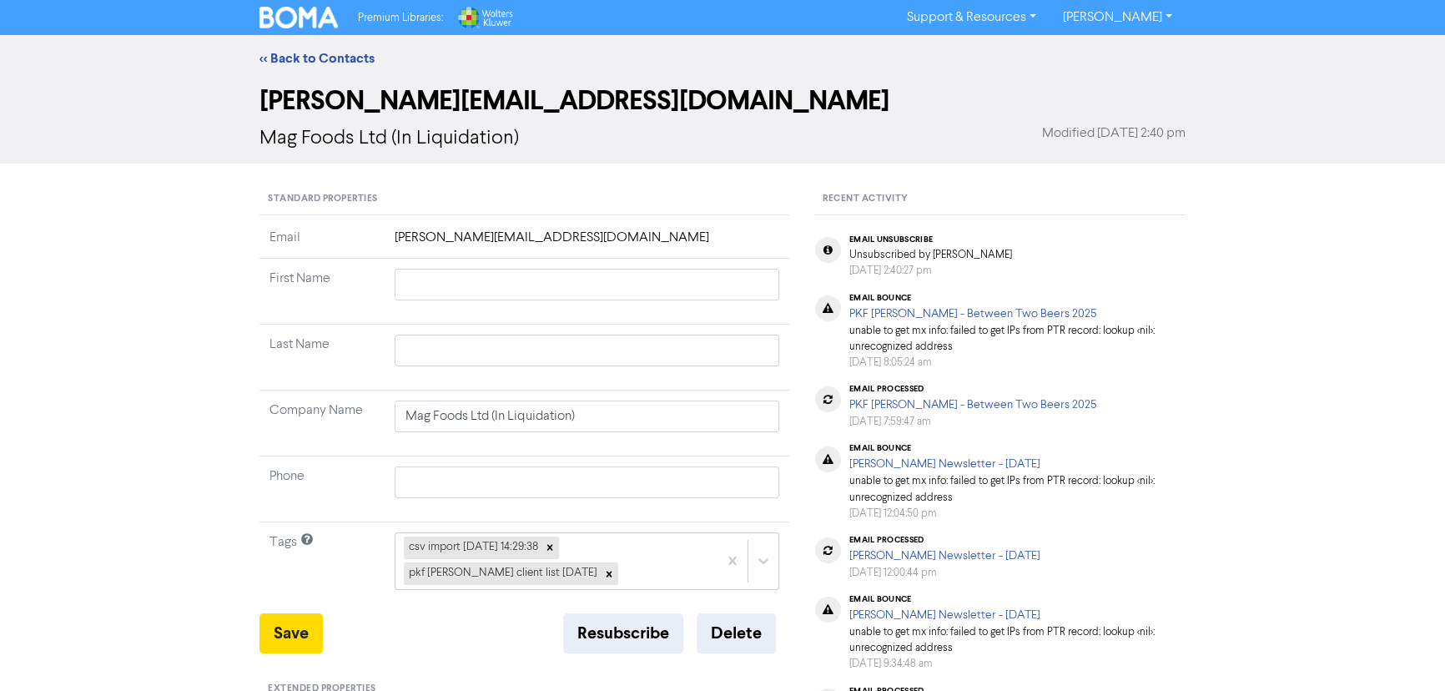
scroll to position [128, 0]
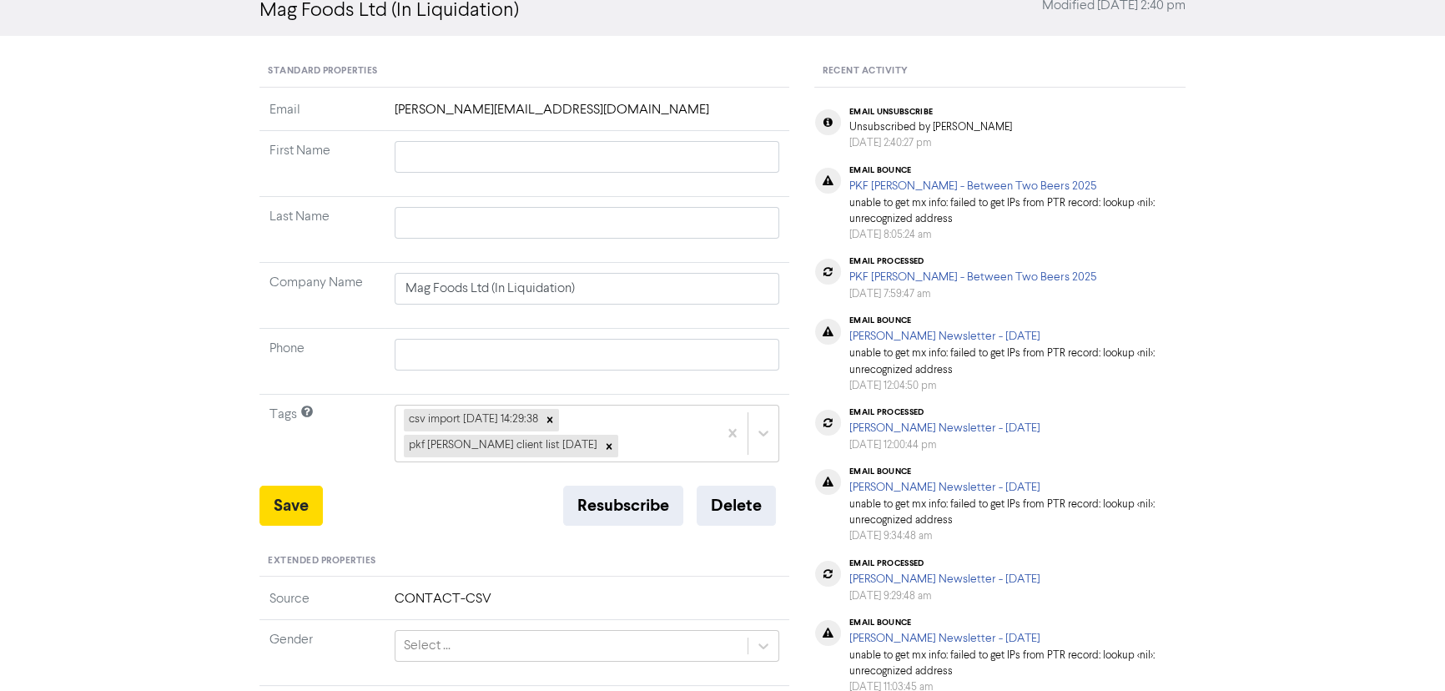
click at [625, 482] on td "csv import 2025-09-17 14:29:38 pkf hamilton client list september 2025" at bounding box center [587, 440] width 405 height 91
click at [609, 506] on button "Resubscribe" at bounding box center [623, 506] width 120 height 40
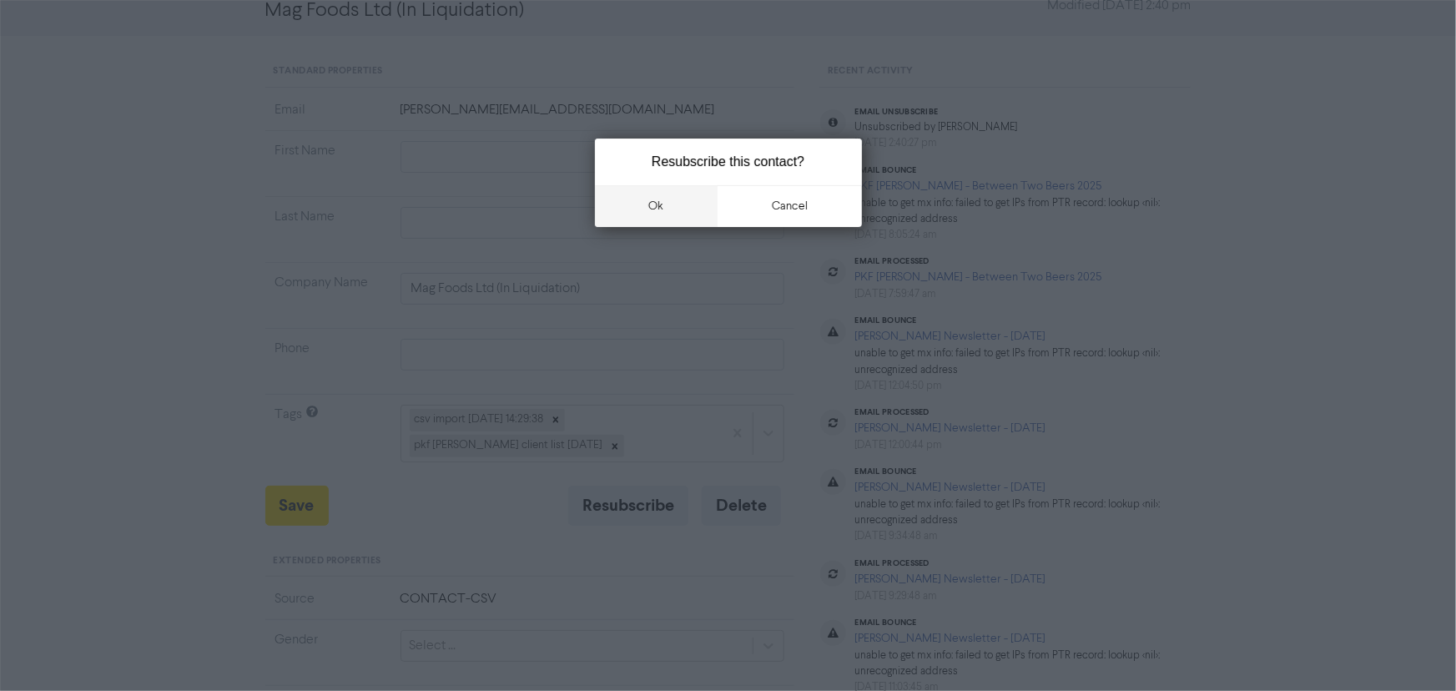
click at [666, 218] on button "ok" at bounding box center [656, 206] width 123 height 42
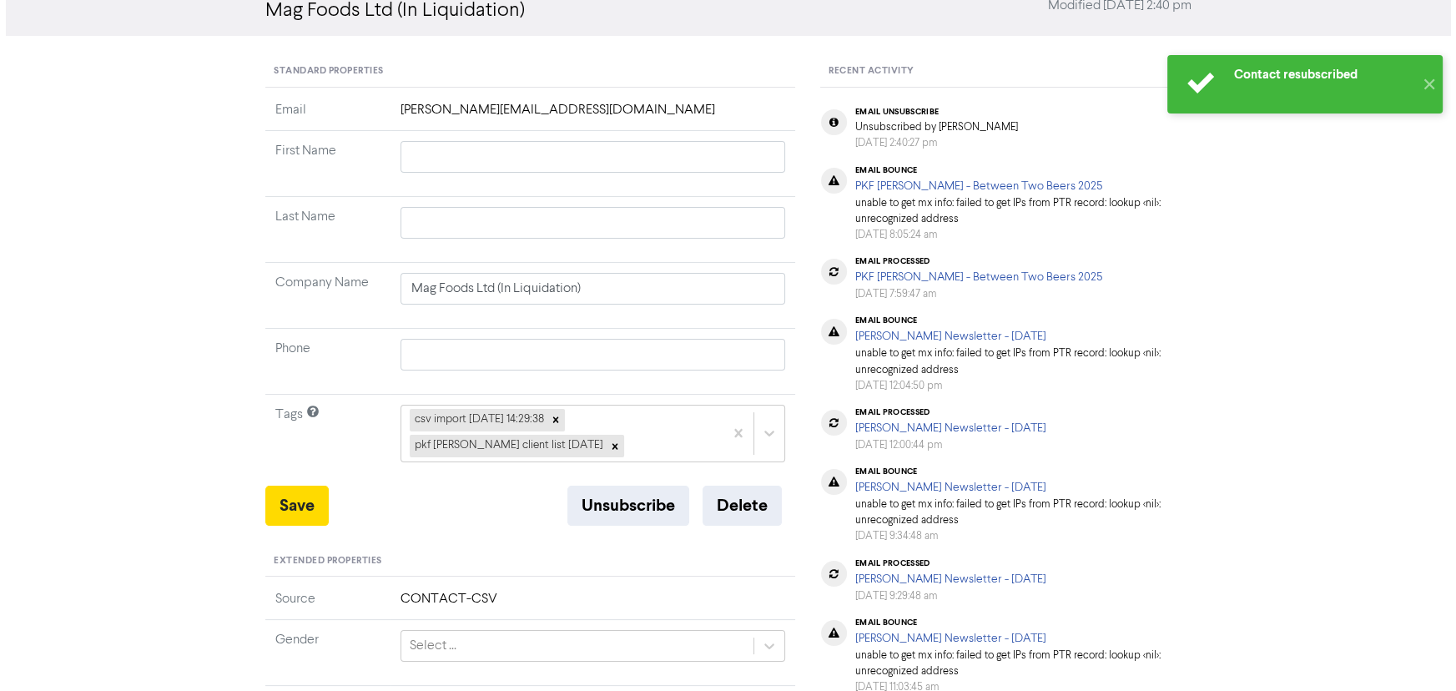
scroll to position [0, 0]
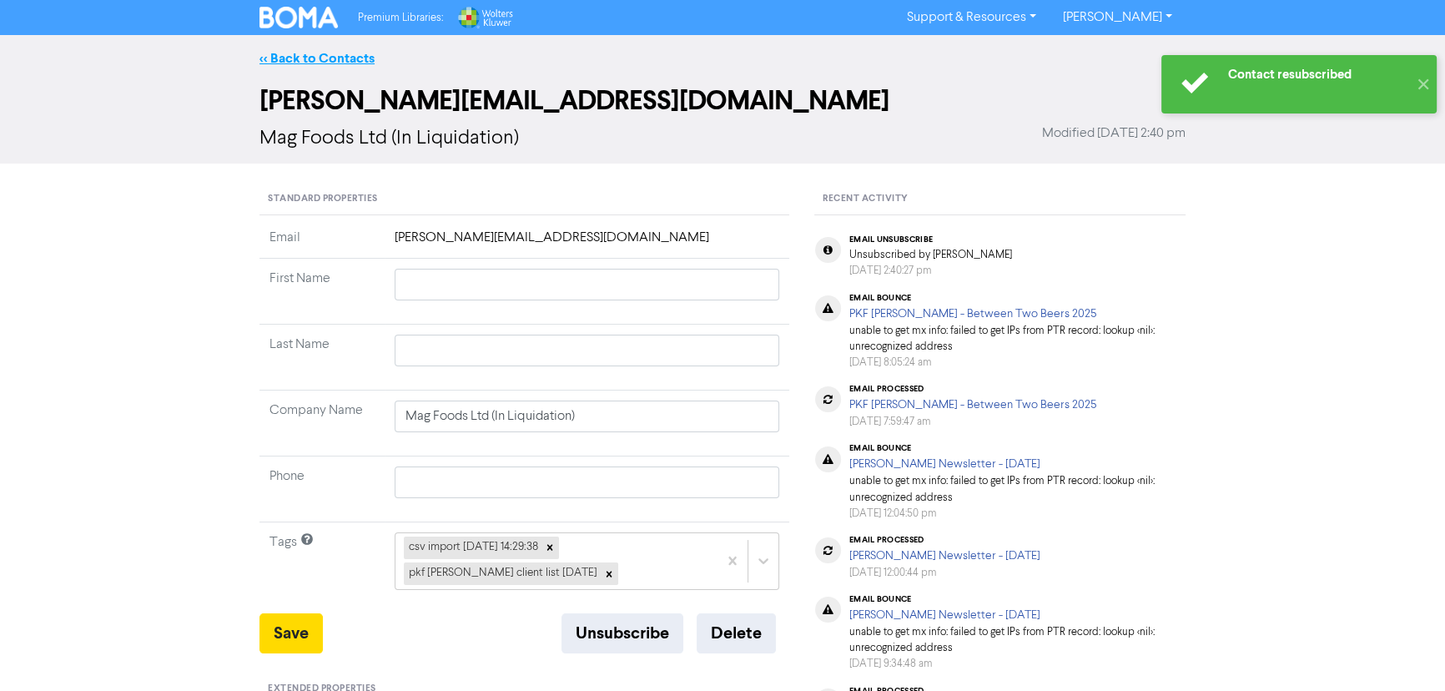
click at [309, 59] on link "<< Back to Contacts" at bounding box center [316, 58] width 115 height 17
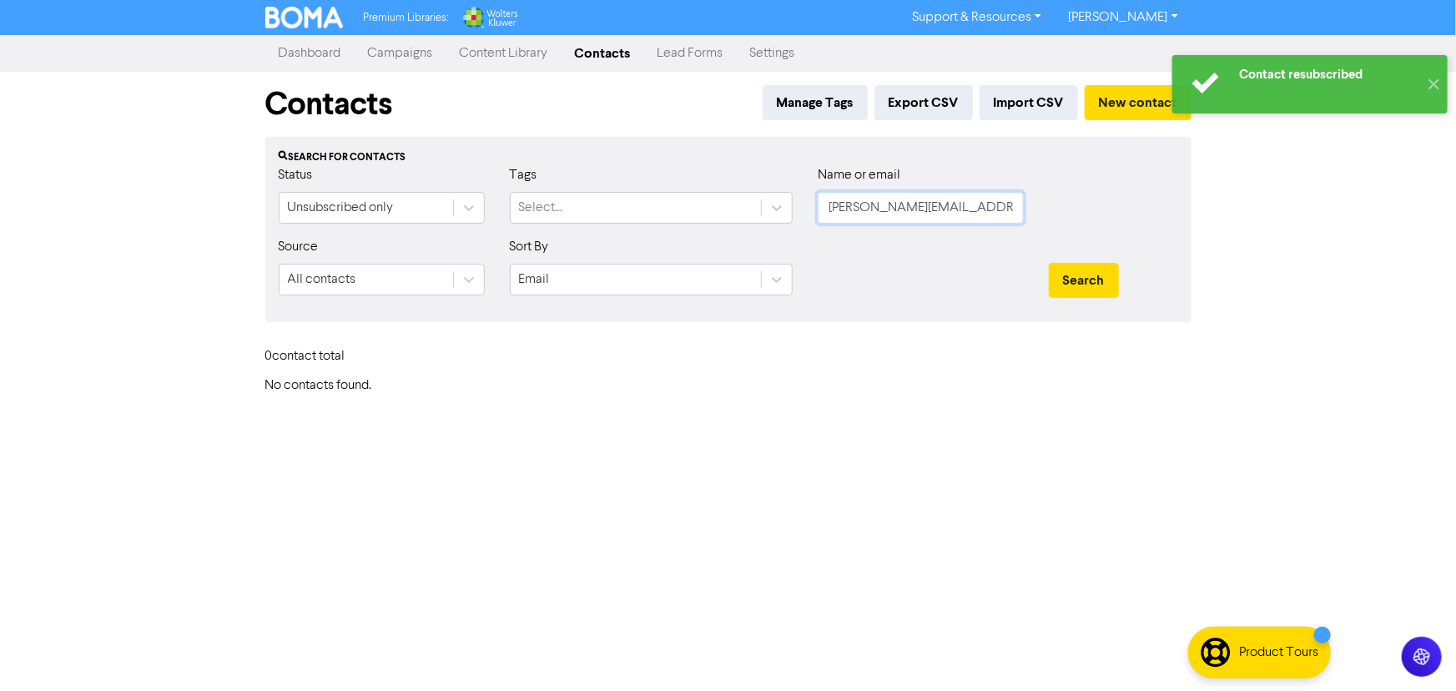
click at [907, 209] on input "amanda@teamforce.co.nz" at bounding box center [921, 208] width 206 height 32
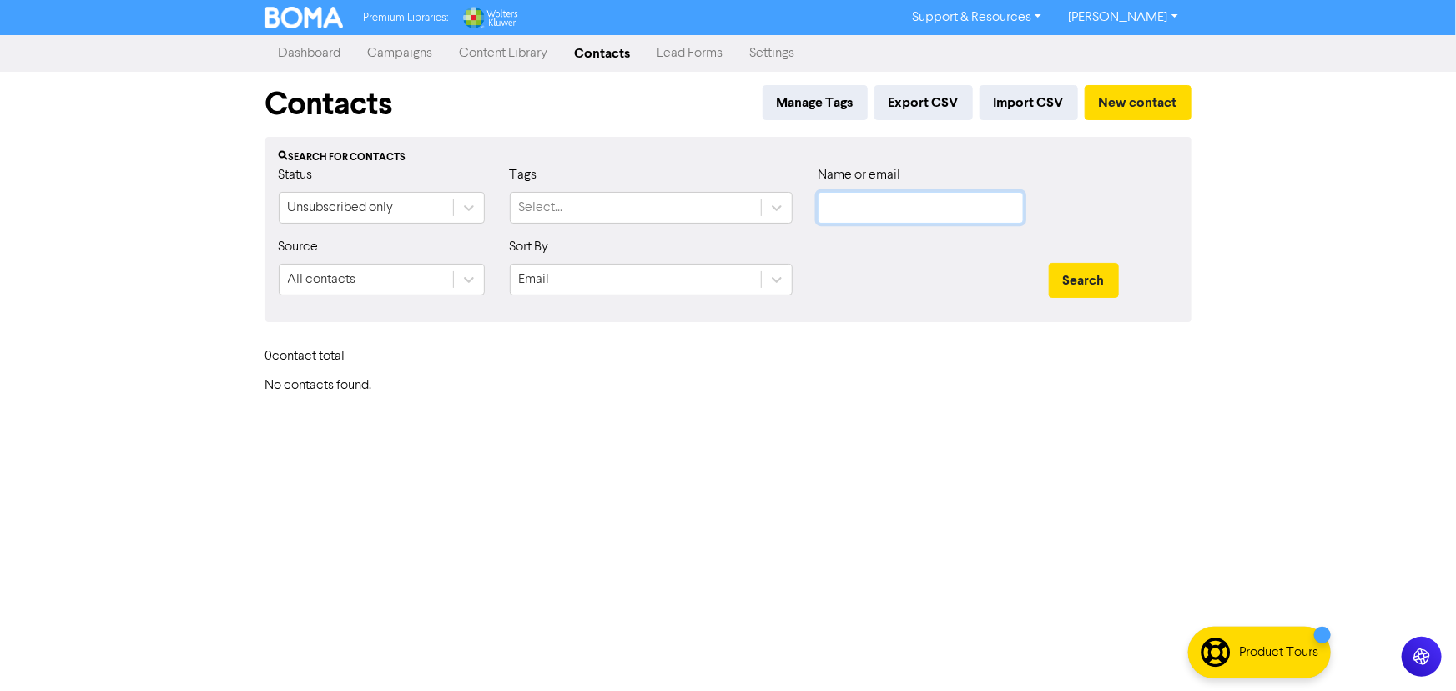
click at [918, 203] on input "text" at bounding box center [921, 208] width 206 height 32
paste input "admin@westsidehamilton.org.nz"
click at [1079, 287] on button "Search" at bounding box center [1084, 280] width 70 height 35
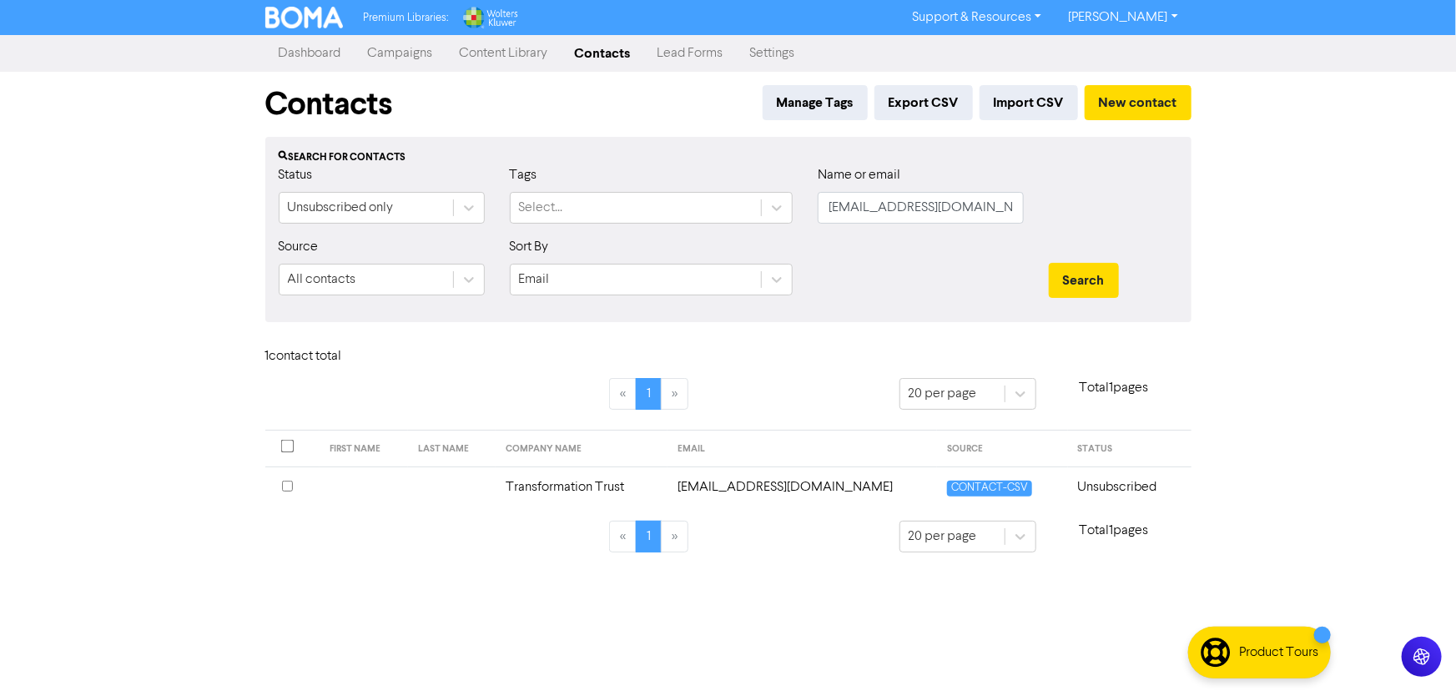
click at [816, 481] on td "admin@westsidehamilton.org.nz" at bounding box center [803, 486] width 270 height 41
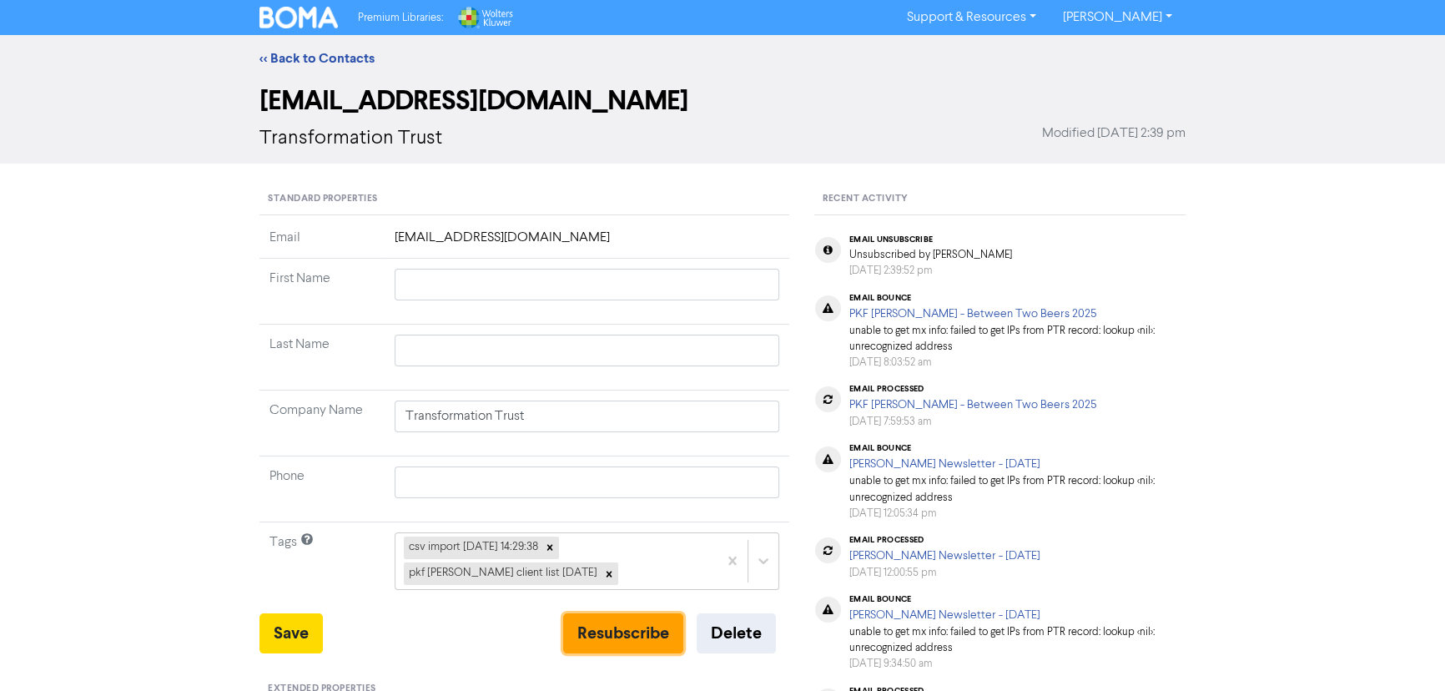
click at [602, 632] on button "Resubscribe" at bounding box center [623, 633] width 120 height 40
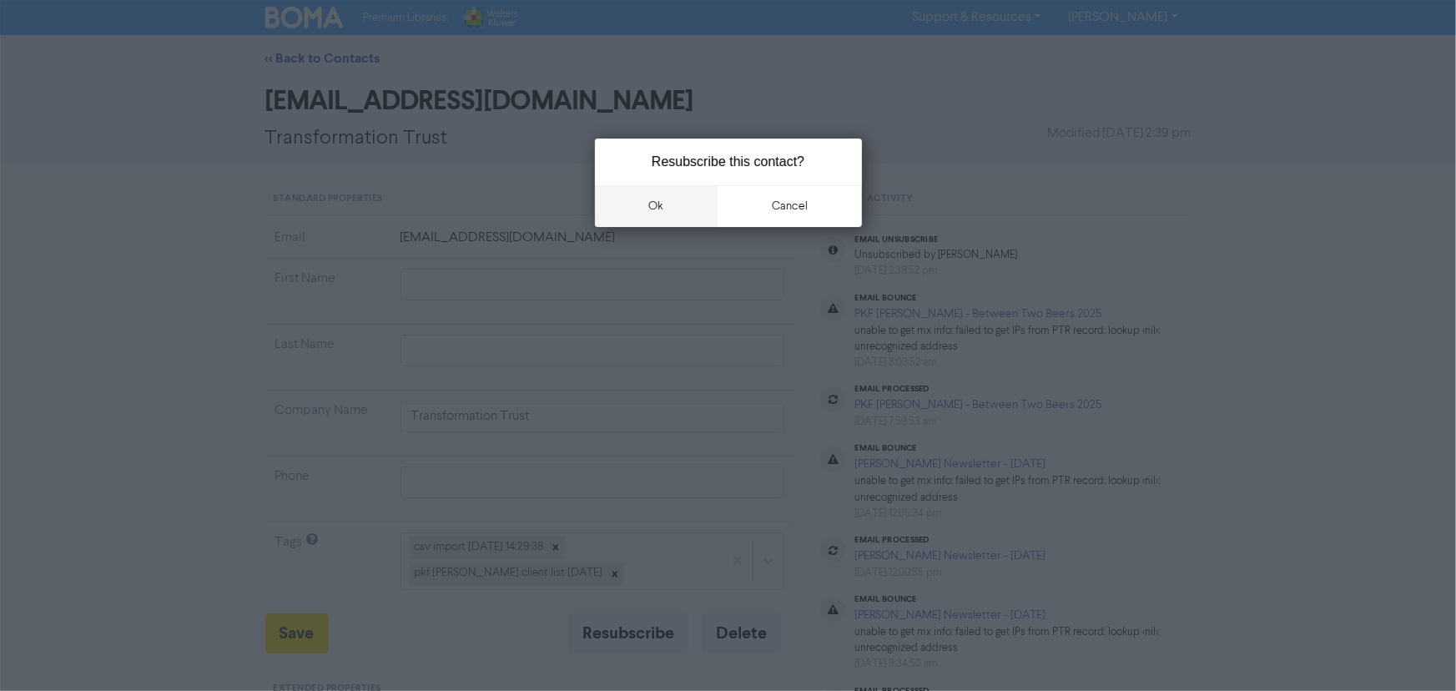
click at [658, 202] on button "ok" at bounding box center [656, 206] width 123 height 42
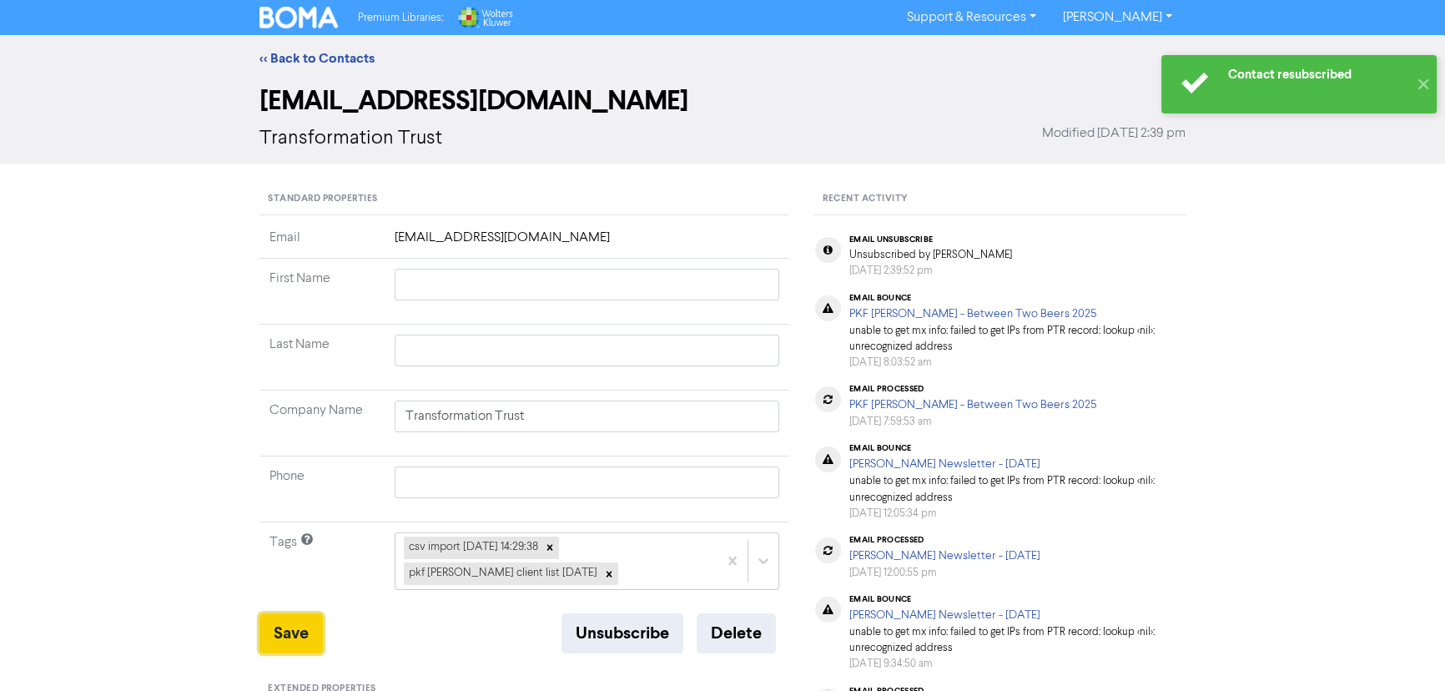
click at [290, 634] on button "Save" at bounding box center [290, 633] width 63 height 40
click at [285, 57] on link "<< Back to Contacts" at bounding box center [316, 58] width 115 height 17
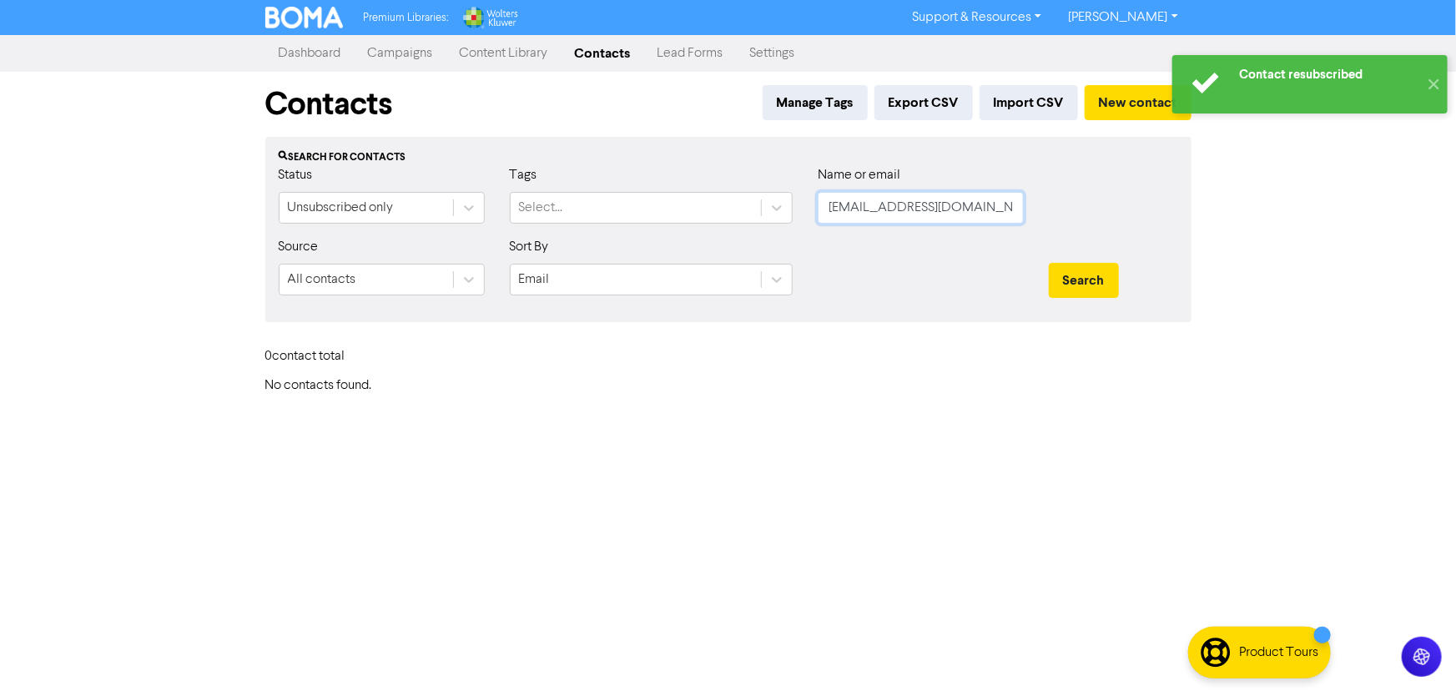
click at [927, 204] on input "admin@westsidehamilton.org.nz" at bounding box center [921, 208] width 206 height 32
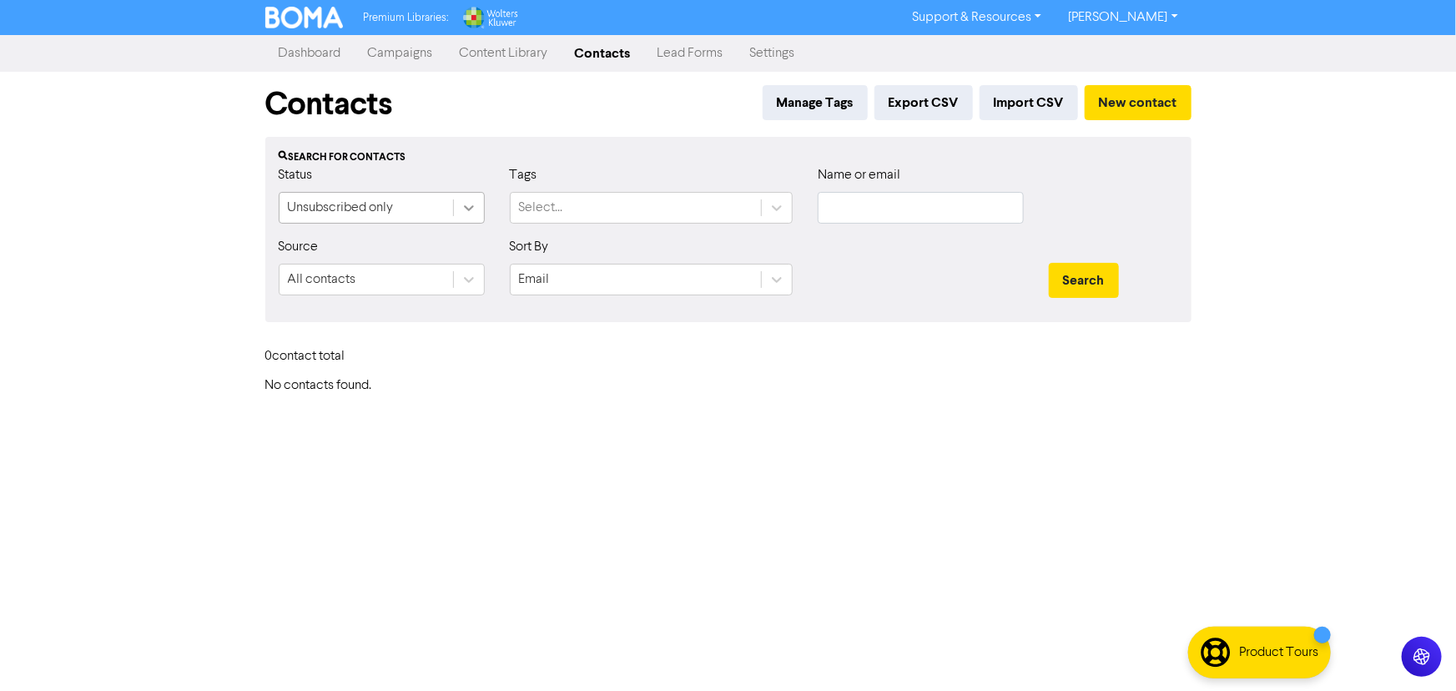
click at [465, 212] on icon at bounding box center [469, 207] width 17 height 17
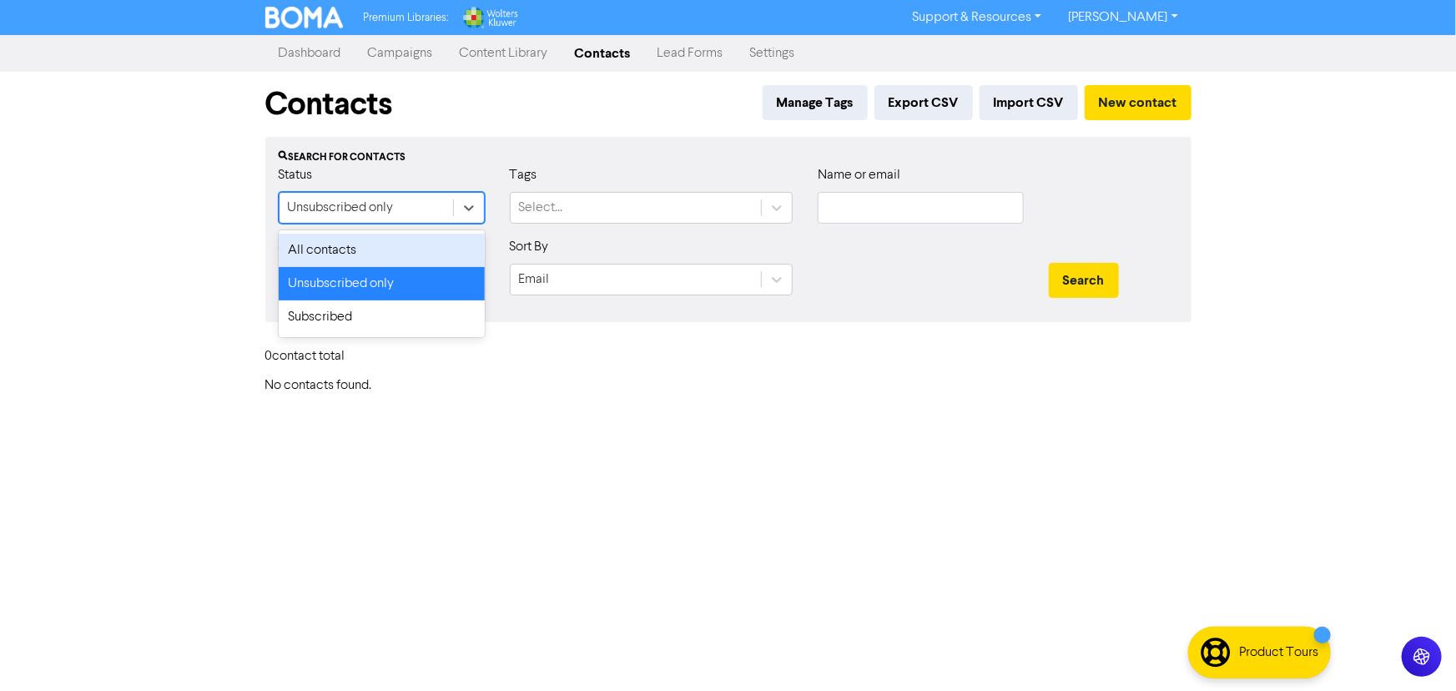
click at [357, 256] on div "All contacts" at bounding box center [382, 250] width 206 height 33
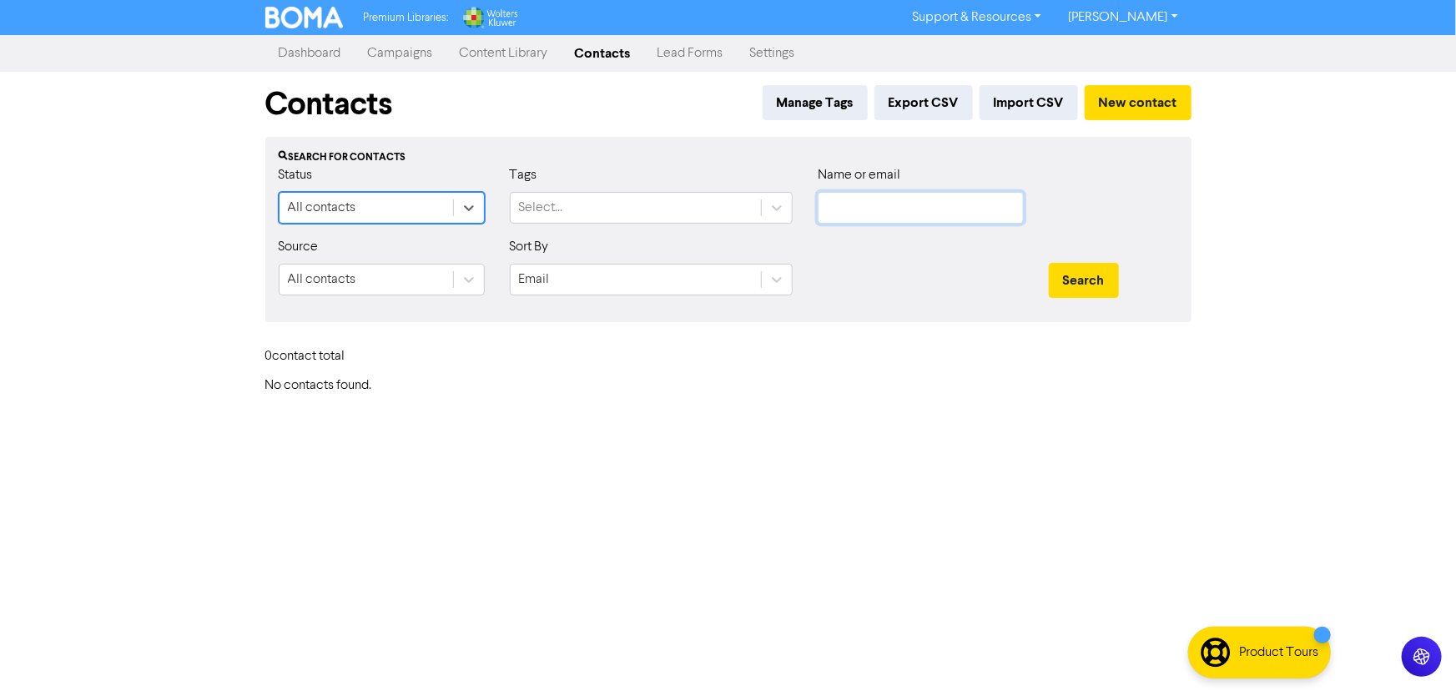
click at [859, 219] on input "text" at bounding box center [921, 208] width 206 height 32
paste input "amanda@teamforce.co.nz"
click at [1049, 263] on button "Search" at bounding box center [1084, 280] width 70 height 35
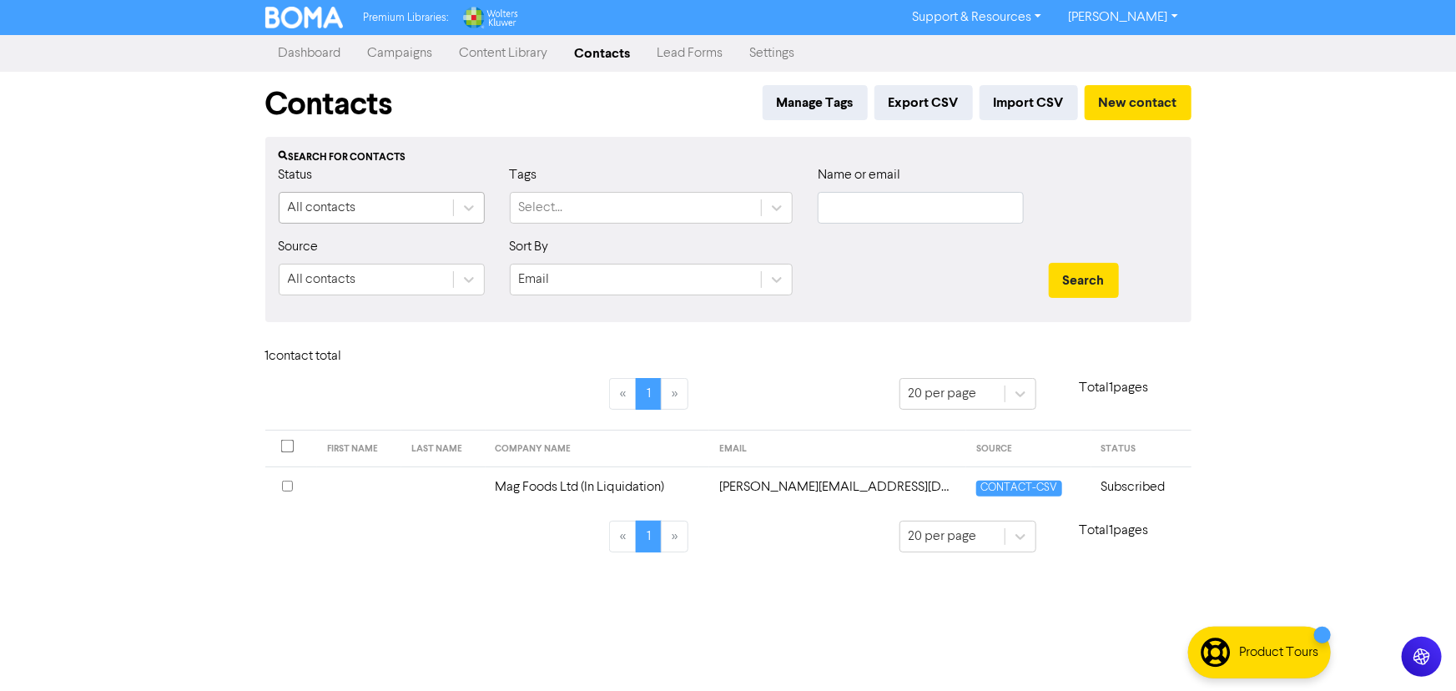
click at [353, 212] on div "All contacts" at bounding box center [322, 208] width 68 height 20
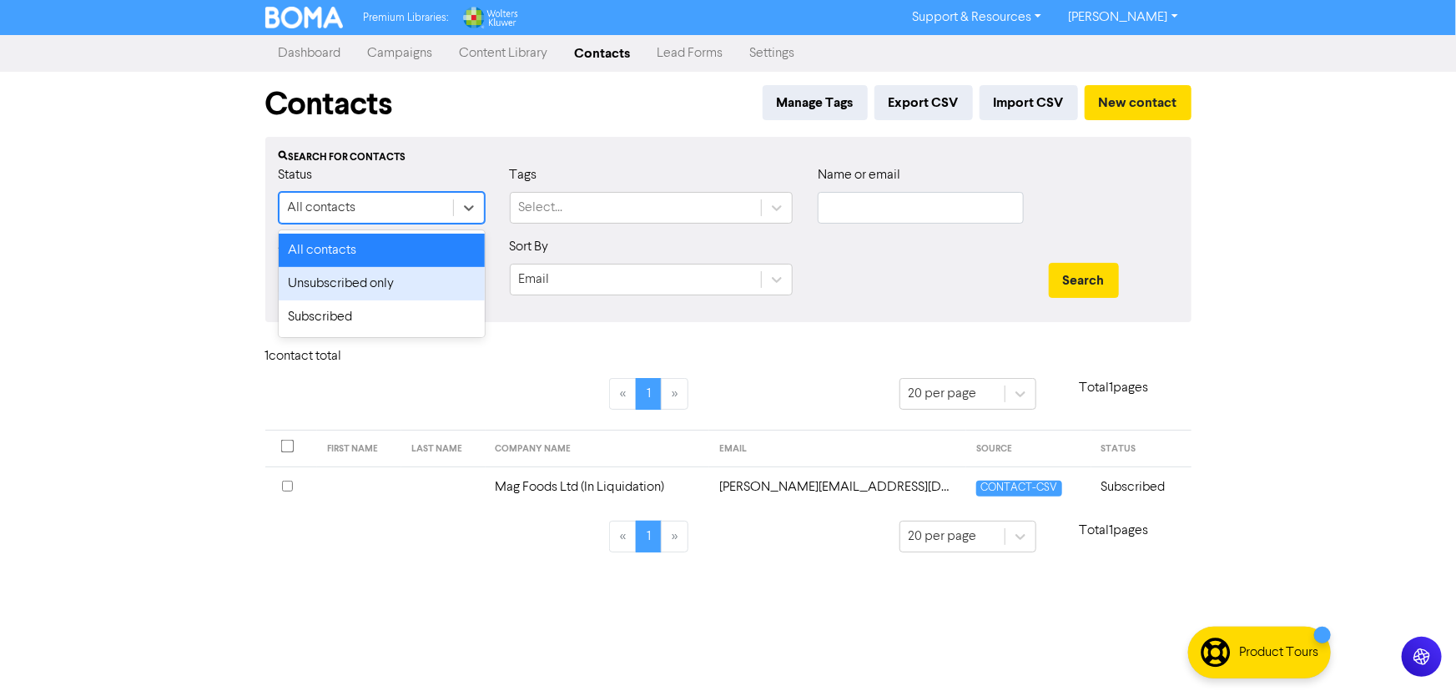
click at [345, 284] on div "Unsubscribed only" at bounding box center [382, 283] width 206 height 33
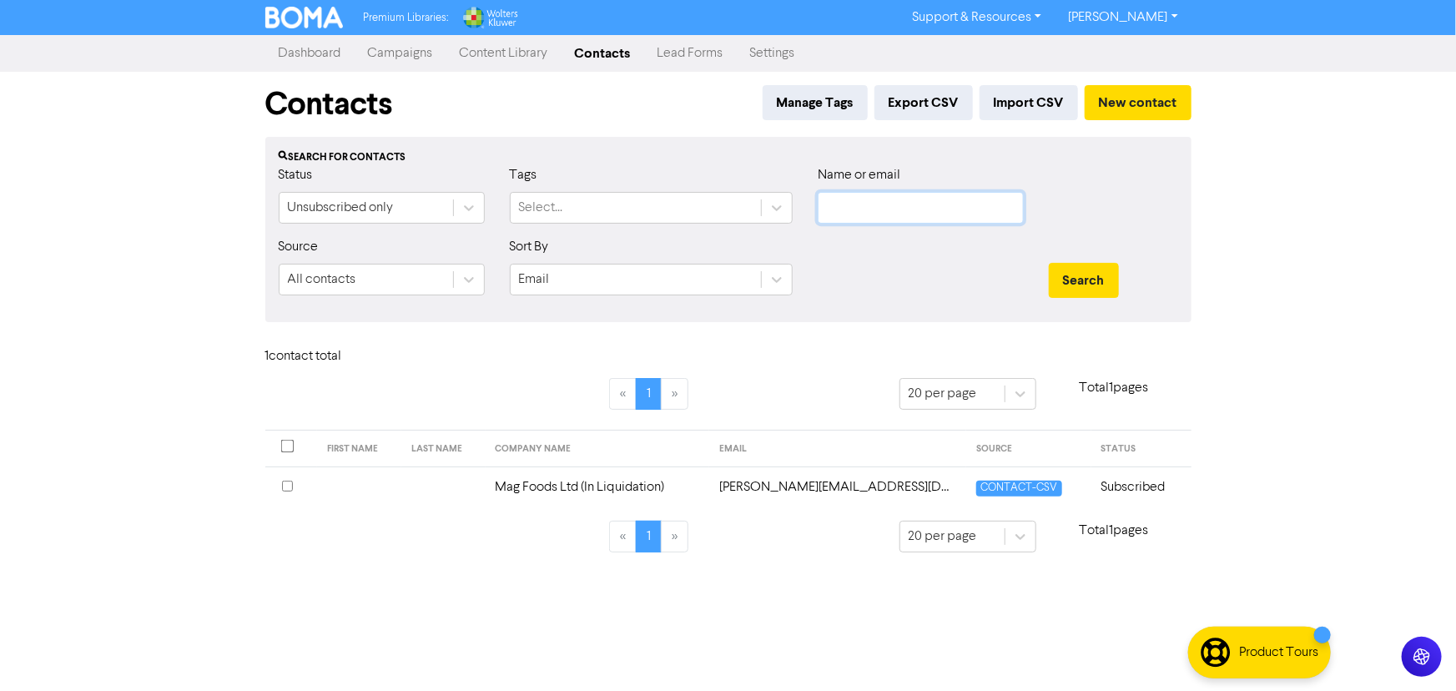
click at [857, 201] on input "text" at bounding box center [921, 208] width 206 height 32
click at [963, 199] on input "text" at bounding box center [921, 208] width 206 height 32
paste input "admin@westsidehamilton.org.nz"
click at [1049, 263] on button "Search" at bounding box center [1084, 280] width 70 height 35
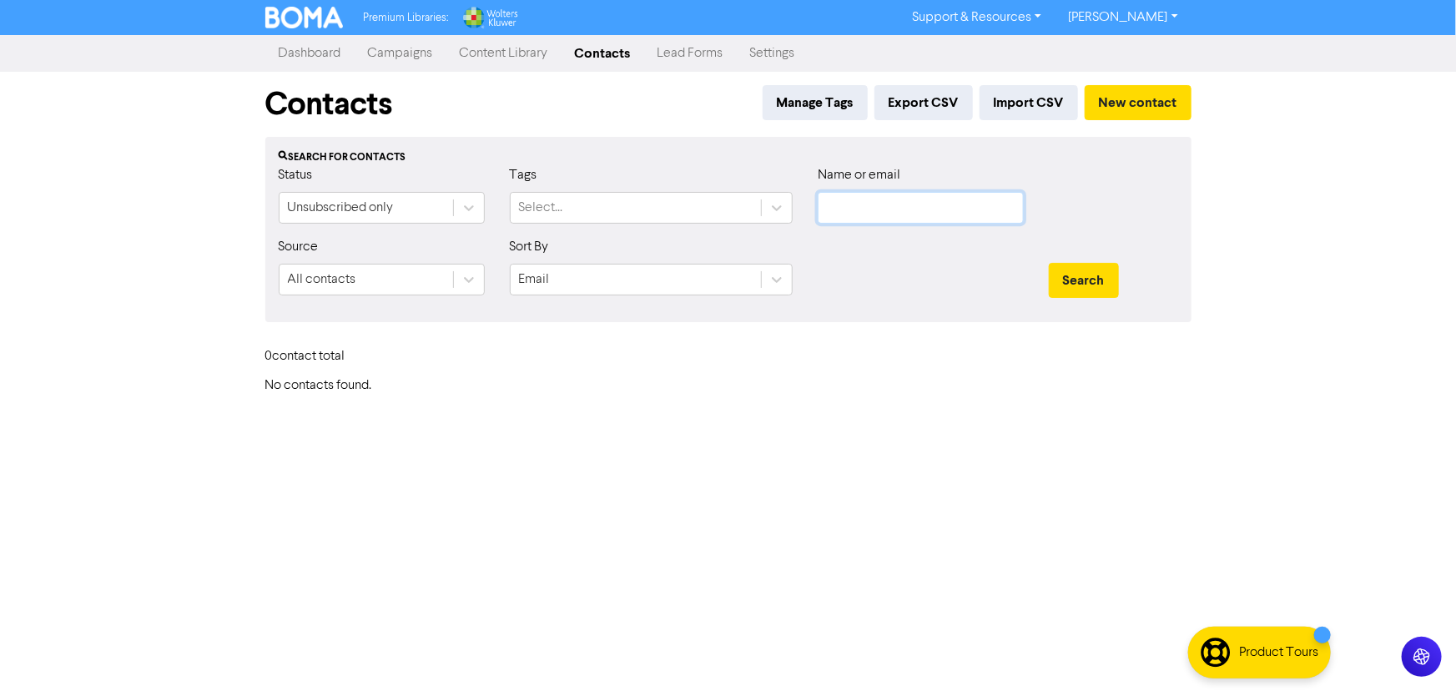
click at [849, 214] on input "text" at bounding box center [921, 208] width 206 height 32
paste input "[EMAIL_ADDRESS][DOMAIN_NAME]"
click at [1049, 263] on button "Search" at bounding box center [1084, 280] width 70 height 35
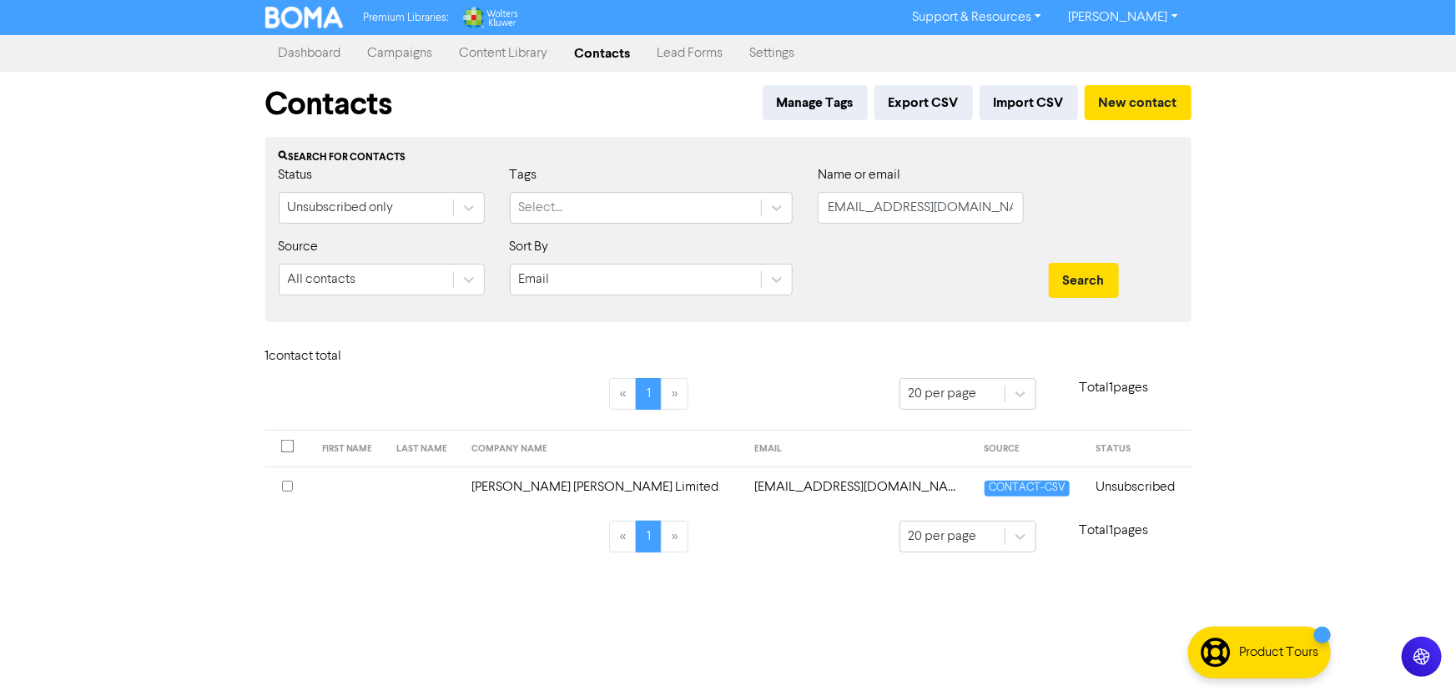
click at [764, 480] on td "[EMAIL_ADDRESS][DOMAIN_NAME]" at bounding box center [858, 486] width 229 height 41
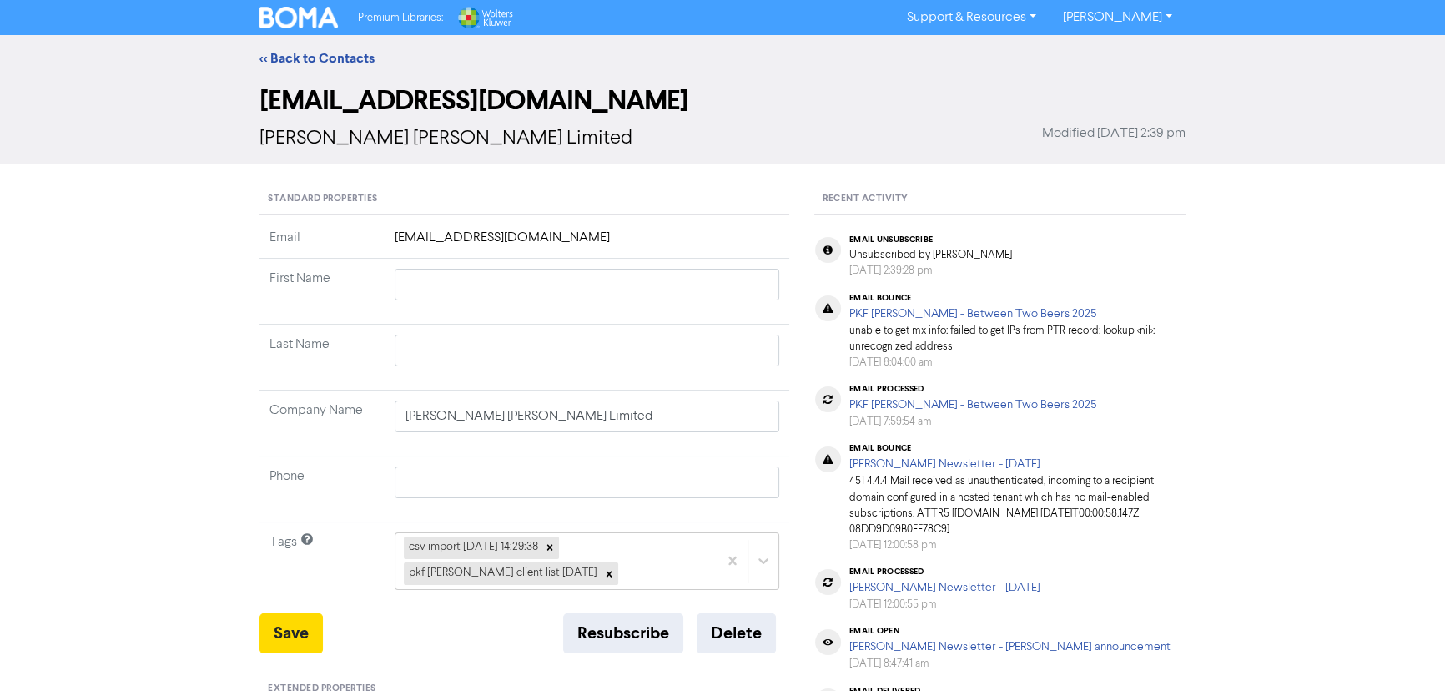
scroll to position [104, 0]
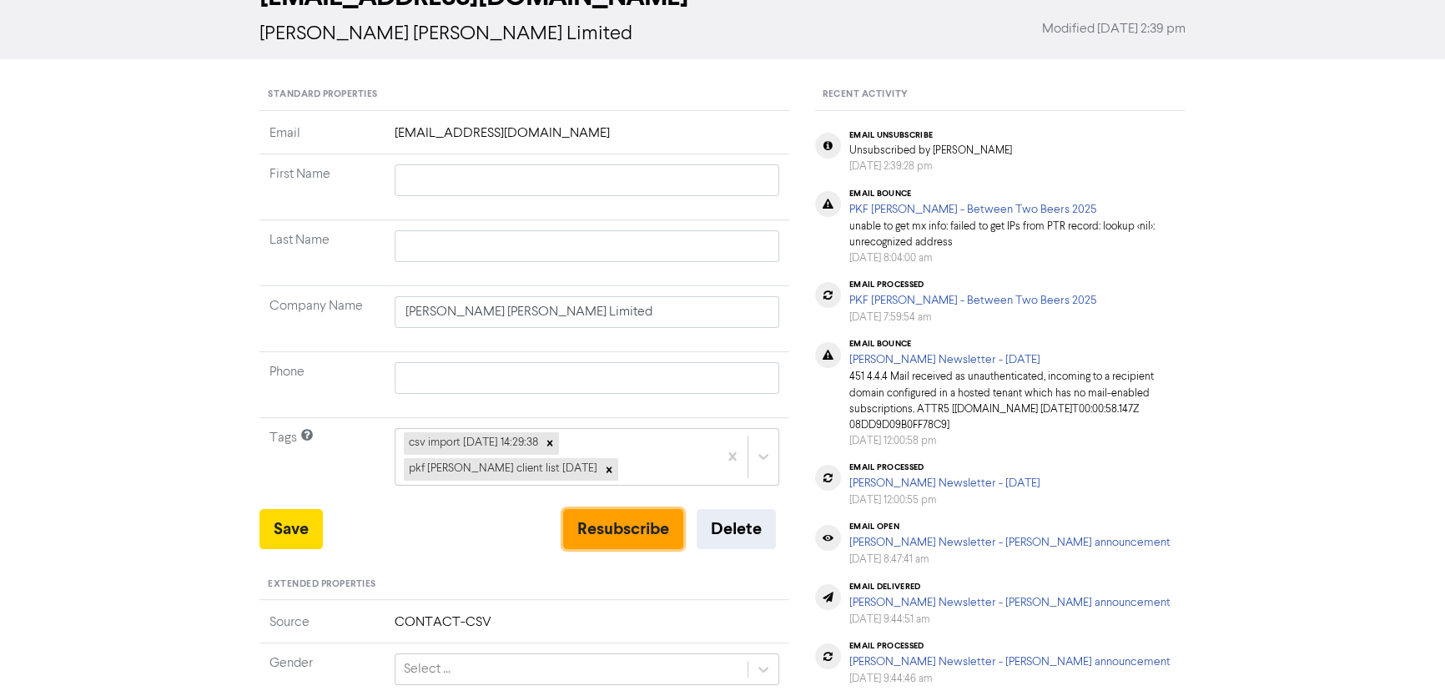
click at [620, 516] on button "Resubscribe" at bounding box center [623, 529] width 120 height 40
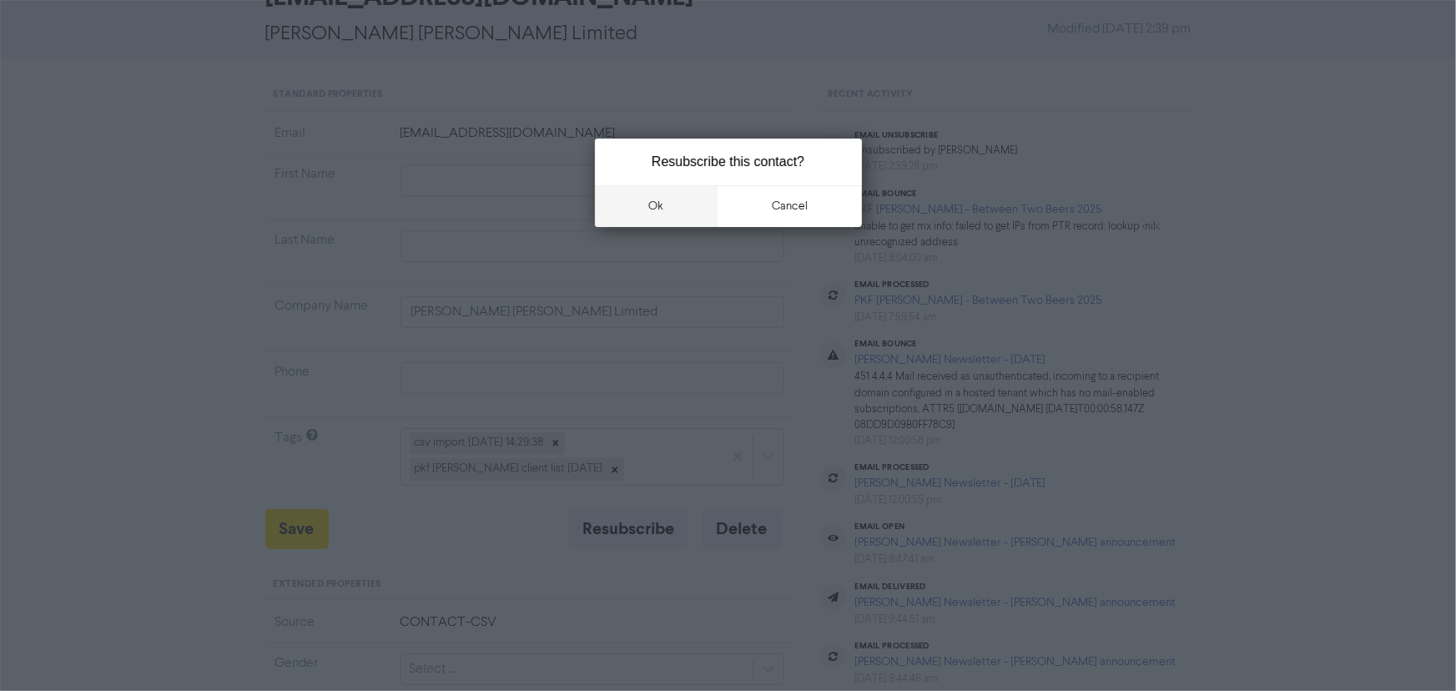
click at [674, 209] on button "ok" at bounding box center [656, 206] width 123 height 42
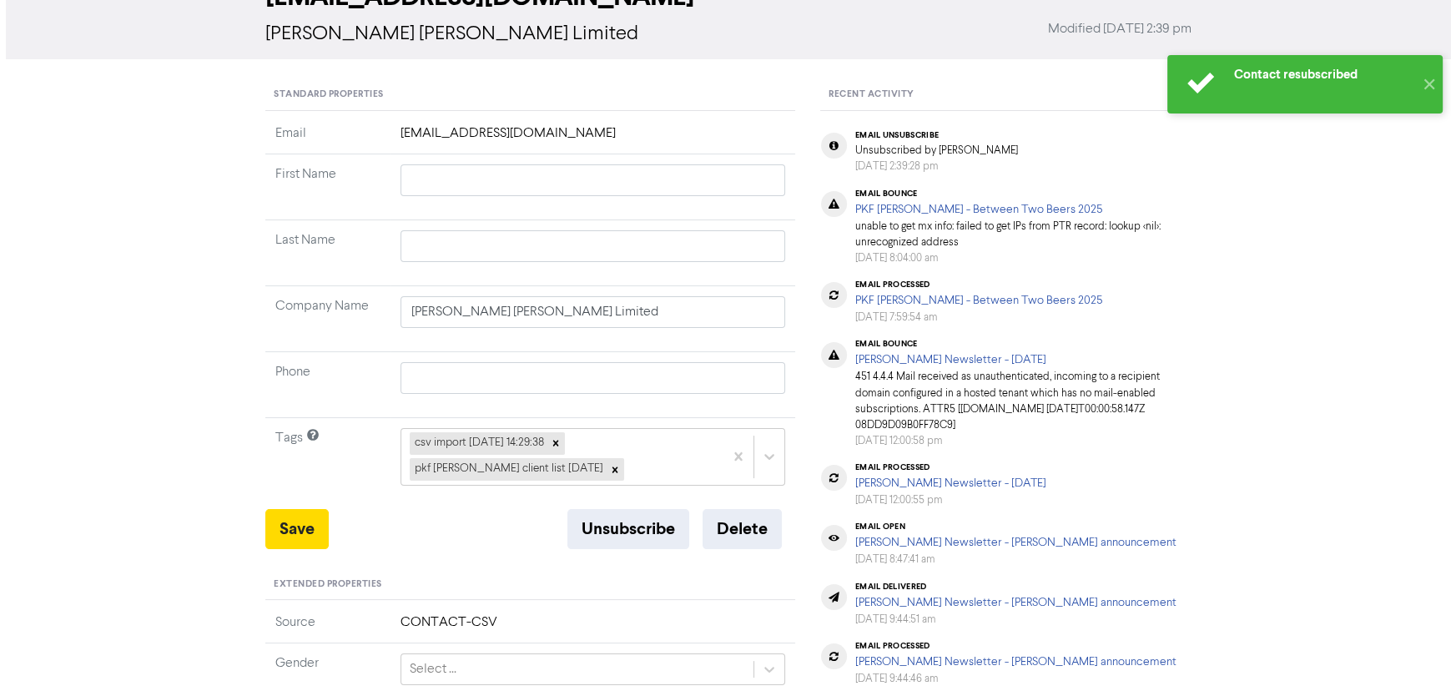
scroll to position [0, 0]
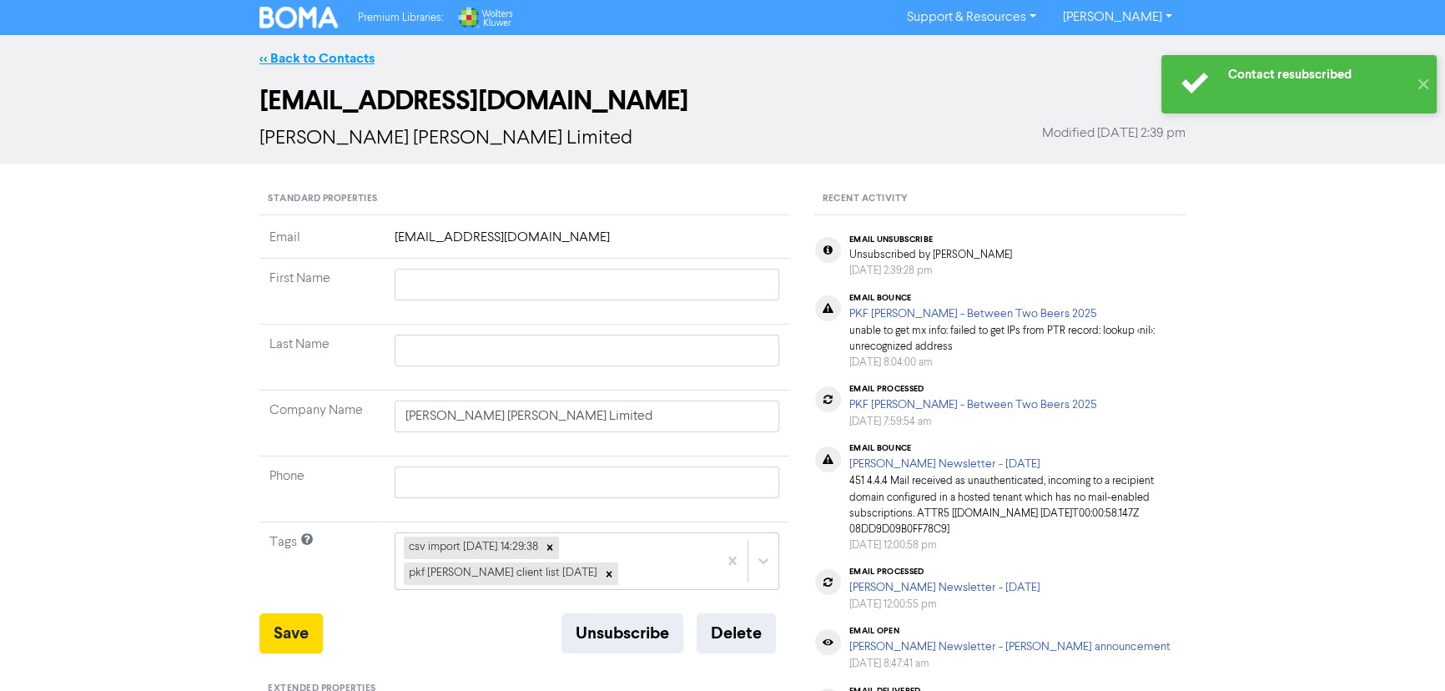
click at [325, 56] on link "<< Back to Contacts" at bounding box center [316, 58] width 115 height 17
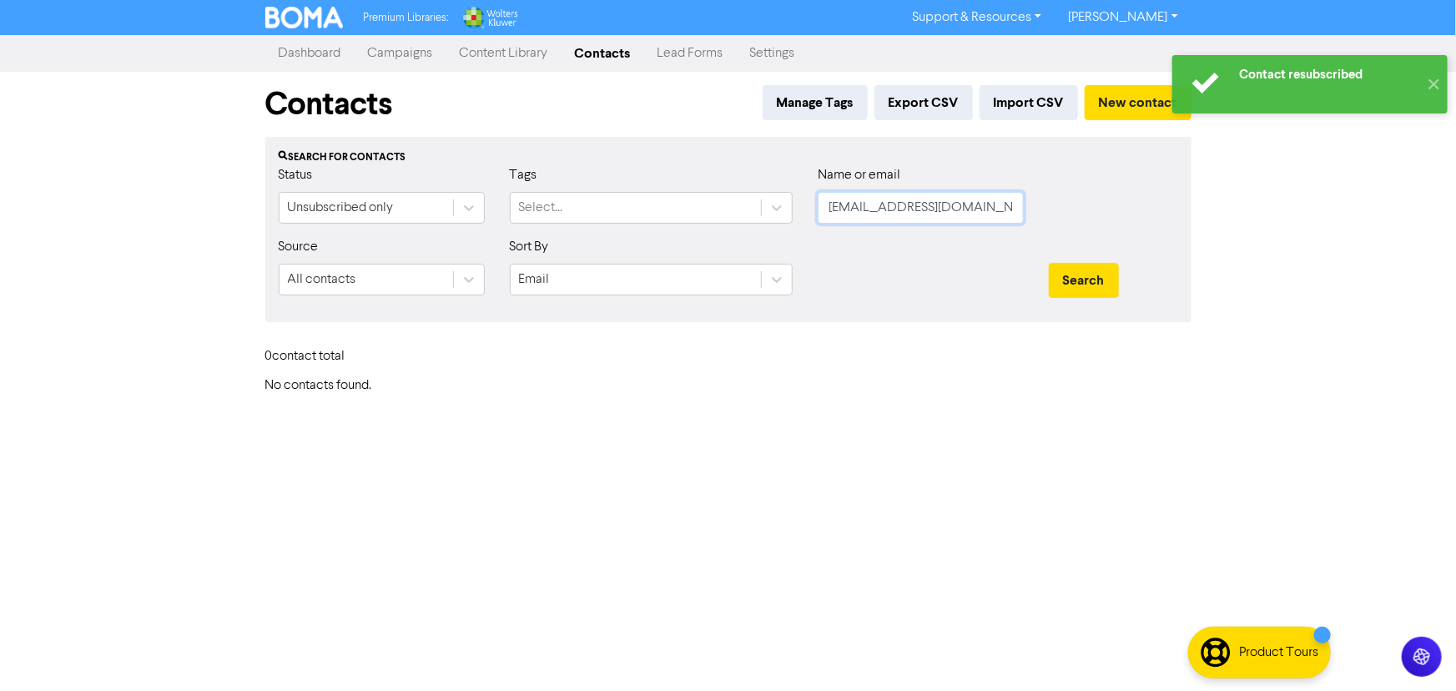
click at [931, 211] on input "[EMAIL_ADDRESS][DOMAIN_NAME]" at bounding box center [921, 208] width 206 height 32
paste input "[EMAIL_ADDRESS][DOMAIN_NAME]"
click at [1049, 263] on button "Search" at bounding box center [1084, 280] width 70 height 35
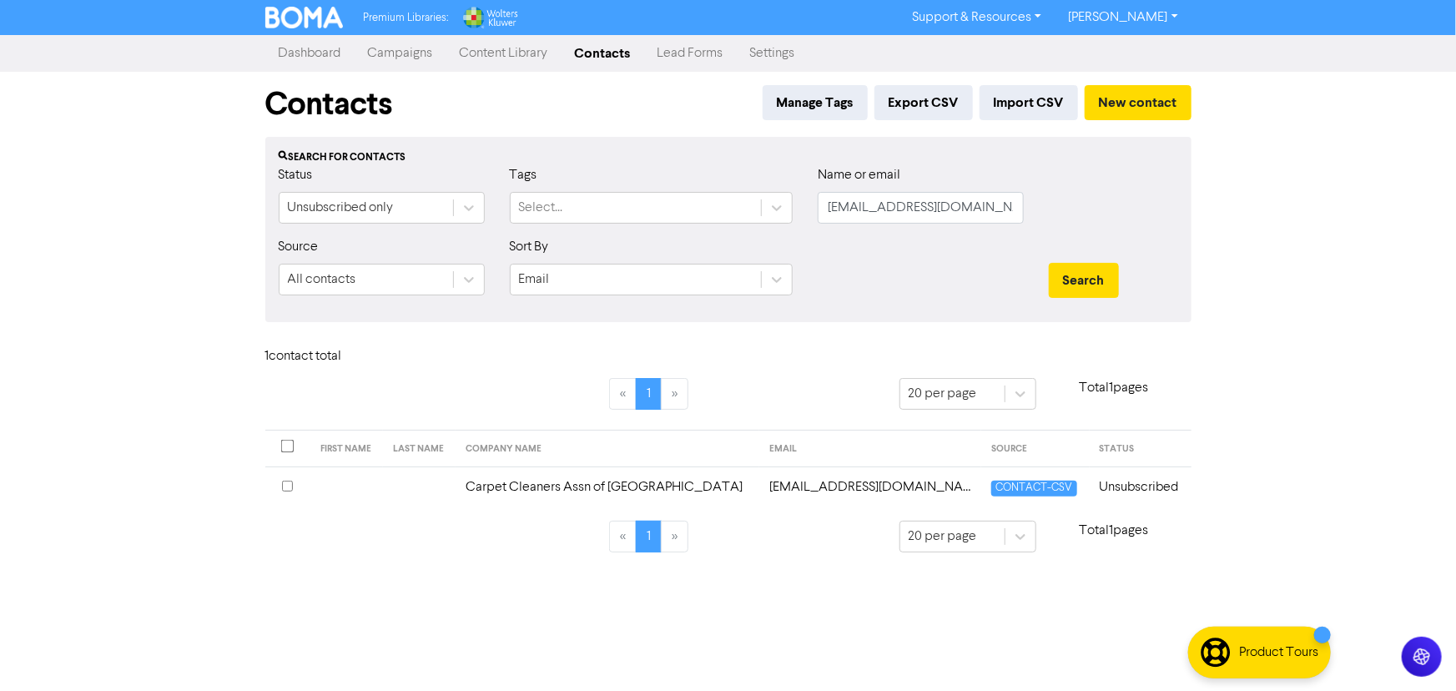
click at [763, 493] on td "[EMAIL_ADDRESS][DOMAIN_NAME]" at bounding box center [870, 486] width 222 height 41
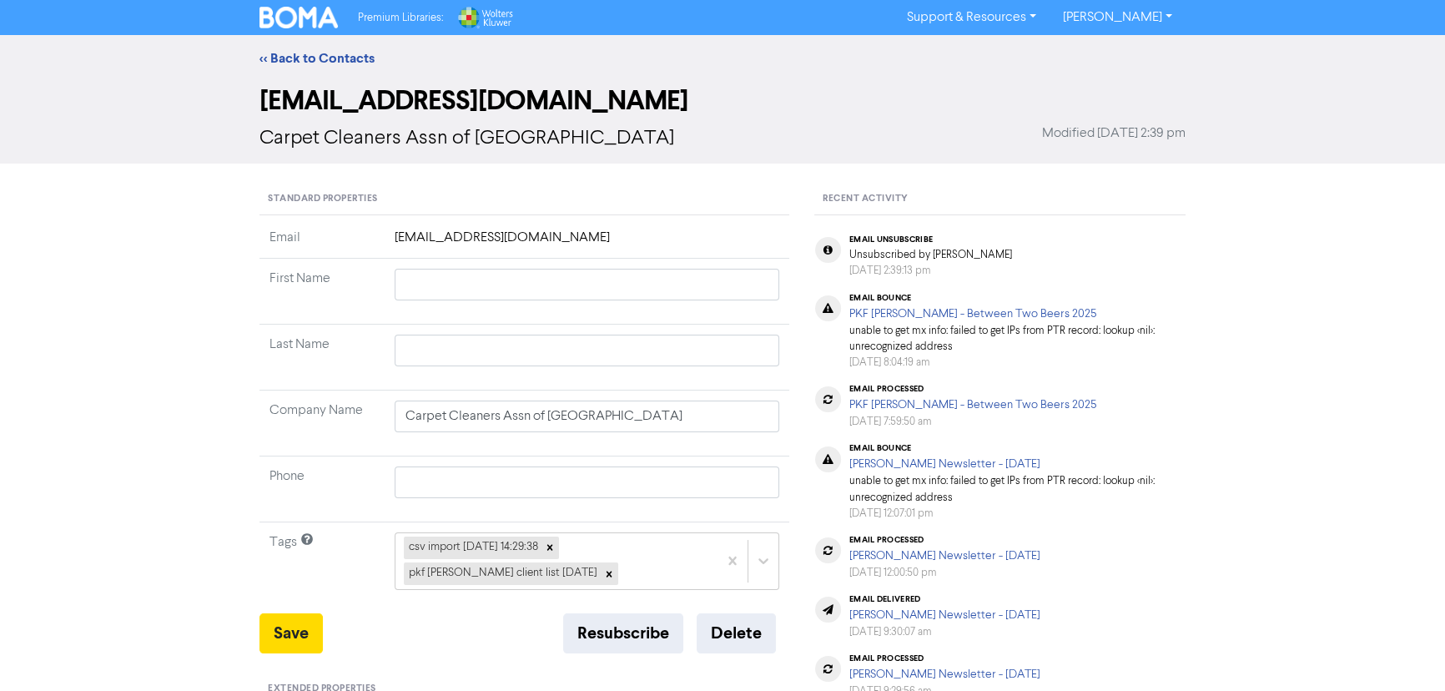
scroll to position [20, 0]
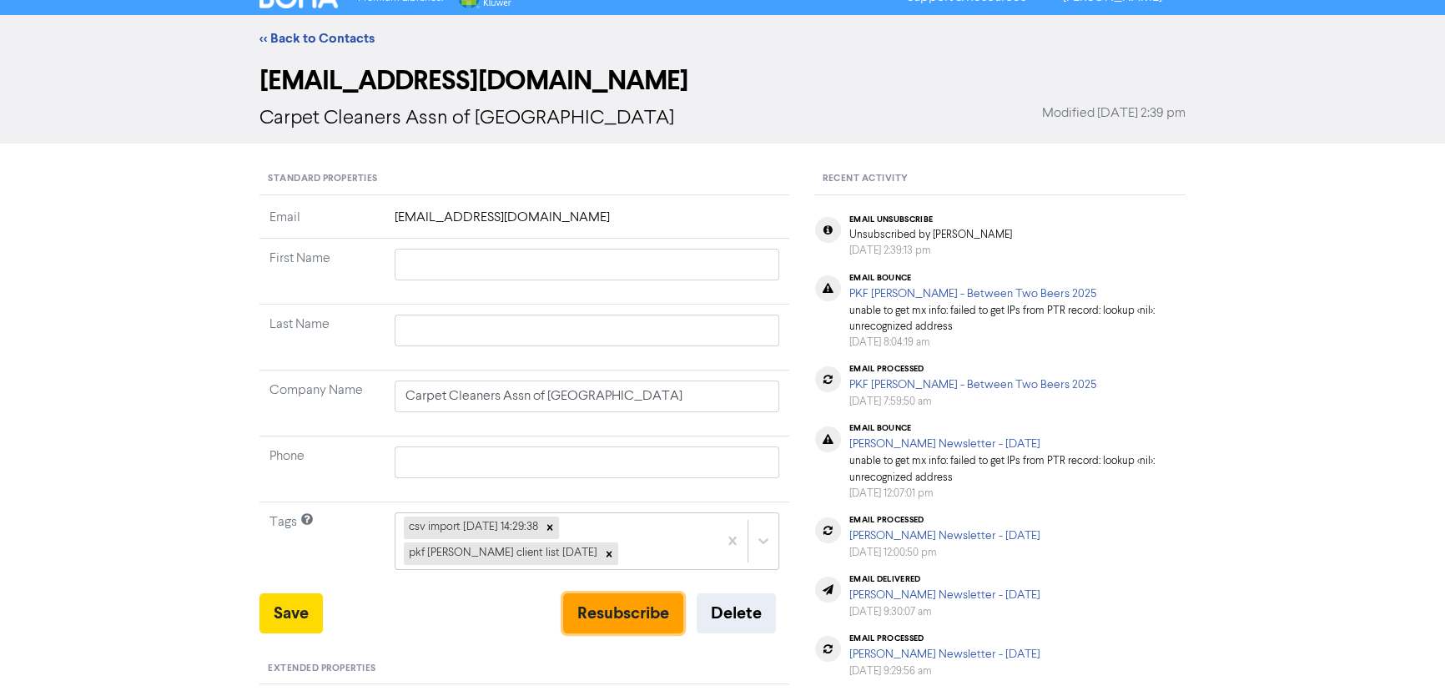
click at [607, 611] on button "Resubscribe" at bounding box center [623, 613] width 120 height 40
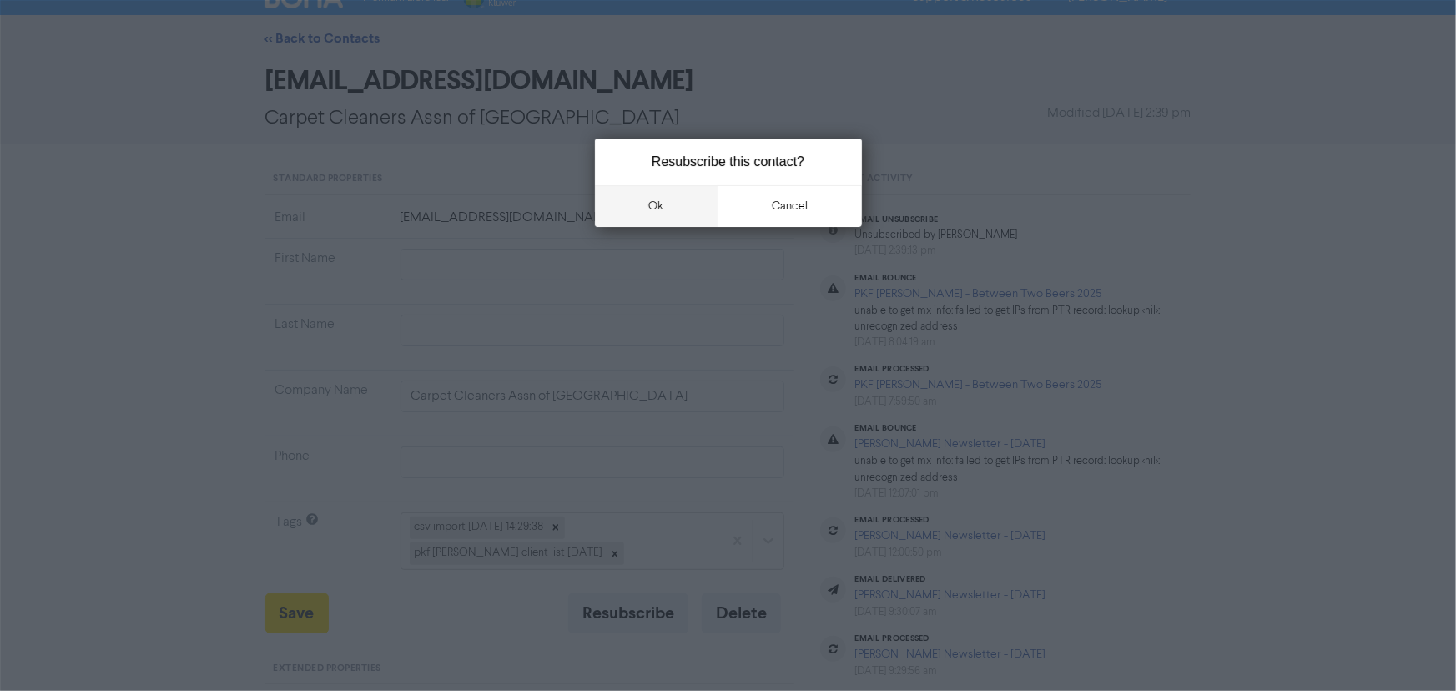
click at [657, 213] on button "ok" at bounding box center [656, 206] width 123 height 42
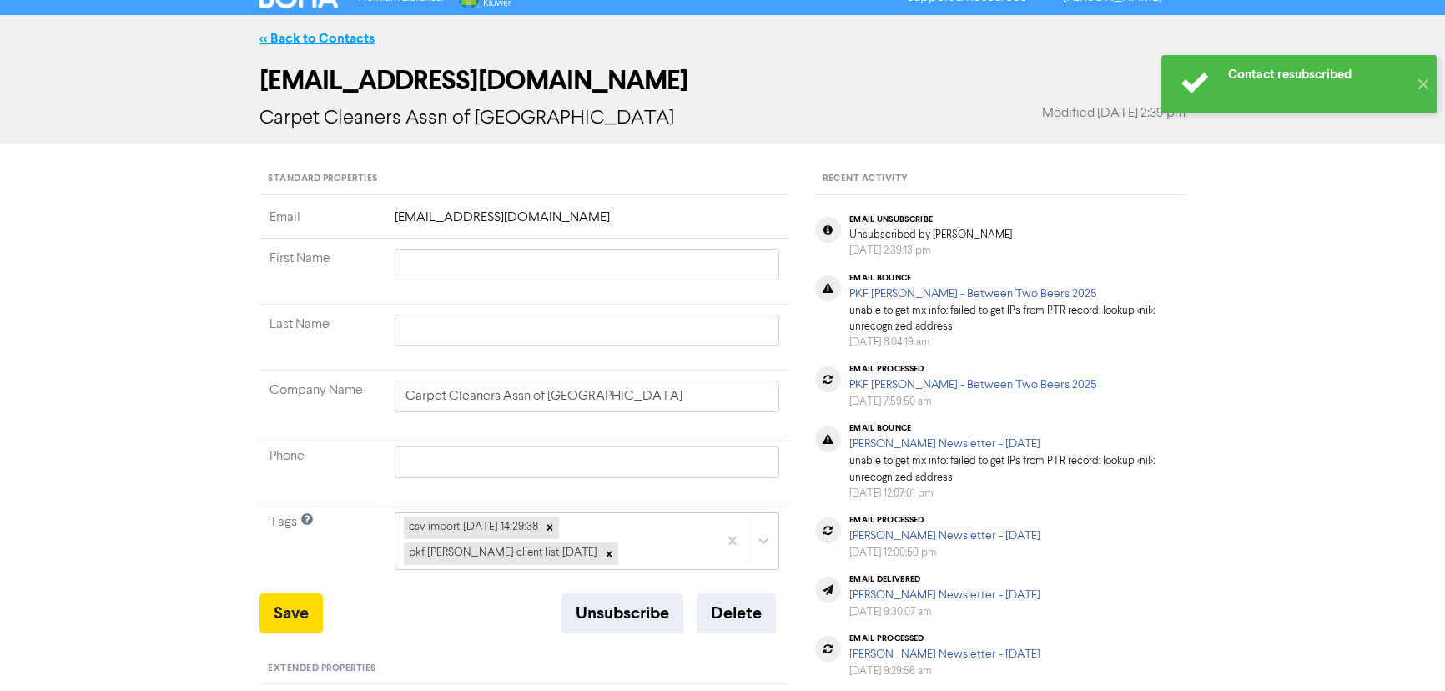
click at [311, 41] on link "<< Back to Contacts" at bounding box center [316, 38] width 115 height 17
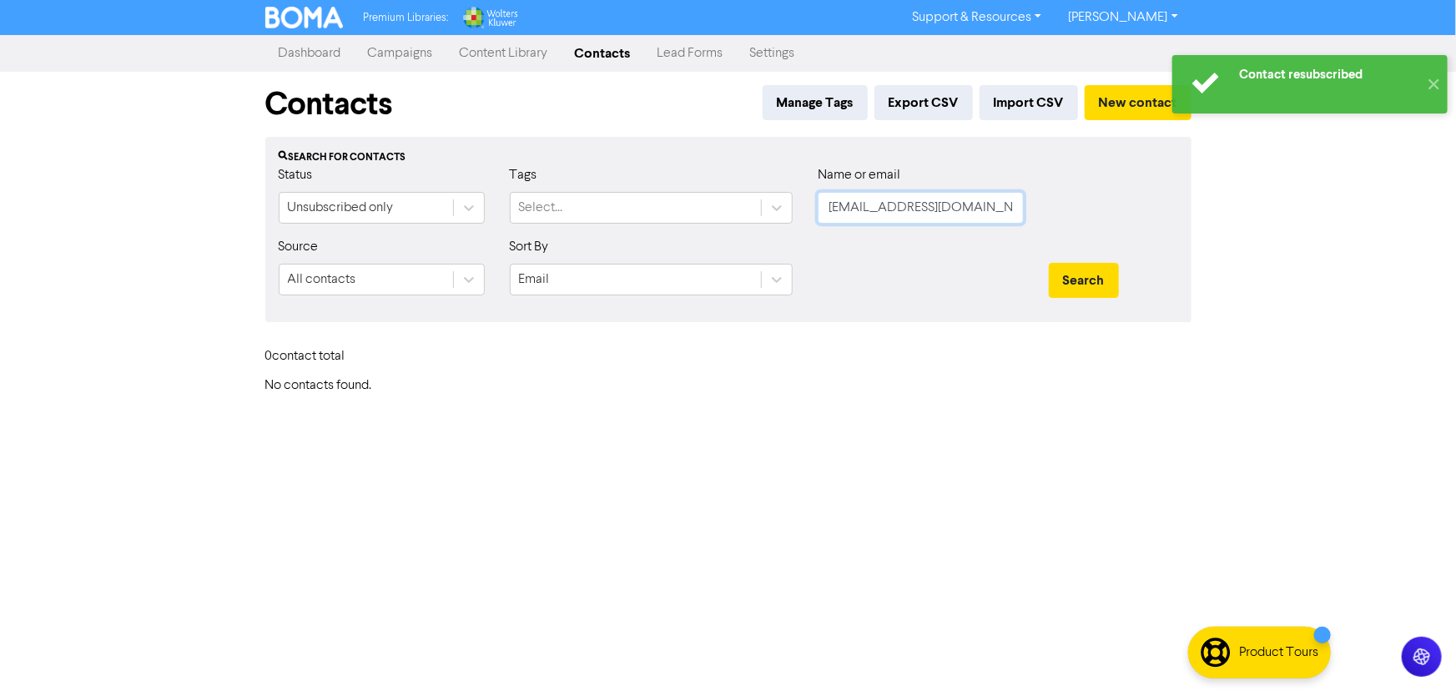
click at [904, 199] on input "[EMAIL_ADDRESS][DOMAIN_NAME]" at bounding box center [921, 208] width 206 height 32
paste input "" 1599367980@qq.com""
click at [1049, 263] on button "Search" at bounding box center [1084, 280] width 70 height 35
click at [836, 207] on input "" 1599367980@qq.com"" at bounding box center [921, 208] width 206 height 32
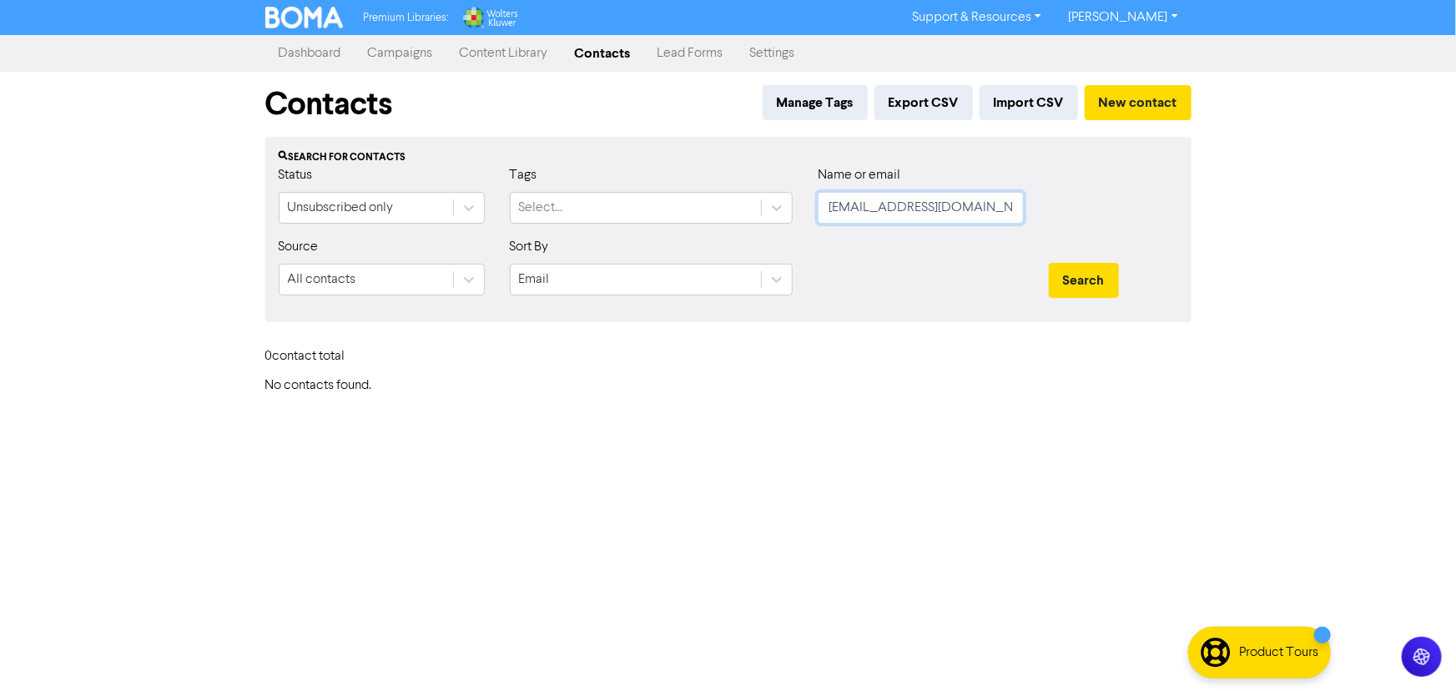
click at [982, 215] on input "1599367980@qq.com"" at bounding box center [921, 208] width 206 height 32
click at [1049, 263] on button "Search" at bounding box center [1084, 280] width 70 height 35
click at [355, 212] on div "Unsubscribed only" at bounding box center [341, 208] width 106 height 20
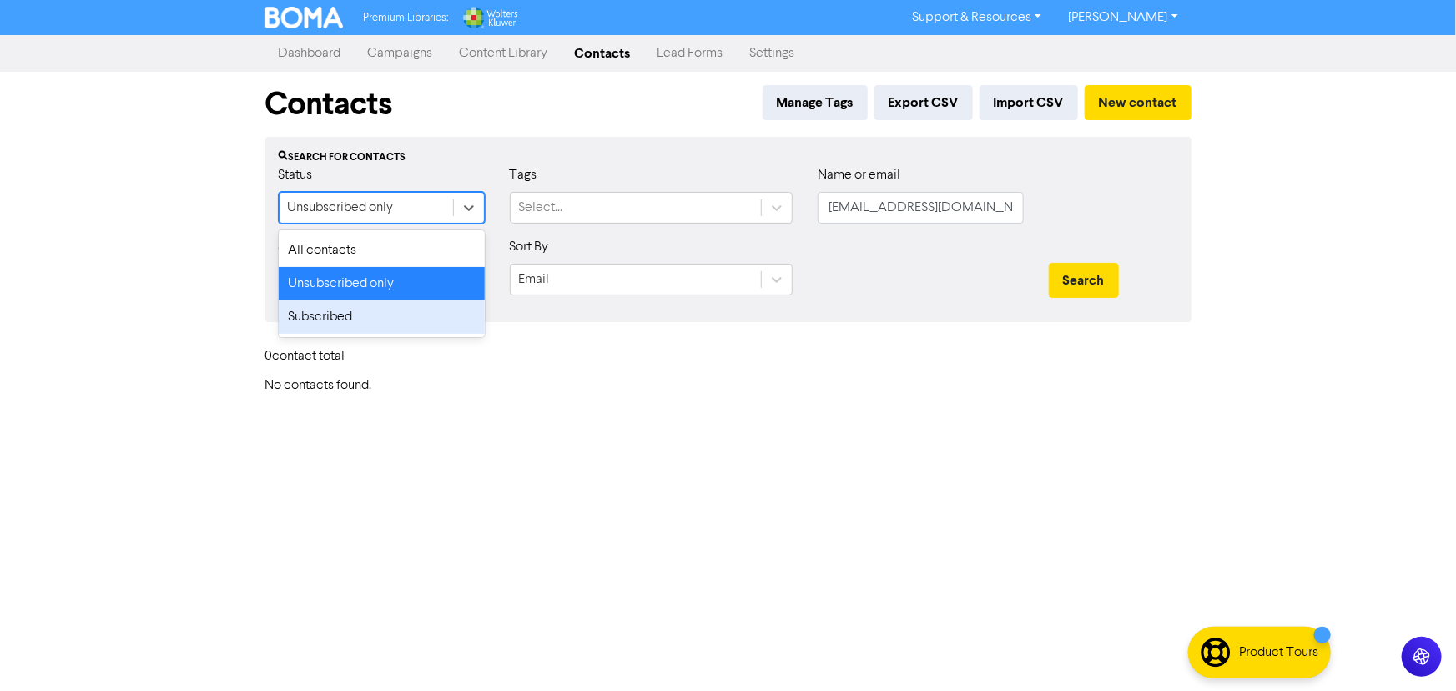
click at [335, 320] on div "Subscribed" at bounding box center [382, 316] width 206 height 33
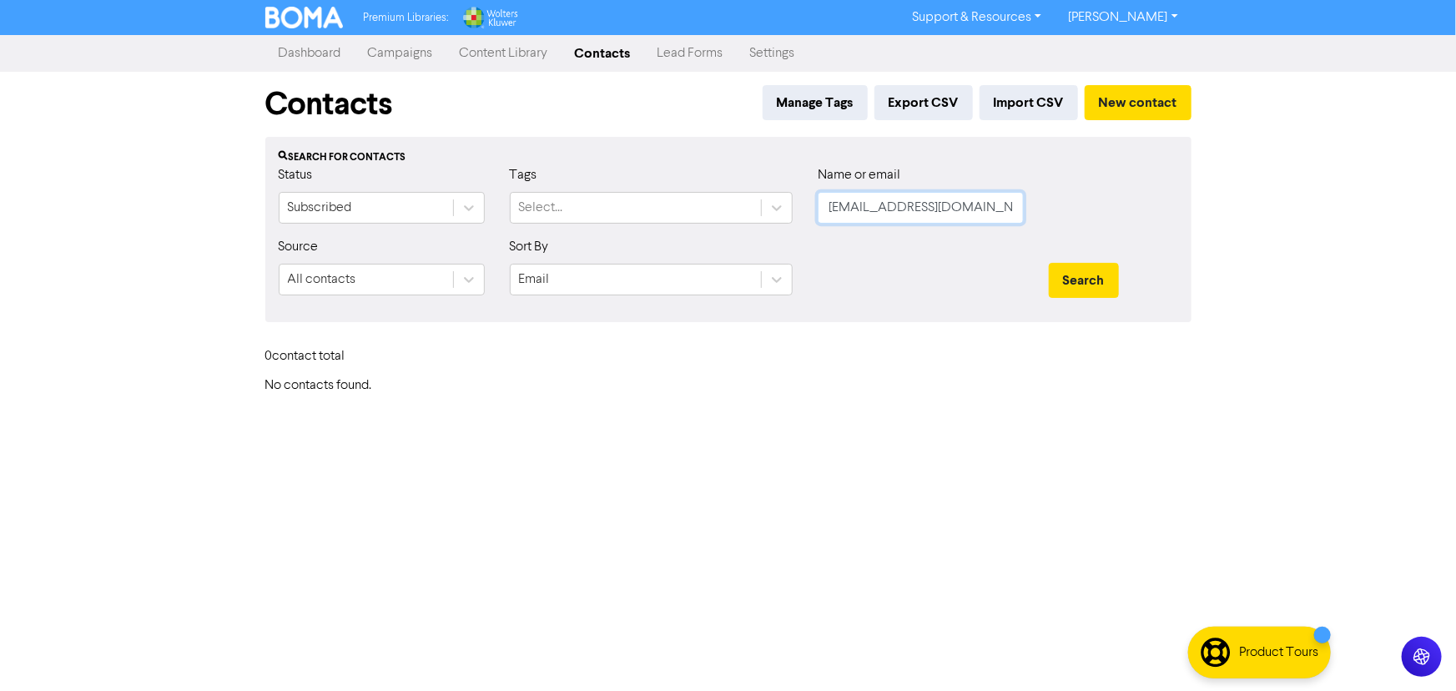
drag, startPoint x: 967, startPoint y: 209, endPoint x: 792, endPoint y: 184, distance: 177.0
click at [792, 184] on div "Status Subscribed Tags Select... Name or email 1599367980@qq.com" at bounding box center [728, 201] width 924 height 72
paste input "" 1599367980@qq.com""
click at [1049, 263] on button "Search" at bounding box center [1084, 280] width 70 height 35
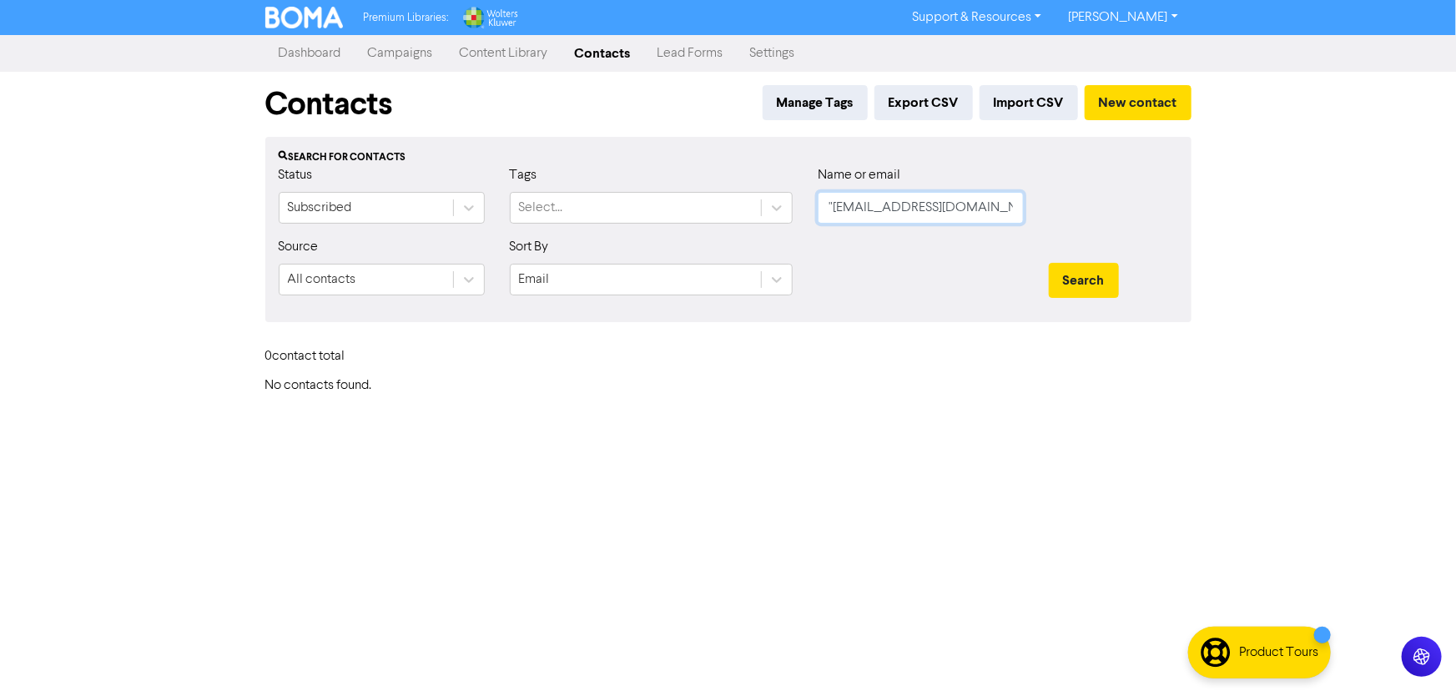
click at [1049, 263] on button "Search" at bounding box center [1084, 280] width 70 height 35
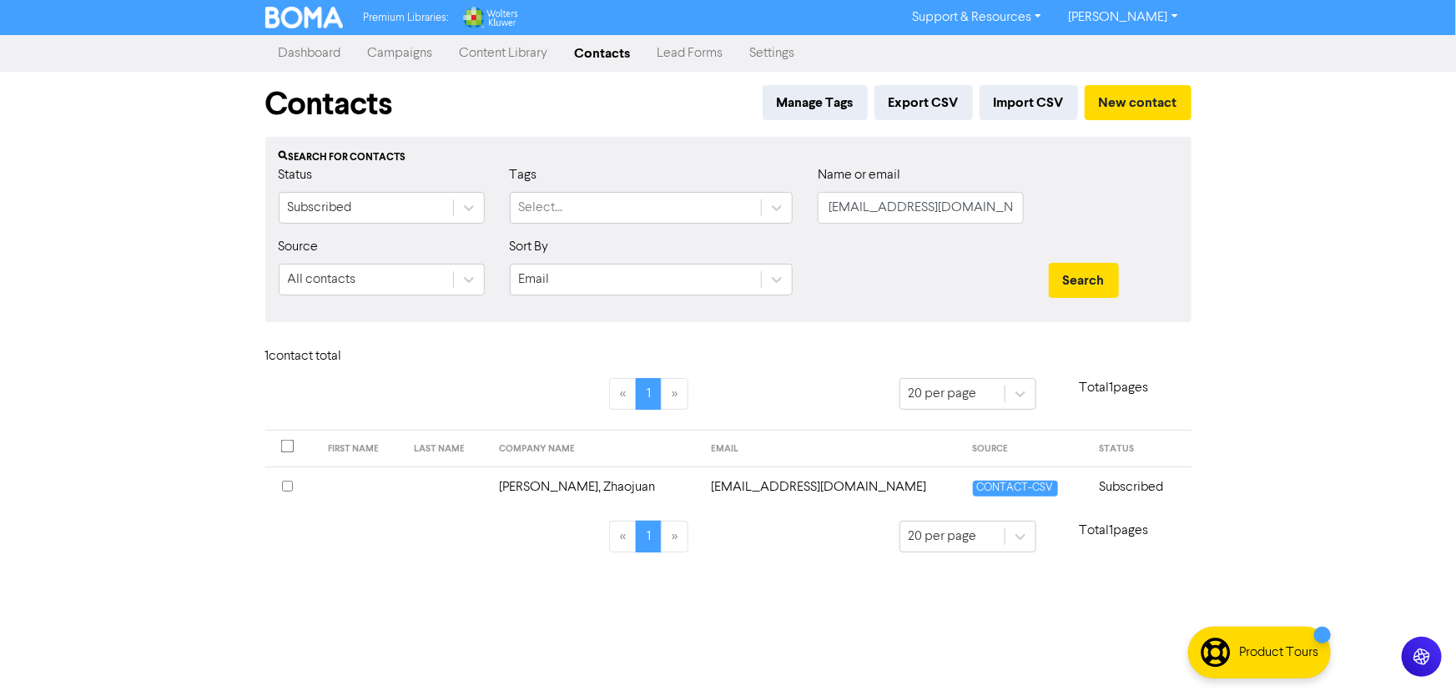
click at [772, 484] on td "[EMAIL_ADDRESS][DOMAIN_NAME]" at bounding box center [831, 486] width 261 height 41
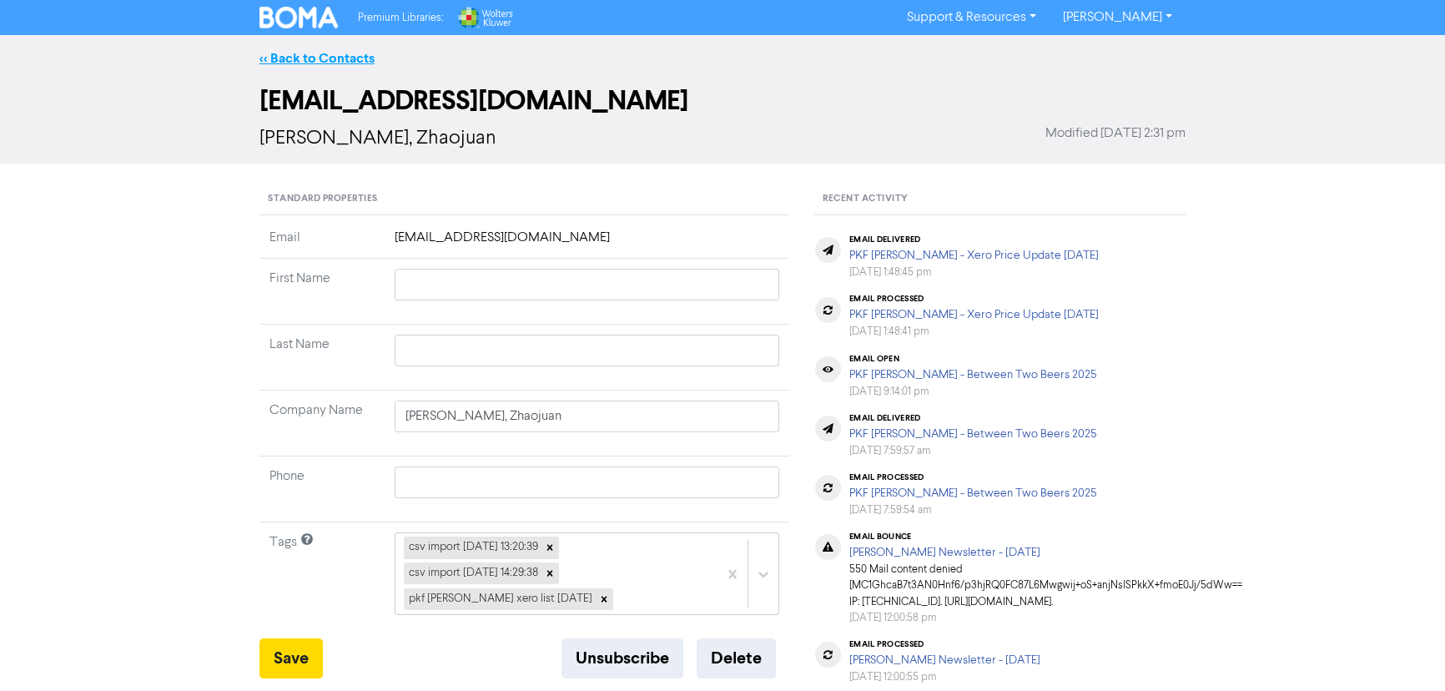
click at [304, 59] on link "<< Back to Contacts" at bounding box center [316, 58] width 115 height 17
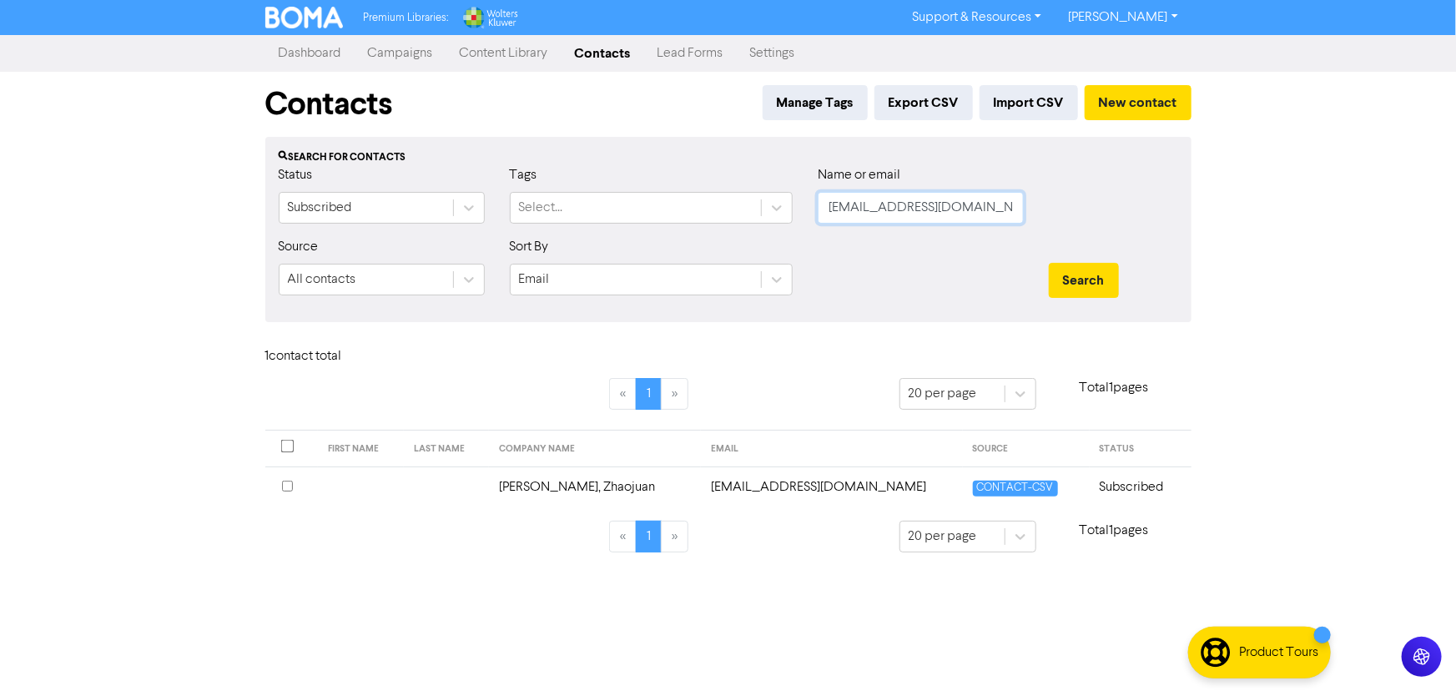
click at [925, 201] on input "[EMAIL_ADDRESS][DOMAIN_NAME]" at bounding box center [921, 208] width 206 height 32
paste input "" ben@awaarchitects.co.nz""
click at [1049, 263] on button "Search" at bounding box center [1084, 280] width 70 height 35
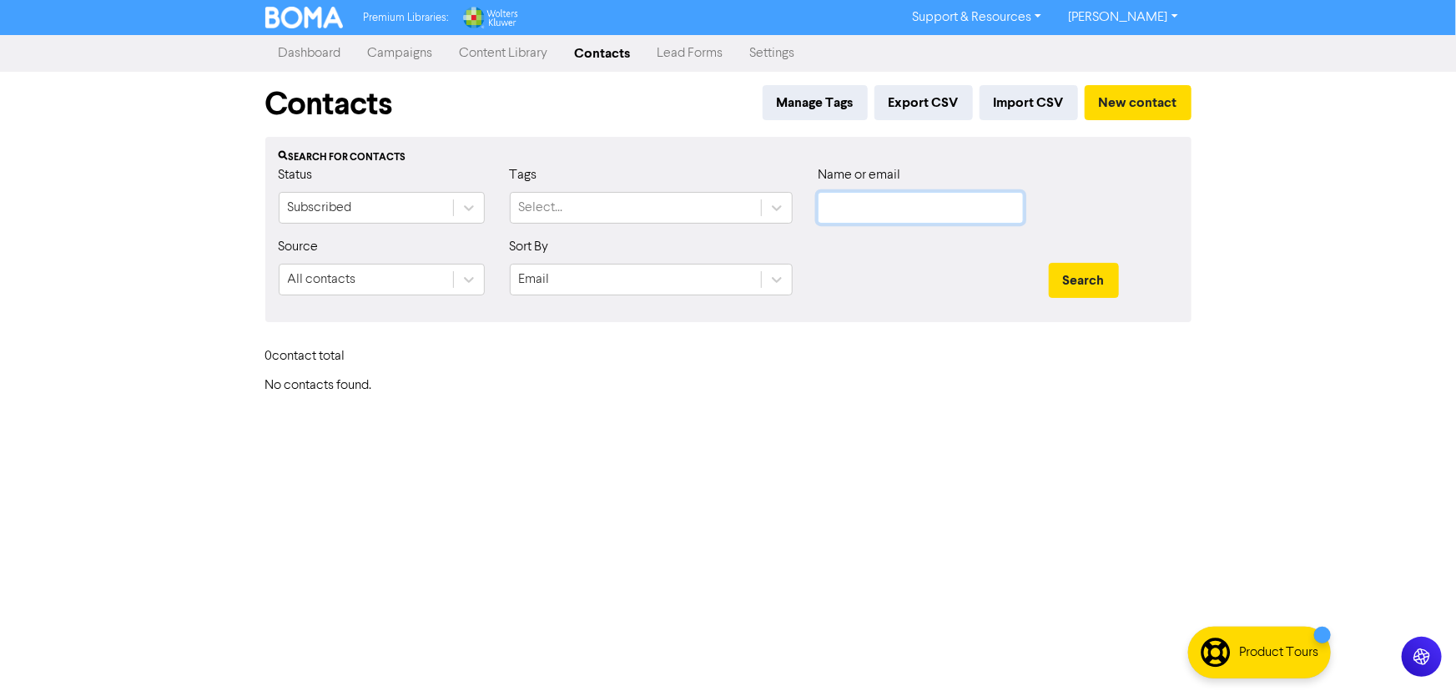
paste input "" ben@awaarchitects.co.nz""
click at [894, 211] on input "" ben@awaarchitects.co.nz"" at bounding box center [921, 208] width 206 height 32
paste input "" ben@awaarchitects.co.nz""
click at [1049, 263] on button "Search" at bounding box center [1084, 280] width 70 height 35
click at [909, 208] on input "" ben@awaarchitects.co.nz"" at bounding box center [921, 208] width 206 height 32
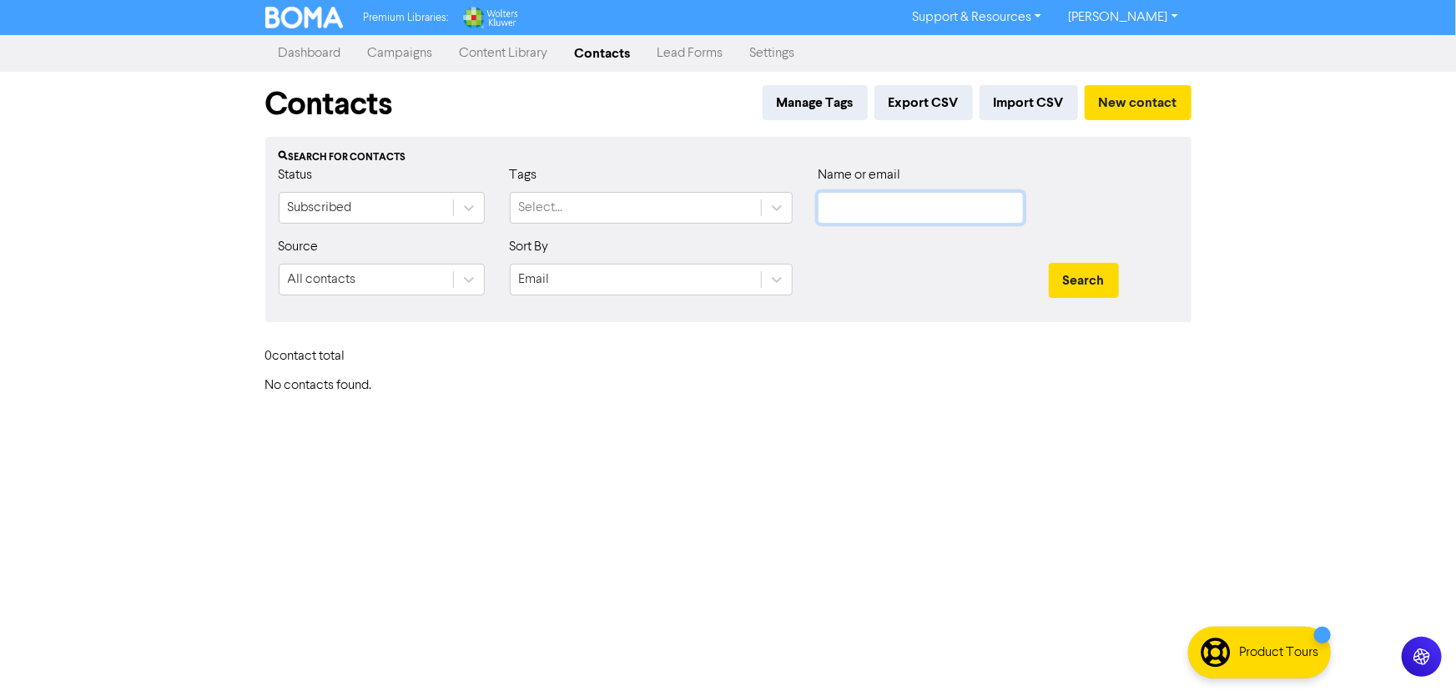
click at [924, 213] on input "text" at bounding box center [921, 208] width 206 height 32
paste input "text"
click at [892, 205] on input "text" at bounding box center [921, 208] width 206 height 32
paste input "ben@awaarchitects.co.nz"
click at [1049, 263] on button "Search" at bounding box center [1084, 280] width 70 height 35
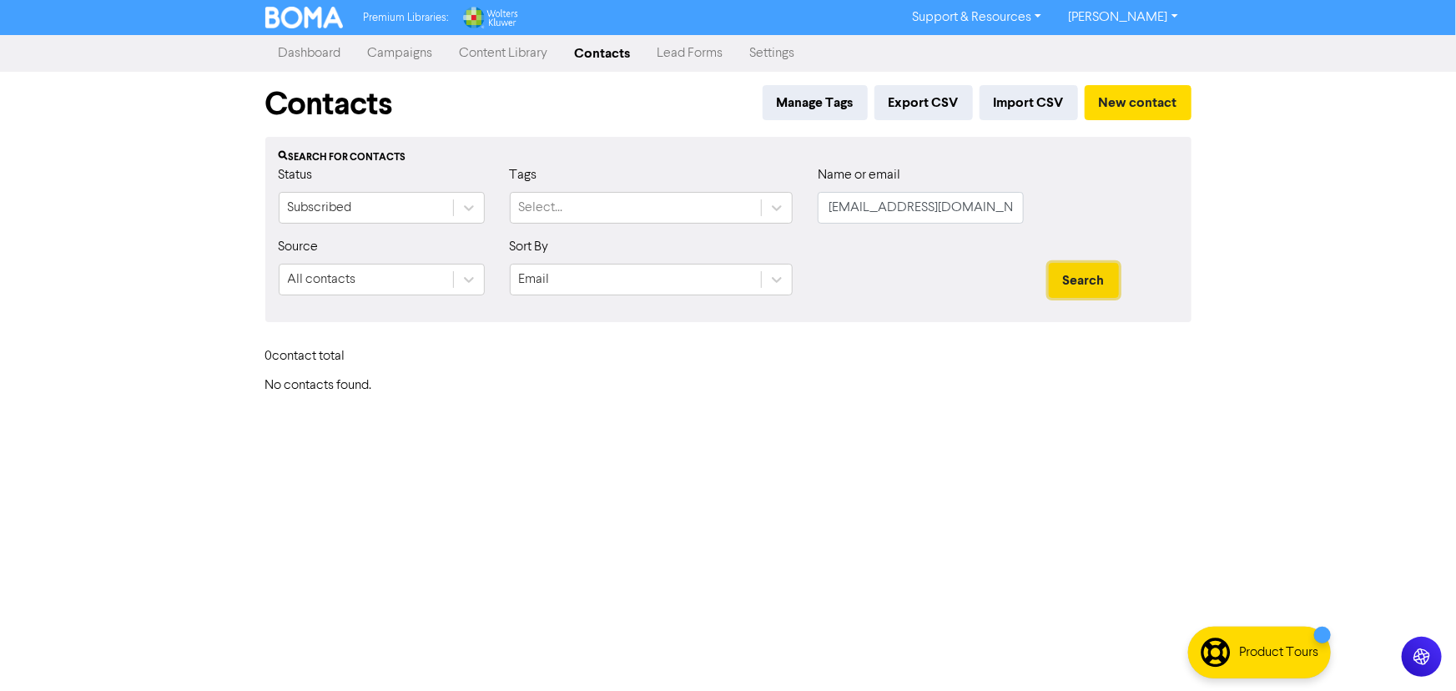
click at [1079, 268] on button "Search" at bounding box center [1084, 280] width 70 height 35
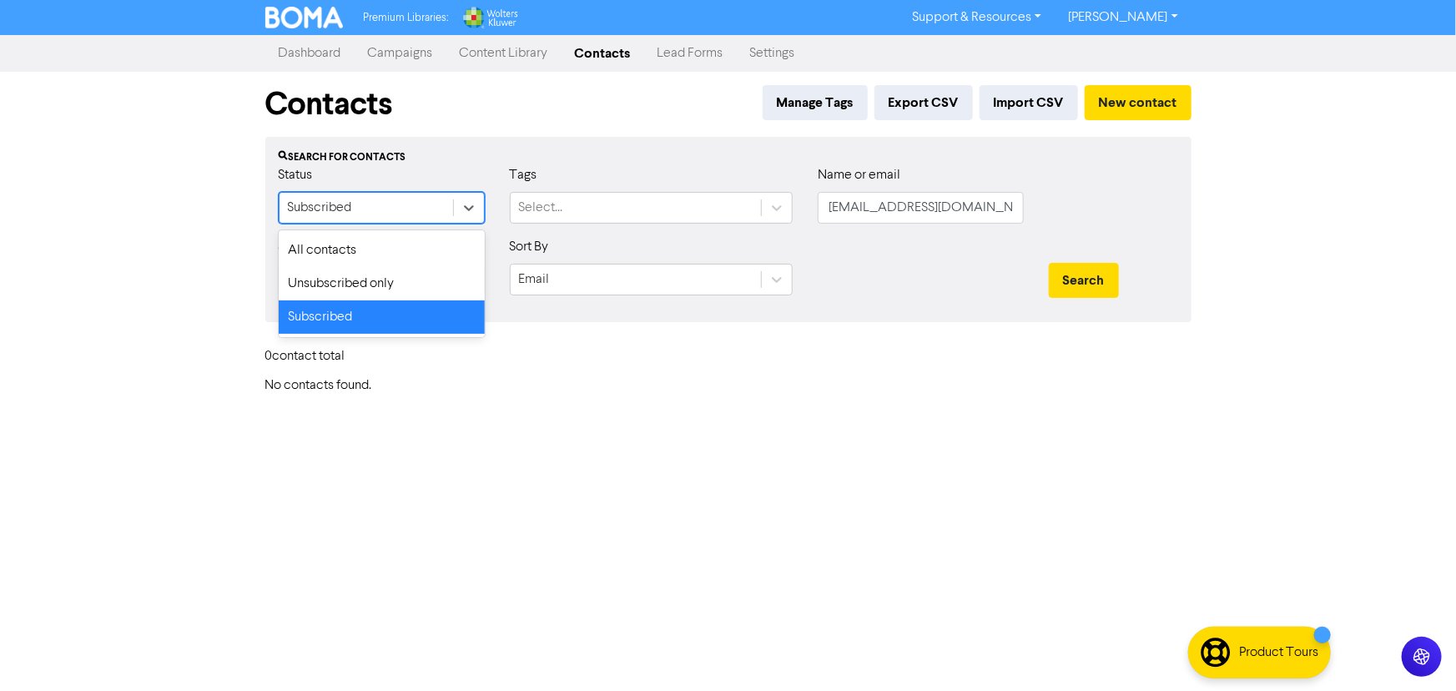
click at [442, 211] on div "Subscribed" at bounding box center [367, 208] width 174 height 30
click at [347, 244] on div "All contacts" at bounding box center [382, 250] width 206 height 33
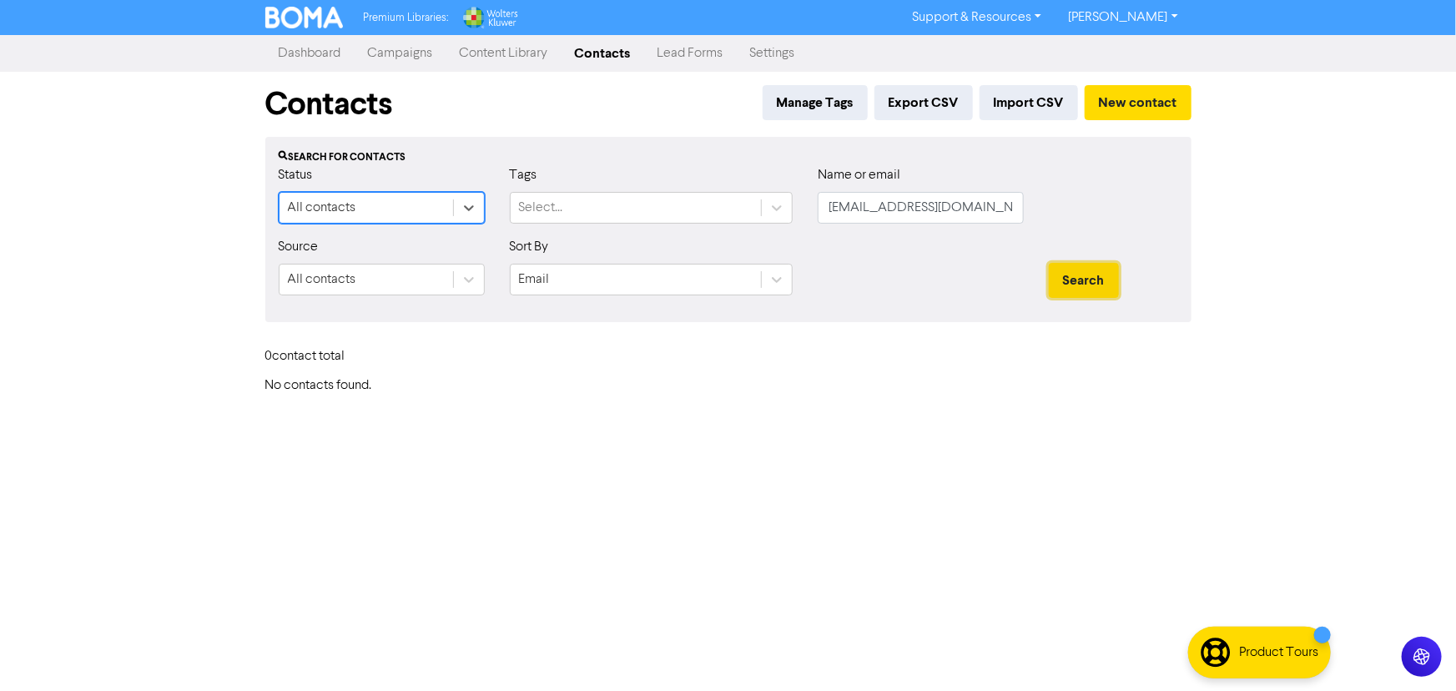
click at [1110, 284] on button "Search" at bounding box center [1084, 280] width 70 height 35
click at [1071, 283] on button "Search" at bounding box center [1084, 280] width 70 height 35
click at [826, 209] on input "ben@awaarchitects.co.nz" at bounding box center [921, 208] width 206 height 32
click at [1059, 275] on button "Search" at bounding box center [1084, 280] width 70 height 35
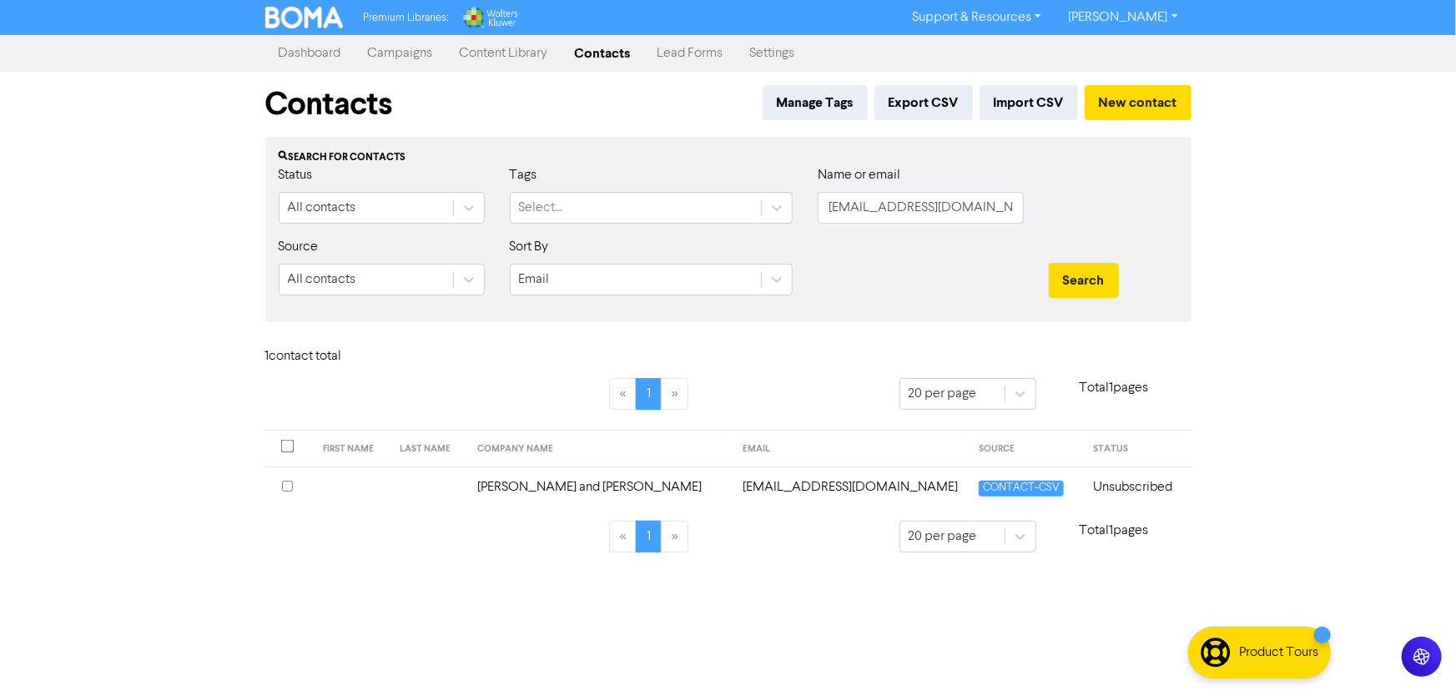
click at [733, 485] on td "ben@awaarchitects.co.nz" at bounding box center [851, 486] width 236 height 41
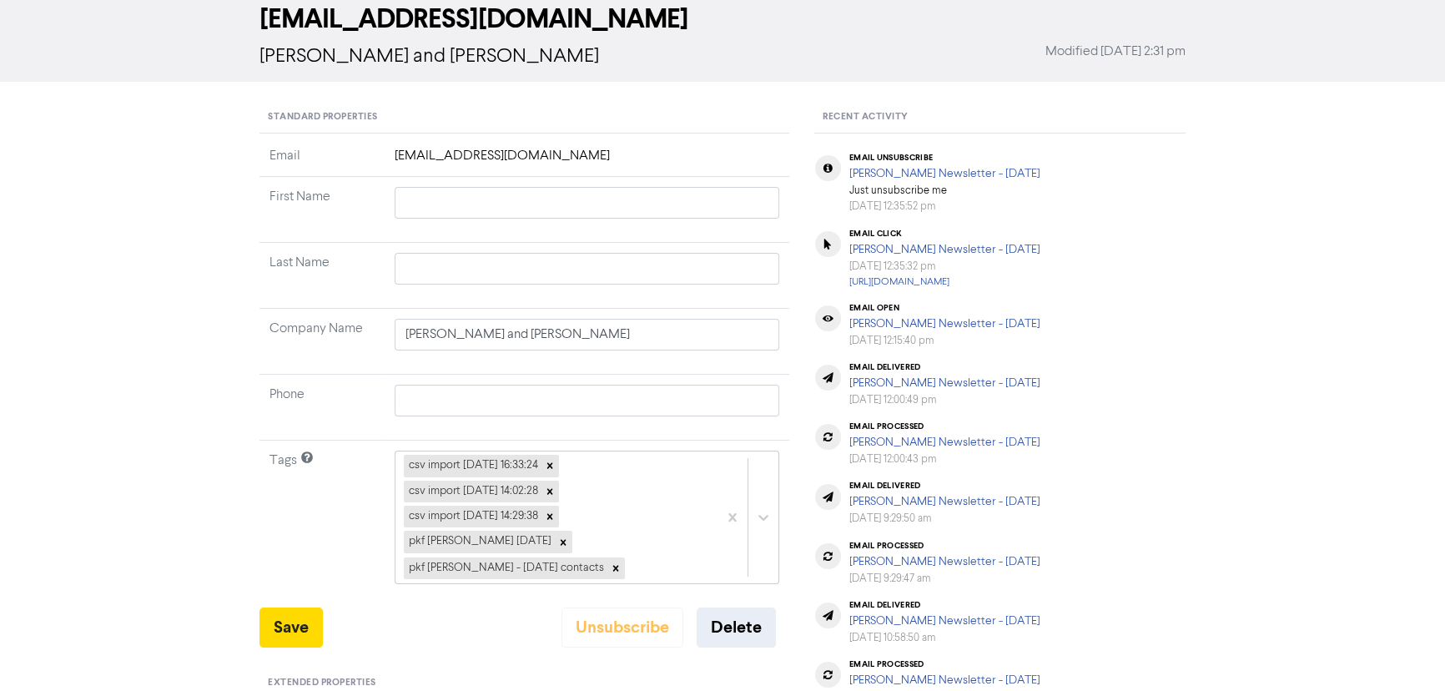
scroll to position [83, 0]
click at [305, 617] on button "Save" at bounding box center [290, 627] width 63 height 40
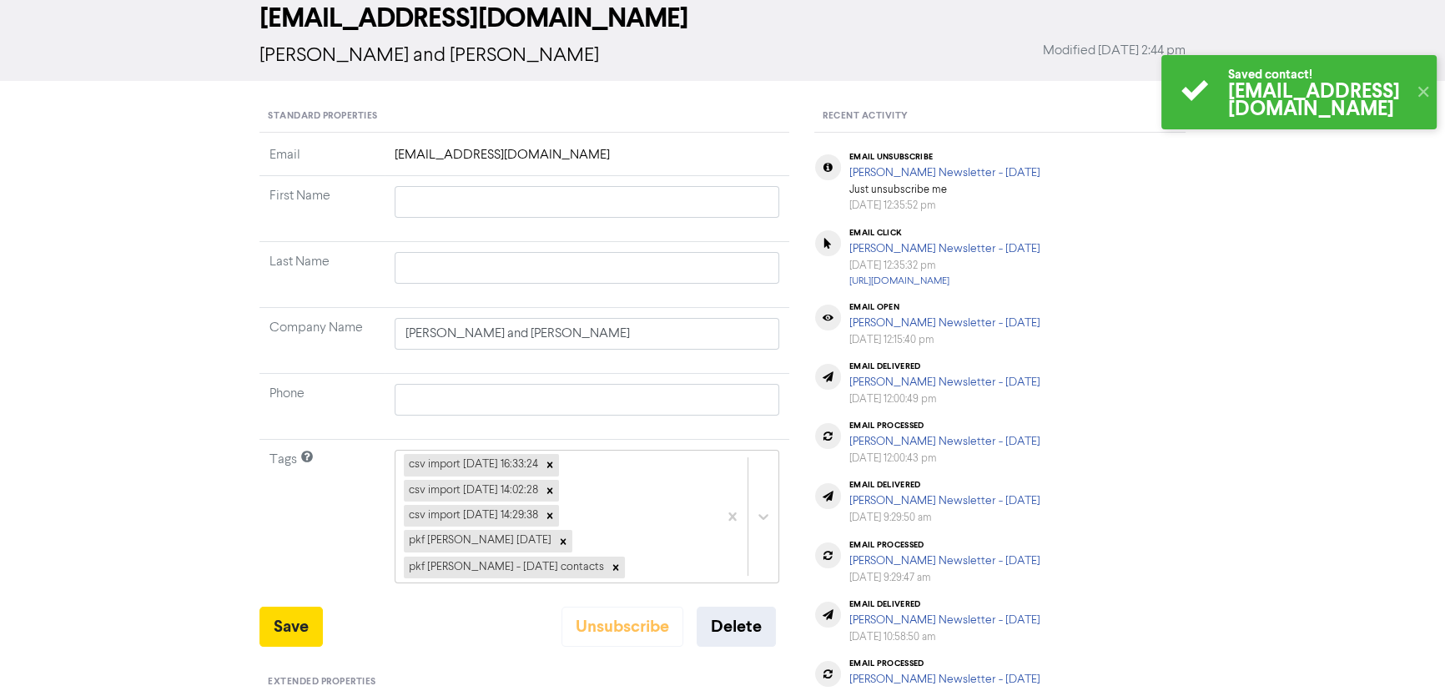
scroll to position [0, 0]
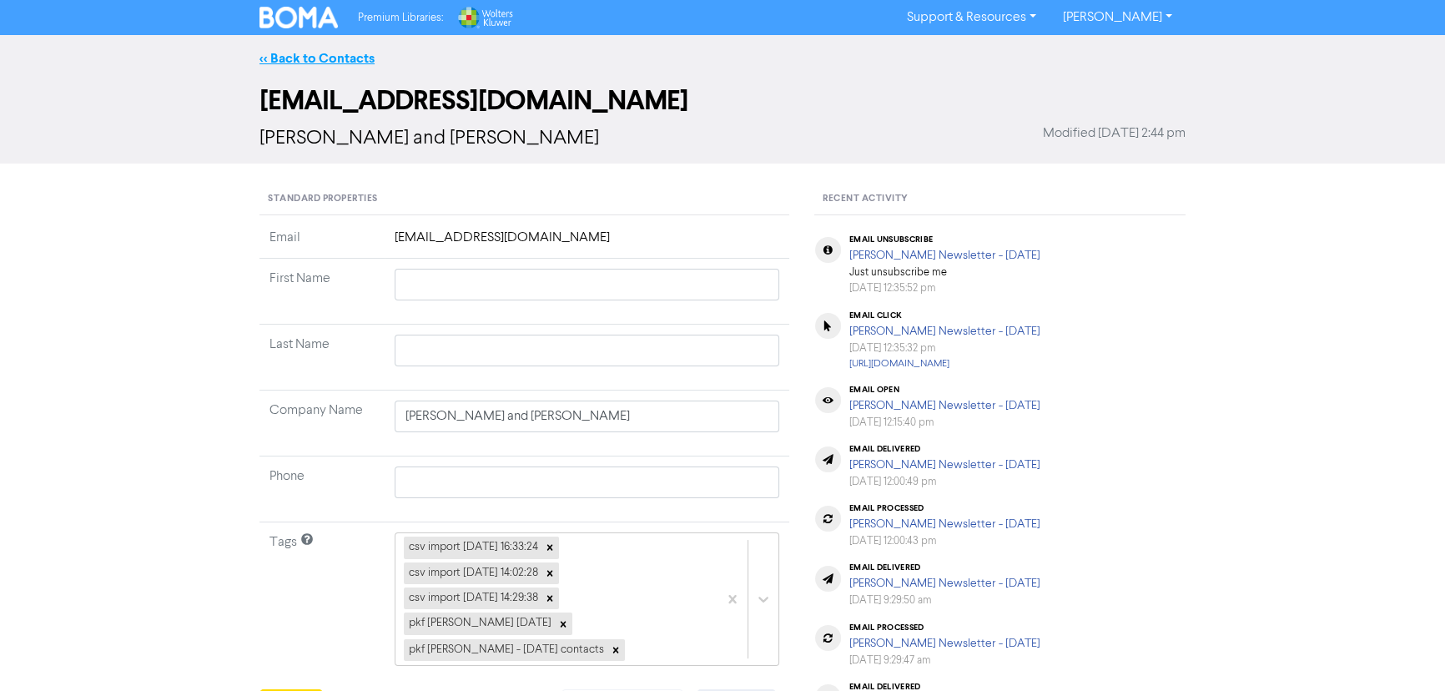
click at [295, 51] on link "<< Back to Contacts" at bounding box center [316, 58] width 115 height 17
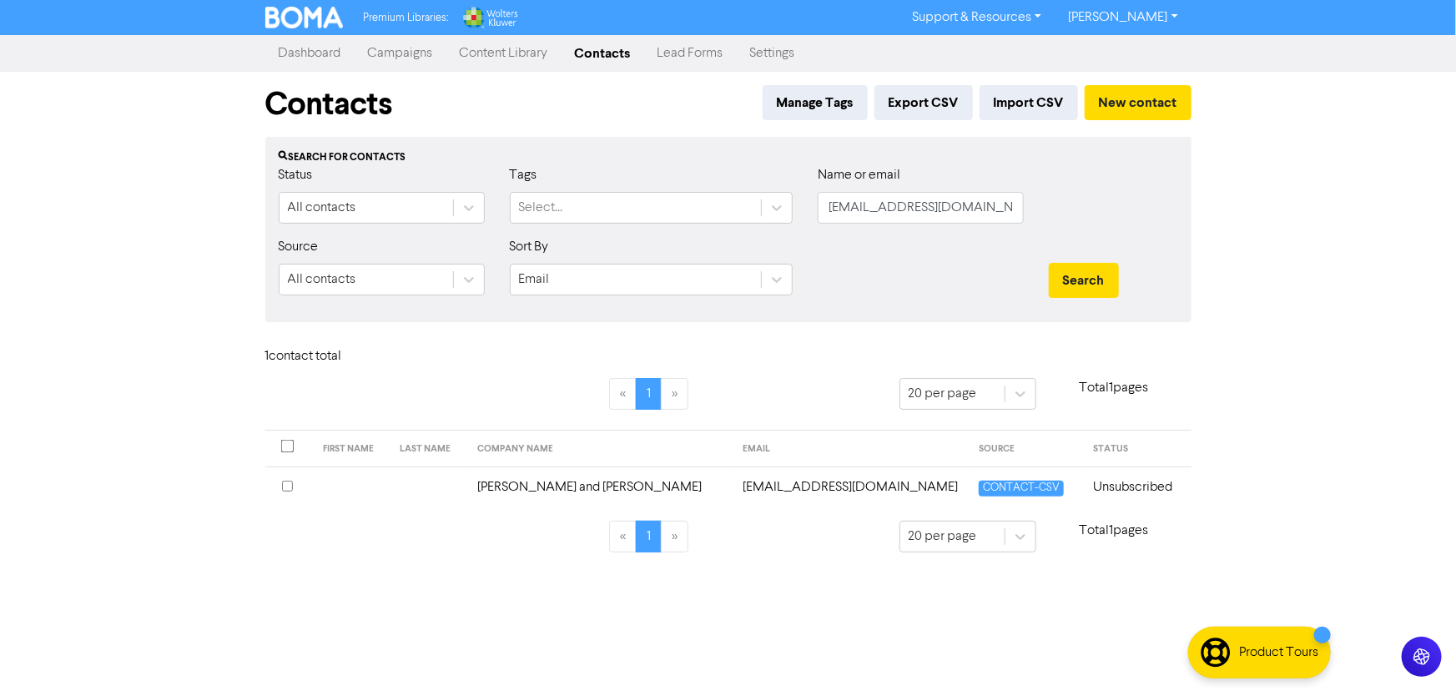
click at [789, 592] on div "Premium Libraries: Support & Resources Video Tutorials FAQ & Guides Marketing E…" at bounding box center [728, 345] width 1456 height 691
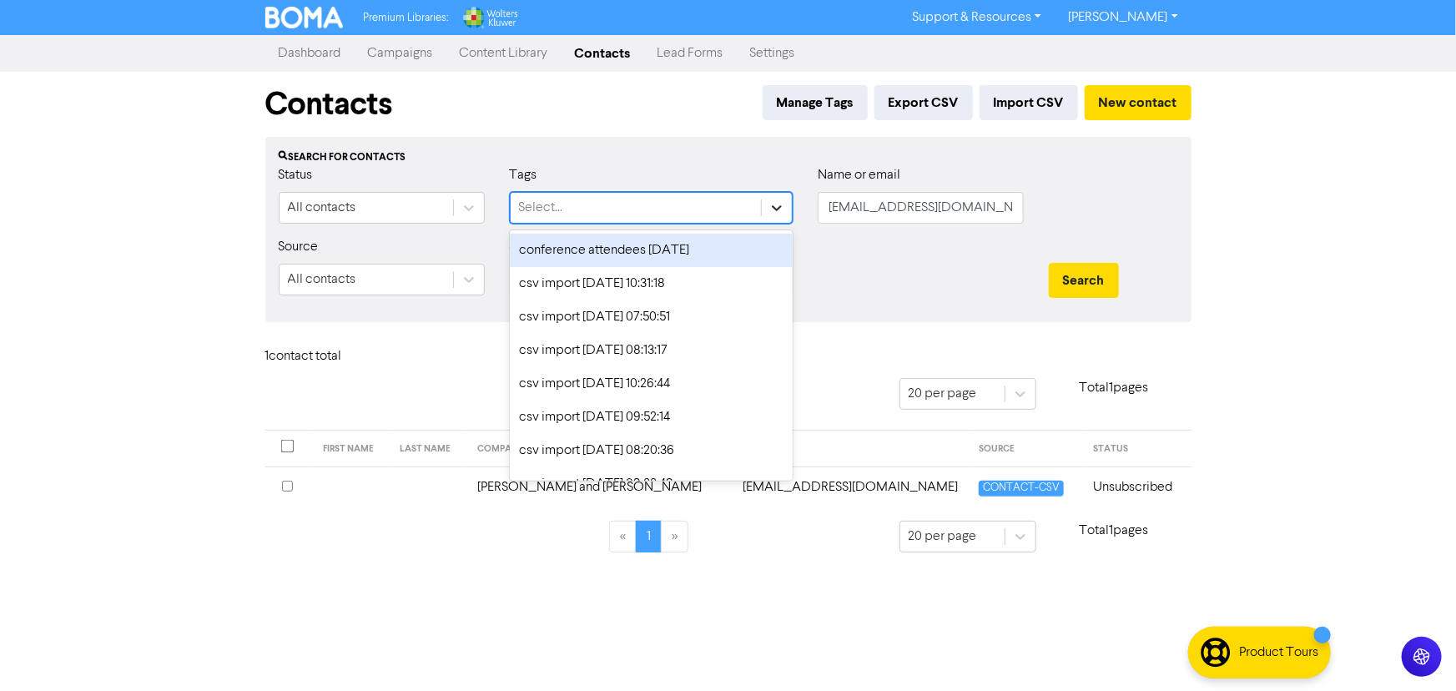
click at [762, 213] on div at bounding box center [777, 208] width 30 height 30
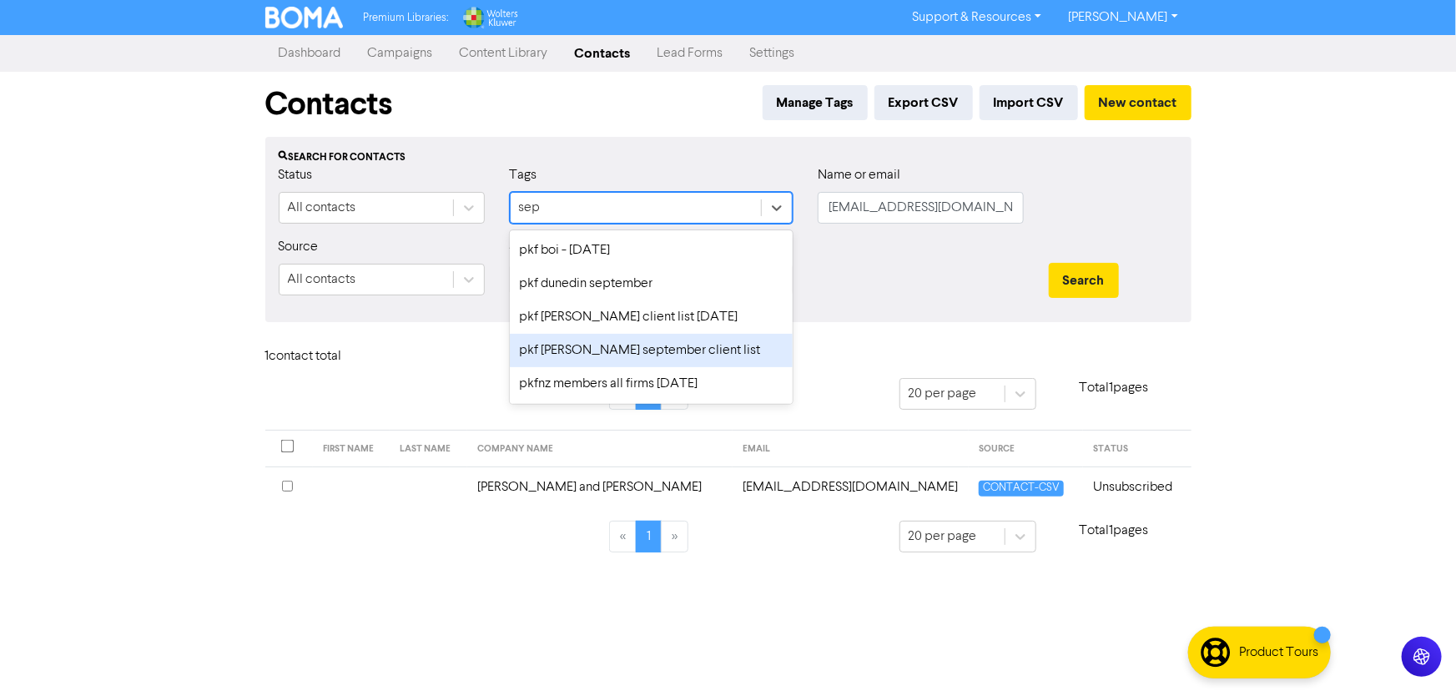
click at [691, 347] on div "pkf [PERSON_NAME] september client list" at bounding box center [651, 350] width 283 height 33
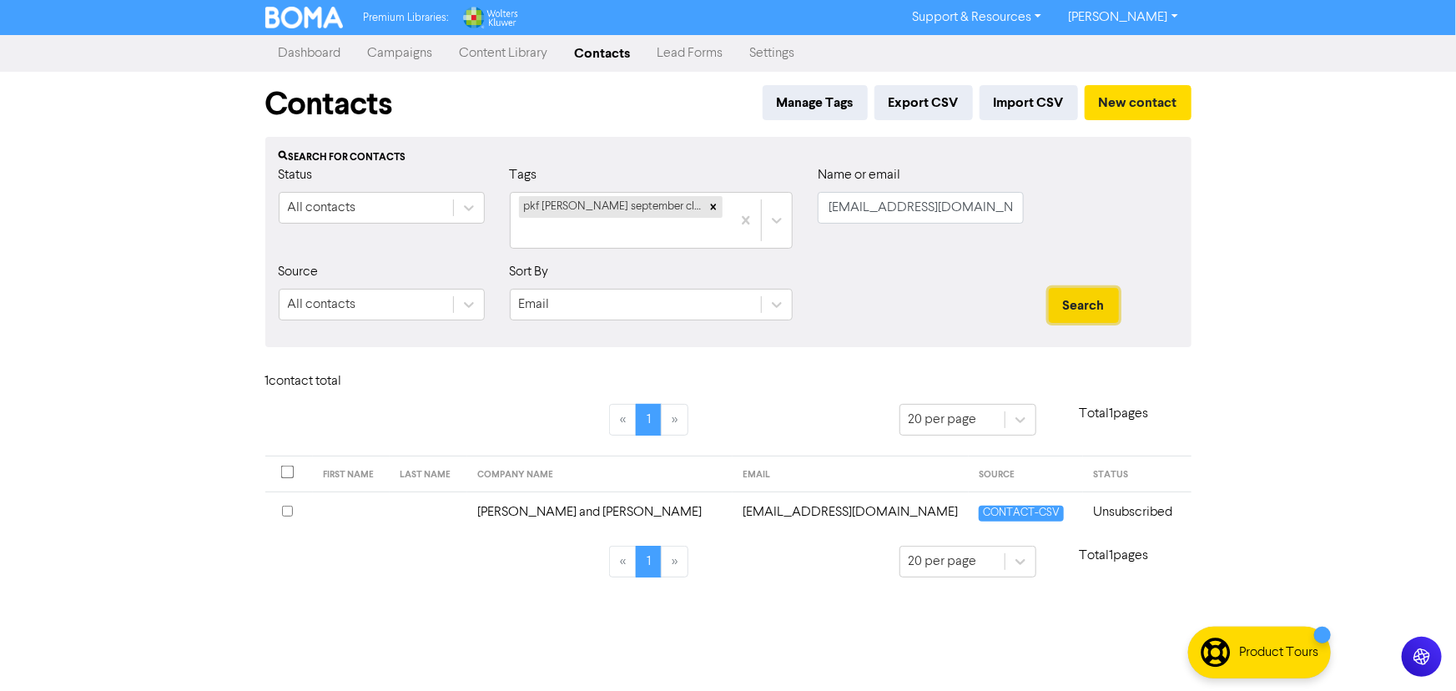
click at [1076, 288] on button "Search" at bounding box center [1084, 305] width 70 height 35
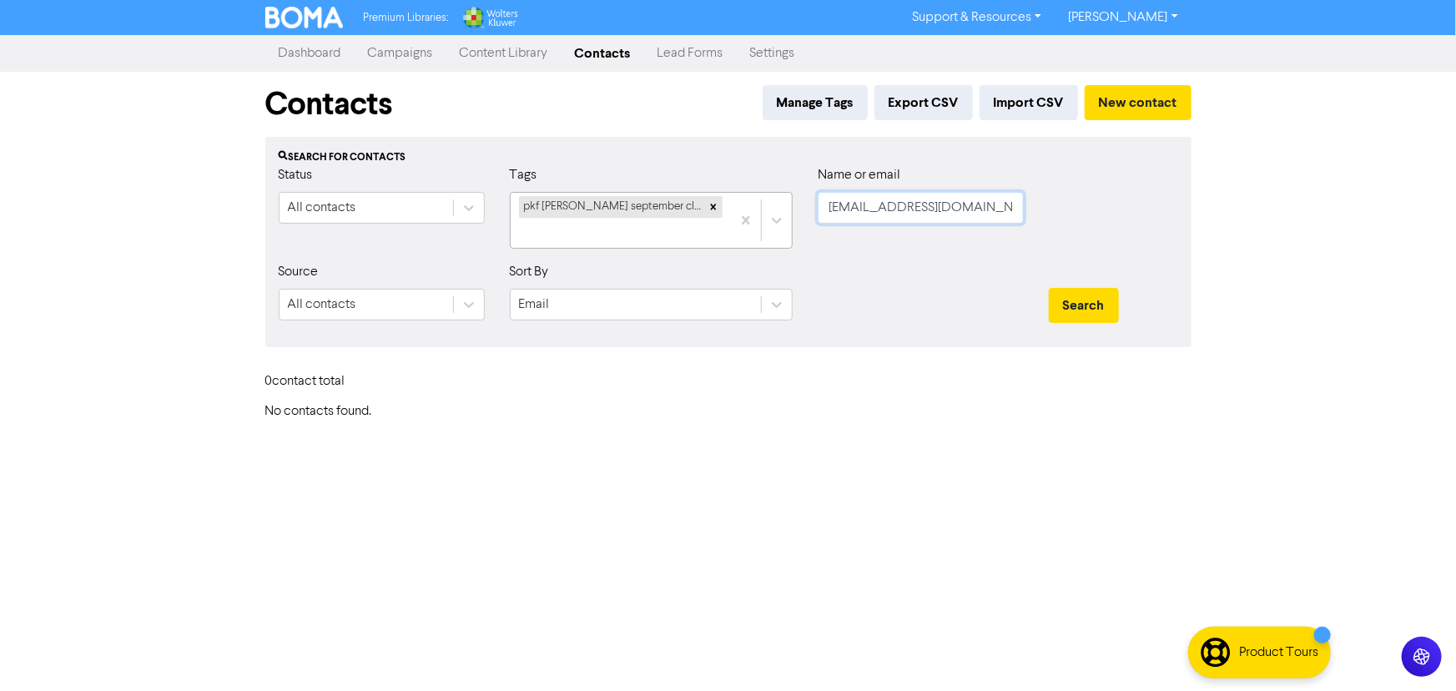
drag, startPoint x: 987, startPoint y: 204, endPoint x: 774, endPoint y: 191, distance: 213.1
click at [774, 191] on div "Status All contacts Tags pkf hamilton september client list Name or email ben@a…" at bounding box center [728, 213] width 924 height 97
click at [912, 215] on input "text" at bounding box center [921, 208] width 206 height 32
paste input "cjmacblack@gmail.com"
click at [1049, 288] on button "Search" at bounding box center [1084, 305] width 70 height 35
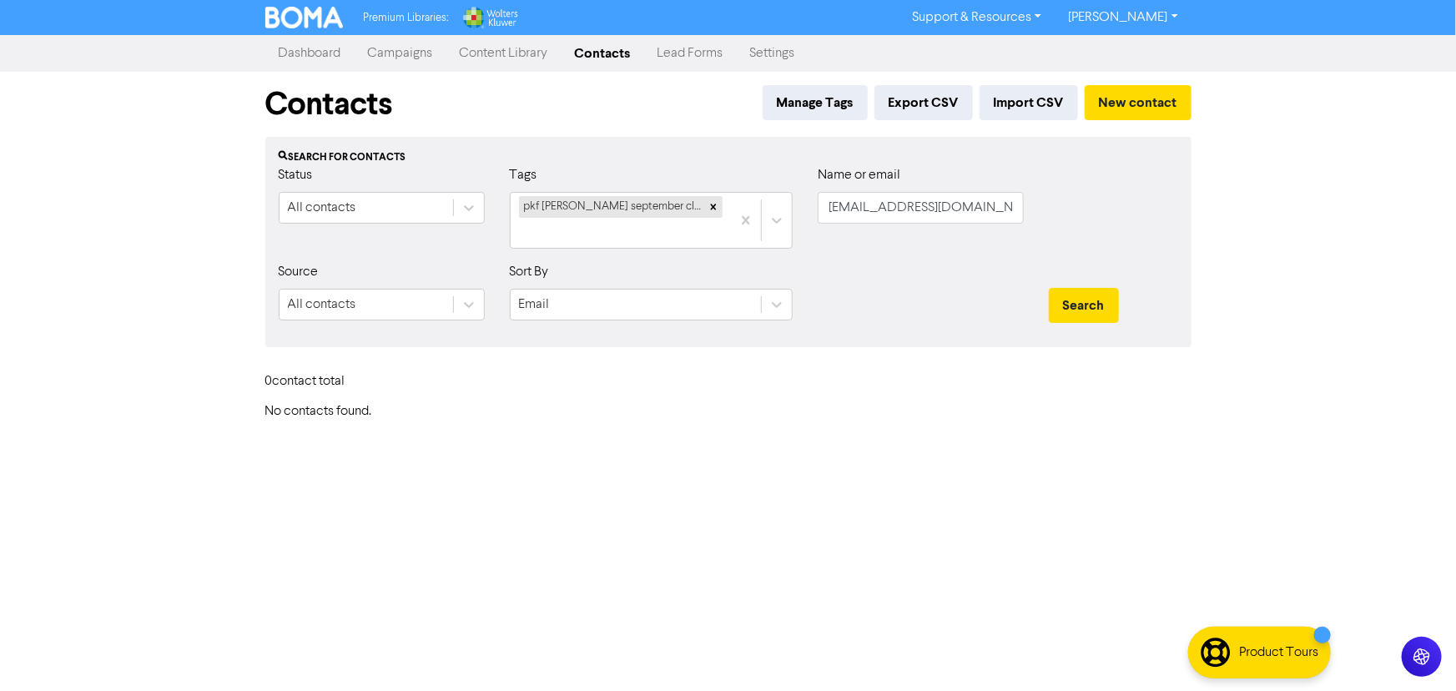
click at [984, 453] on div "Premium Libraries: Support & Resources Video Tutorials FAQ & Guides Marketing E…" at bounding box center [728, 345] width 1456 height 691
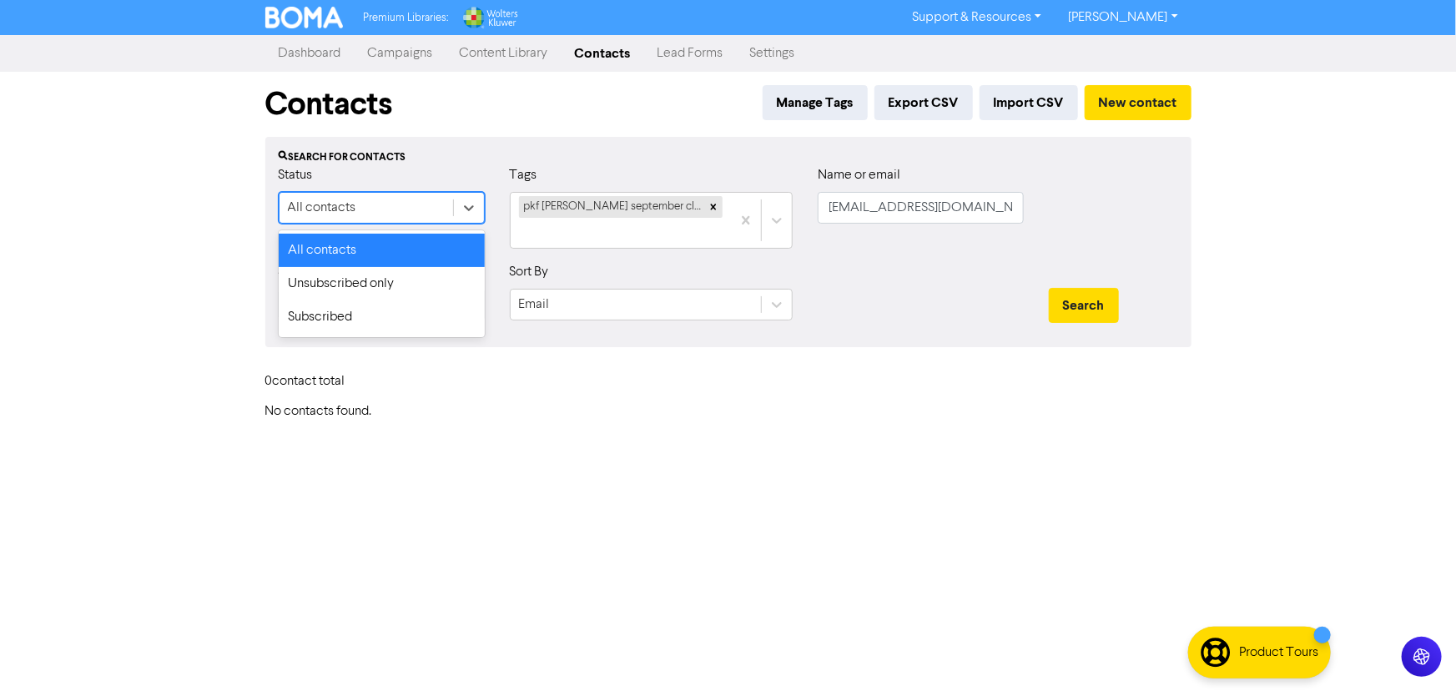
click at [440, 213] on div "All contacts" at bounding box center [367, 208] width 174 height 30
click at [324, 315] on div "Subscribed" at bounding box center [382, 316] width 206 height 33
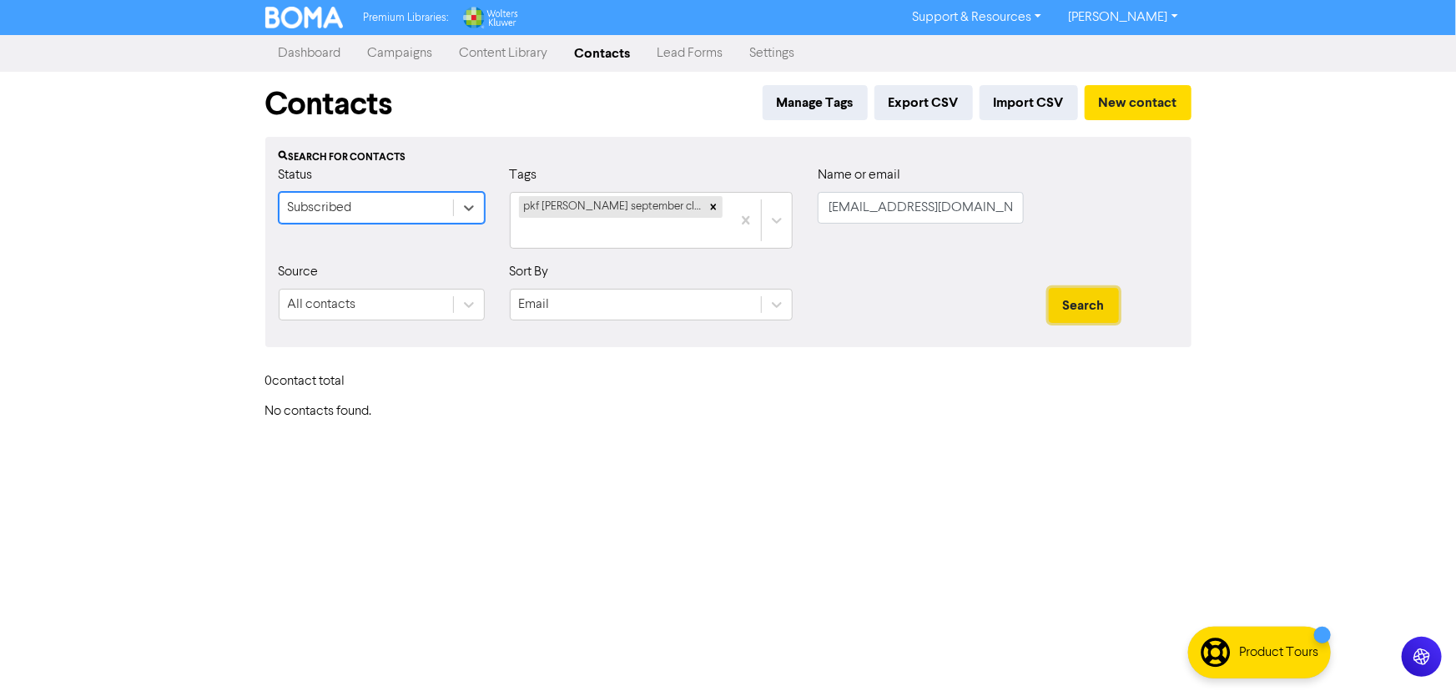
click at [1065, 291] on button "Search" at bounding box center [1084, 305] width 70 height 35
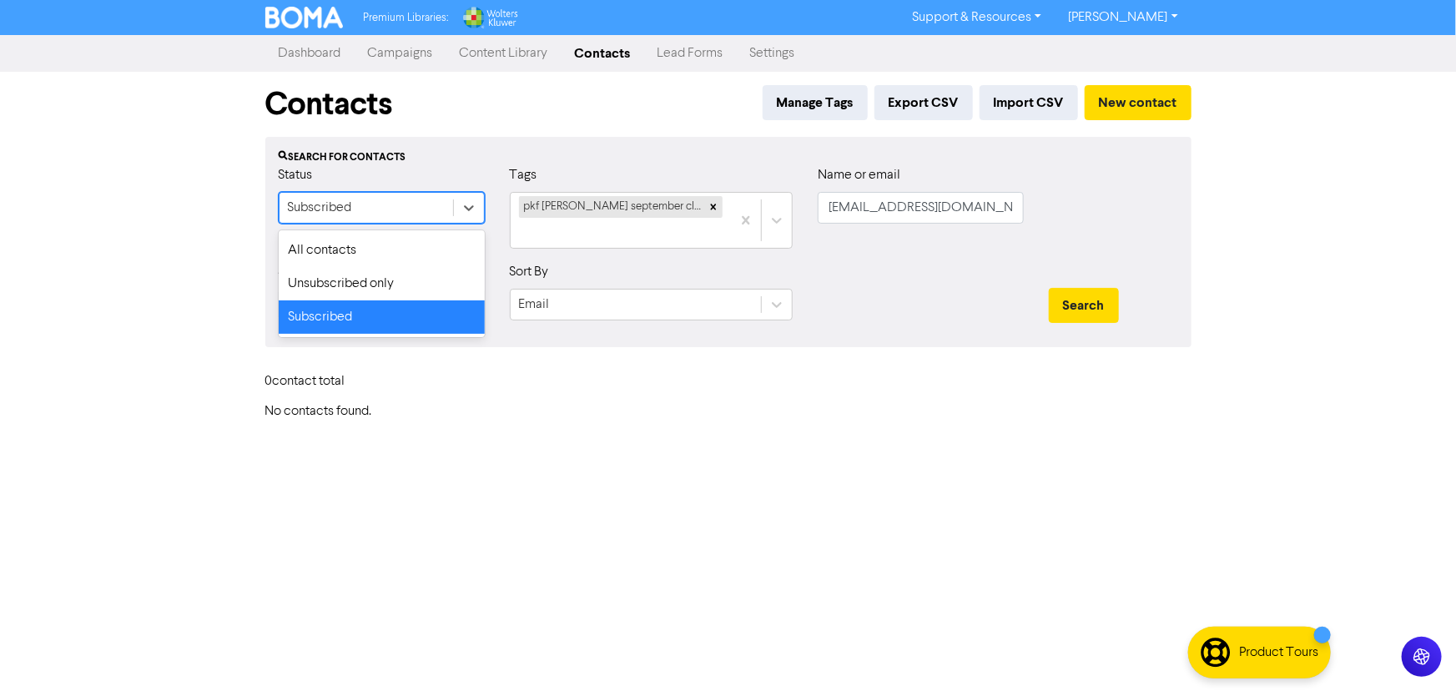
click at [417, 198] on div "Subscribed" at bounding box center [367, 208] width 174 height 30
click at [346, 285] on div "Unsubscribed only" at bounding box center [382, 283] width 206 height 33
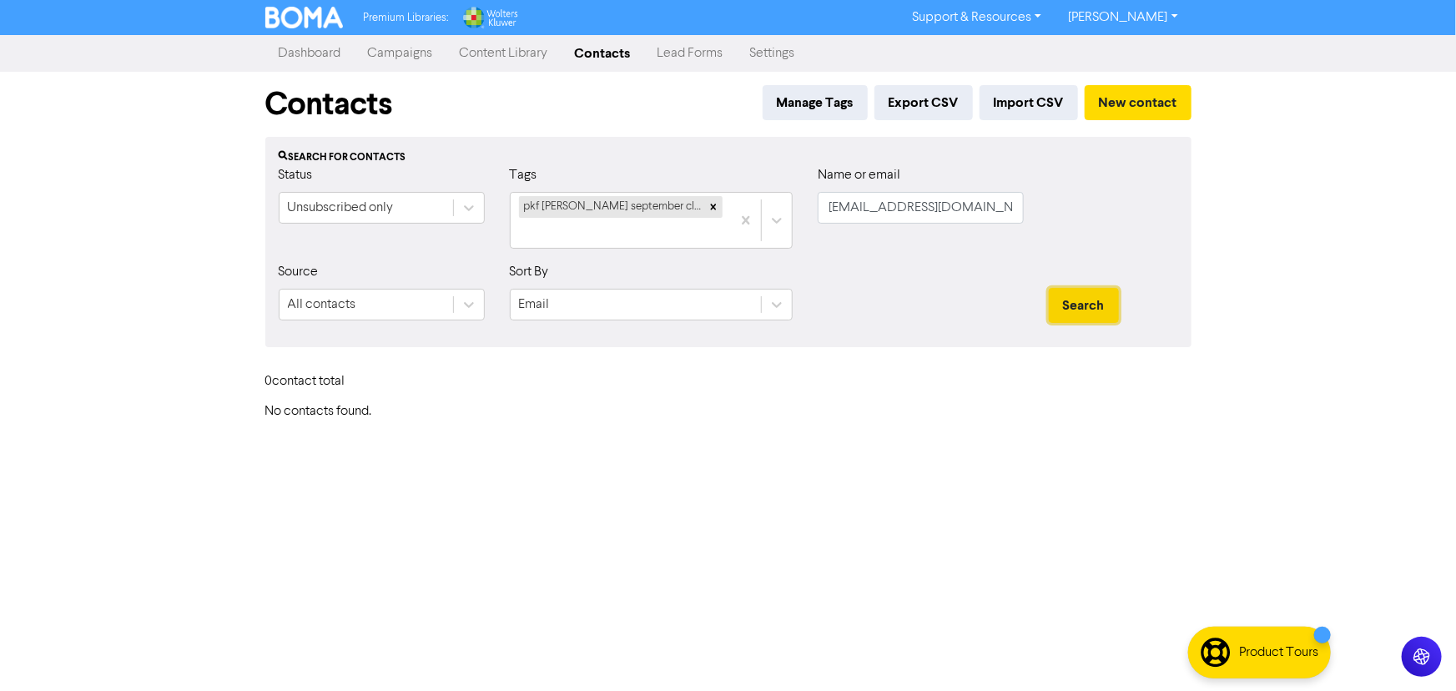
click at [1104, 288] on button "Search" at bounding box center [1084, 305] width 70 height 35
click at [711, 205] on icon at bounding box center [714, 207] width 6 height 6
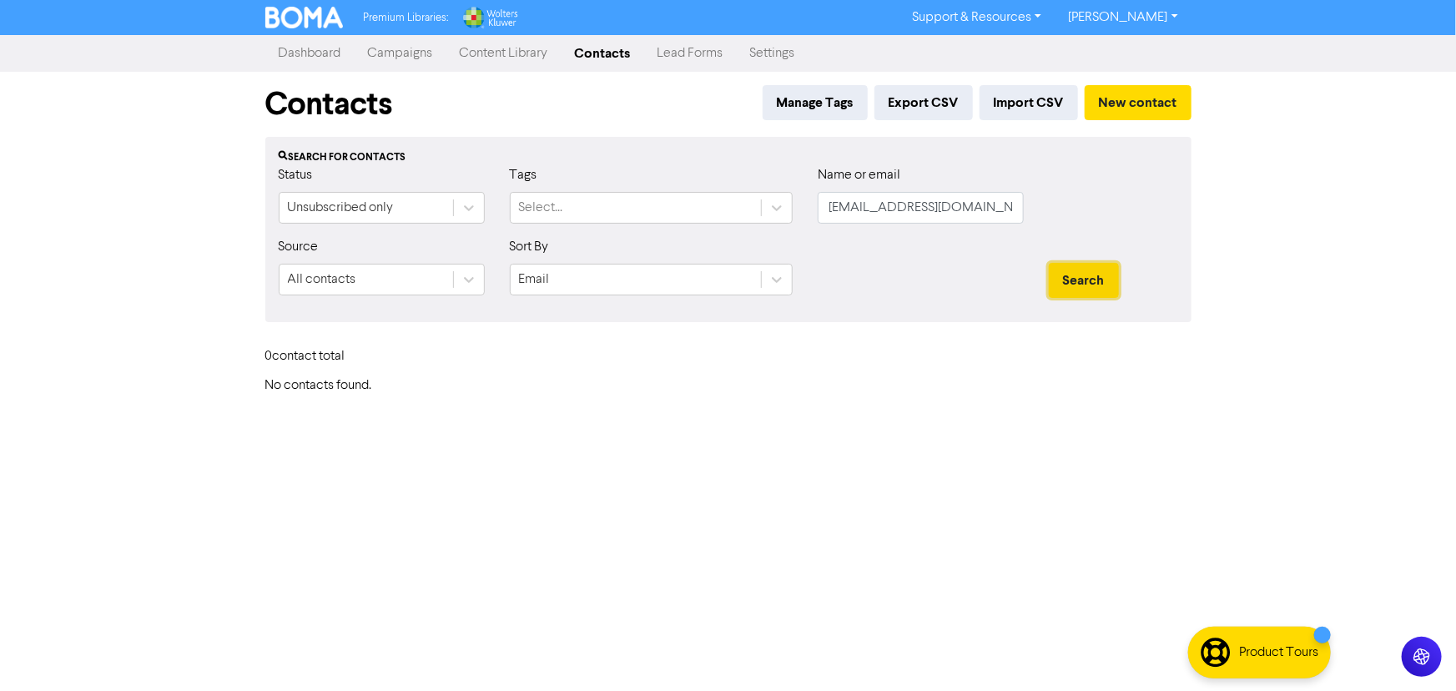
click at [1078, 280] on button "Search" at bounding box center [1084, 280] width 70 height 35
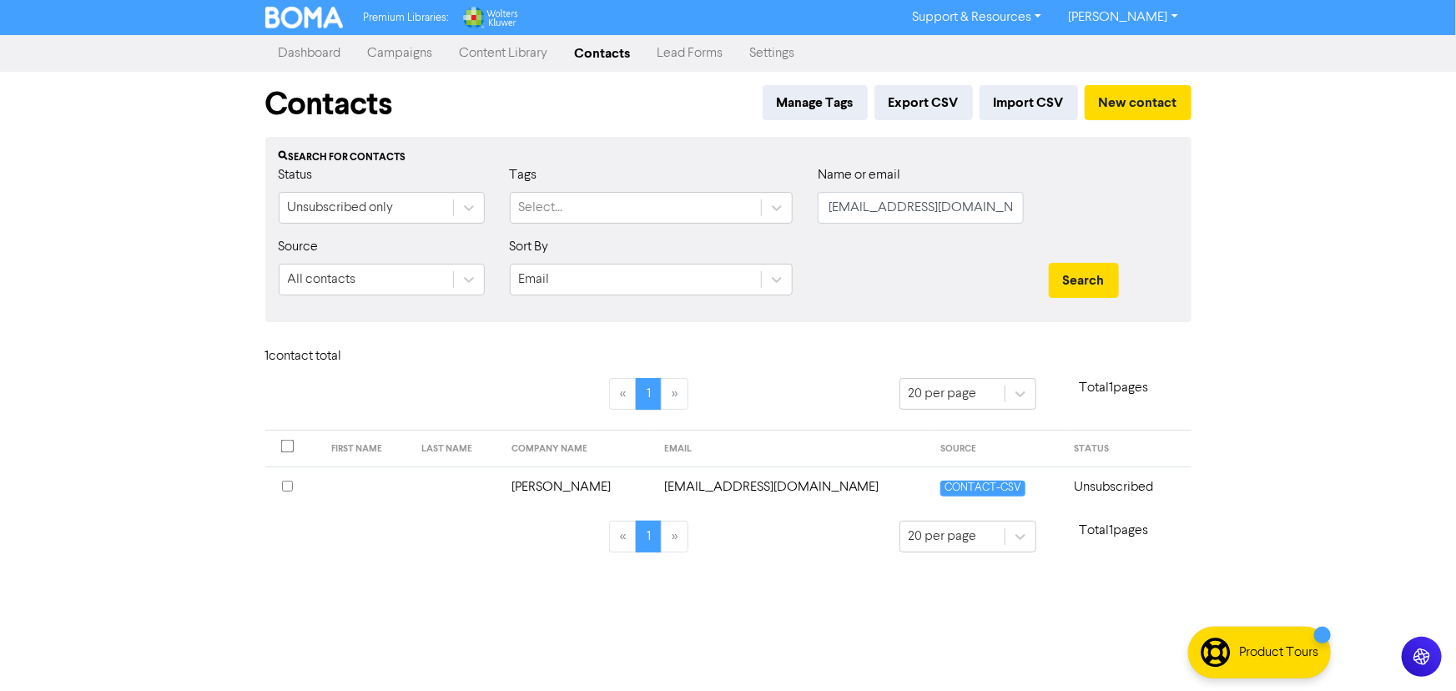
click at [783, 478] on td "cjmacblack@gmail.com" at bounding box center [792, 486] width 276 height 41
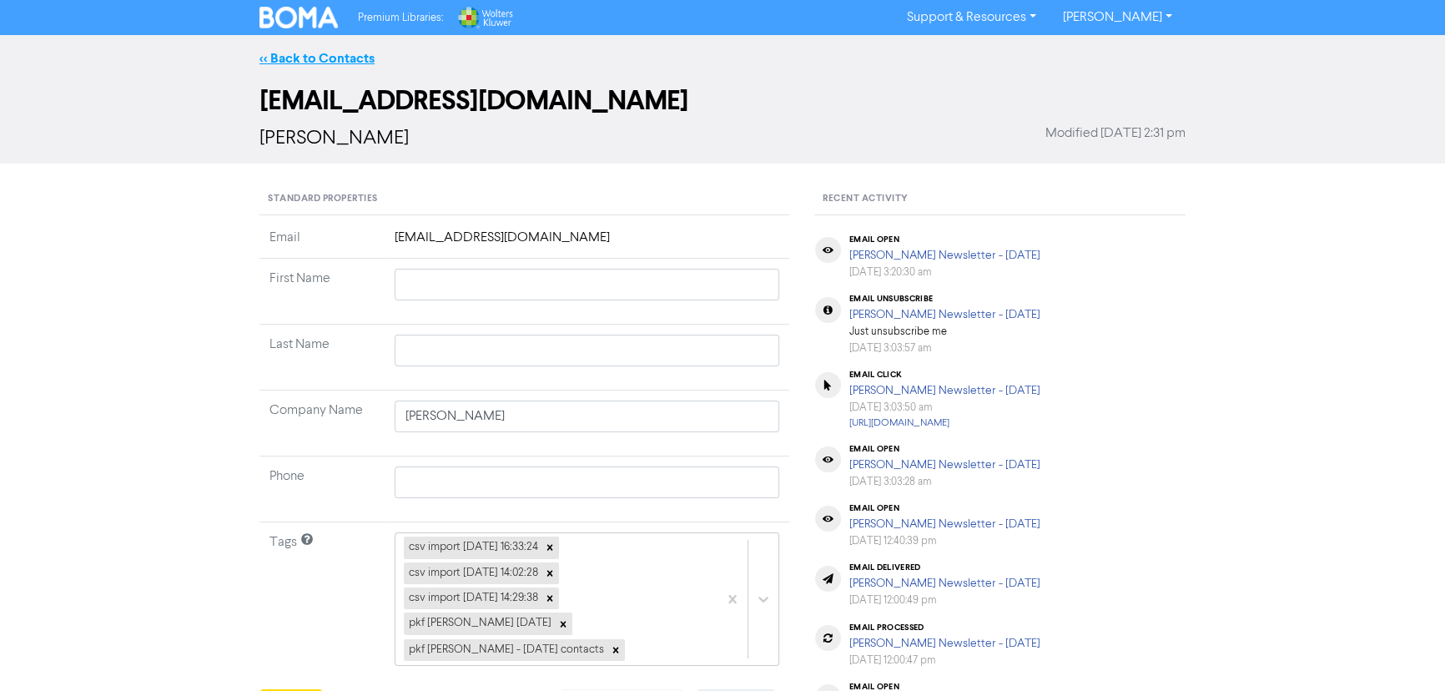
click at [290, 56] on link "<< Back to Contacts" at bounding box center [316, 58] width 115 height 17
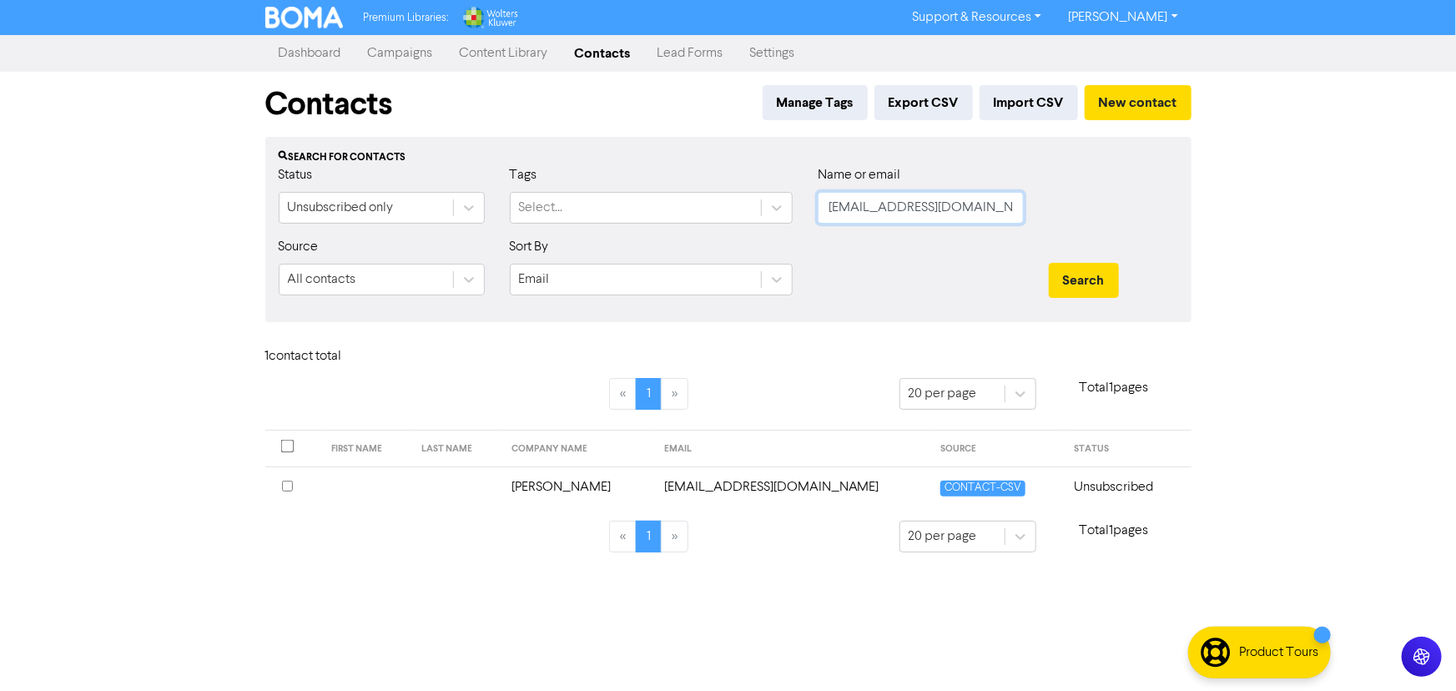
drag, startPoint x: 968, startPoint y: 209, endPoint x: 775, endPoint y: 174, distance: 196.1
click at [775, 174] on div "Status Unsubscribed only Tags Select... Name or email cjmacblack@gmail.com" at bounding box center [728, 201] width 924 height 72
click at [844, 212] on input "text" at bounding box center [921, 208] width 206 height 32
paste input "dane.solitt@hotmail.com"
click at [1049, 263] on button "Search" at bounding box center [1084, 280] width 70 height 35
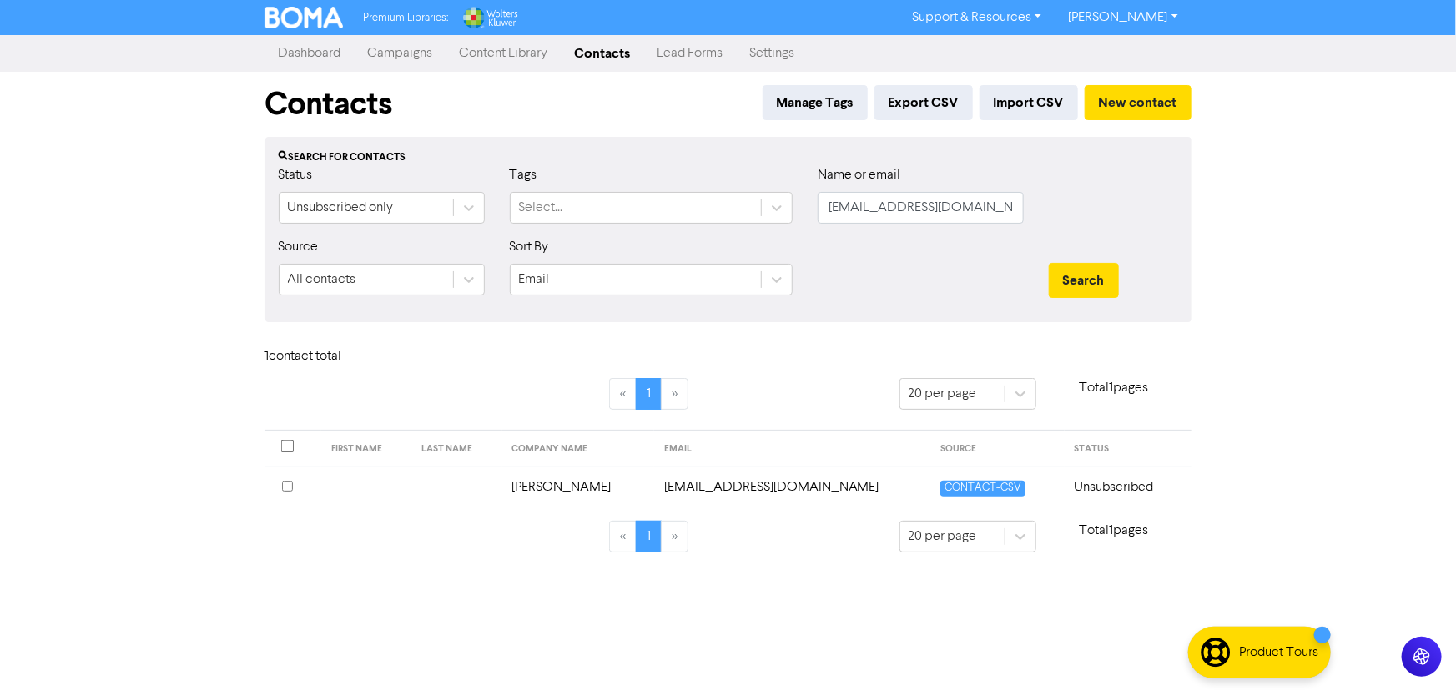
click at [723, 481] on td "dane.solitt@hotmail.com" at bounding box center [792, 486] width 276 height 41
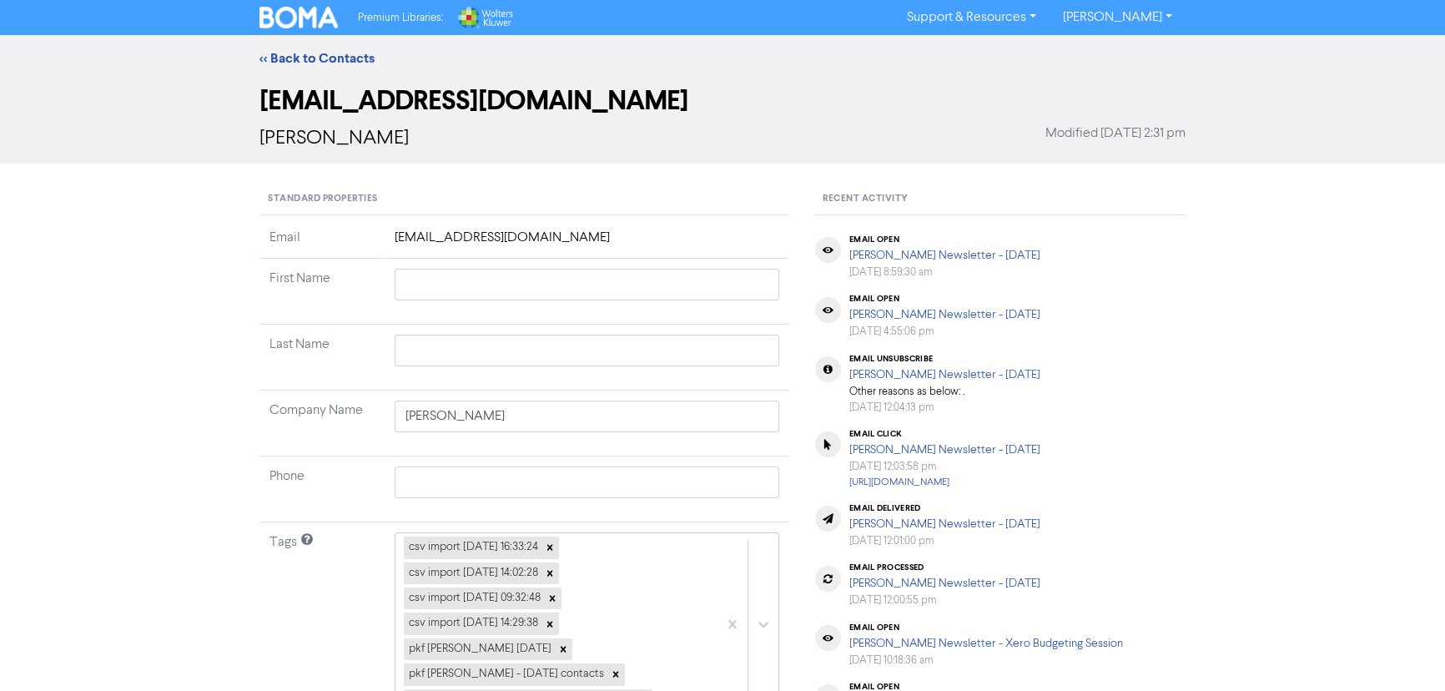
drag, startPoint x: 54, startPoint y: 138, endPoint x: 45, endPoint y: 156, distance: 20.5
click at [55, 138] on div "dane.solitt@hotmail.com Sollitt, Dane Modified September 17th 2025, 2:31 pm" at bounding box center [722, 123] width 1445 height 82
click at [748, 150] on div "Sollitt, Dane Modified September 17th 2025, 2:31 pm" at bounding box center [722, 138] width 926 height 30
click at [274, 61] on link "<< Back to Contacts" at bounding box center [316, 58] width 115 height 17
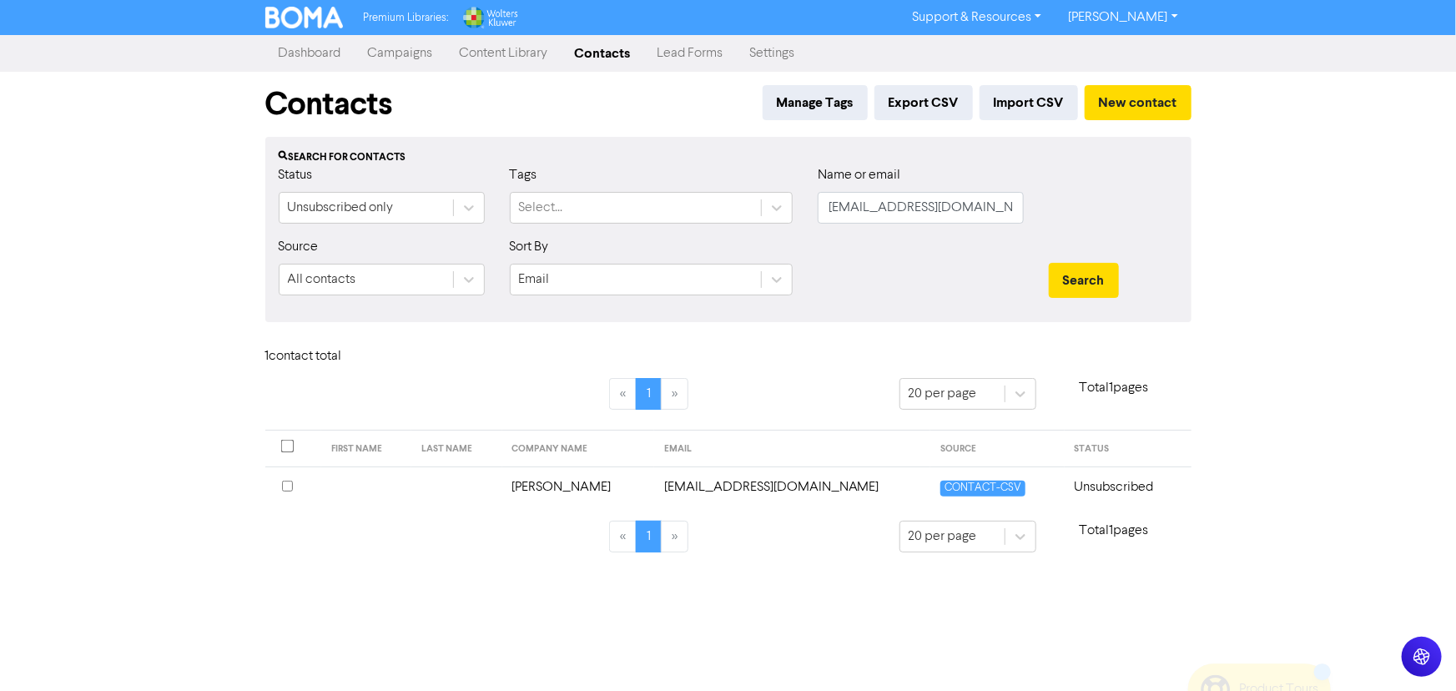
click at [1285, 446] on div "Premium Libraries: Support & Resources Video Tutorials FAQ & Guides Marketing E…" at bounding box center [728, 345] width 1456 height 691
click at [403, 198] on div "Unsubscribed only" at bounding box center [367, 208] width 174 height 30
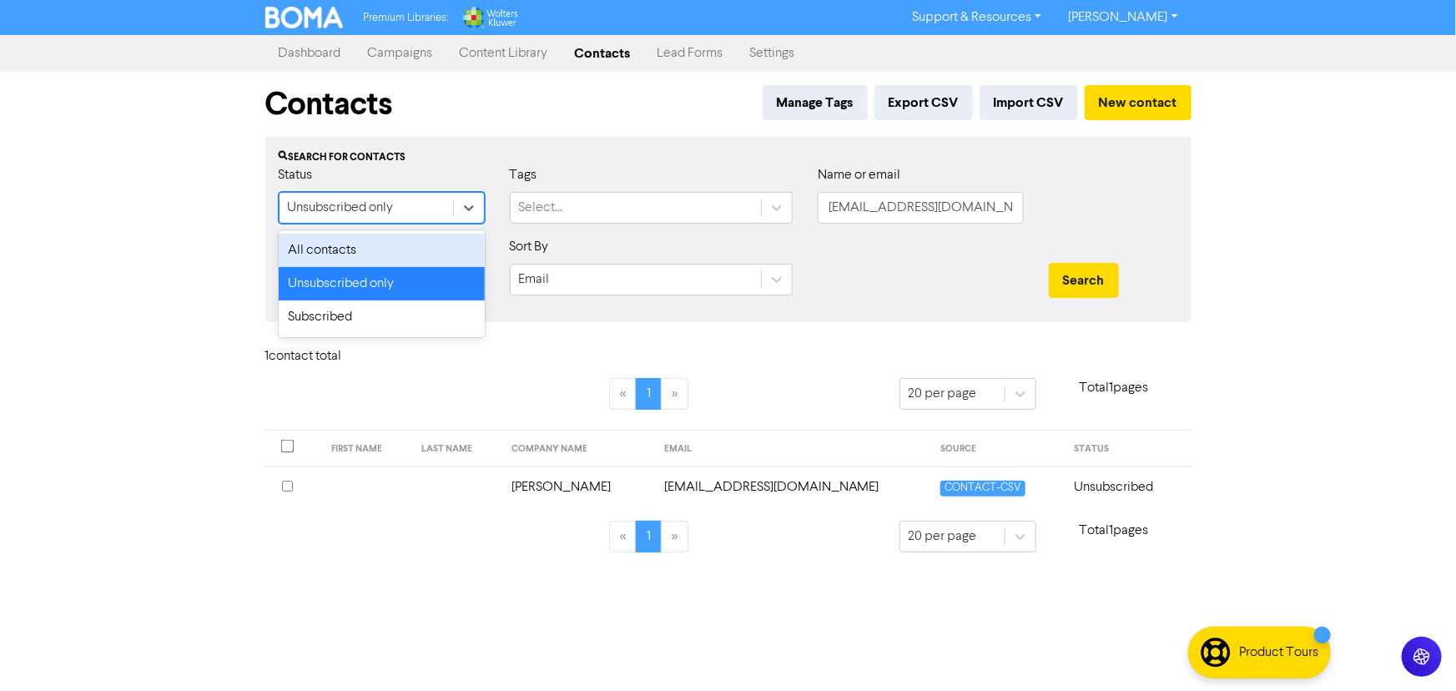
click at [403, 251] on div "All contacts" at bounding box center [382, 250] width 206 height 33
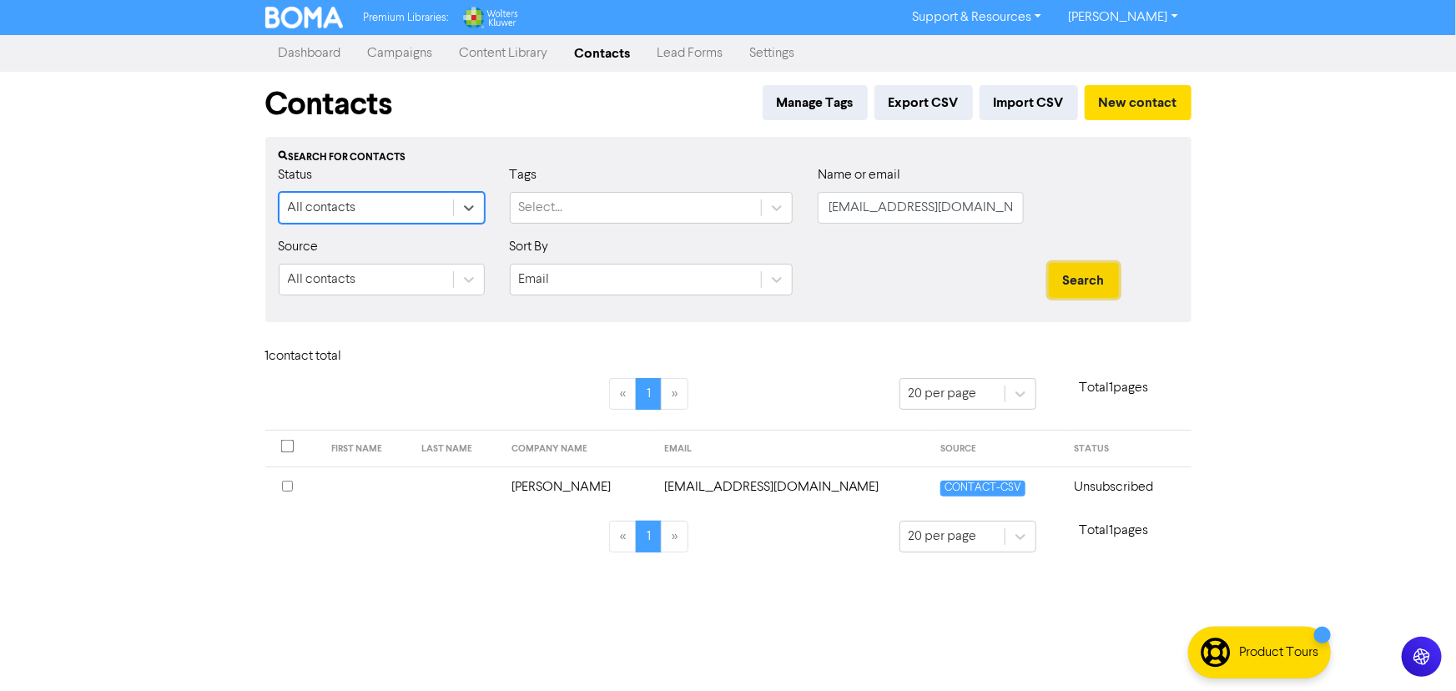
click at [1109, 270] on button "Search" at bounding box center [1084, 280] width 70 height 35
click at [780, 200] on icon at bounding box center [776, 207] width 17 height 17
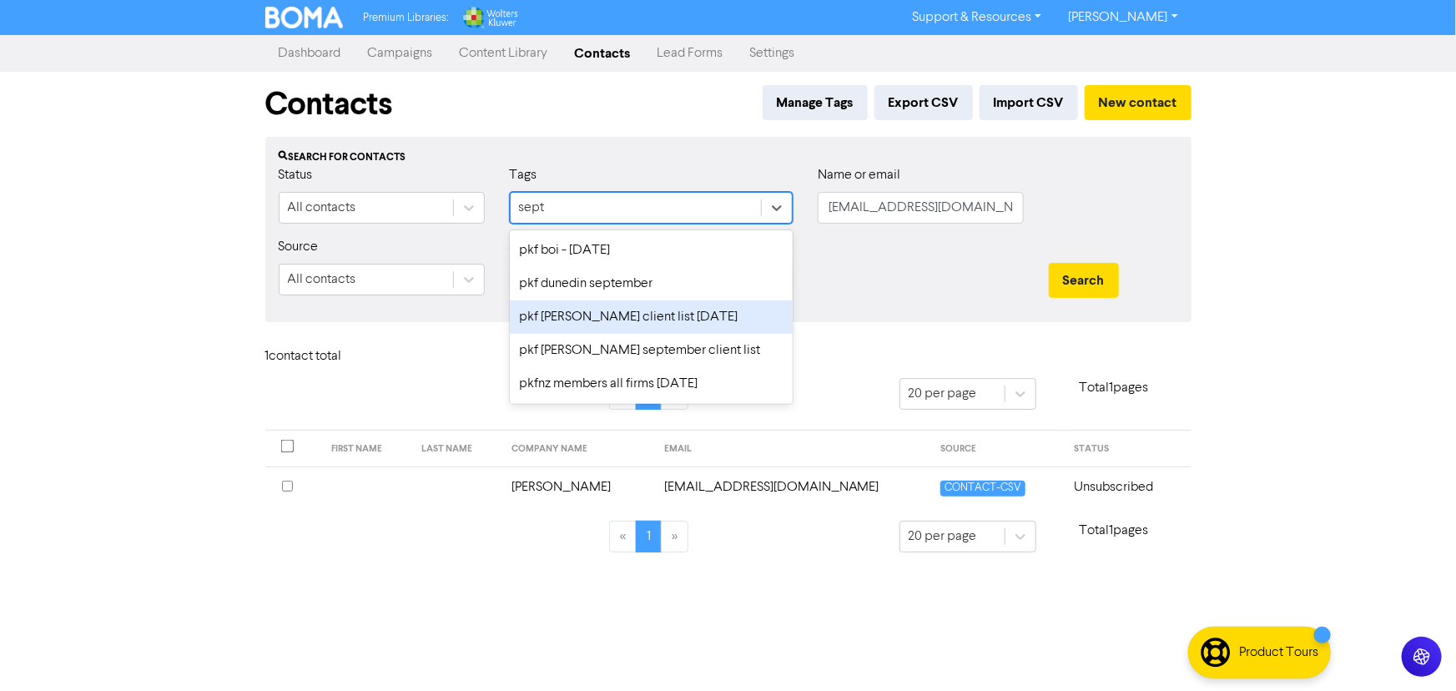
click at [670, 326] on div "pkf [PERSON_NAME] client list [DATE]" at bounding box center [651, 316] width 283 height 33
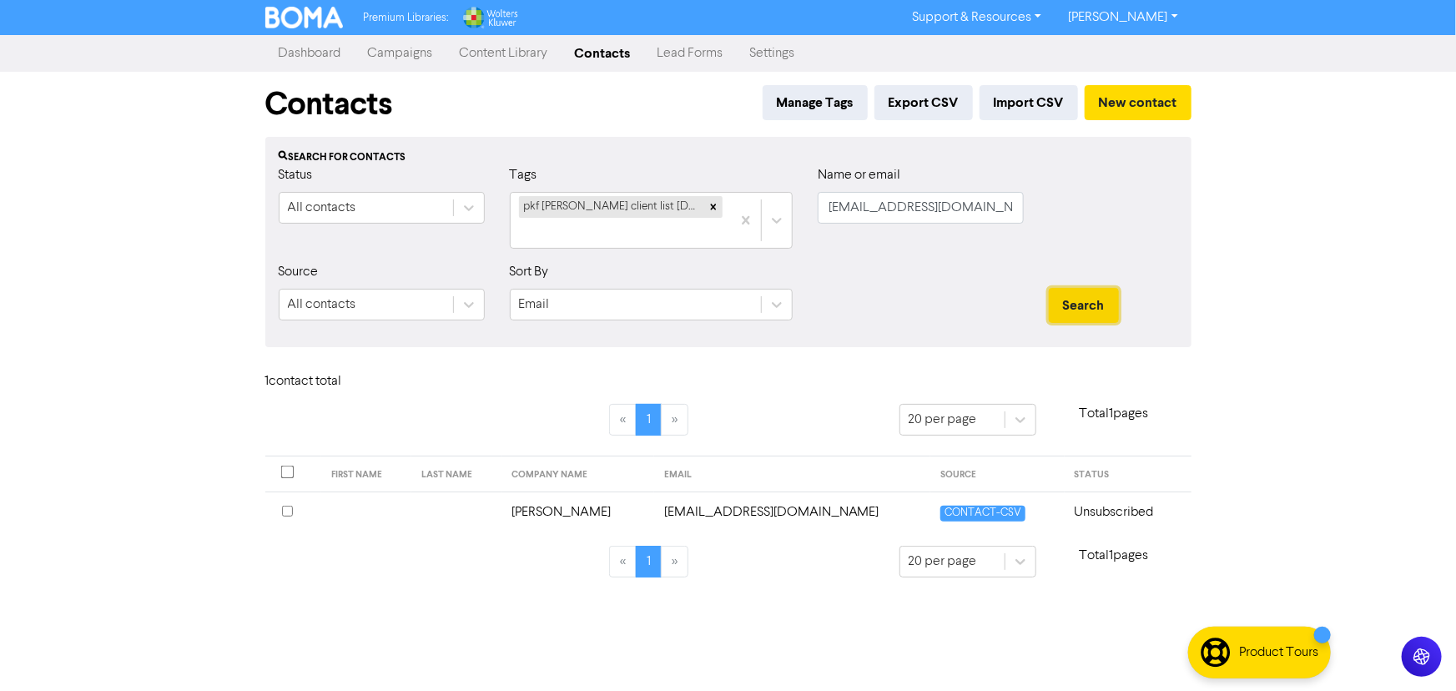
click at [1059, 293] on button "Search" at bounding box center [1084, 305] width 70 height 35
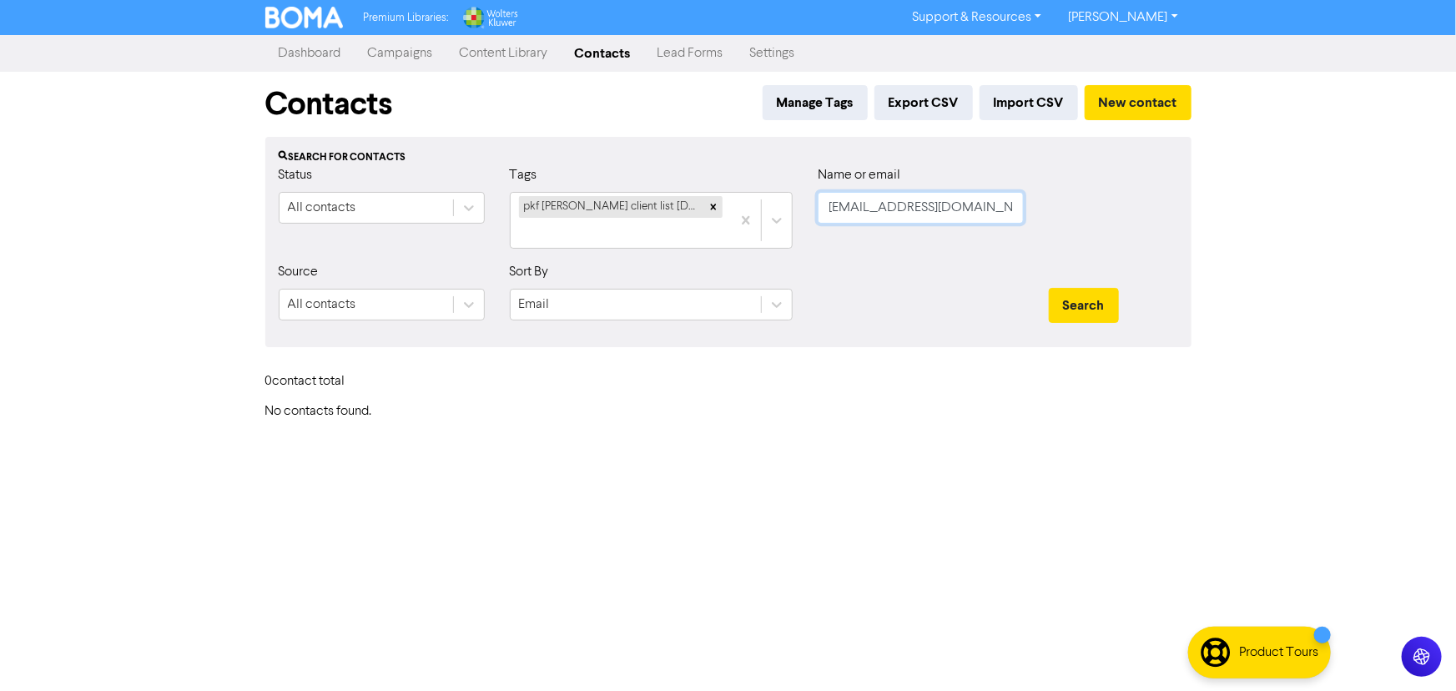
click at [969, 209] on input "dane.solitt@hotmail.com" at bounding box center [921, 208] width 206 height 32
paste input "engineeringbydion@outlook.com"
click at [1049, 288] on button "Search" at bounding box center [1084, 305] width 70 height 35
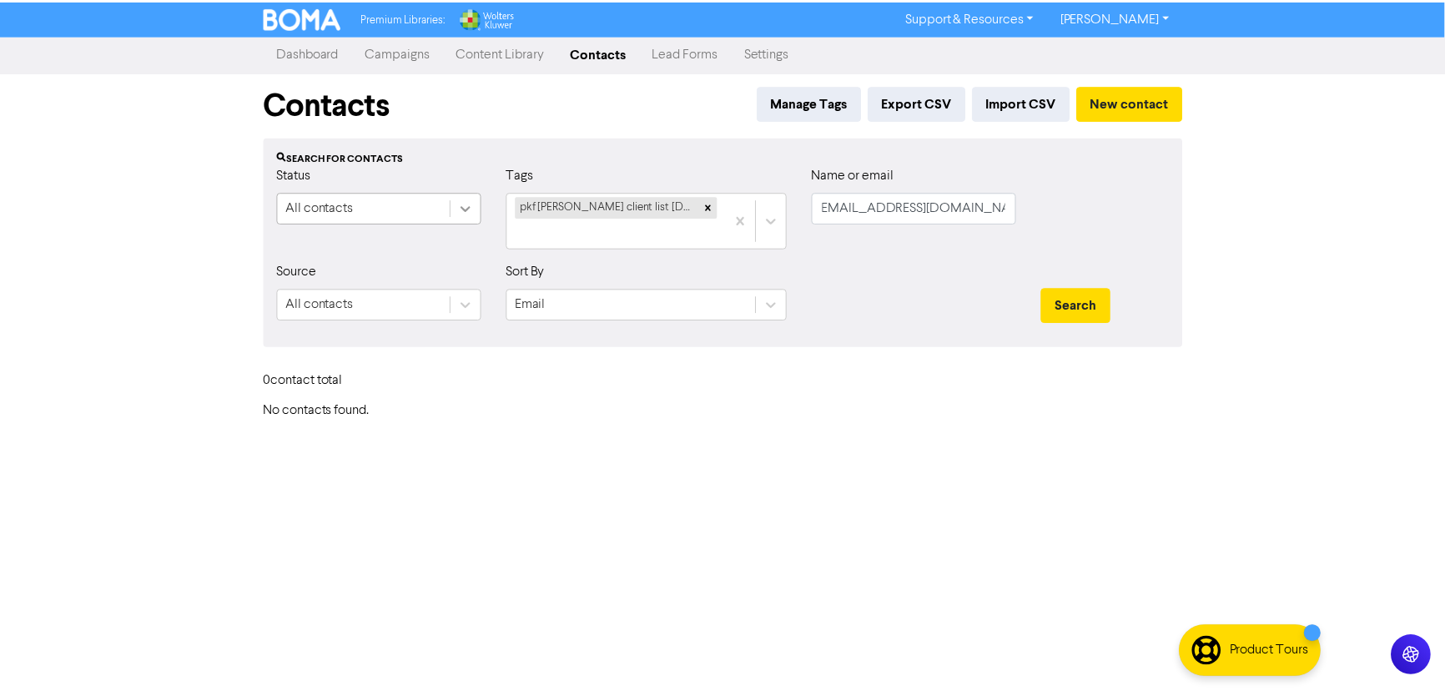
scroll to position [0, 0]
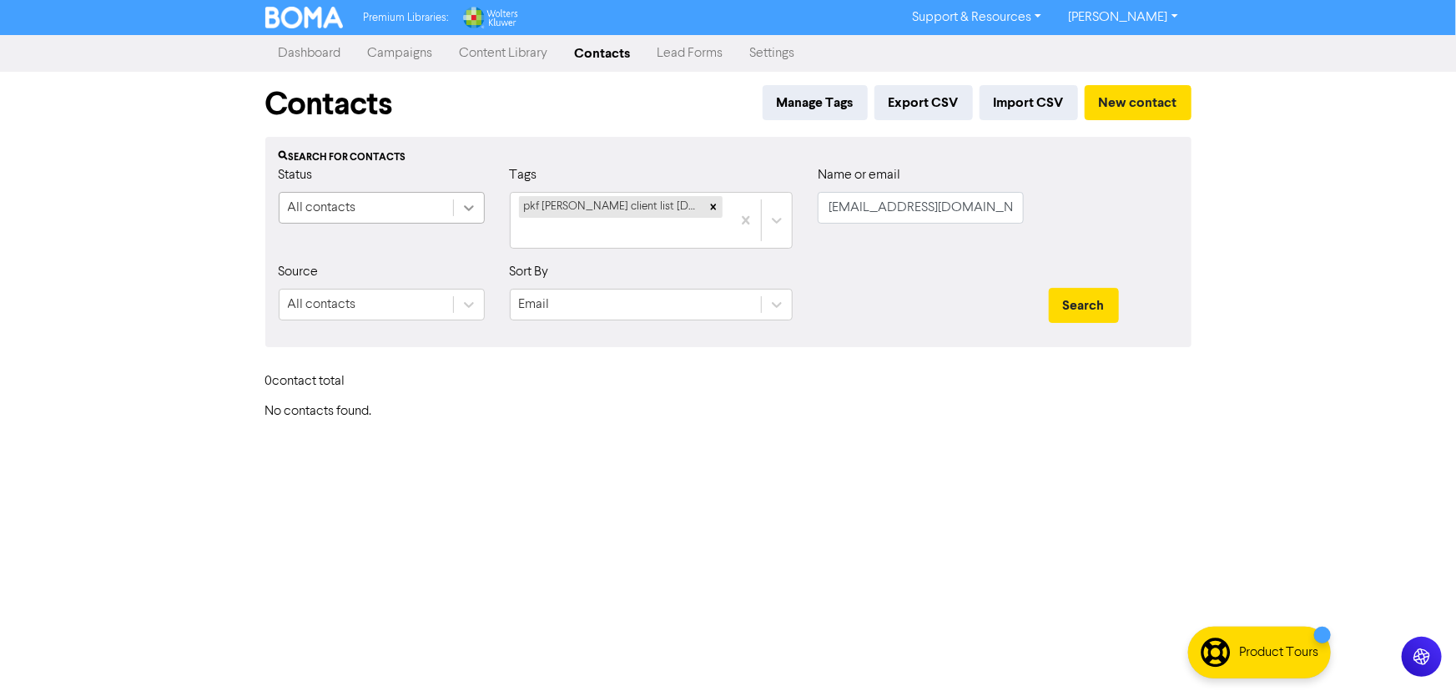
click at [466, 213] on icon at bounding box center [469, 207] width 17 height 17
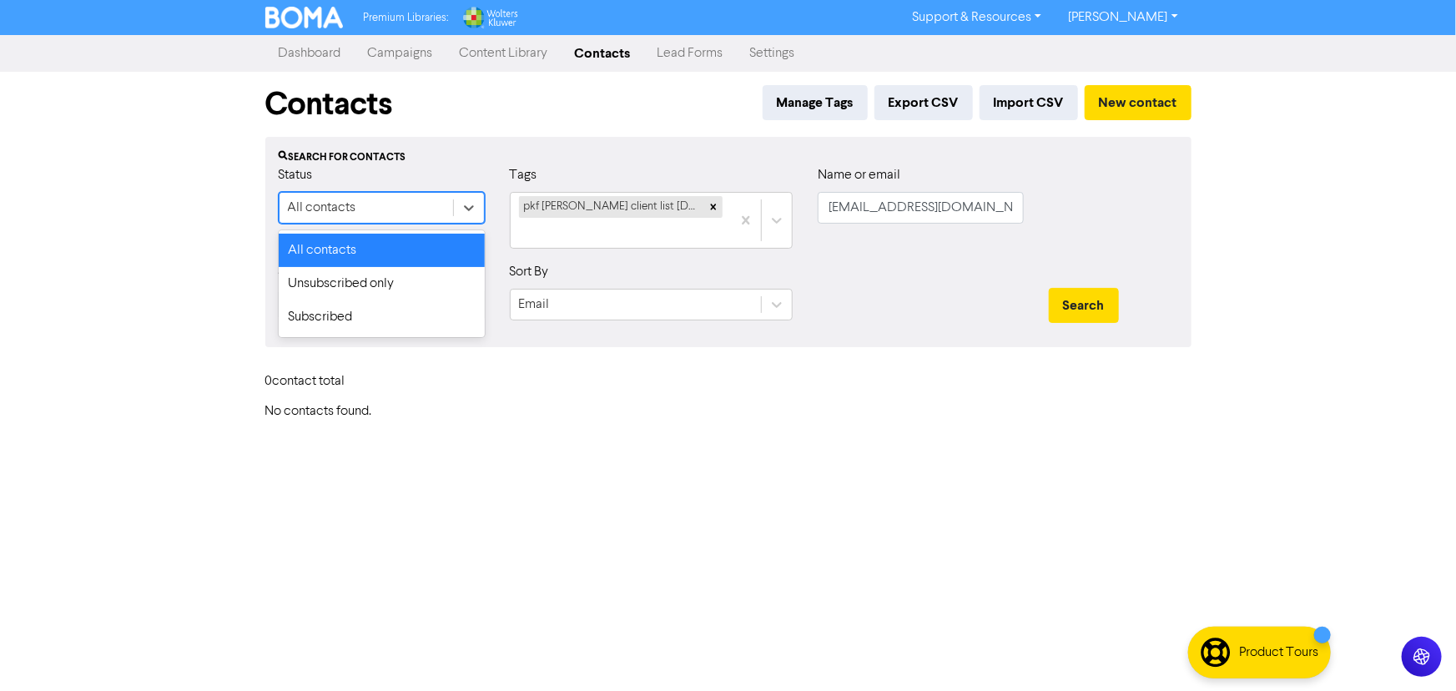
click at [429, 263] on div "All contacts" at bounding box center [382, 250] width 206 height 33
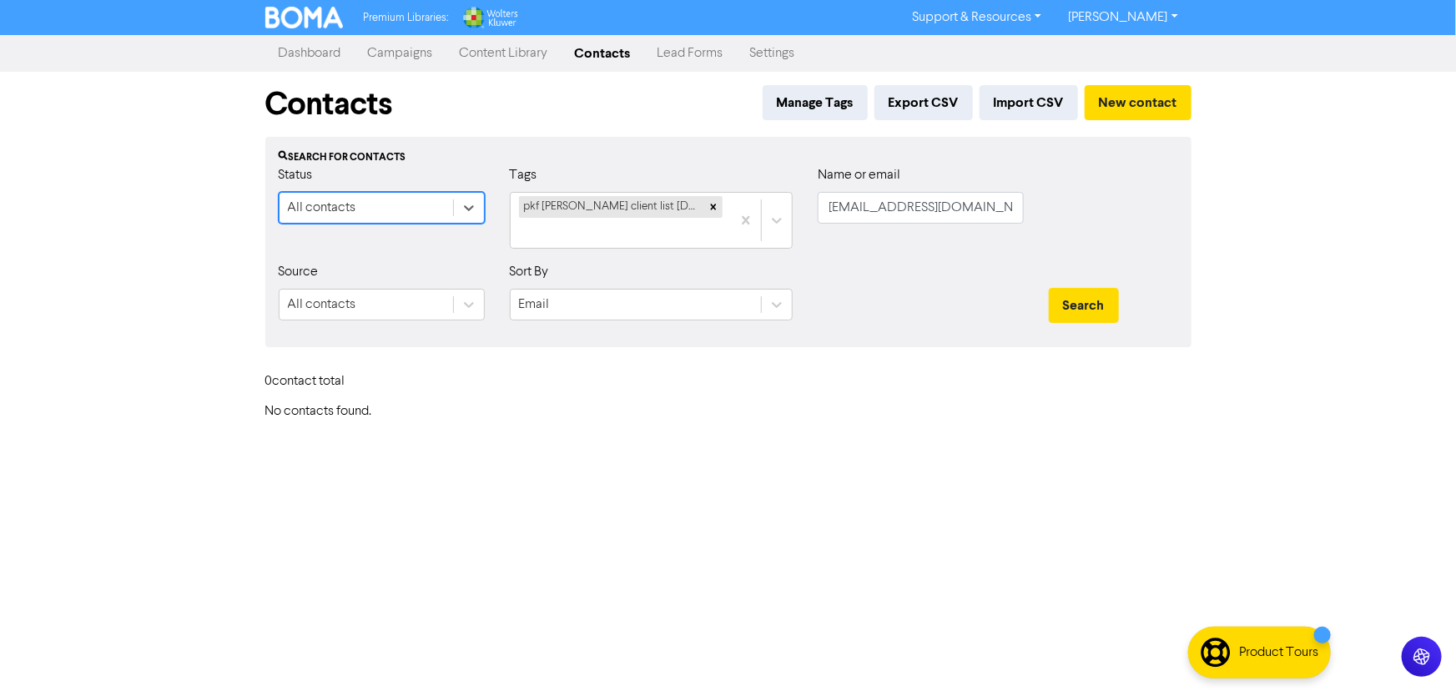
click at [411, 278] on div "Source All contacts" at bounding box center [382, 291] width 206 height 58
click at [457, 211] on div at bounding box center [469, 208] width 30 height 30
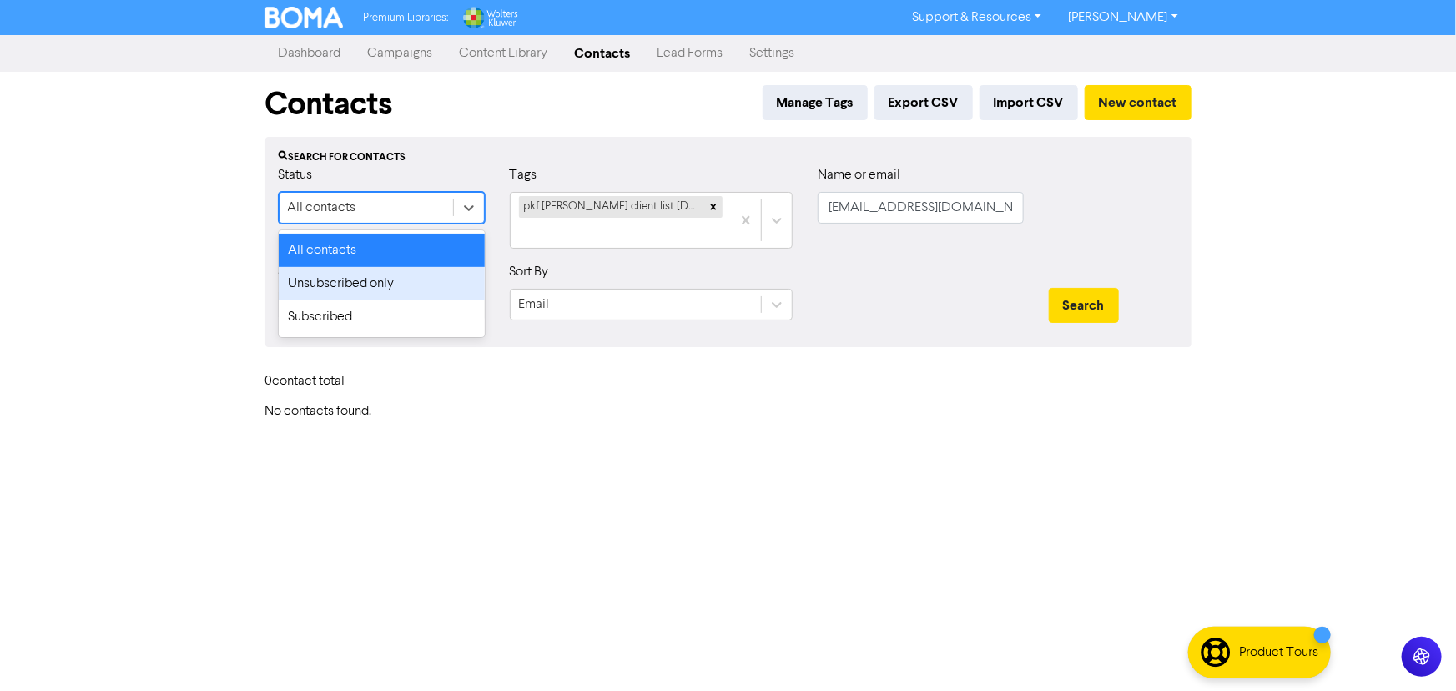
drag, startPoint x: 414, startPoint y: 298, endPoint x: 416, endPoint y: 276, distance: 21.8
click at [413, 292] on div "Unsubscribed only" at bounding box center [382, 283] width 206 height 33
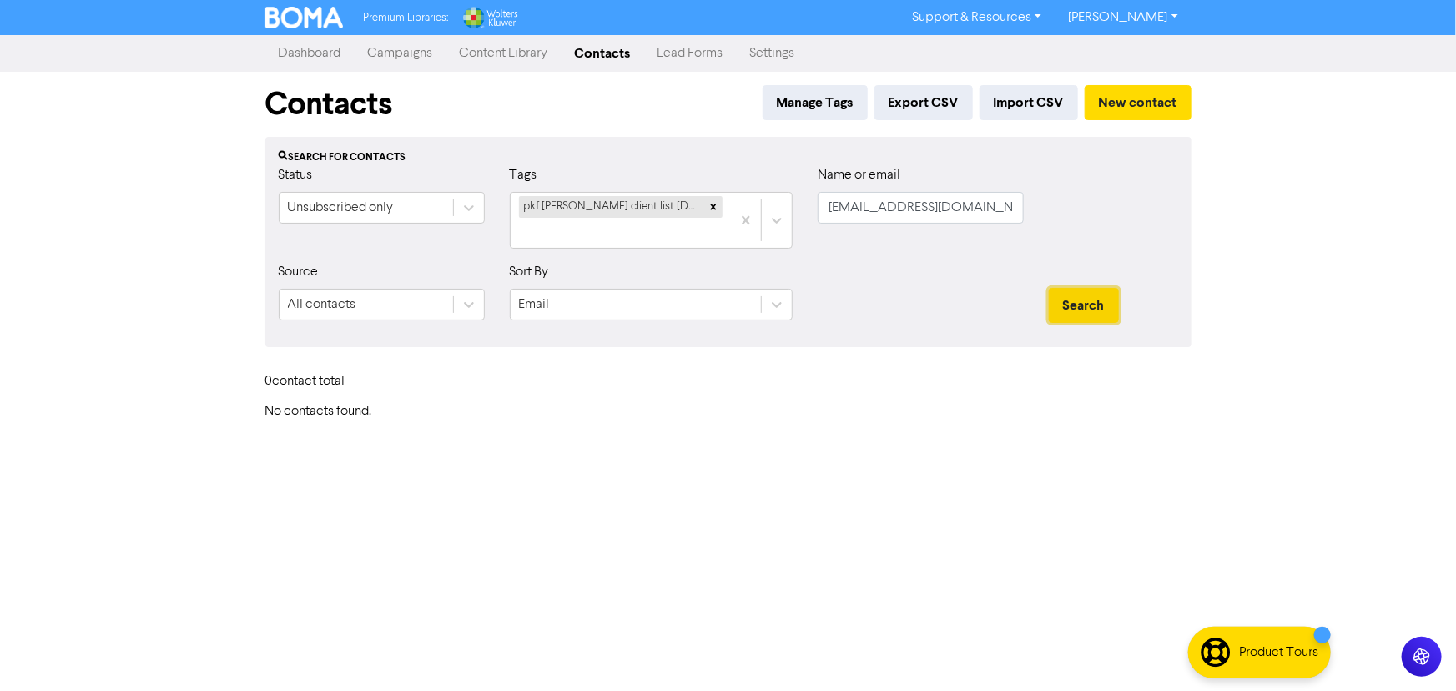
click at [1060, 305] on button "Search" at bounding box center [1084, 305] width 70 height 35
drag, startPoint x: 977, startPoint y: 211, endPoint x: 981, endPoint y: 202, distance: 10.1
click at [980, 209] on input "engineeringbydion@outlook.com" at bounding box center [921, 208] width 206 height 32
click at [930, 290] on div at bounding box center [920, 298] width 231 height 72
click at [1302, 338] on div "Premium Libraries: Support & Resources Video Tutorials FAQ & Guides Marketing E…" at bounding box center [728, 345] width 1456 height 691
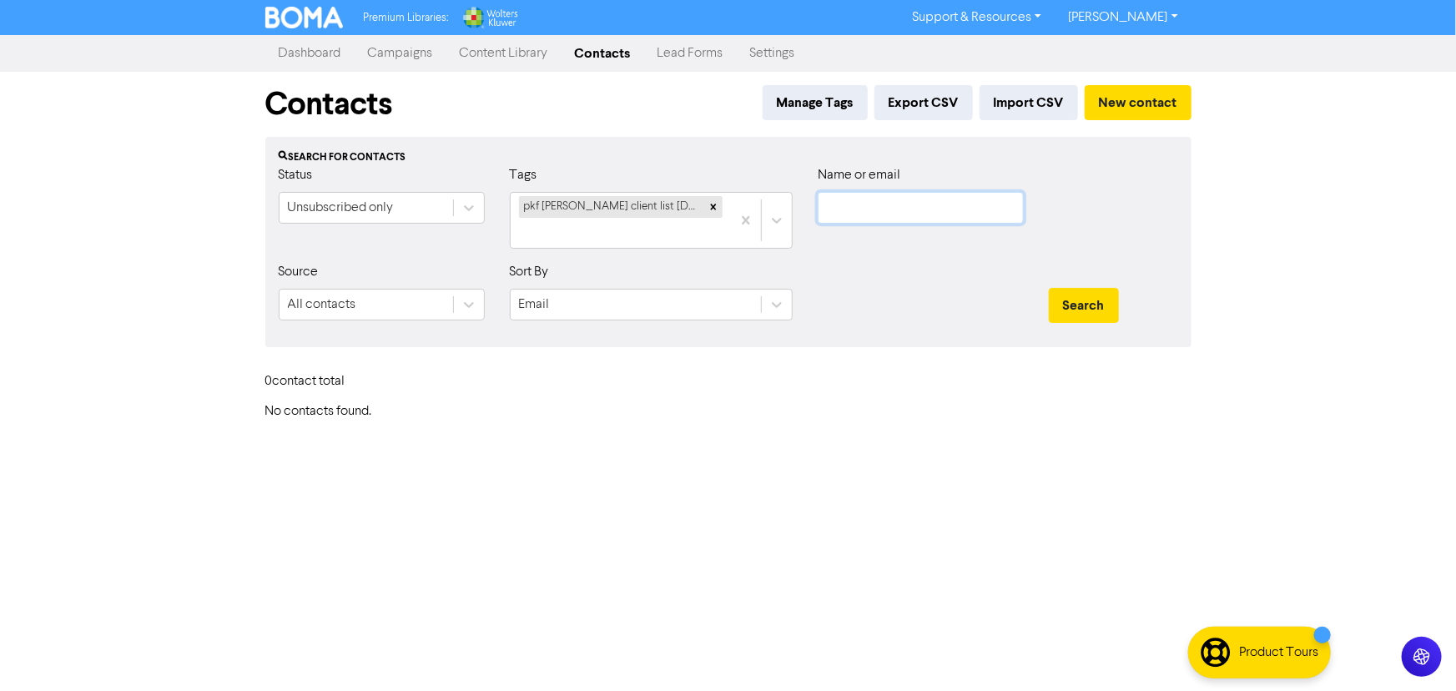
click at [942, 219] on input "text" at bounding box center [921, 208] width 206 height 32
paste input "text"
click at [1049, 288] on button "Search" at bounding box center [1084, 305] width 70 height 35
click at [842, 214] on input "text" at bounding box center [921, 208] width 206 height 32
paste input "roz@mvch.org.nz"
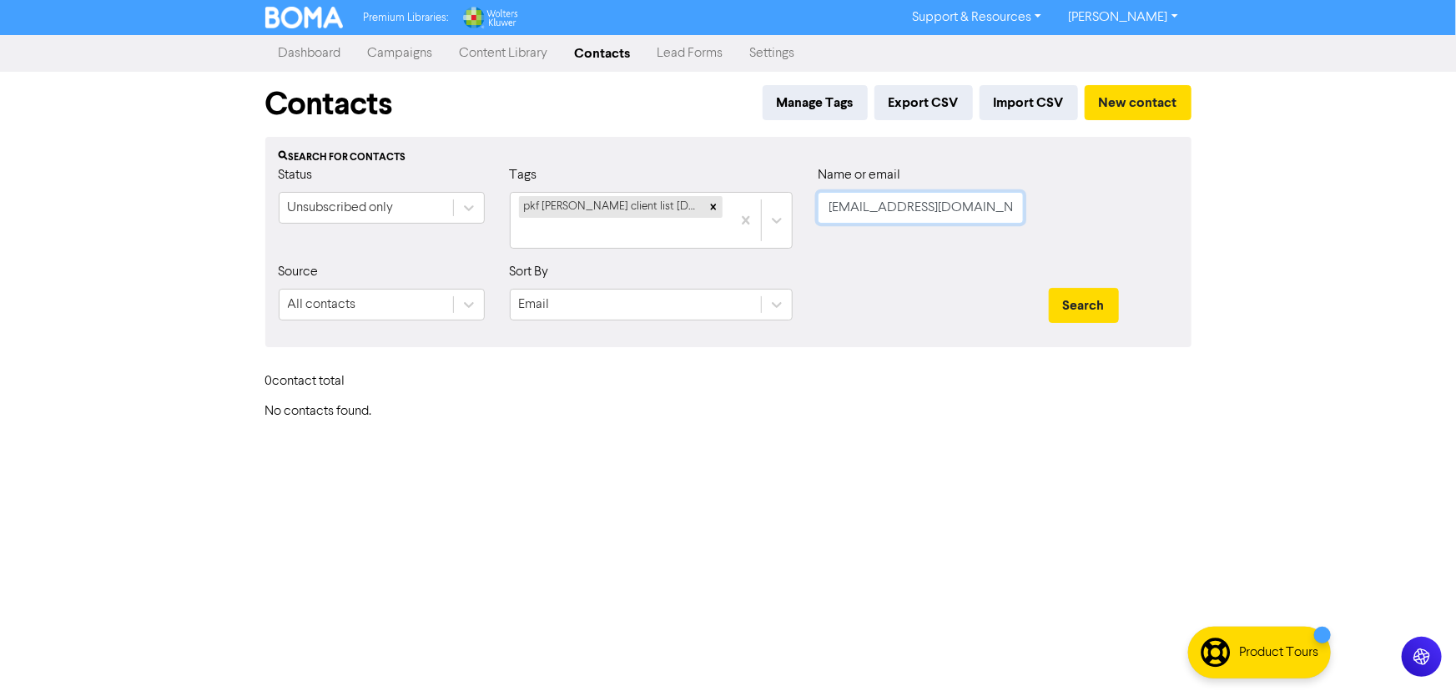
click at [1049, 288] on button "Search" at bounding box center [1084, 305] width 70 height 35
click at [714, 203] on icon at bounding box center [714, 207] width 12 height 12
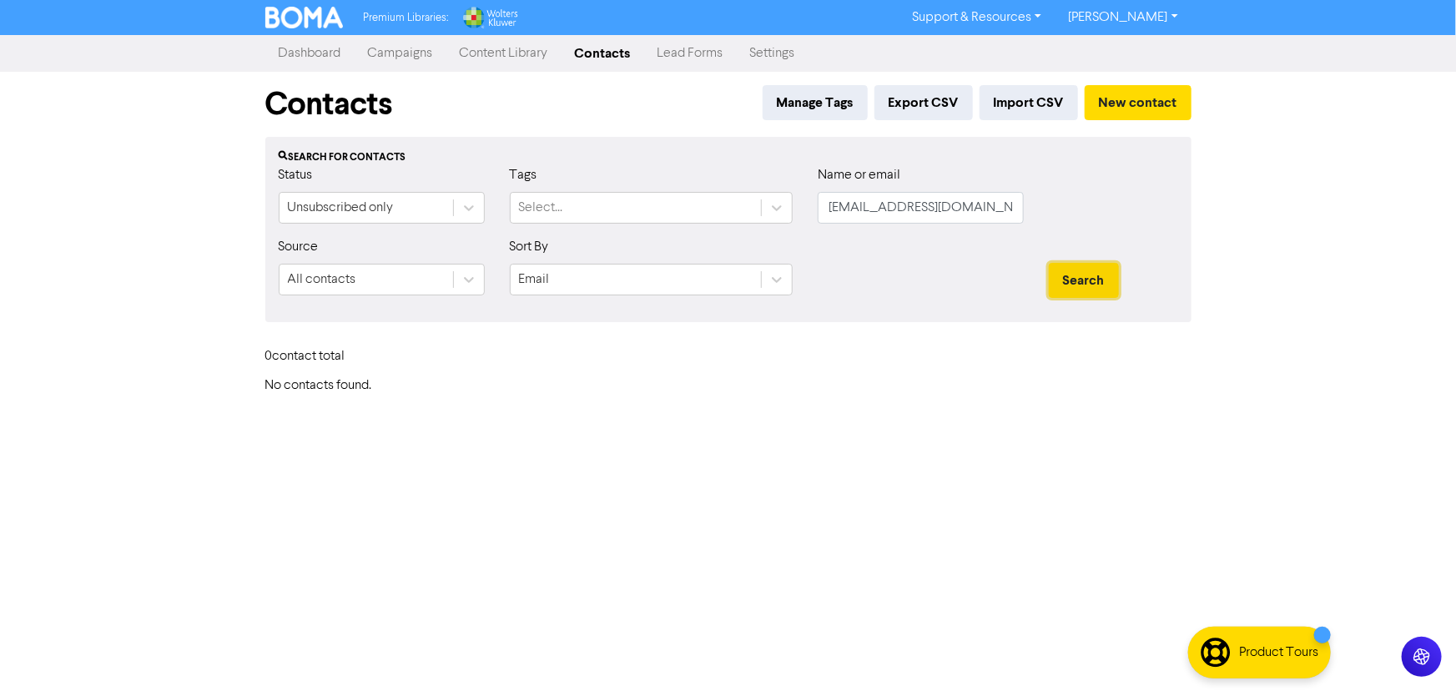
click at [1086, 269] on button "Search" at bounding box center [1084, 280] width 70 height 35
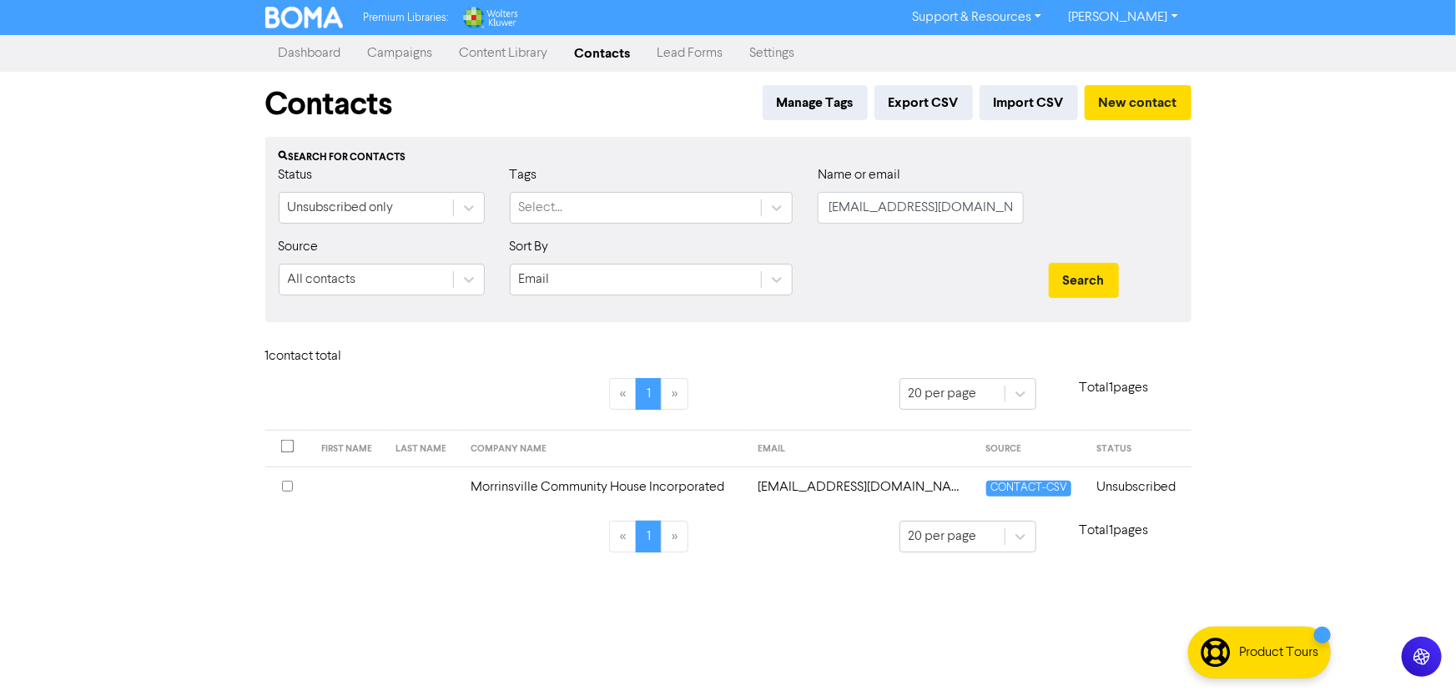
click at [693, 482] on td "Morrinsville Community House Incorporated" at bounding box center [605, 486] width 288 height 41
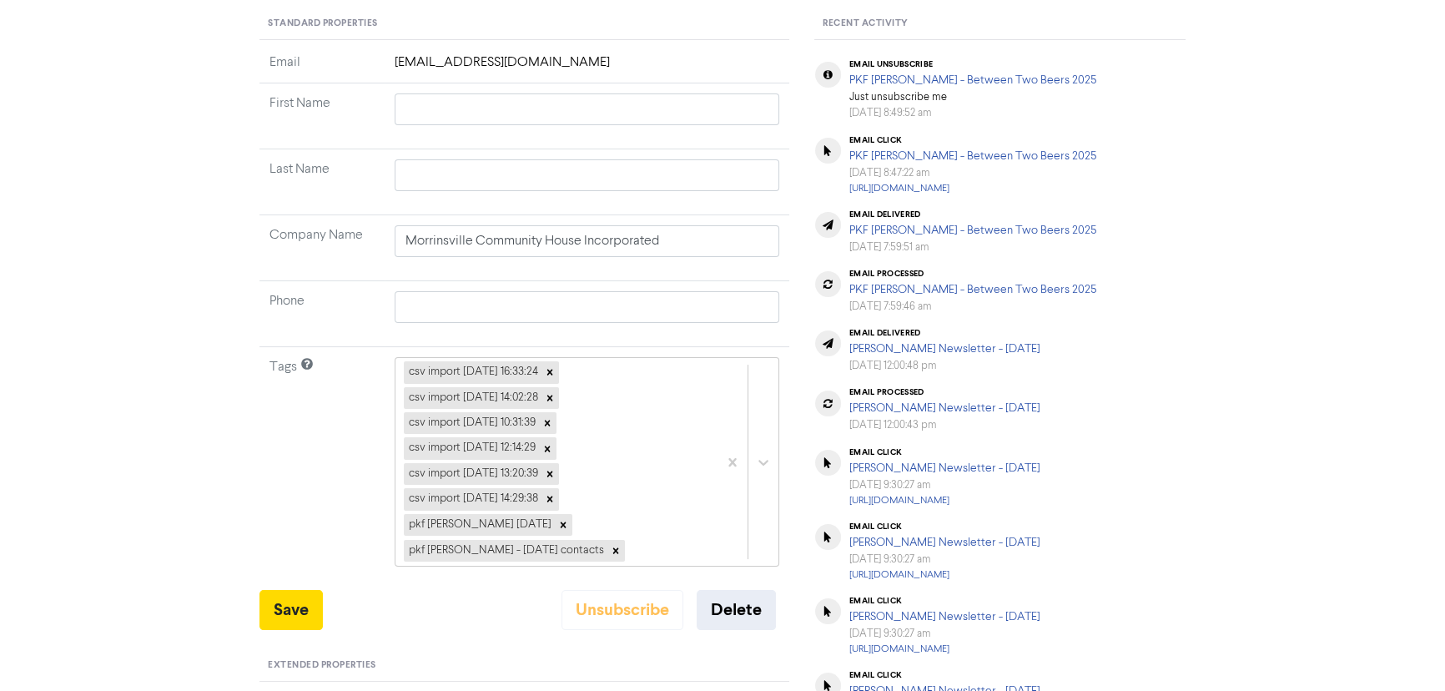
scroll to position [75, 0]
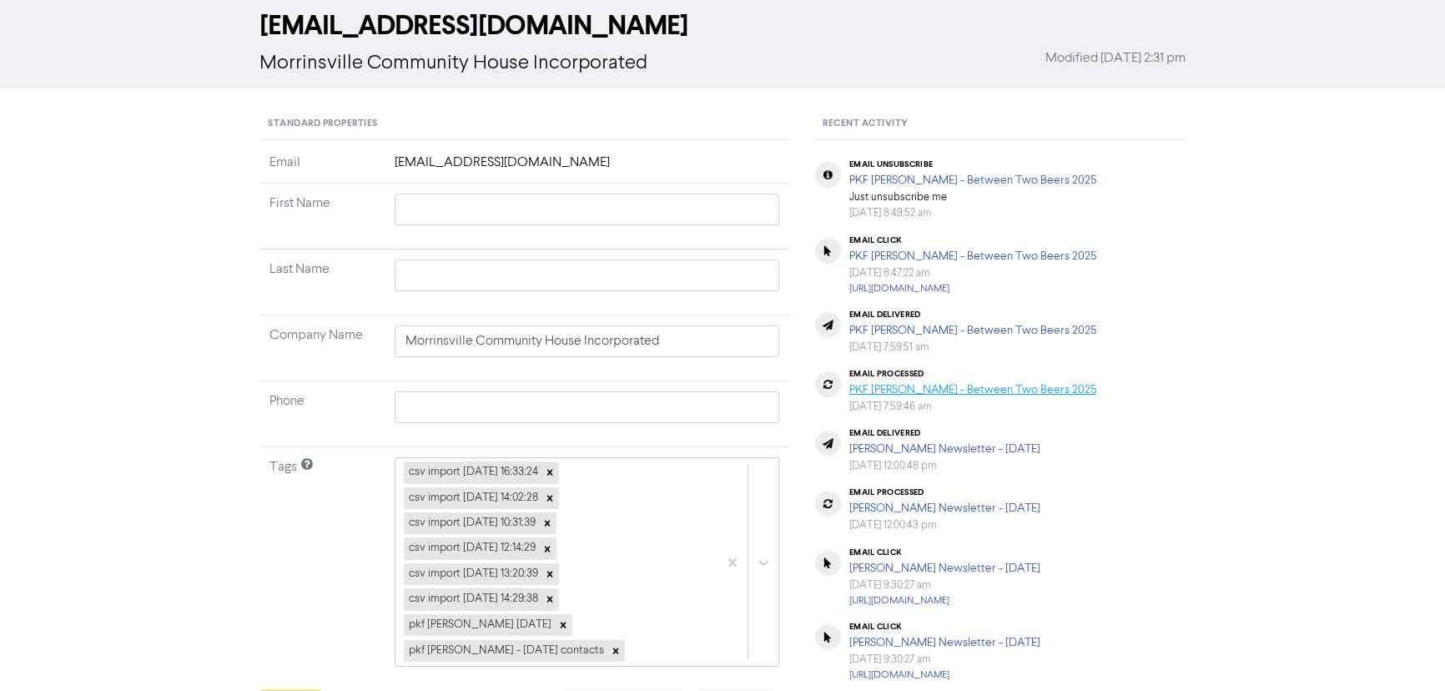
click at [1010, 388] on link "PKF [PERSON_NAME] - Between Two Beers 2025" at bounding box center [972, 390] width 247 height 12
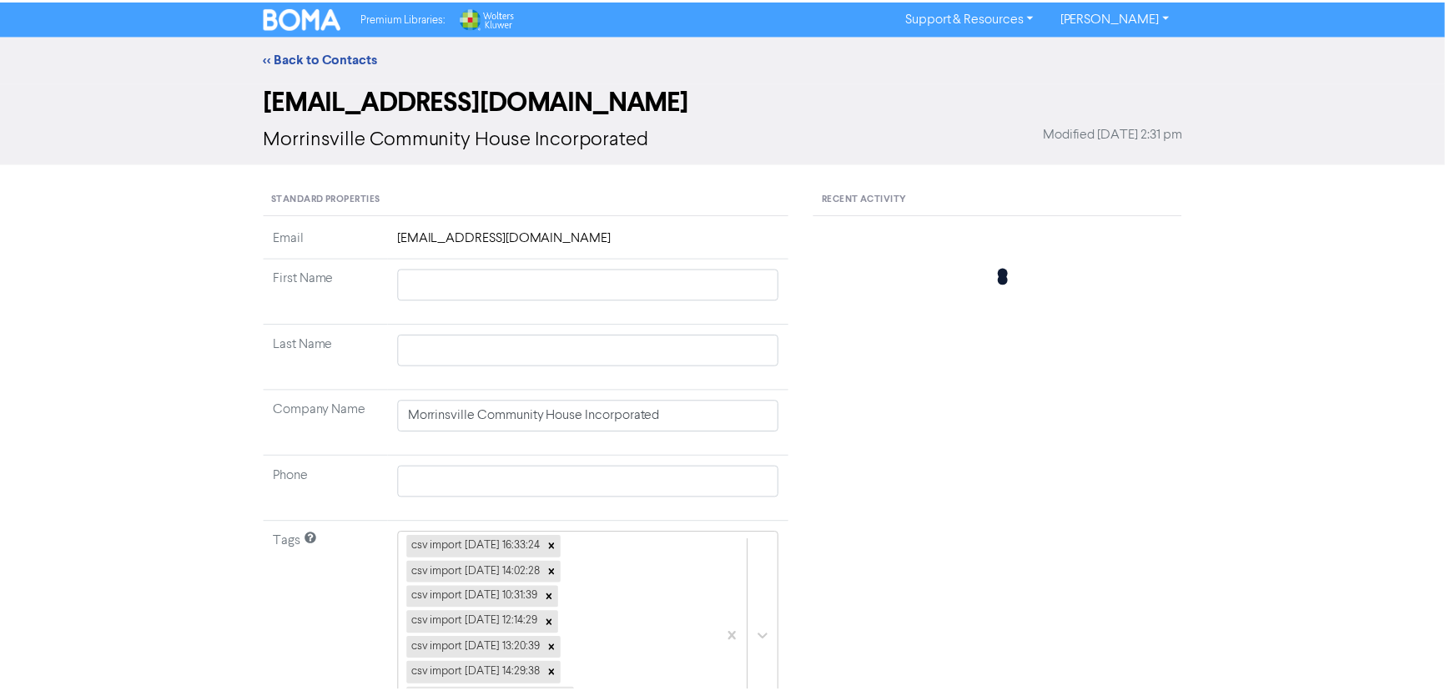
scroll to position [75, 0]
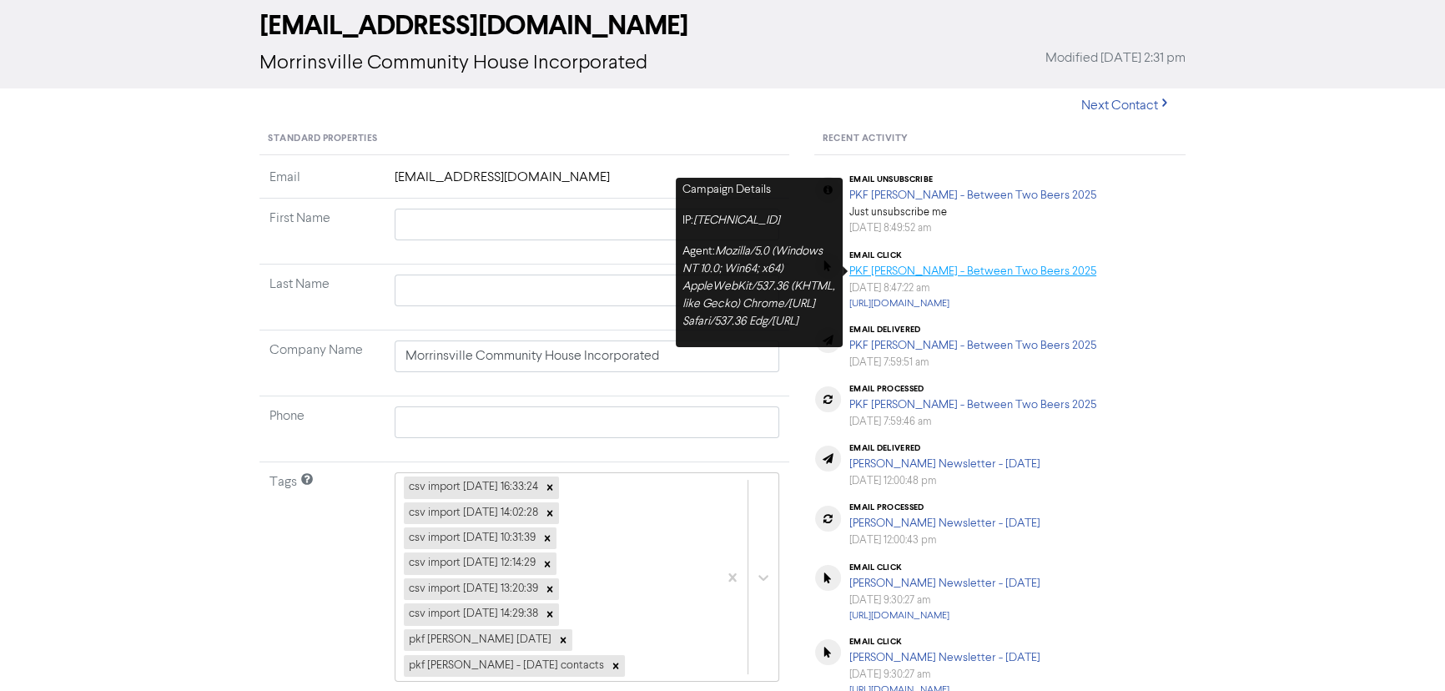
click at [912, 270] on link "PKF [PERSON_NAME] - Between Two Beers 2025" at bounding box center [972, 271] width 247 height 12
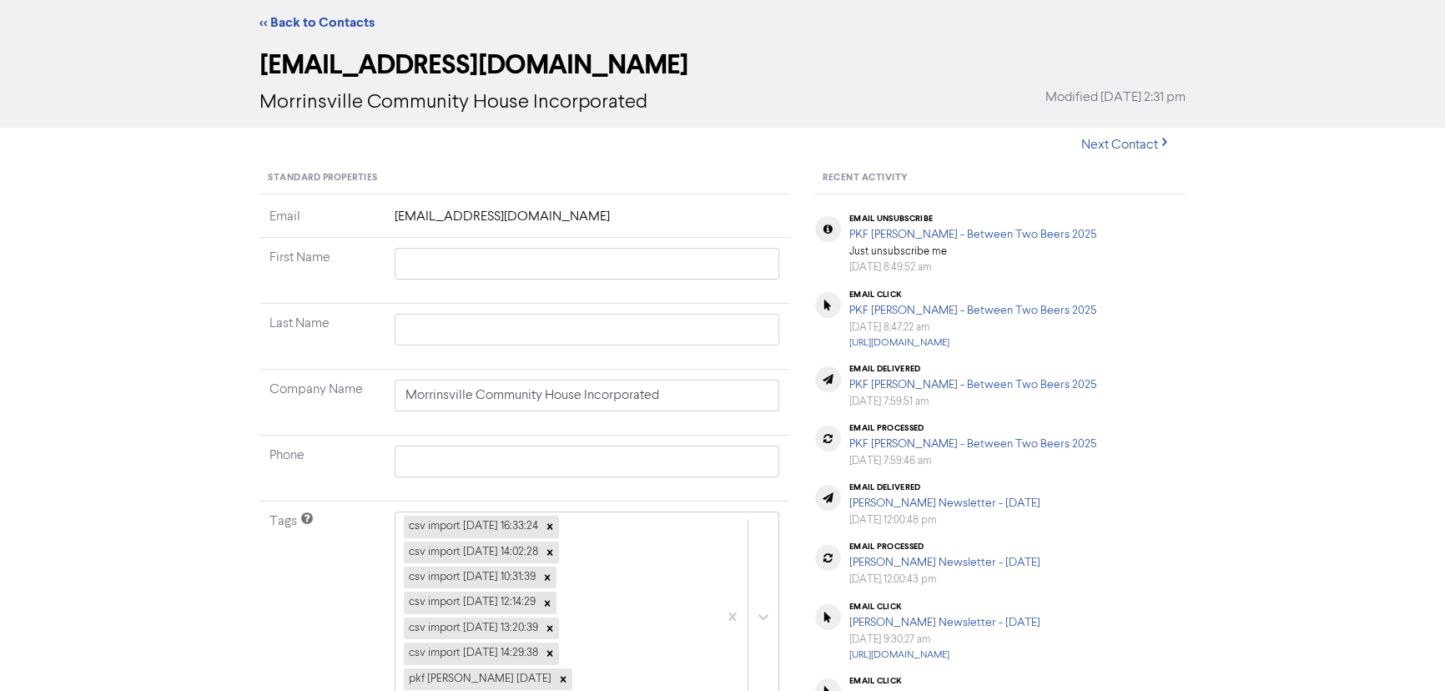
scroll to position [75, 0]
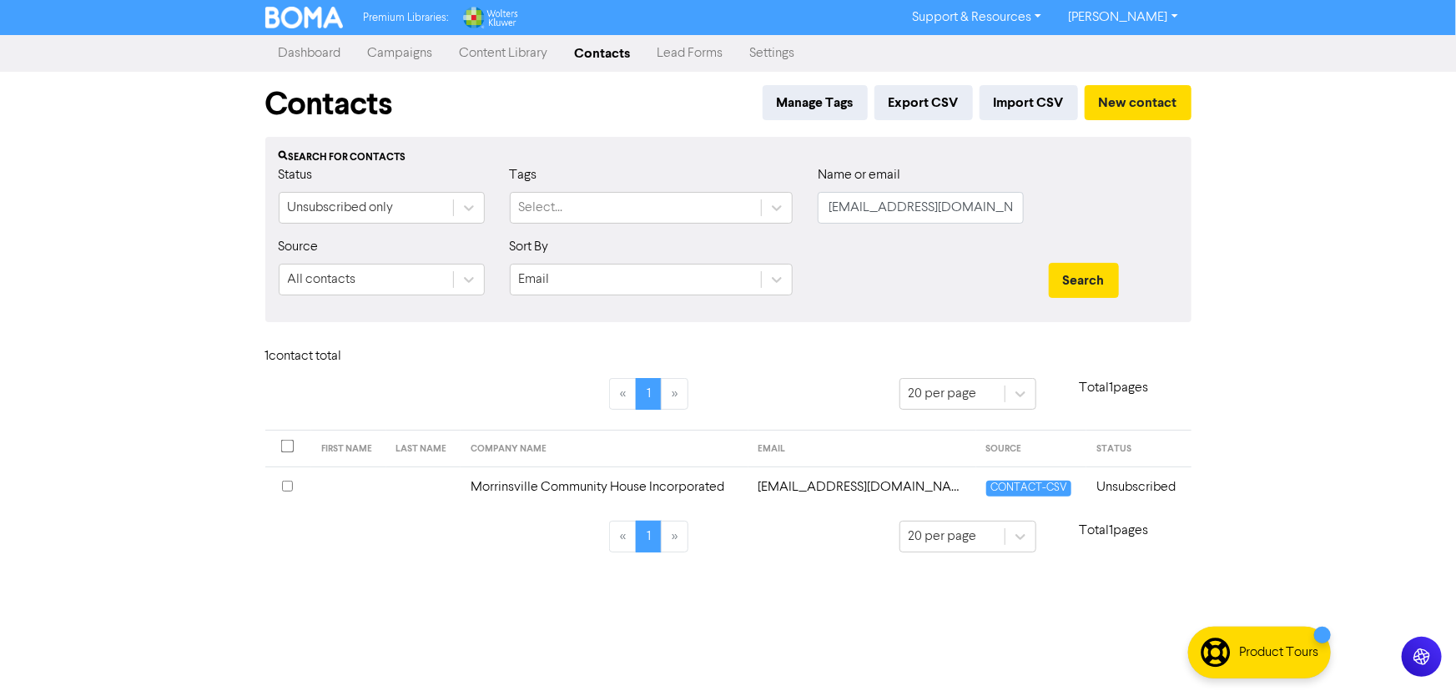
drag, startPoint x: 607, startPoint y: 48, endPoint x: 596, endPoint y: 48, distance: 11.7
click at [607, 48] on link "Contacts" at bounding box center [603, 53] width 83 height 33
click at [525, 49] on link "Content Library" at bounding box center [503, 53] width 115 height 33
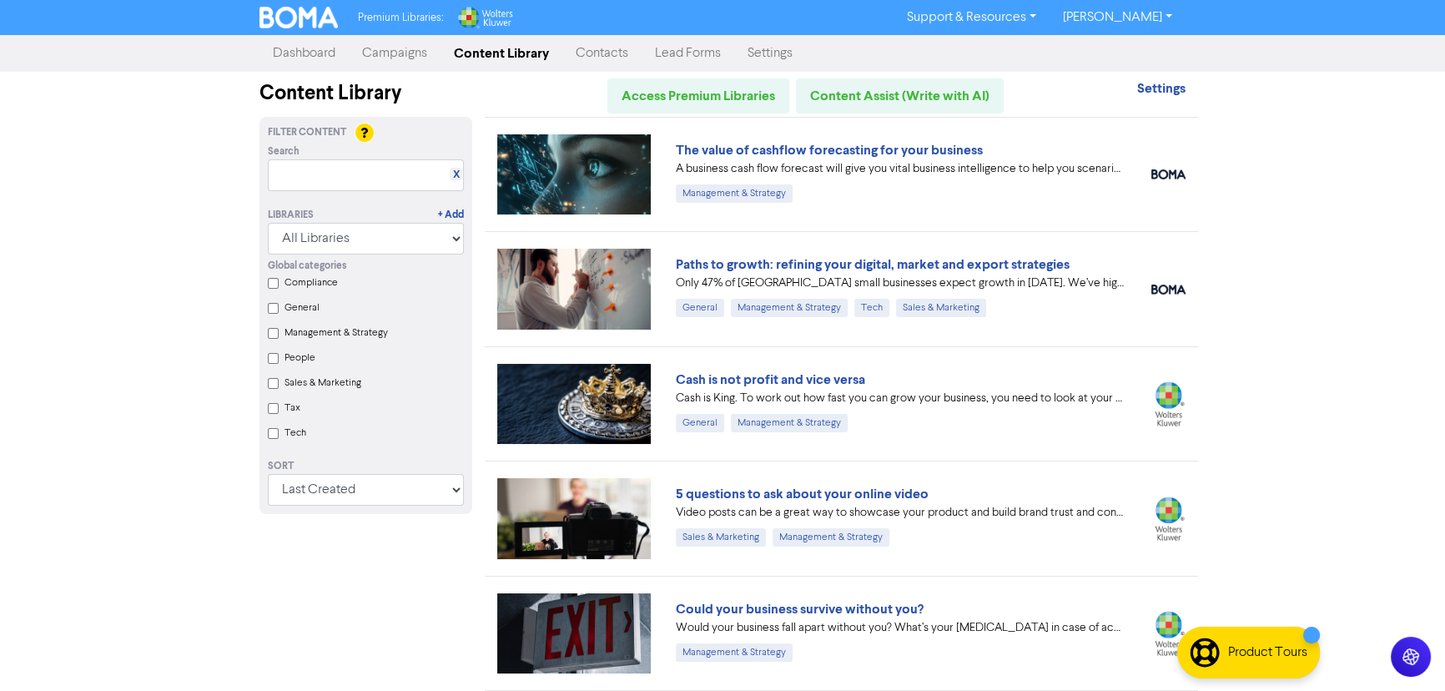
click at [409, 51] on link "Campaigns" at bounding box center [395, 53] width 92 height 33
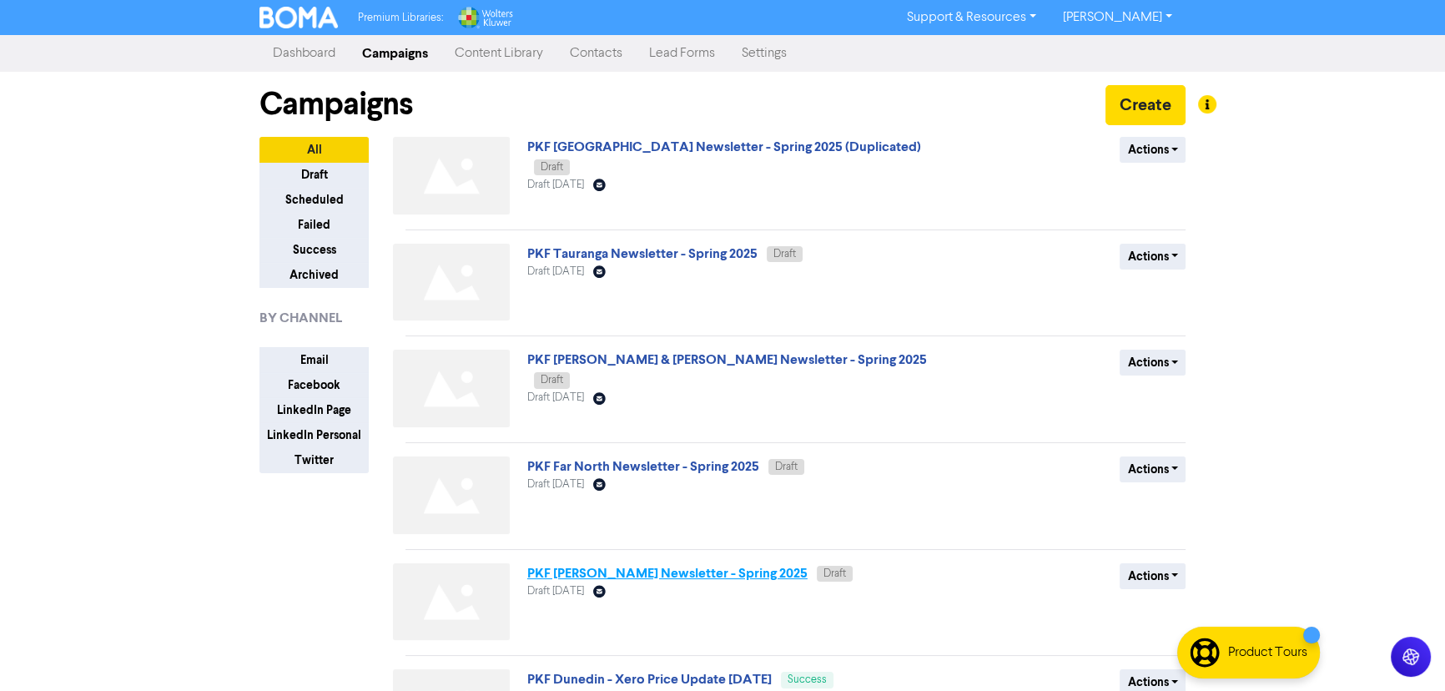
click at [623, 566] on link "PKF [PERSON_NAME] Newsletter - Spring 2025" at bounding box center [667, 573] width 280 height 17
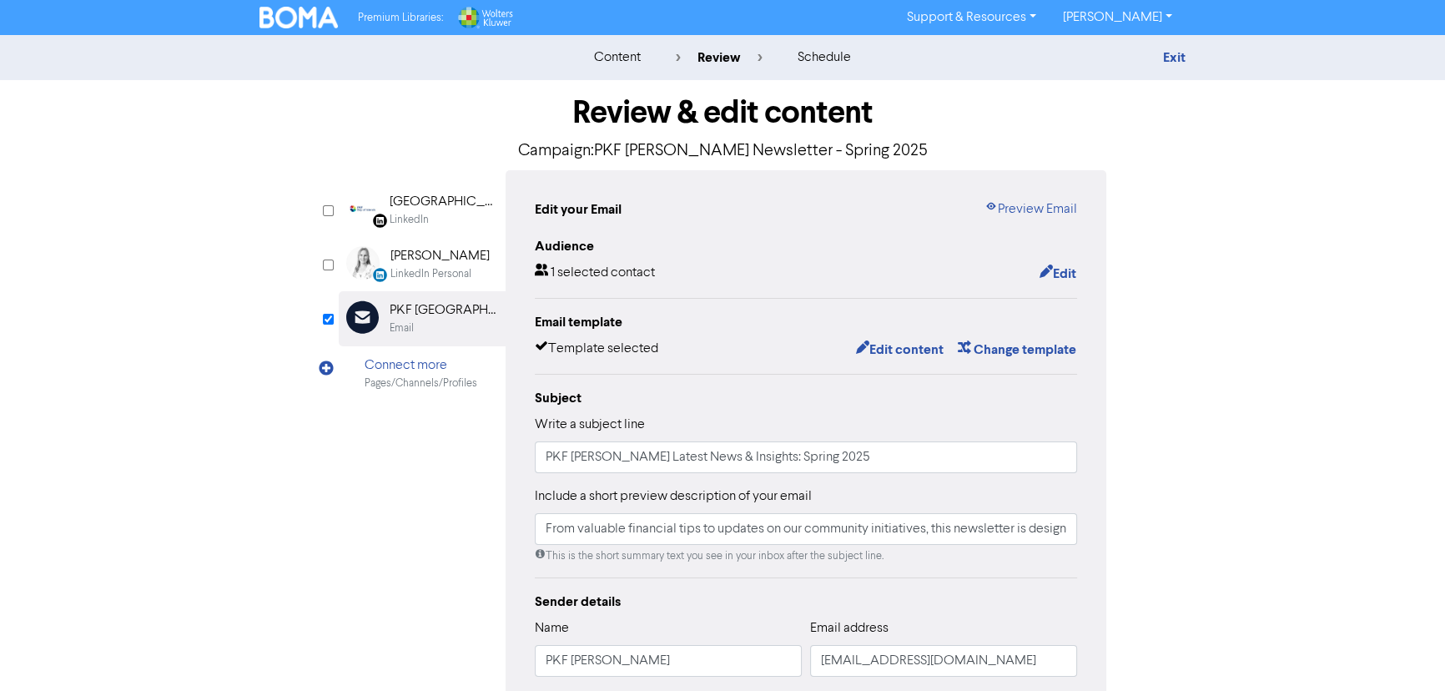
click at [1026, 266] on div "Edit" at bounding box center [1051, 274] width 51 height 22
click at [1051, 268] on button "Edit" at bounding box center [1058, 274] width 38 height 22
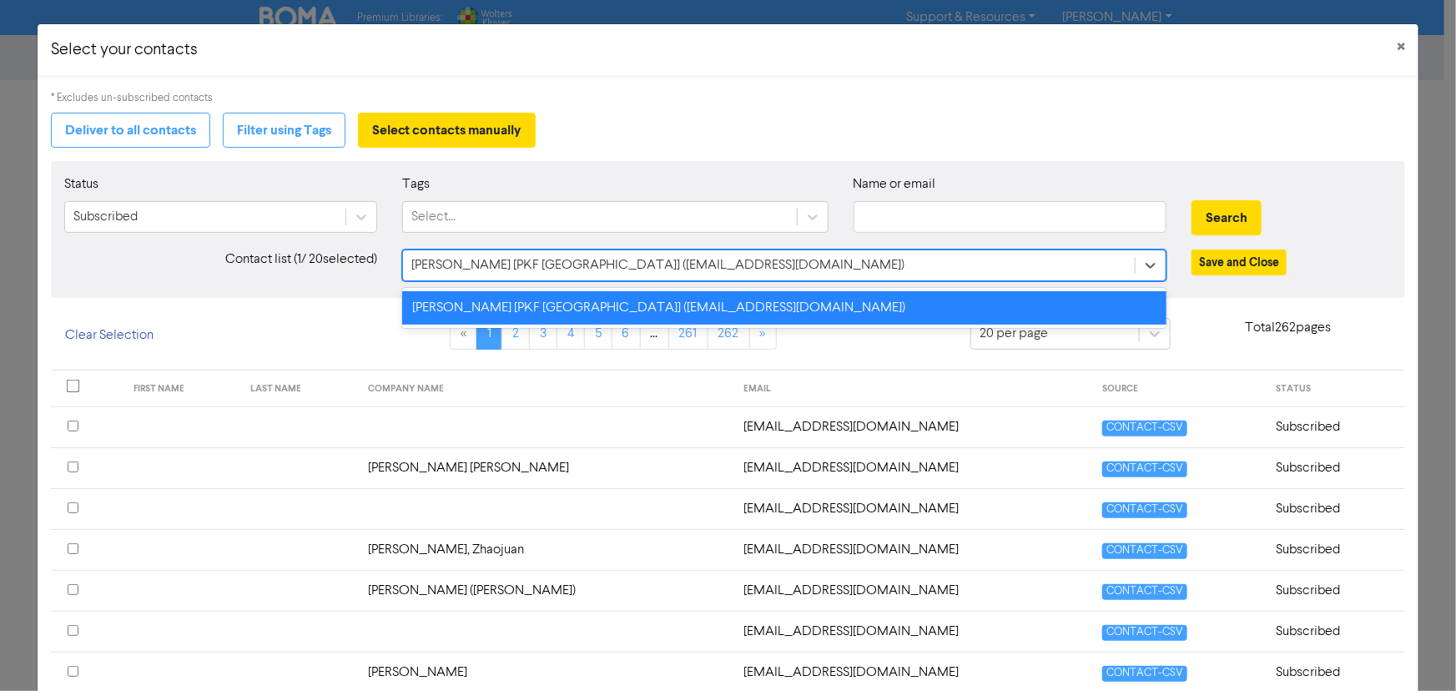
click at [837, 259] on div "Antonia Carter [PKF New Zealand] (marketing@pkf.co.nz)" at bounding box center [769, 265] width 732 height 30
click at [315, 275] on div "Contact list ( 1 / 20 selected)" at bounding box center [221, 265] width 338 height 32
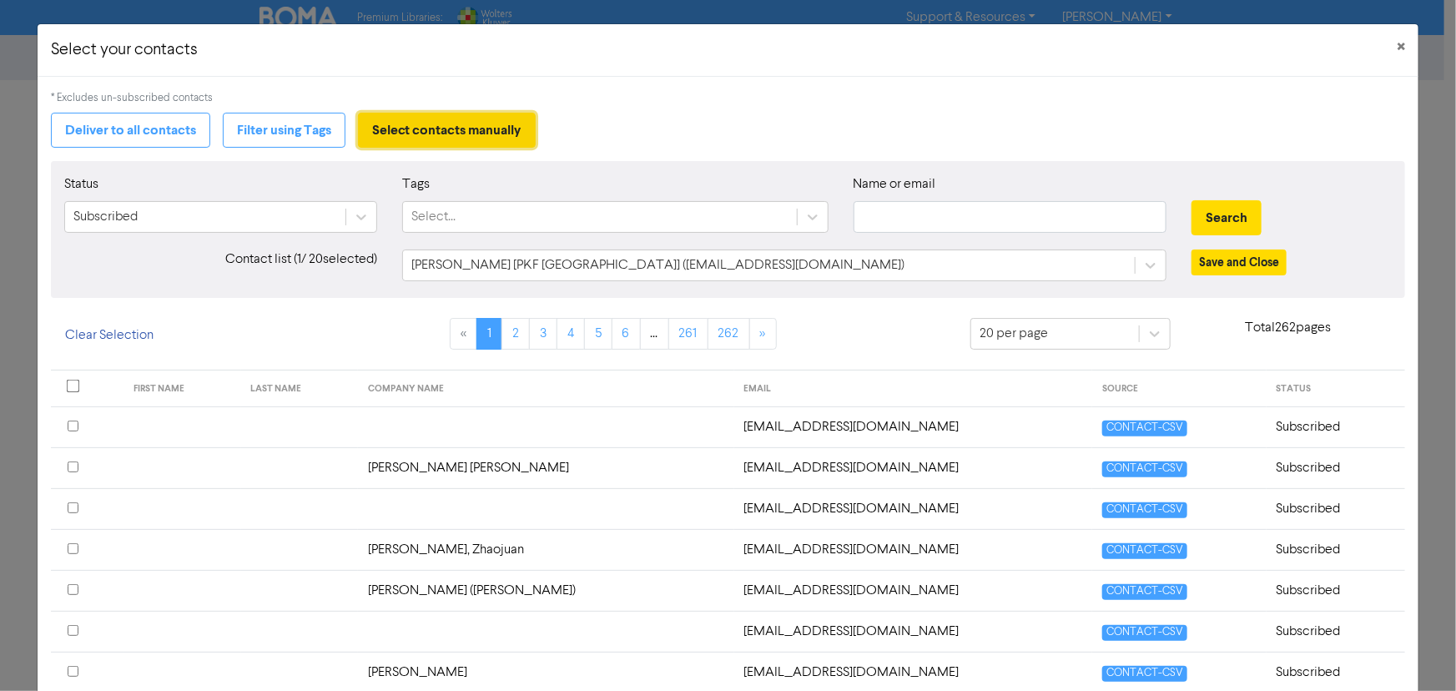
click at [446, 122] on button "Select contacts manually" at bounding box center [447, 130] width 178 height 35
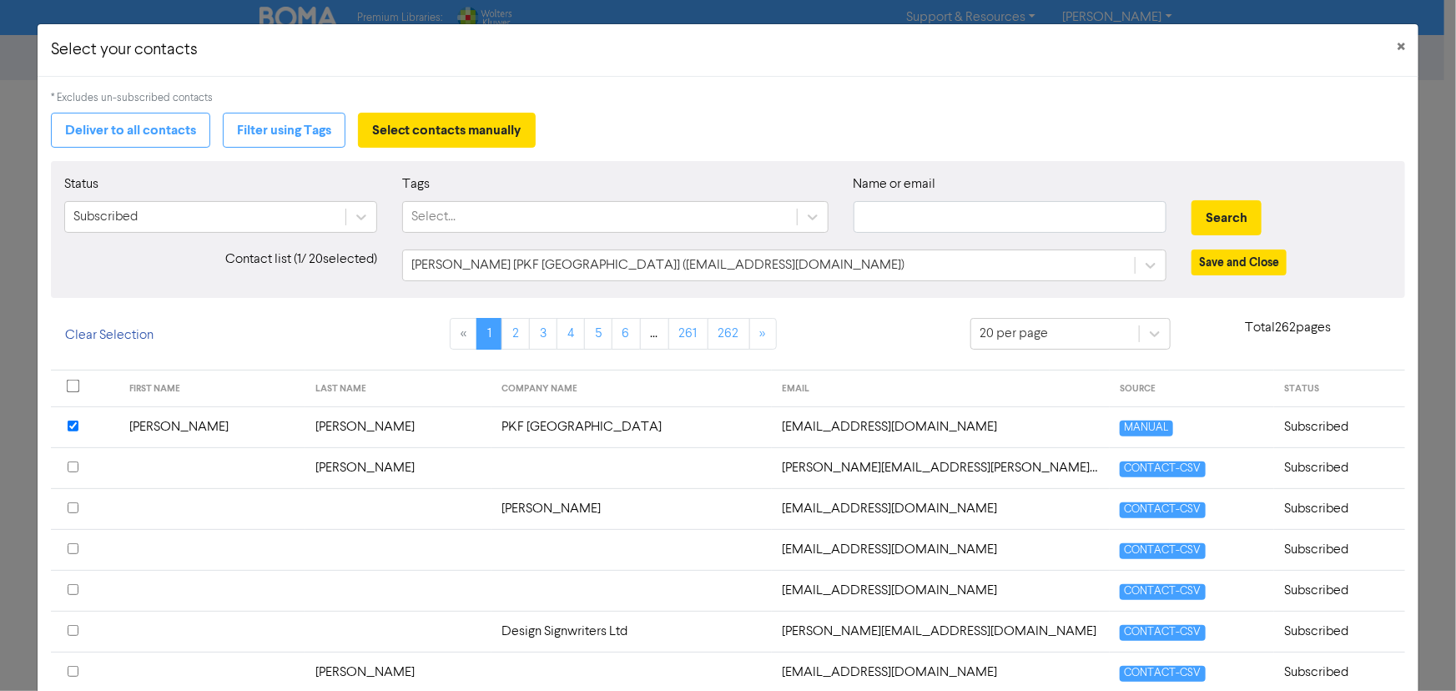
click at [75, 426] on input "checkbox" at bounding box center [73, 426] width 11 height 11
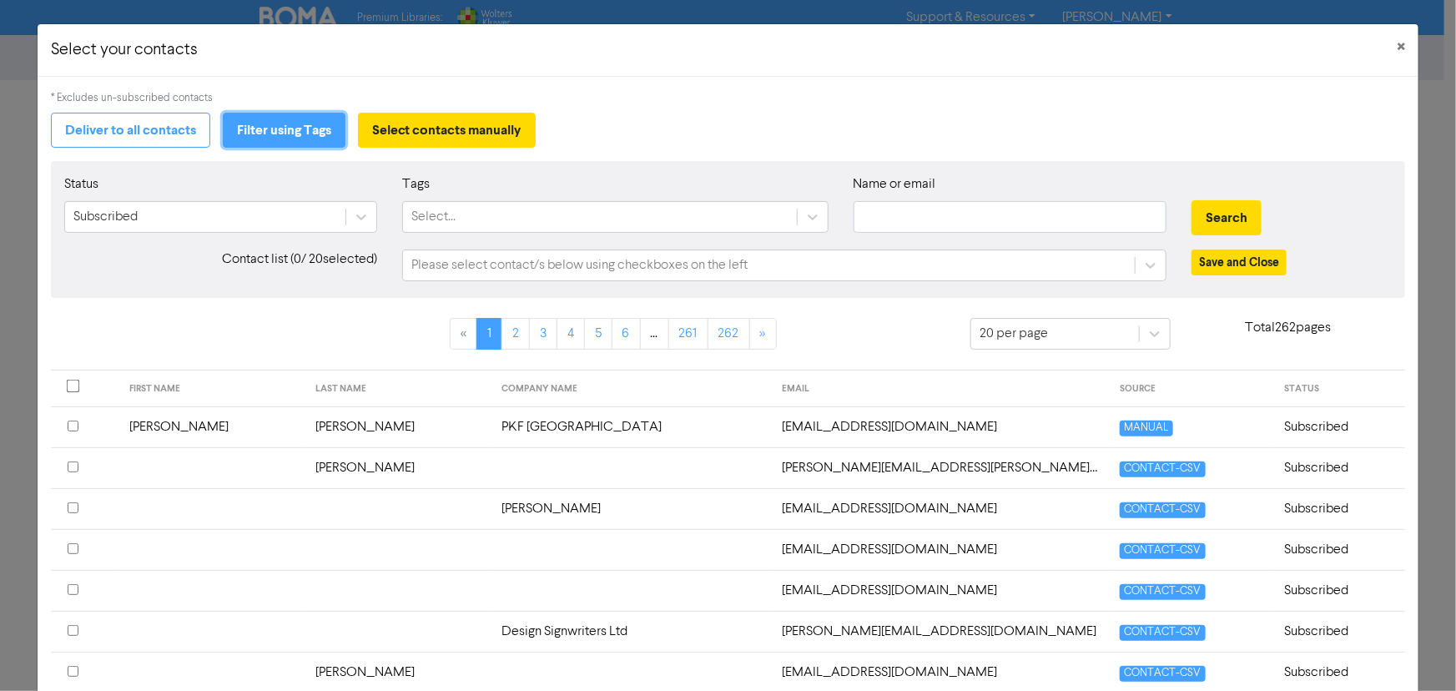
click at [285, 139] on button "Filter using Tags" at bounding box center [284, 130] width 123 height 35
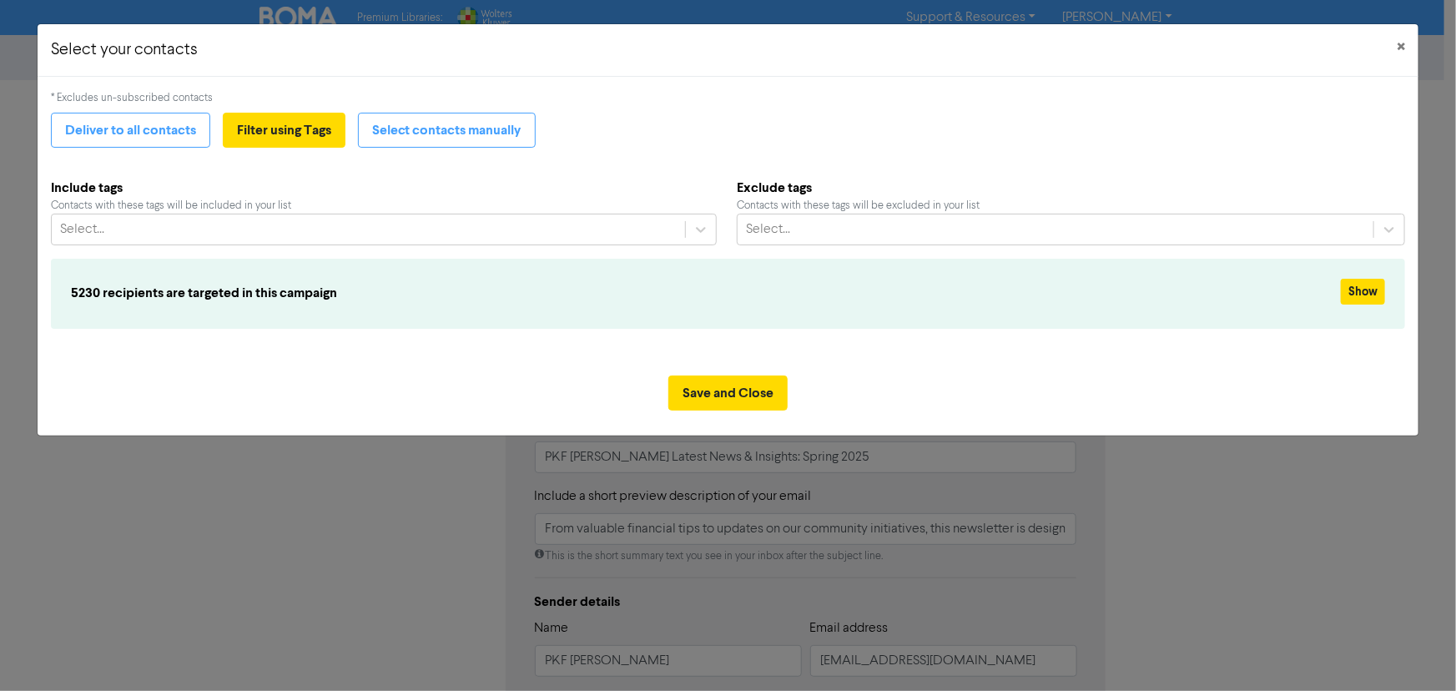
click at [269, 211] on div "Contacts with these tags will be included in your list" at bounding box center [384, 206] width 666 height 16
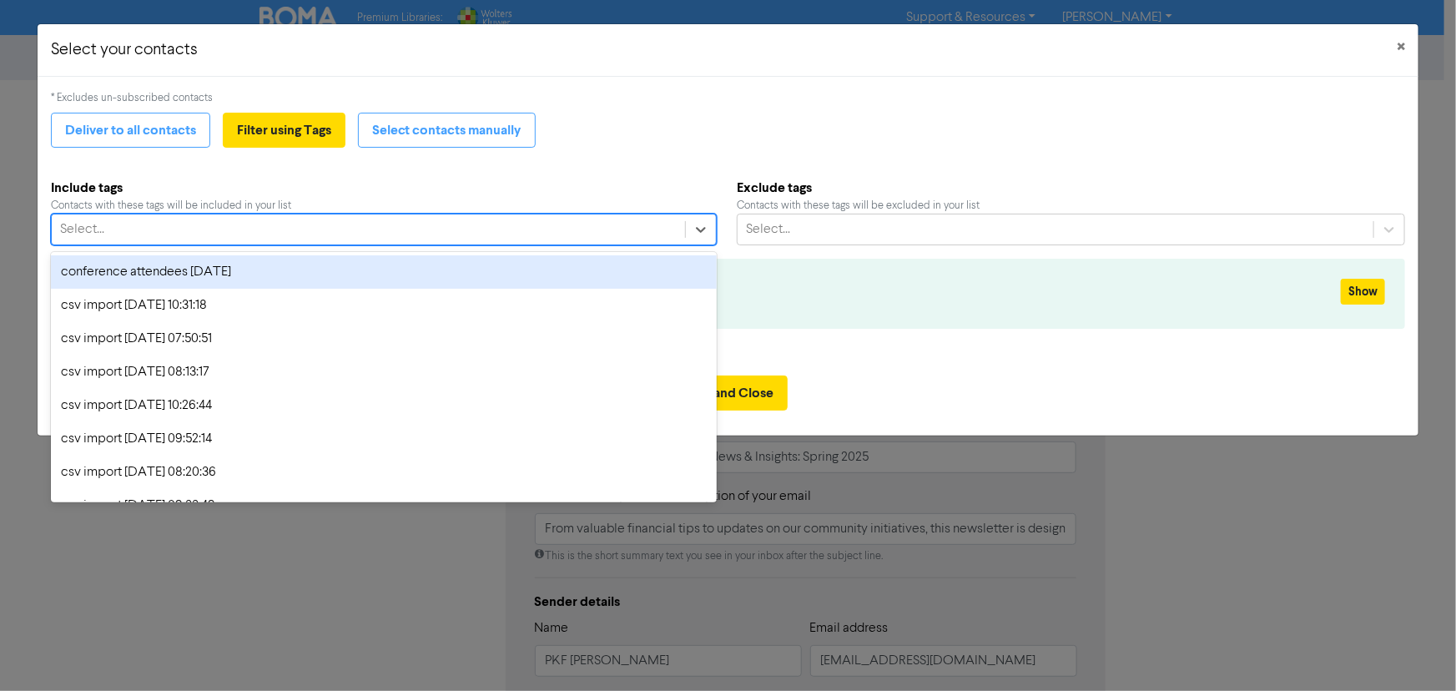
click at [270, 228] on div "Select..." at bounding box center [368, 229] width 633 height 30
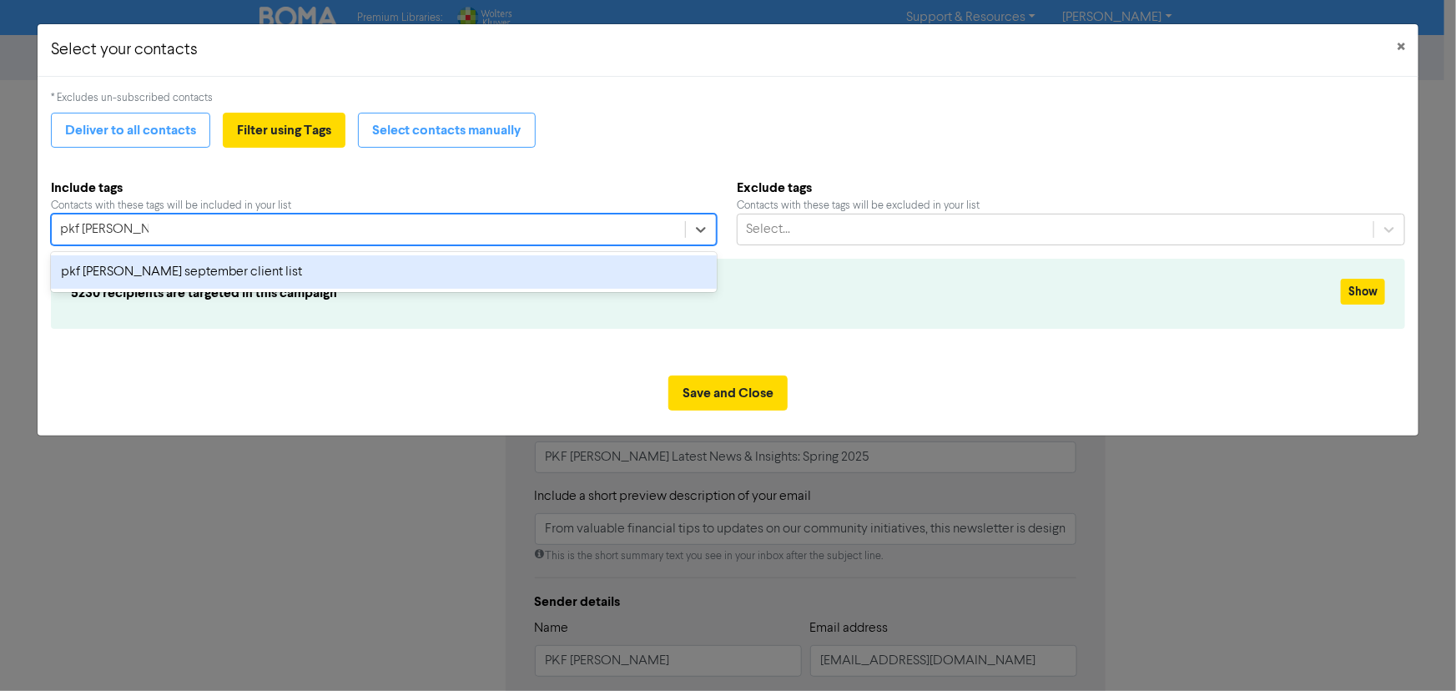
click at [280, 262] on div "pkf [PERSON_NAME] september client list" at bounding box center [384, 271] width 666 height 33
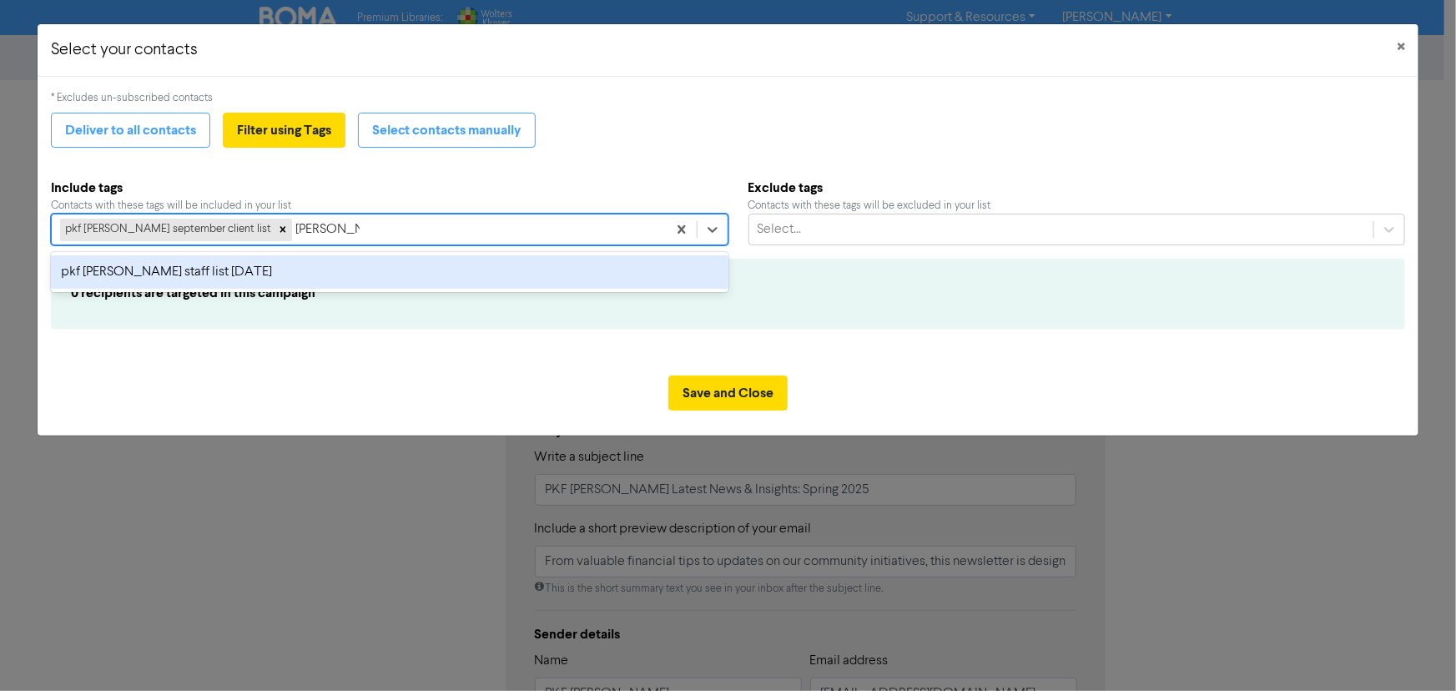
click at [414, 267] on div "pkf [PERSON_NAME] staff list [DATE]" at bounding box center [390, 271] width 678 height 33
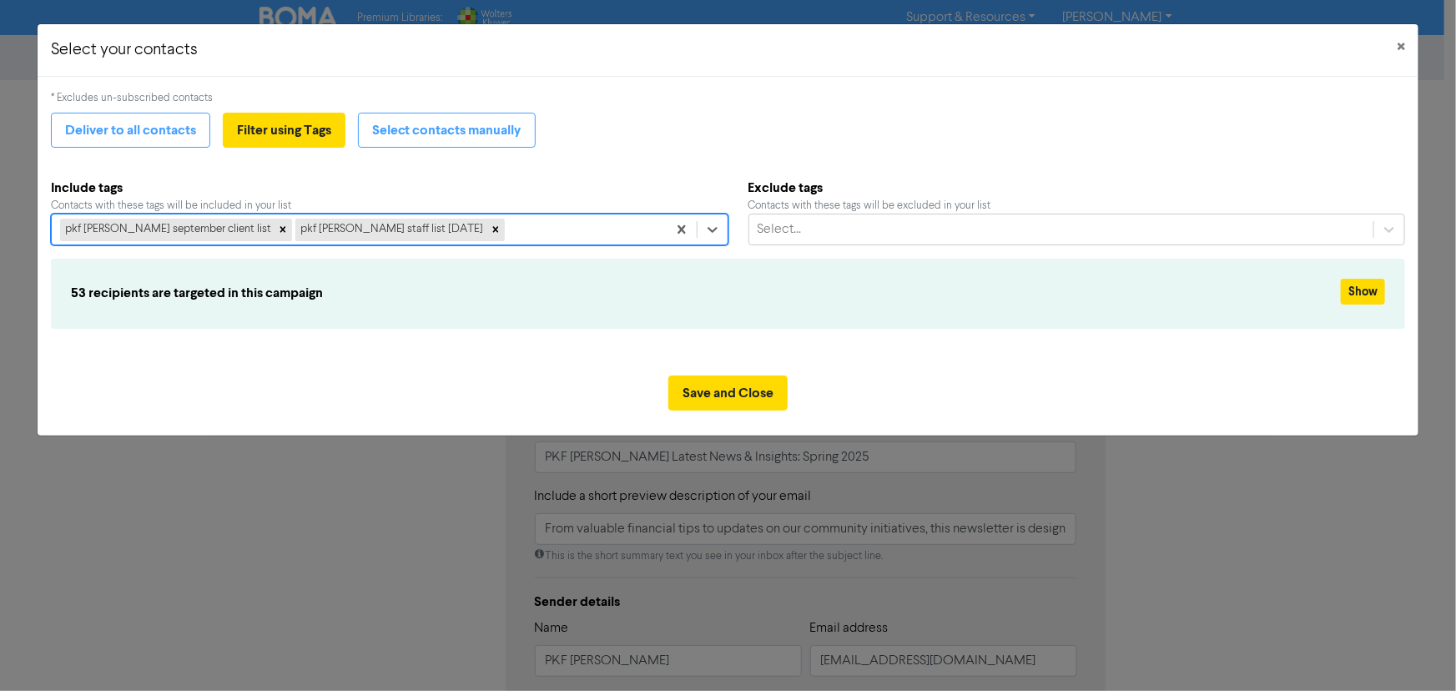
click at [358, 377] on div "Save and Close" at bounding box center [729, 398] width 1382 height 73
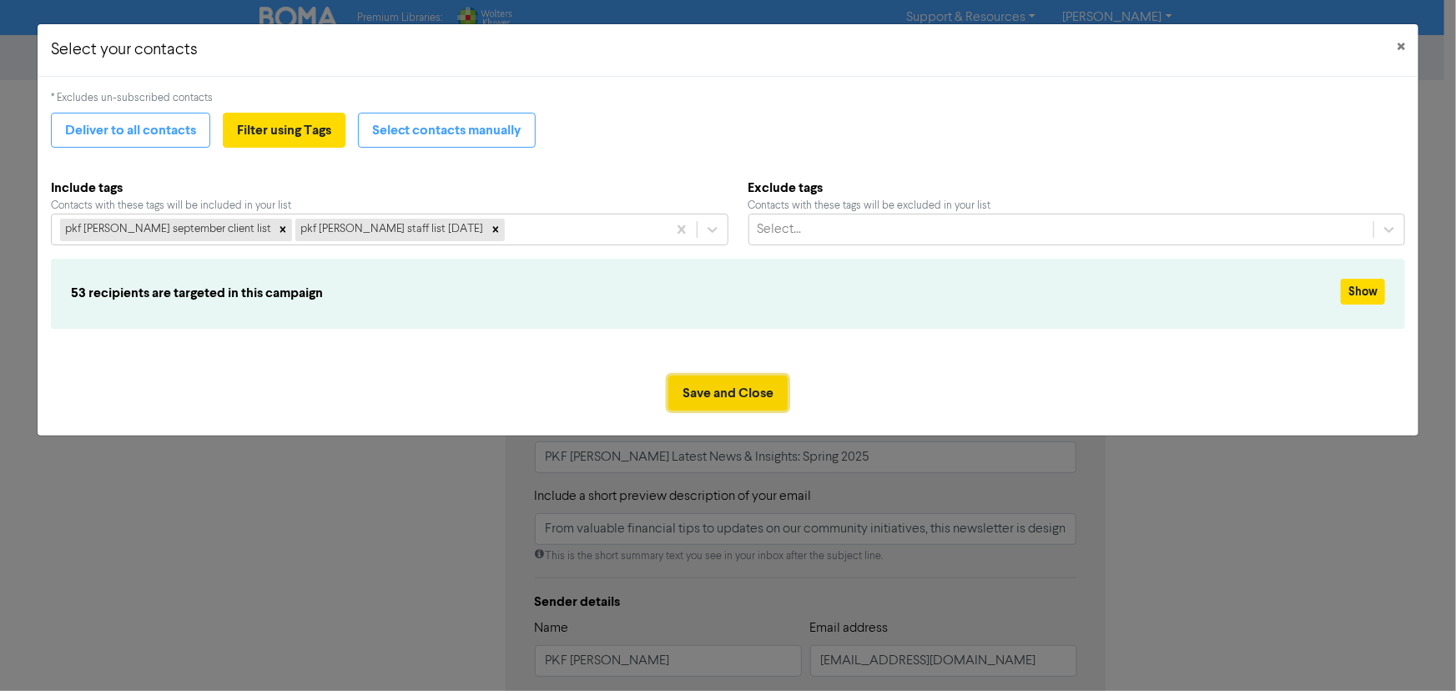
click at [711, 392] on button "Save and Close" at bounding box center [727, 392] width 119 height 35
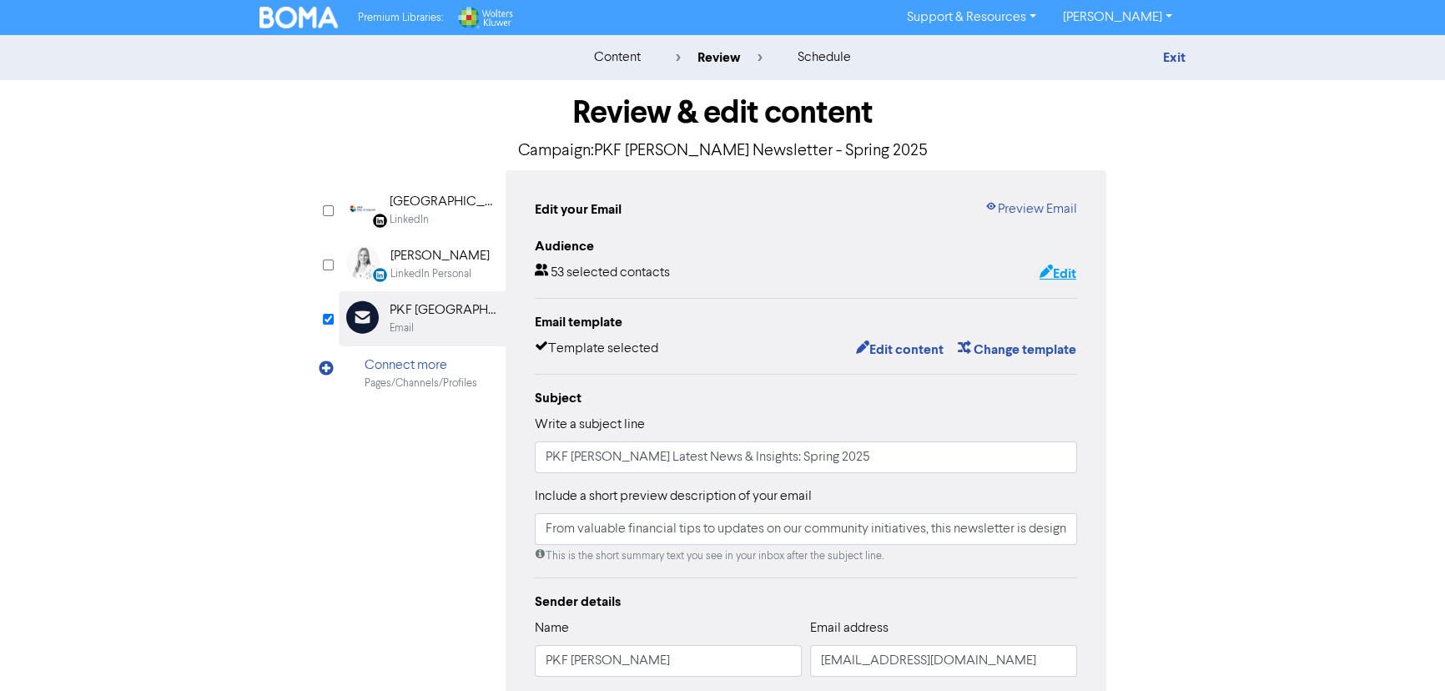
click at [1065, 272] on button "Edit" at bounding box center [1058, 274] width 38 height 22
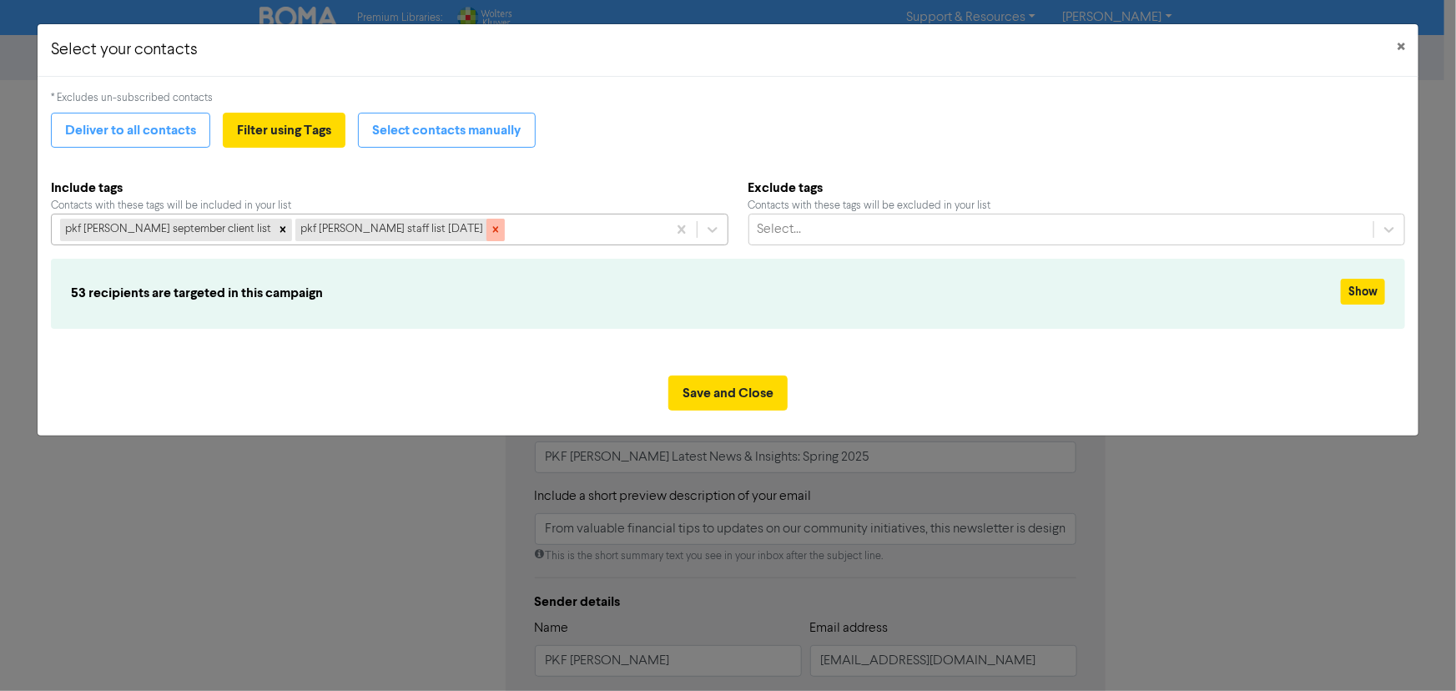
click at [490, 232] on icon at bounding box center [496, 230] width 12 height 12
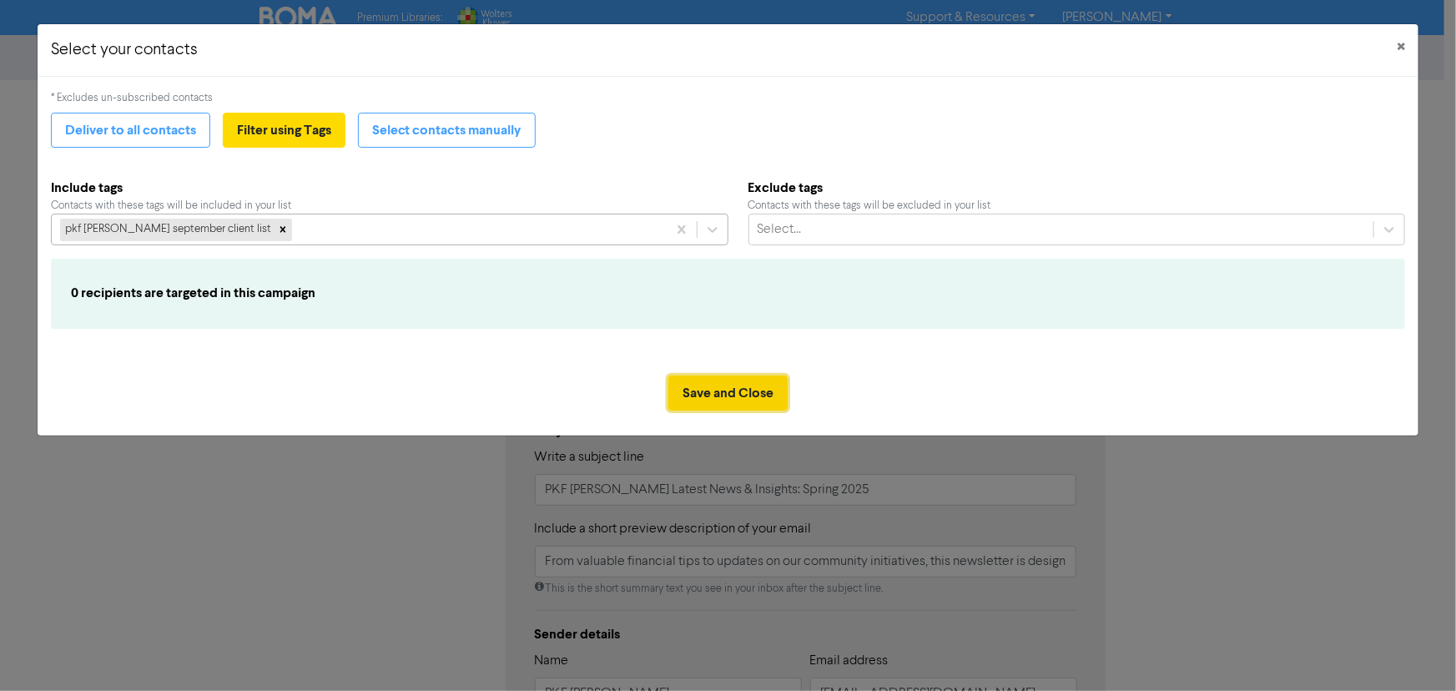
click at [695, 399] on button "Save and Close" at bounding box center [727, 392] width 119 height 35
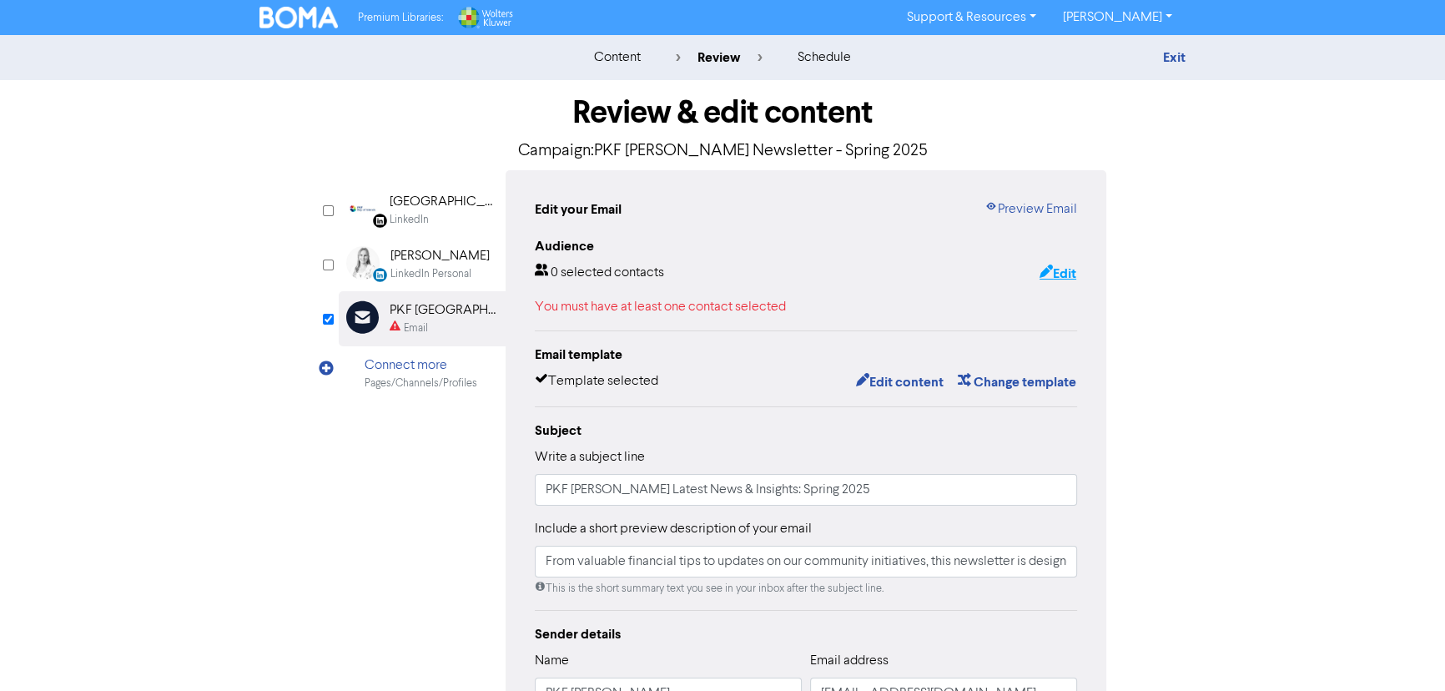
click at [1056, 263] on button "Edit" at bounding box center [1058, 274] width 38 height 22
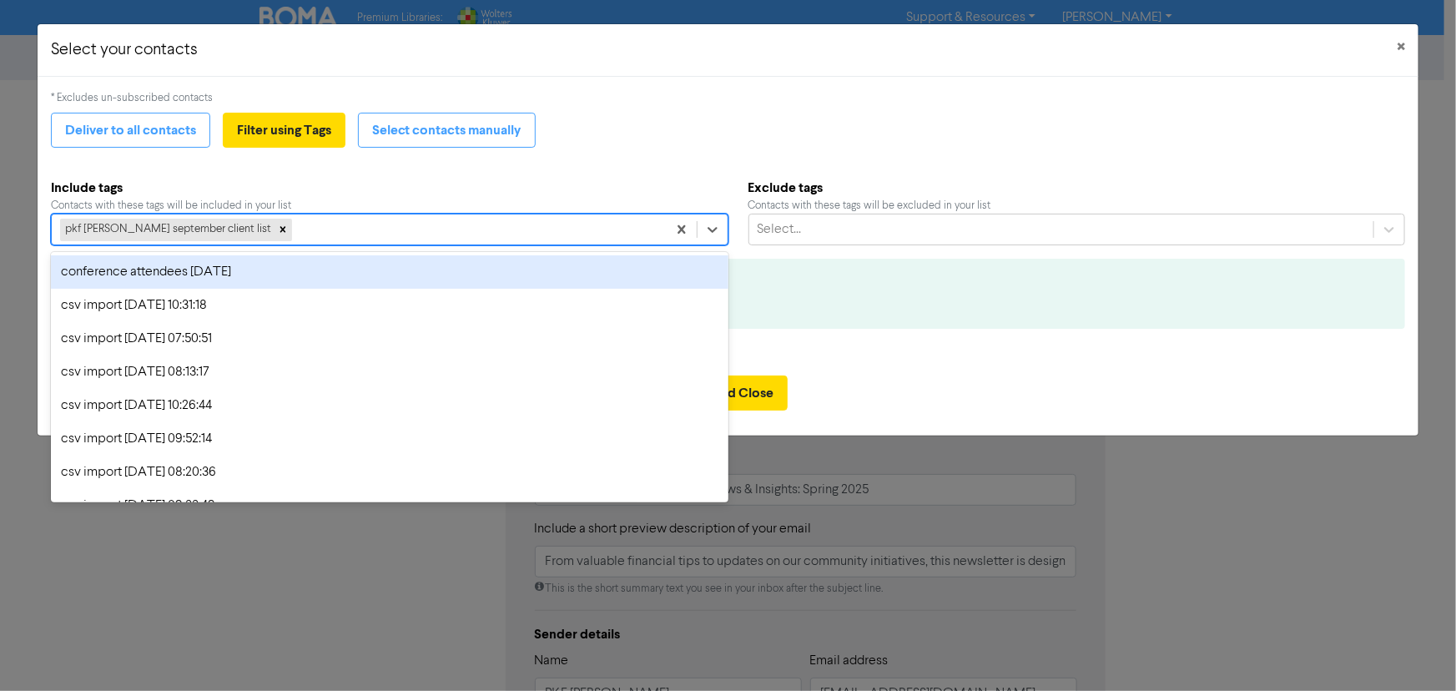
click at [264, 229] on div "pkf [PERSON_NAME] september client list" at bounding box center [359, 229] width 615 height 30
click at [250, 225] on div "pkf [PERSON_NAME] september client list" at bounding box center [359, 229] width 615 height 30
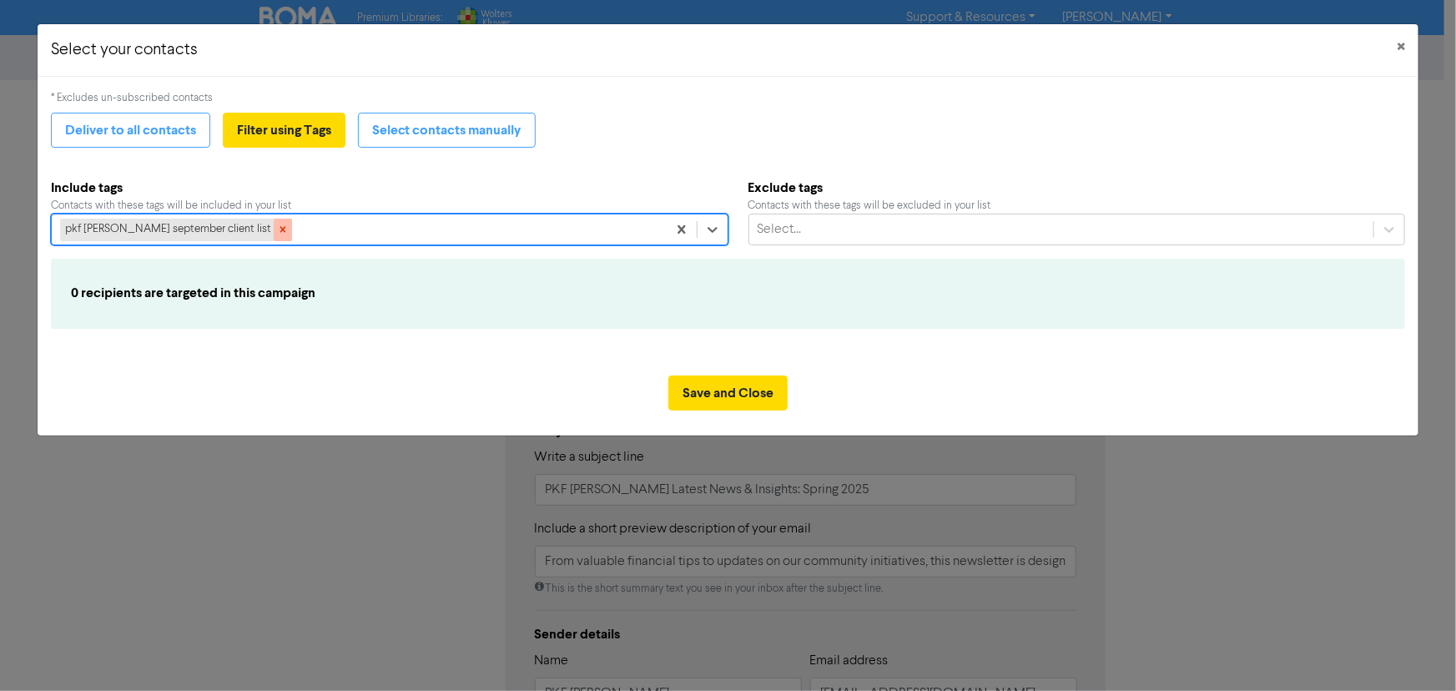
click at [277, 229] on icon at bounding box center [283, 230] width 12 height 12
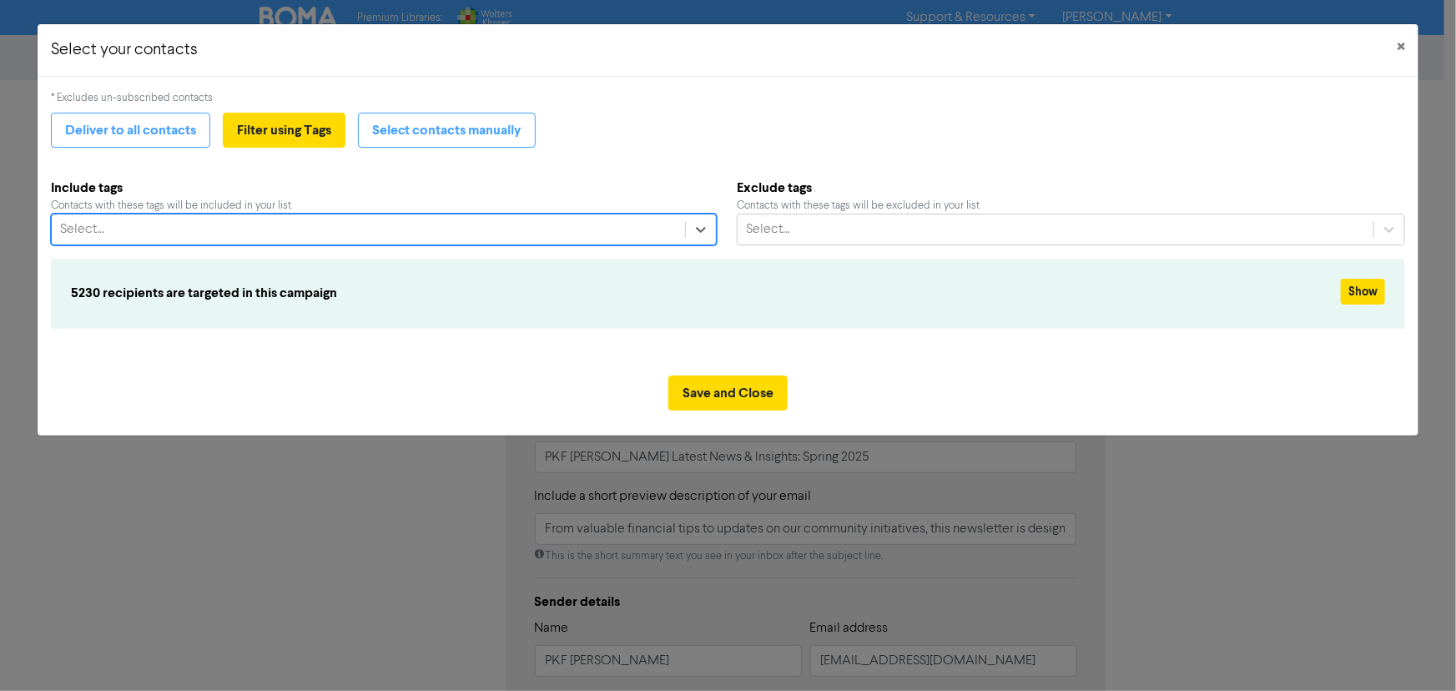
click at [241, 229] on div "Select..." at bounding box center [368, 229] width 633 height 30
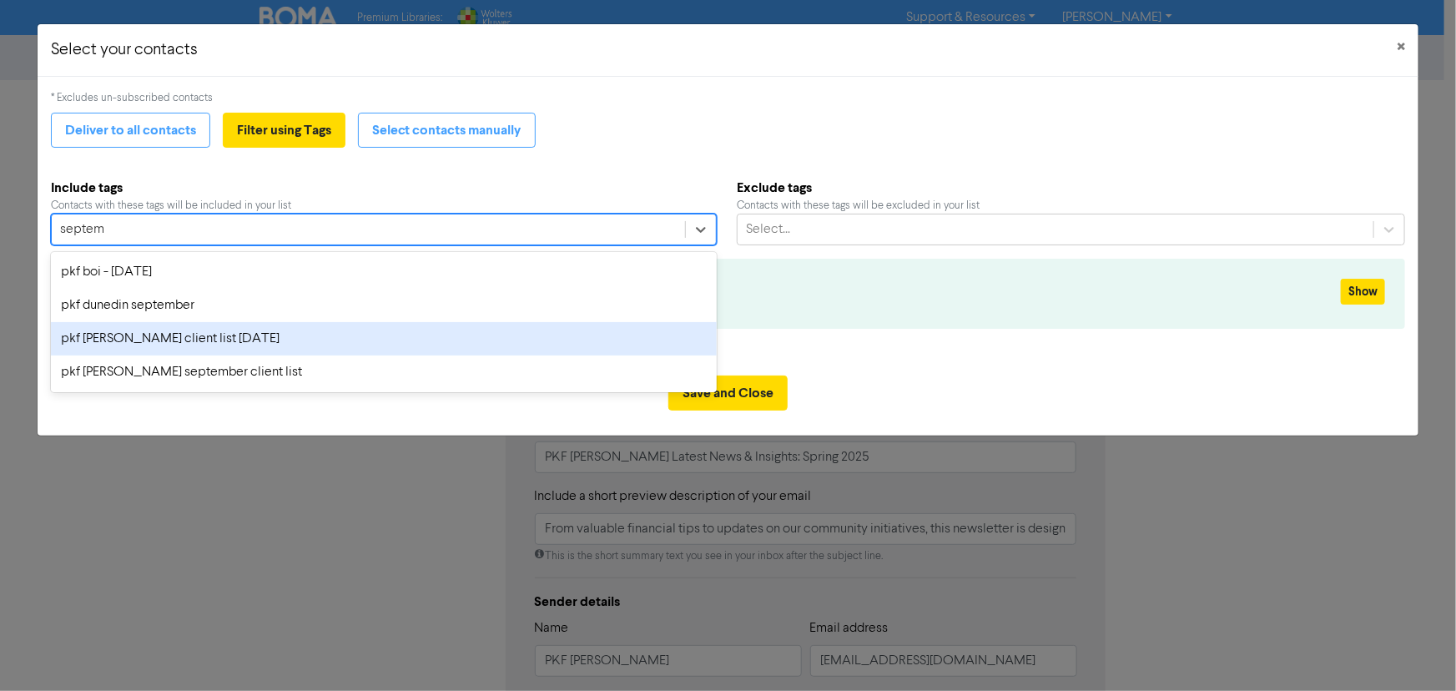
click at [249, 353] on div "pkf [PERSON_NAME] client list [DATE]" at bounding box center [384, 338] width 666 height 33
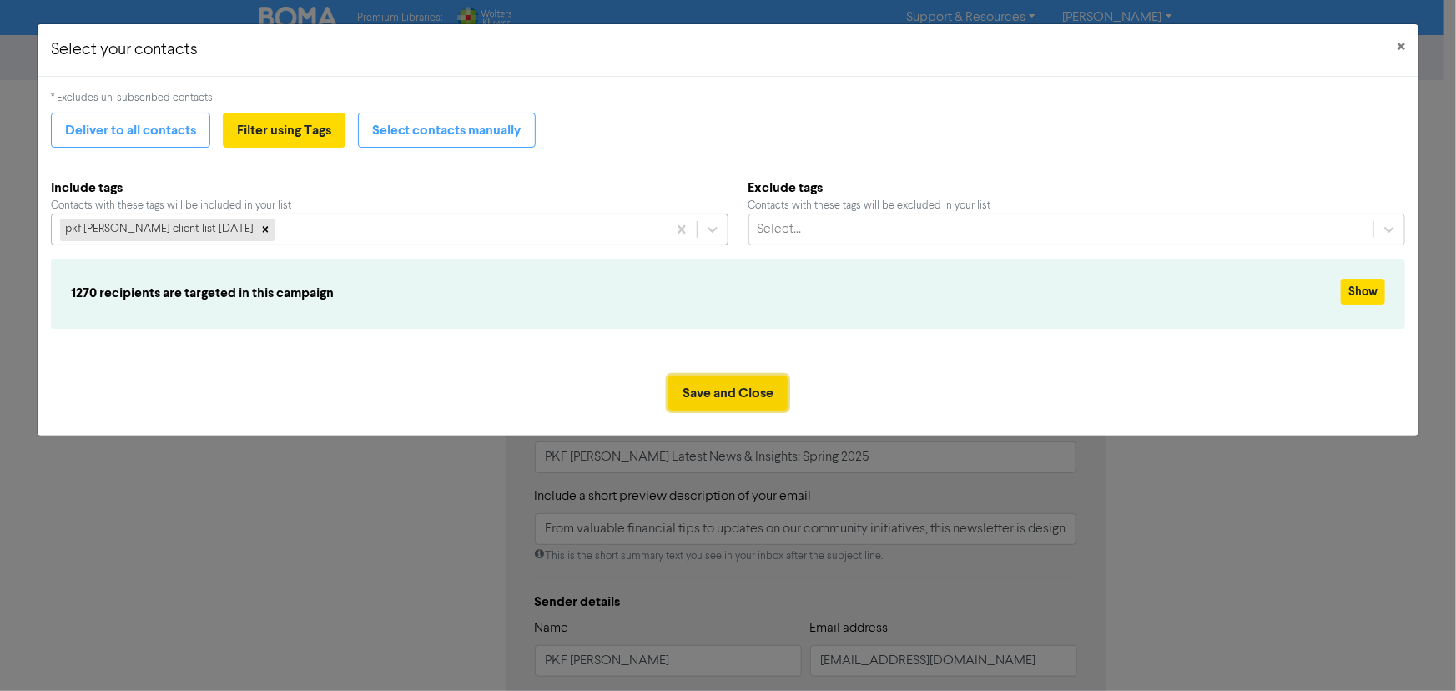
click at [713, 391] on button "Save and Close" at bounding box center [727, 392] width 119 height 35
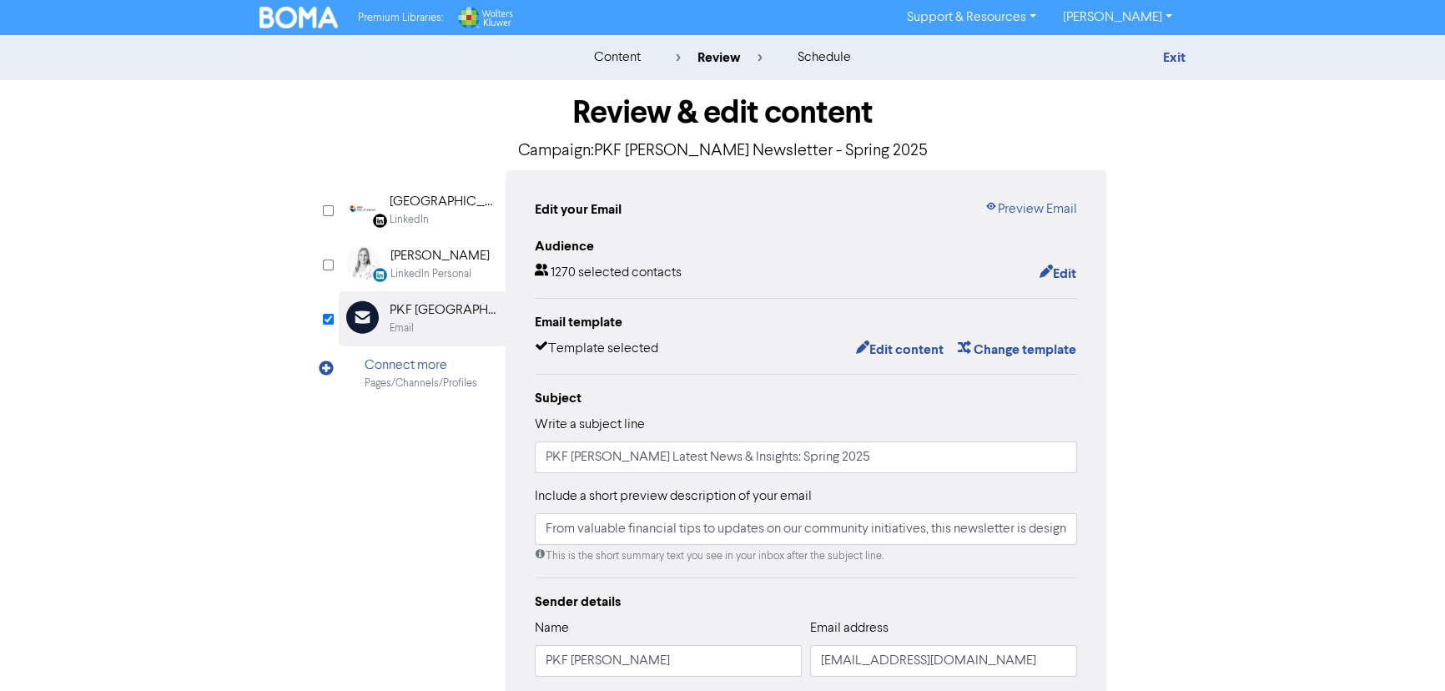
click at [355, 513] on div "LinkedIn Page Created with Sketch. PKF Bay of Islands LinkedIn LinkedIn Persona…" at bounding box center [723, 524] width 768 height 709
click at [1270, 470] on div "content review schedule Exit Review & edit content Campaign: PKF [PERSON_NAME] …" at bounding box center [722, 494] width 1445 height 919
click at [1028, 214] on link "Preview Email" at bounding box center [1031, 209] width 93 height 20
click at [1312, 394] on div "content review schedule Exit Review & edit content Campaign: PKF [PERSON_NAME] …" at bounding box center [722, 494] width 1445 height 919
click at [487, 481] on div "LinkedIn Page Created with Sketch. PKF Bay of Islands LinkedIn LinkedIn Persona…" at bounding box center [723, 524] width 768 height 709
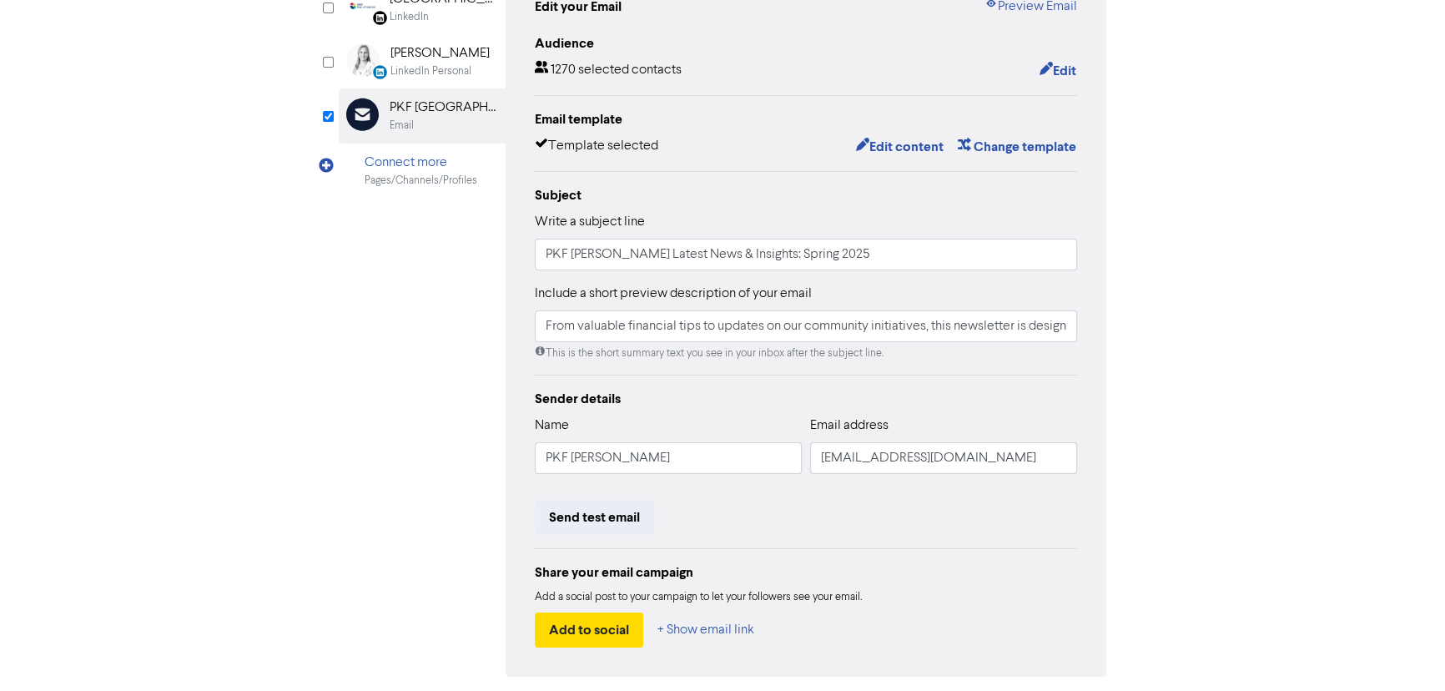
scroll to position [262, 0]
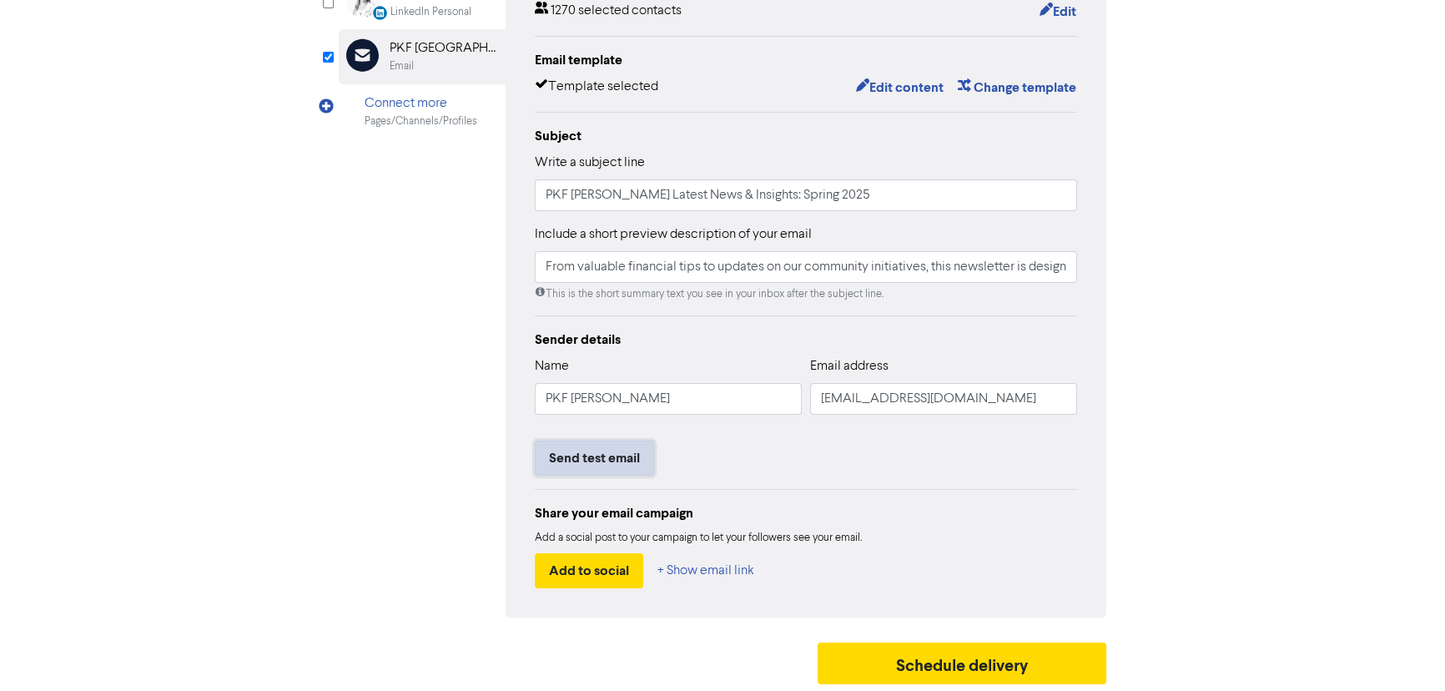
click at [602, 456] on button "Send test email" at bounding box center [594, 458] width 119 height 35
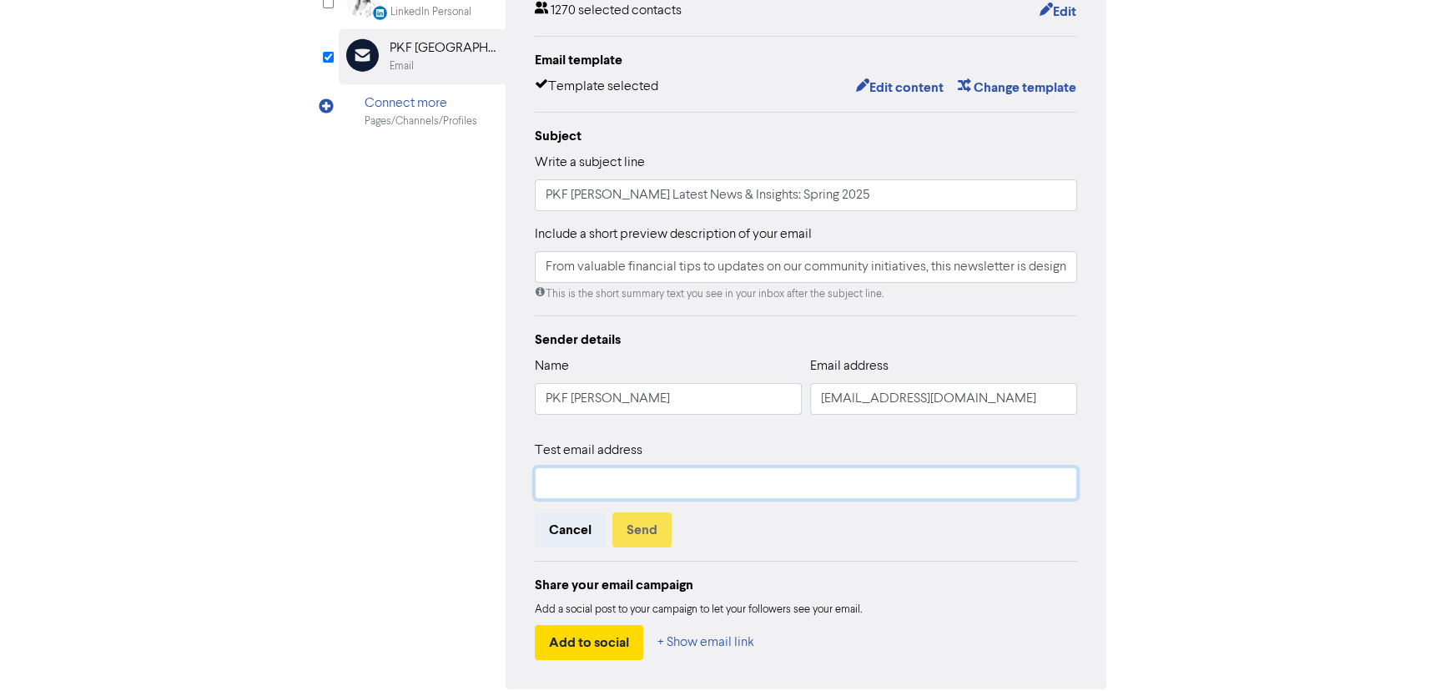
click at [810, 491] on input "text" at bounding box center [806, 483] width 542 height 32
click at [617, 530] on button "Send" at bounding box center [641, 529] width 59 height 35
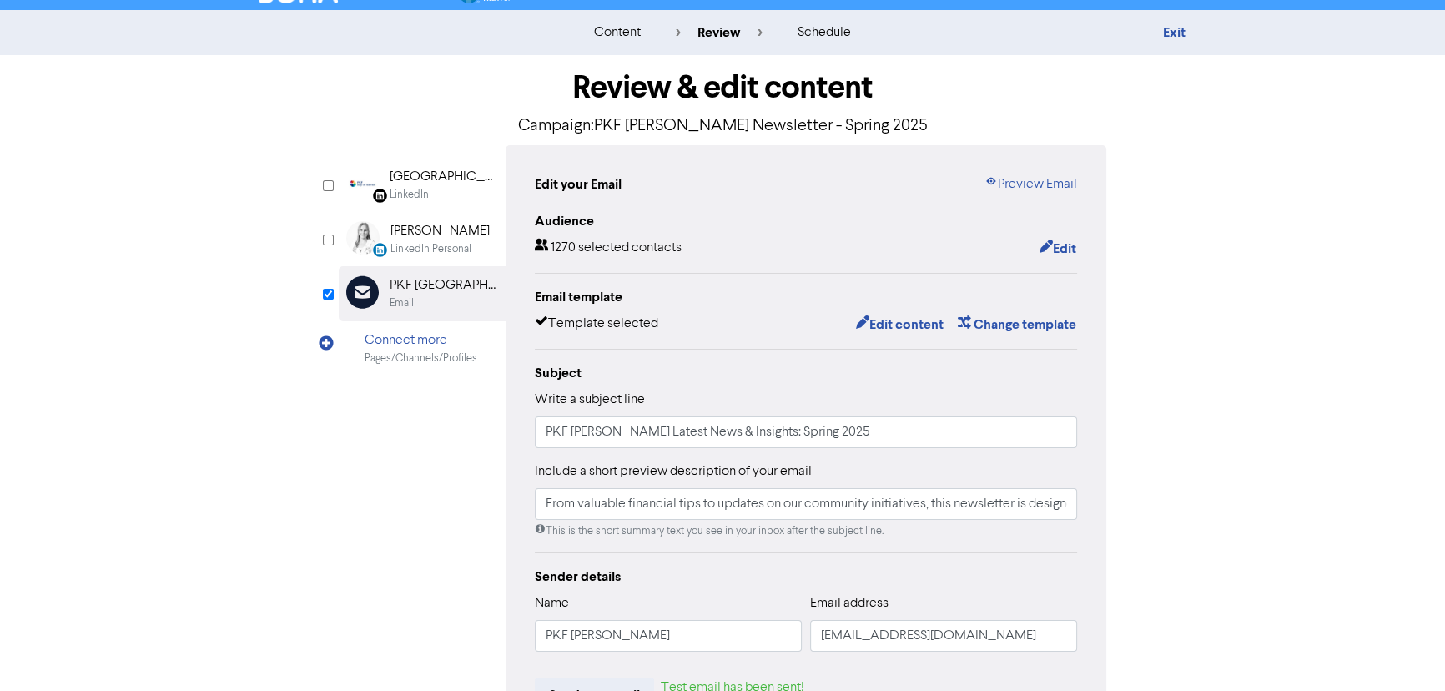
scroll to position [0, 0]
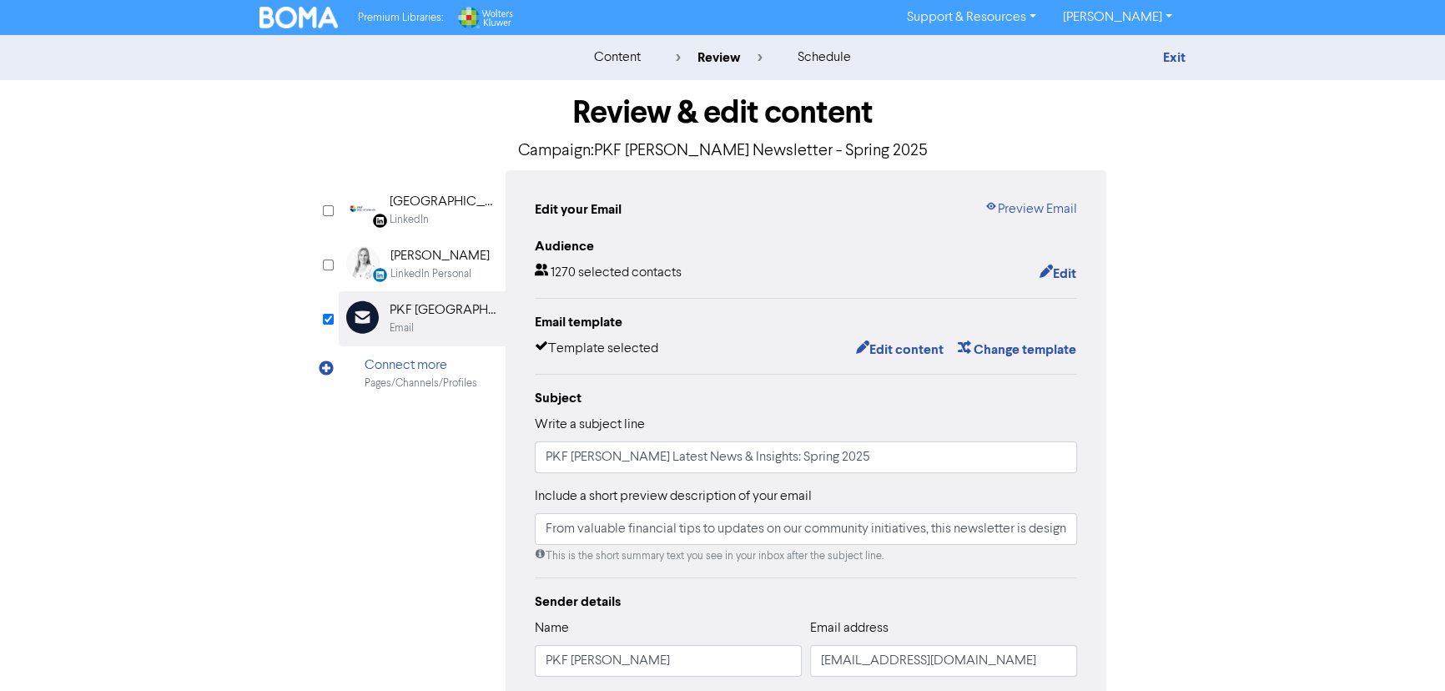
click at [288, 21] on img at bounding box center [298, 18] width 78 height 22
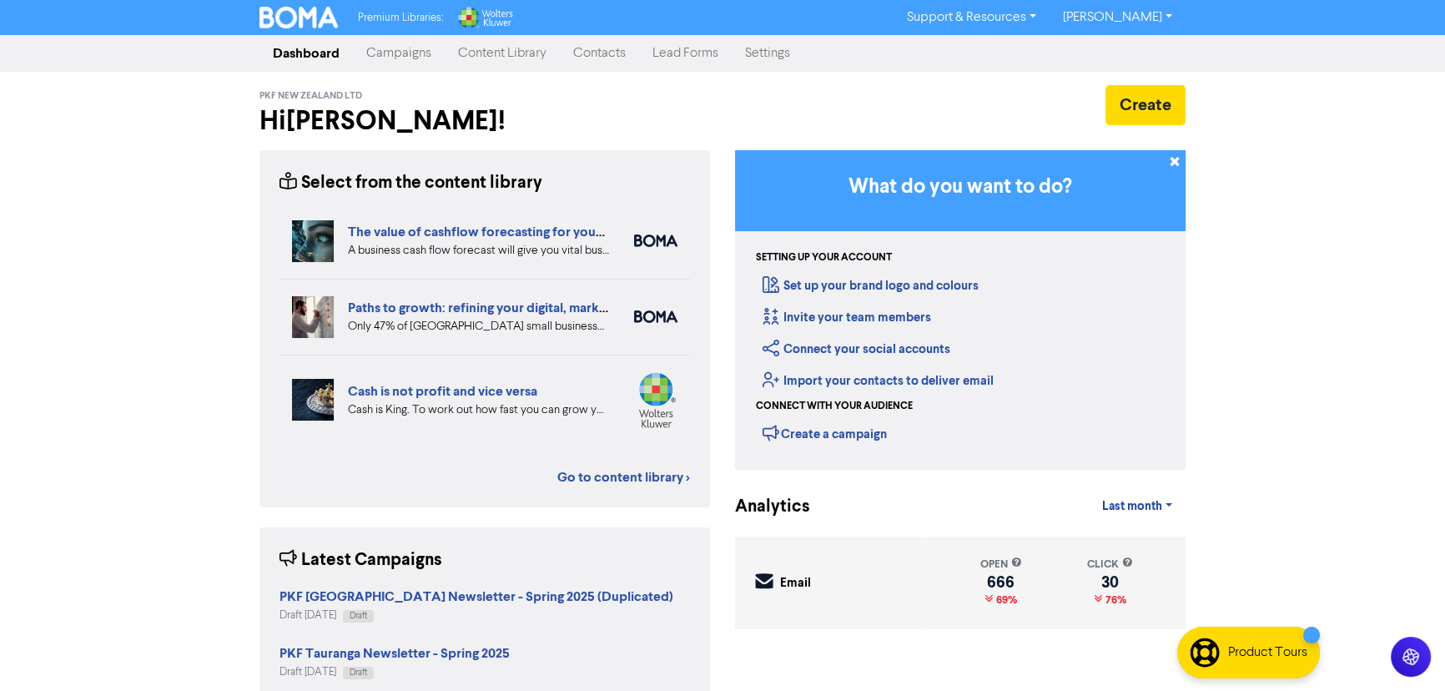
click at [399, 53] on link "Campaigns" at bounding box center [399, 53] width 92 height 33
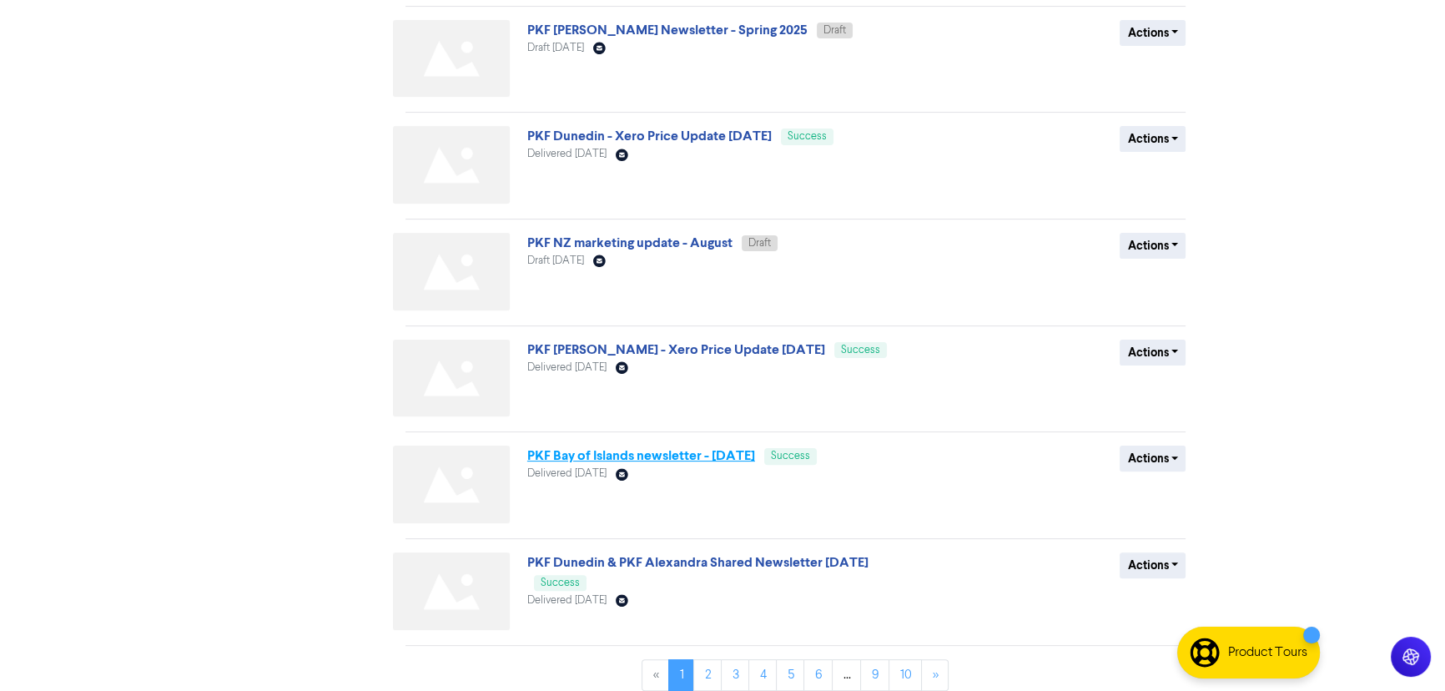
scroll to position [555, 0]
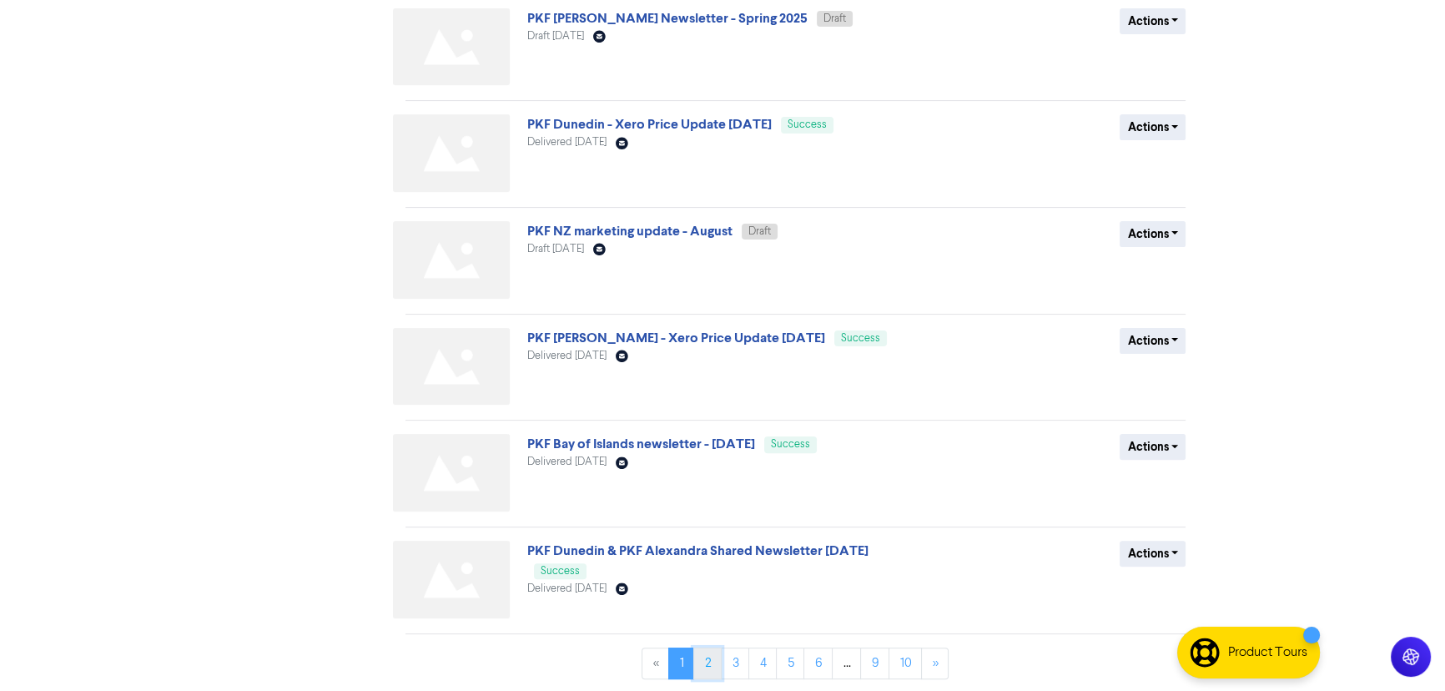
click at [713, 664] on link "2" at bounding box center [707, 663] width 28 height 32
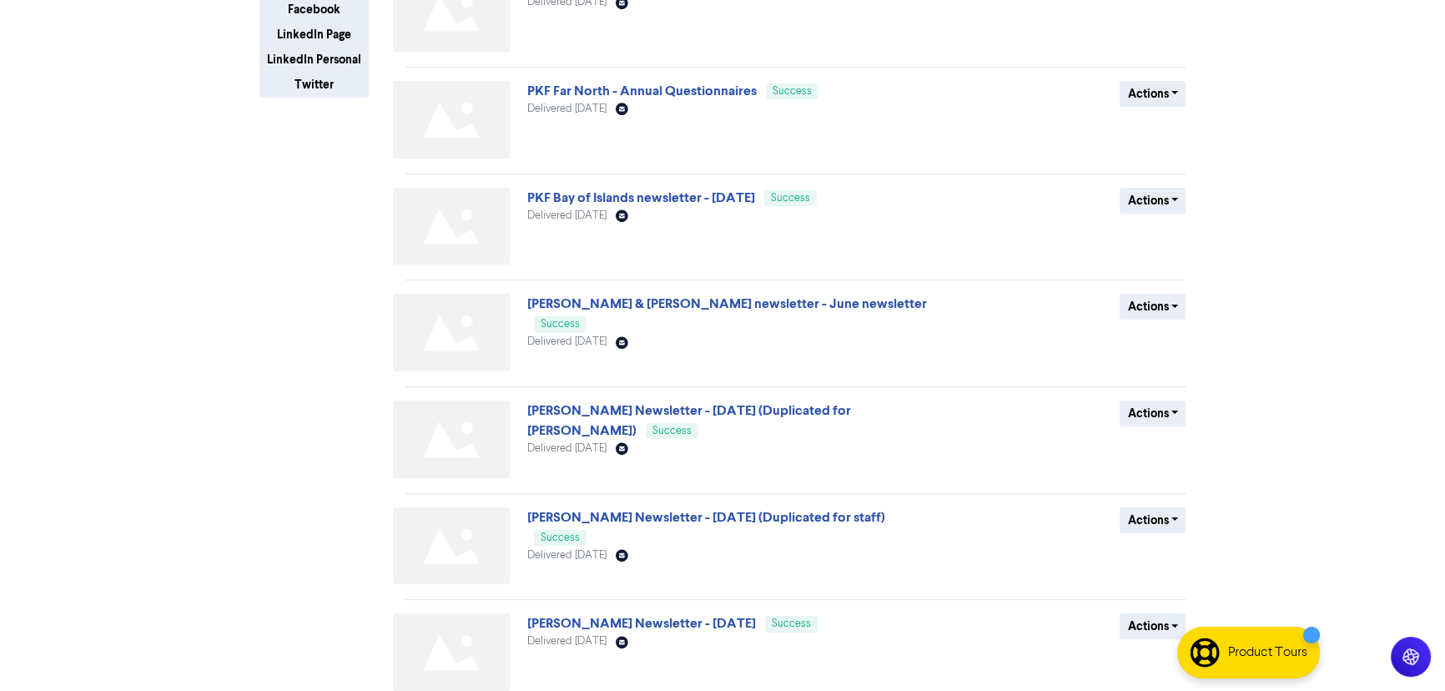
scroll to position [531, 0]
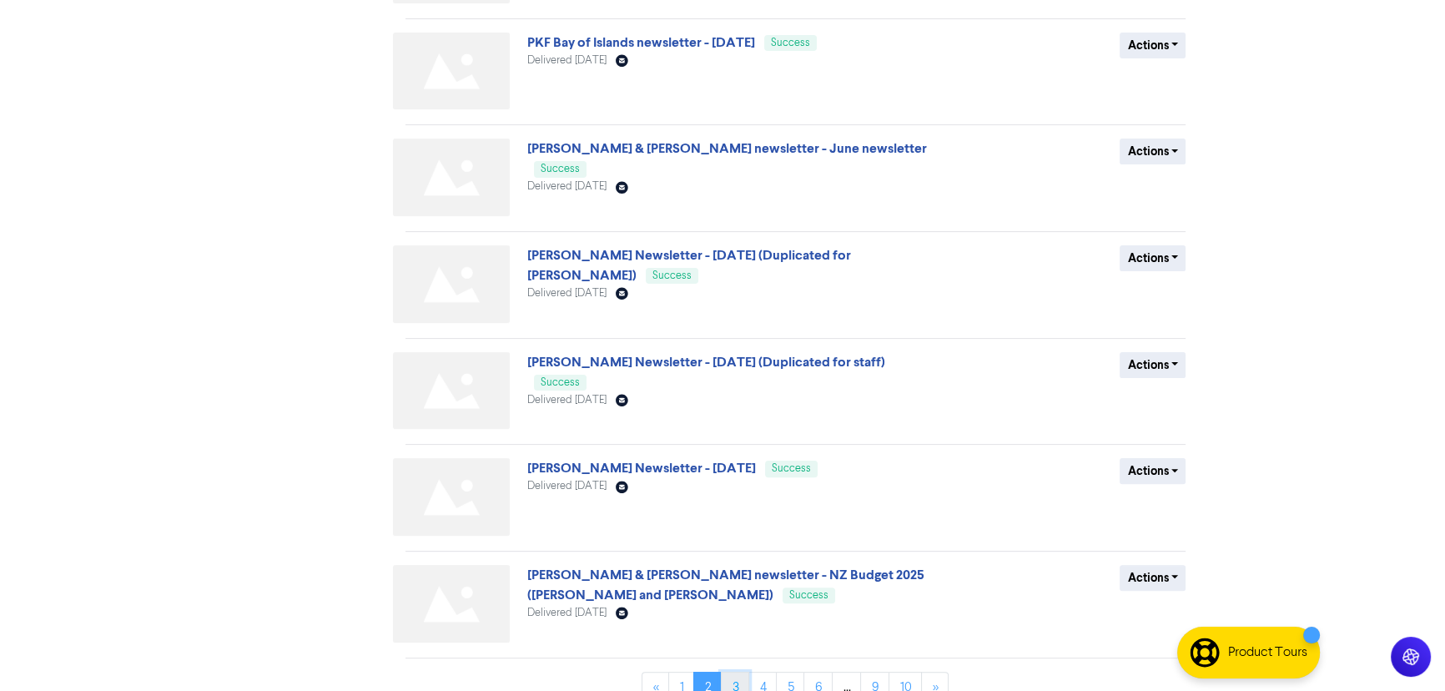
click at [735, 673] on link "3" at bounding box center [735, 688] width 28 height 32
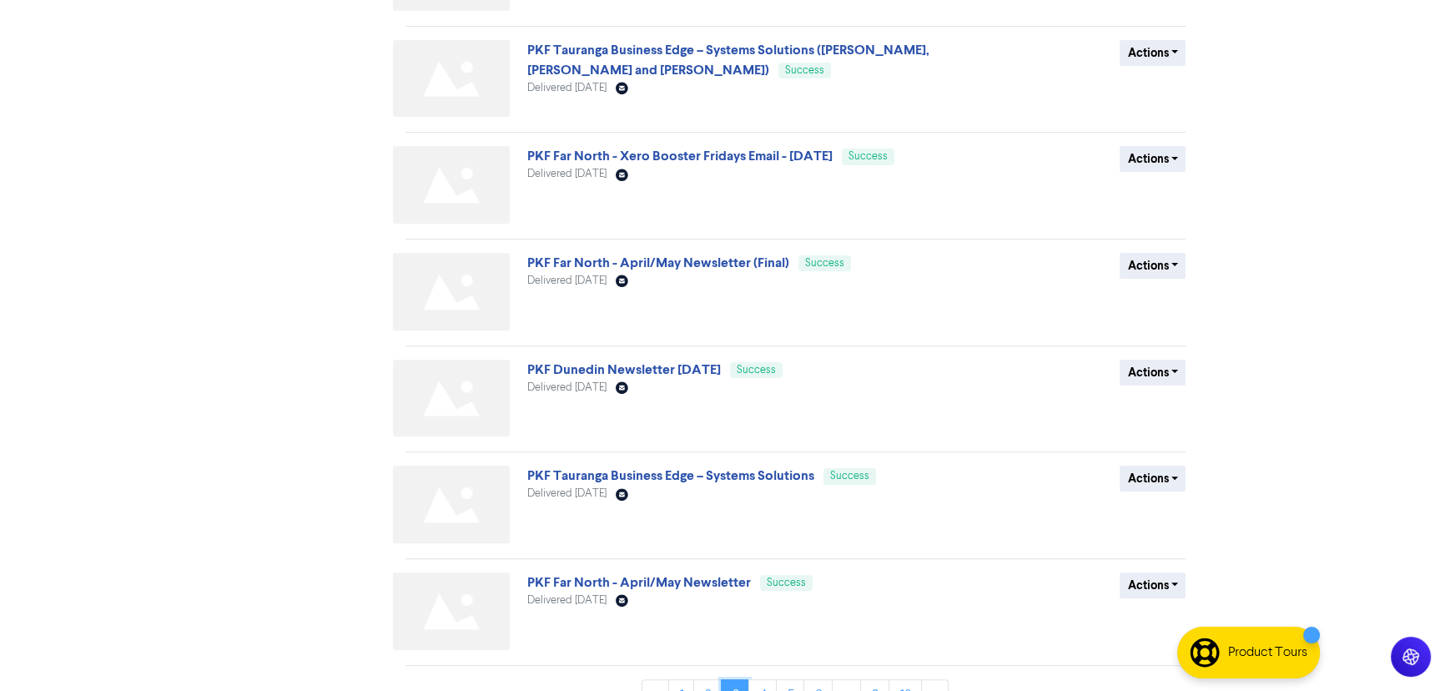
scroll to position [555, 0]
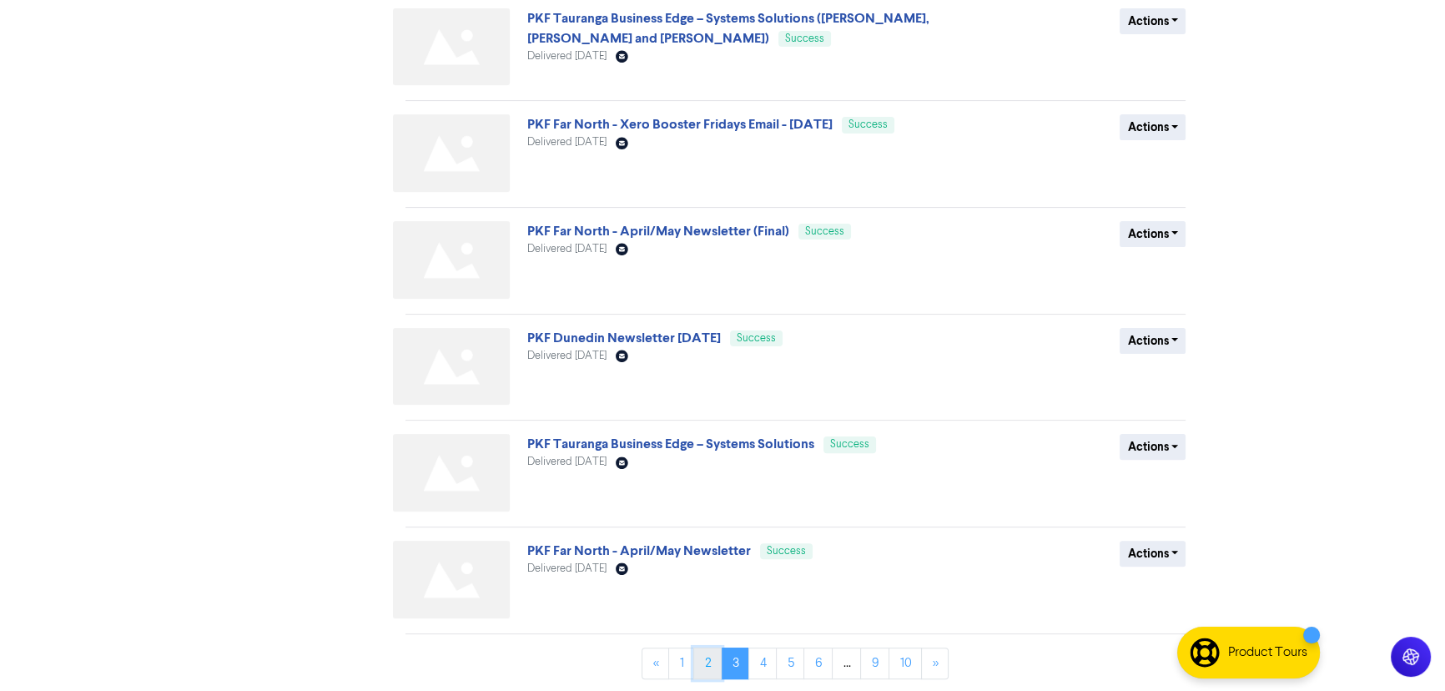
click at [702, 664] on link "2" at bounding box center [707, 663] width 28 height 32
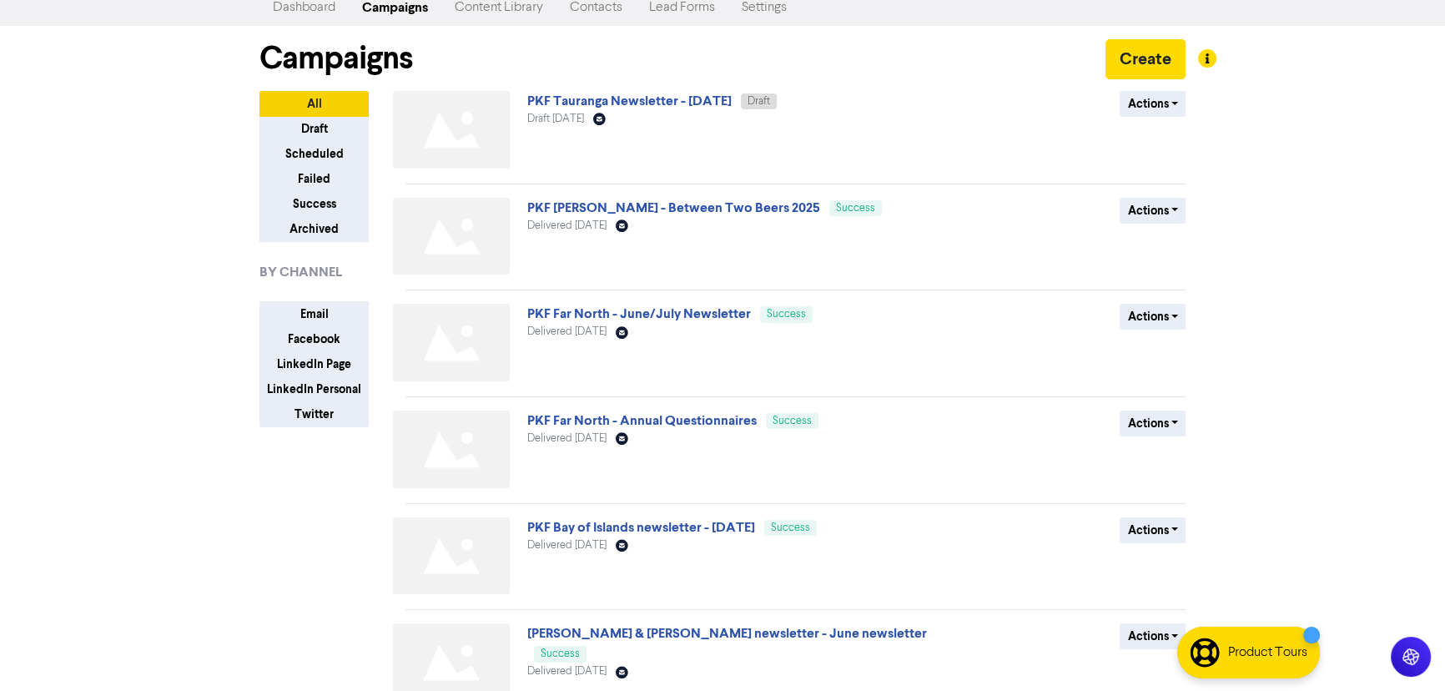
scroll to position [0, 0]
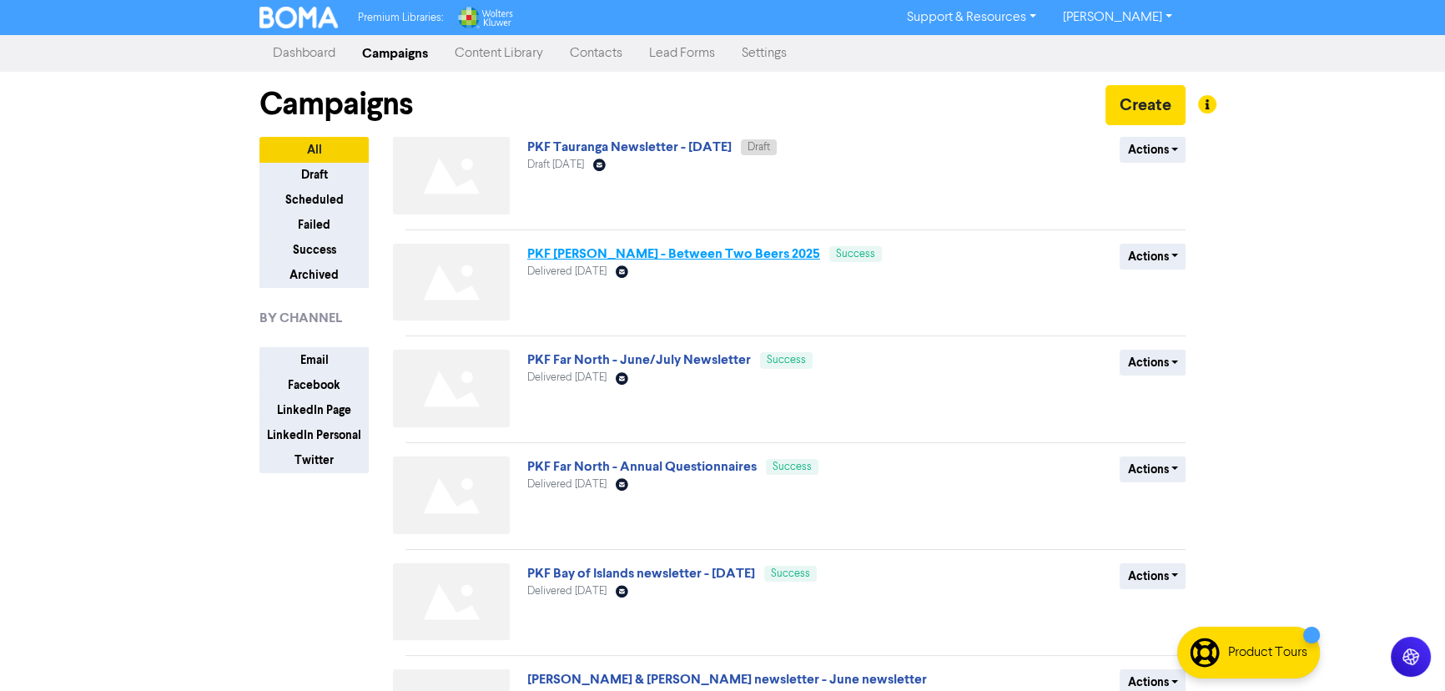
click at [688, 254] on link "PKF [PERSON_NAME] - Between Two Beers 2025" at bounding box center [673, 253] width 293 height 17
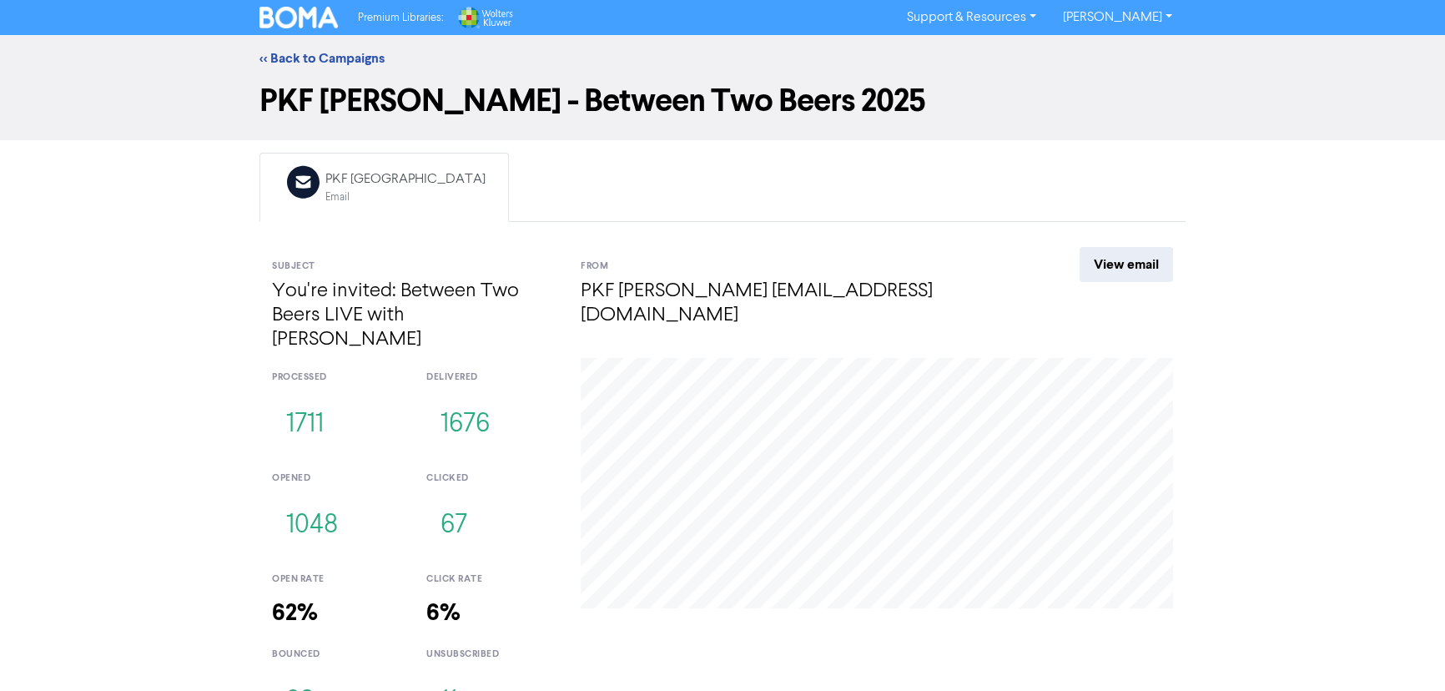
click at [219, 402] on div "<< Back to Campaigns PKF [PERSON_NAME] - Between Two Beers 2025 Email Created w…" at bounding box center [722, 385] width 1445 height 701
click at [317, 56] on link "<< Back to Campaigns" at bounding box center [321, 58] width 125 height 17
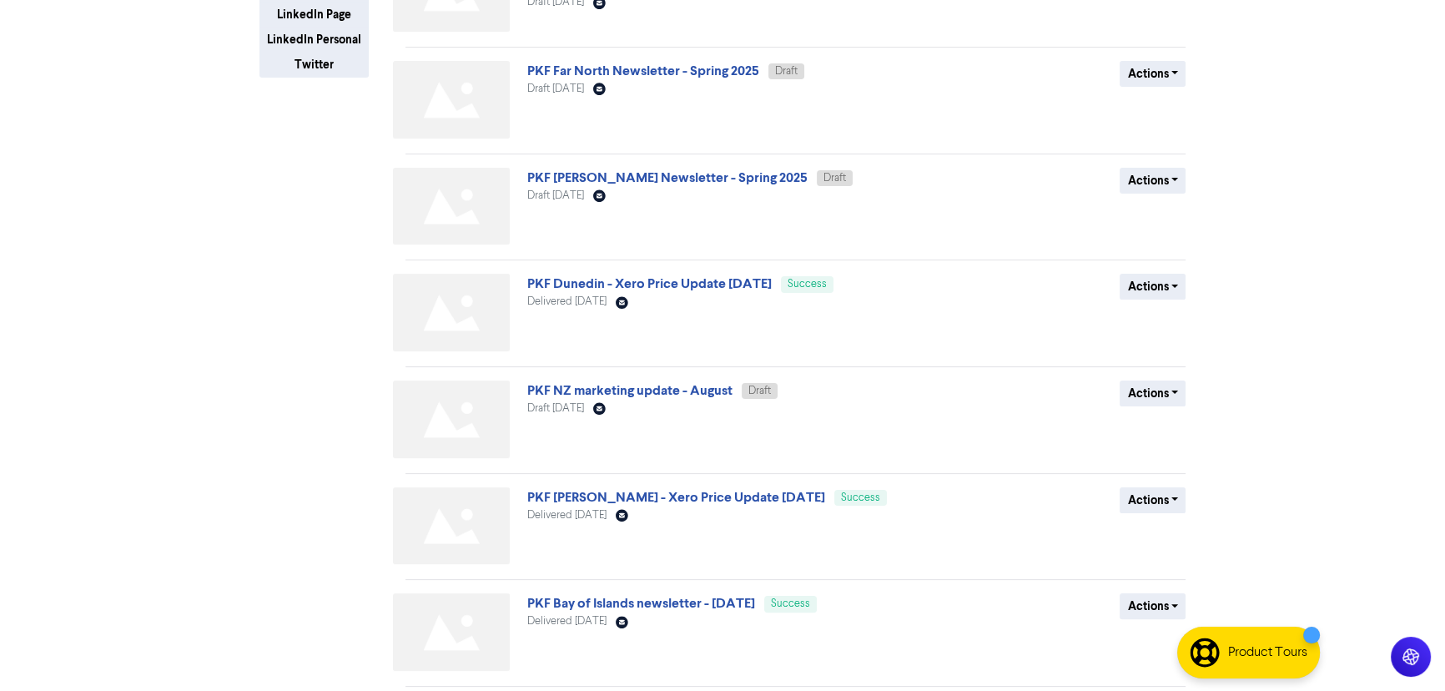
scroll to position [555, 0]
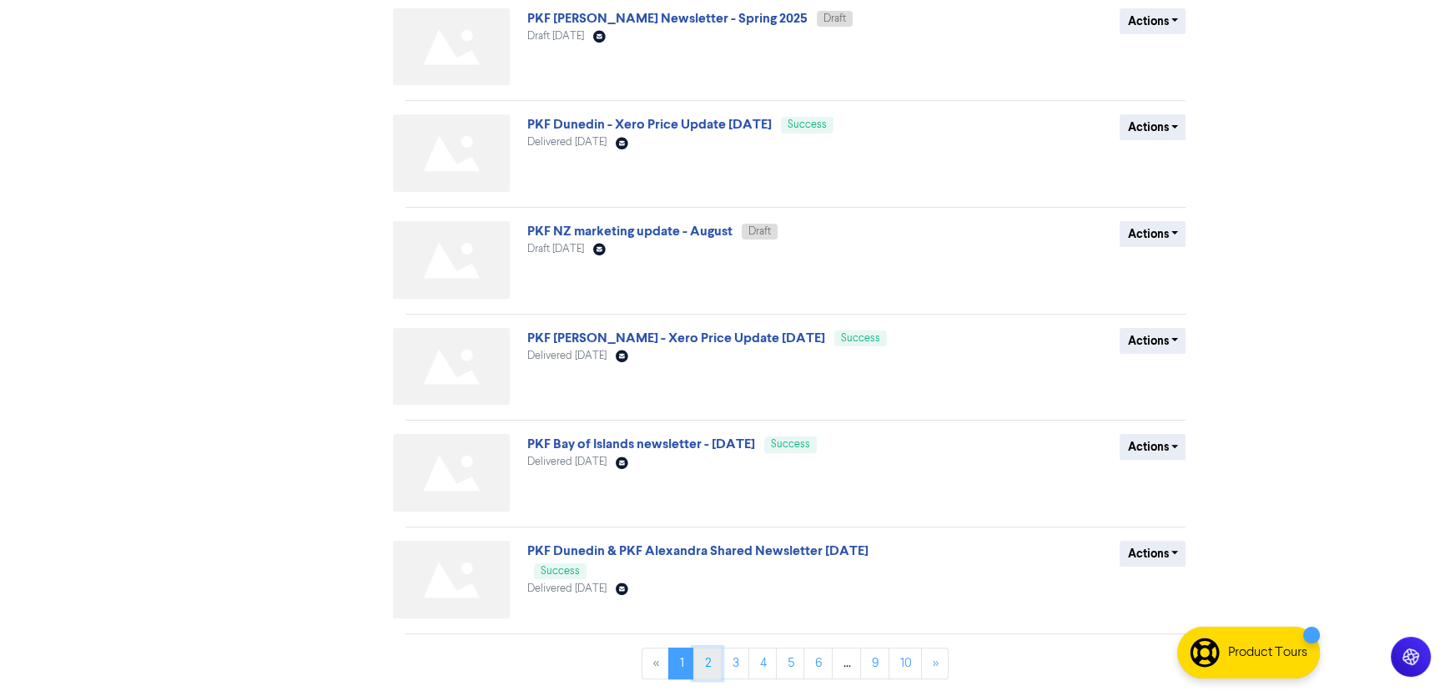
click at [709, 654] on link "2" at bounding box center [707, 663] width 28 height 32
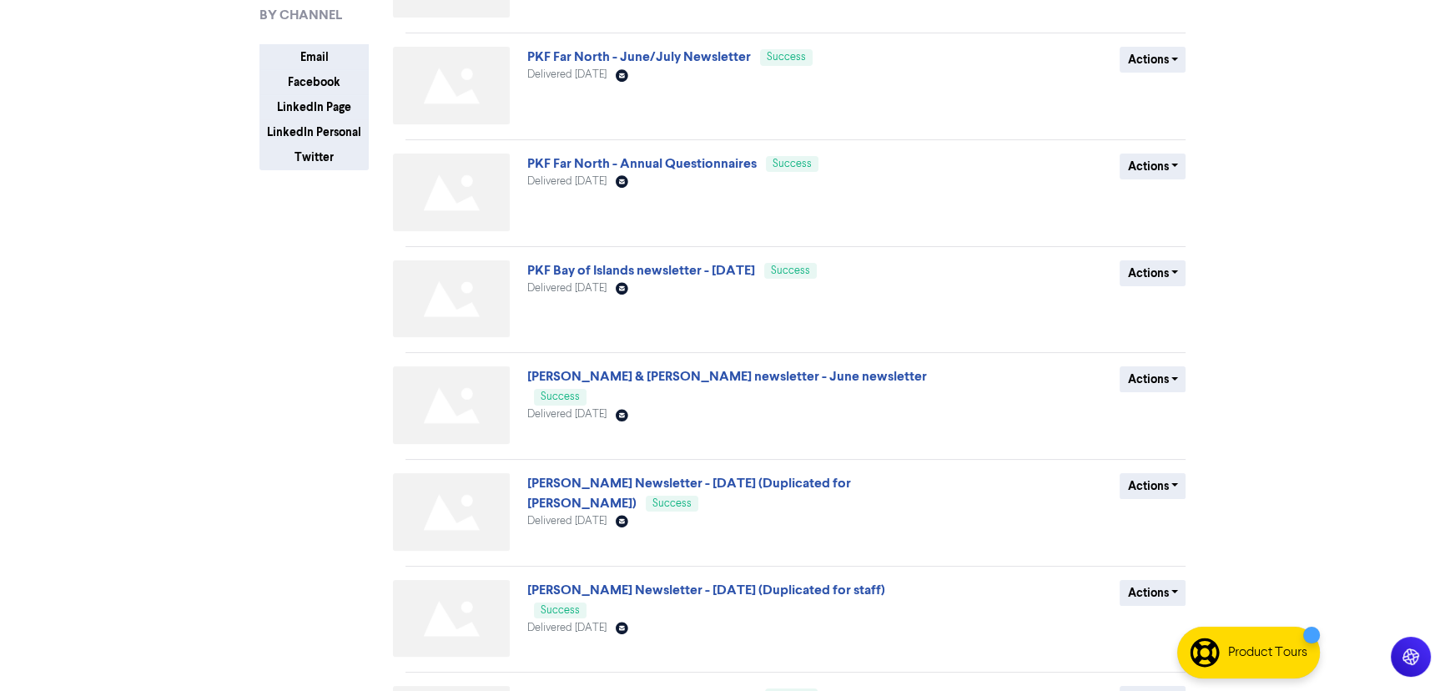
scroll to position [379, 0]
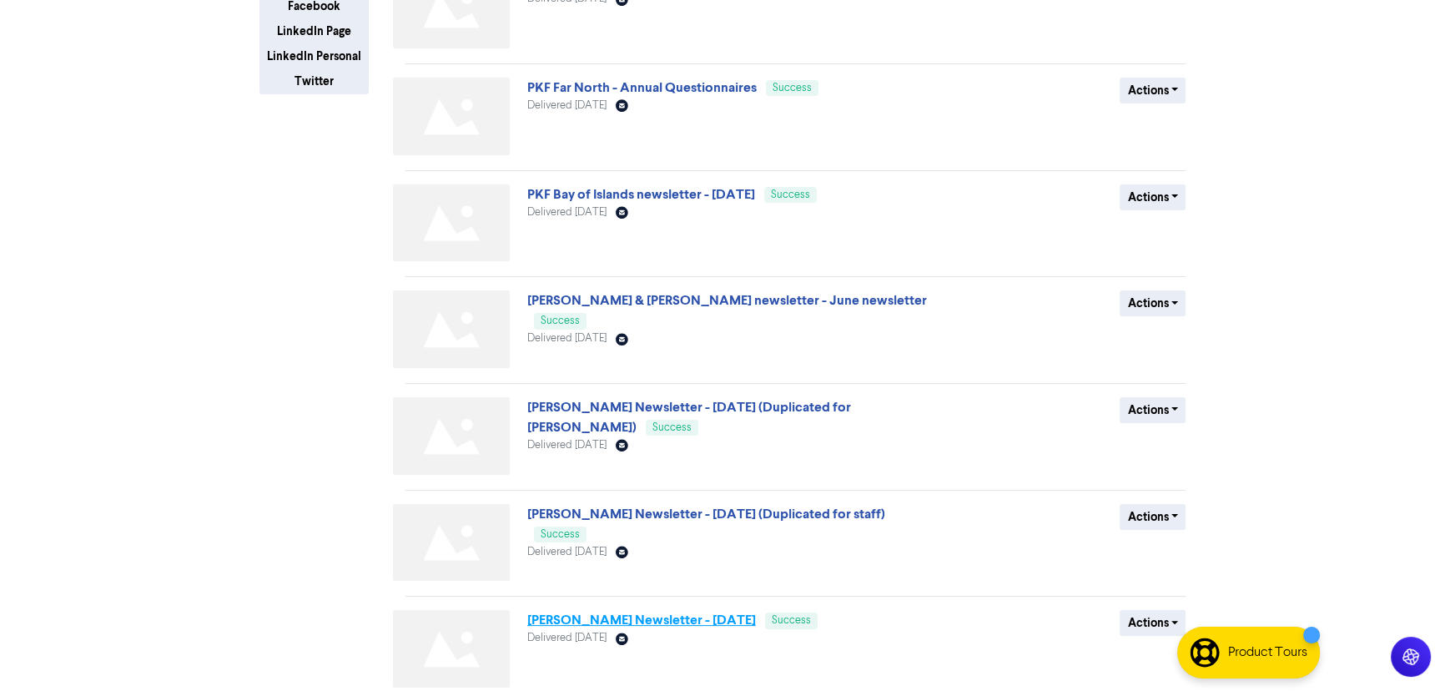
click at [692, 622] on link "[PERSON_NAME] Newsletter - [DATE]" at bounding box center [641, 620] width 229 height 17
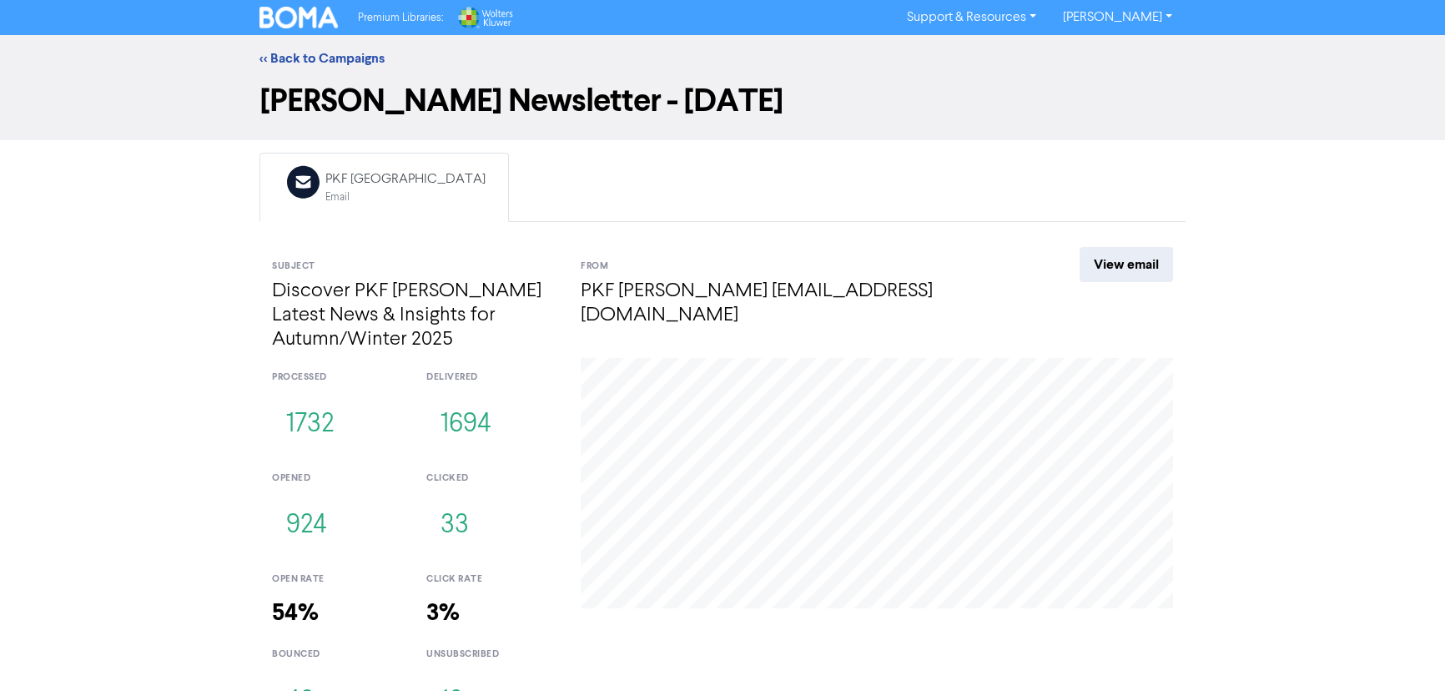
drag, startPoint x: 107, startPoint y: 433, endPoint x: 137, endPoint y: 340, distance: 98.2
click at [108, 416] on div "<< Back to Campaigns [PERSON_NAME] Newsletter - [DATE] Email Created with Sketc…" at bounding box center [722, 385] width 1445 height 701
click at [310, 416] on button "1732" at bounding box center [310, 424] width 76 height 55
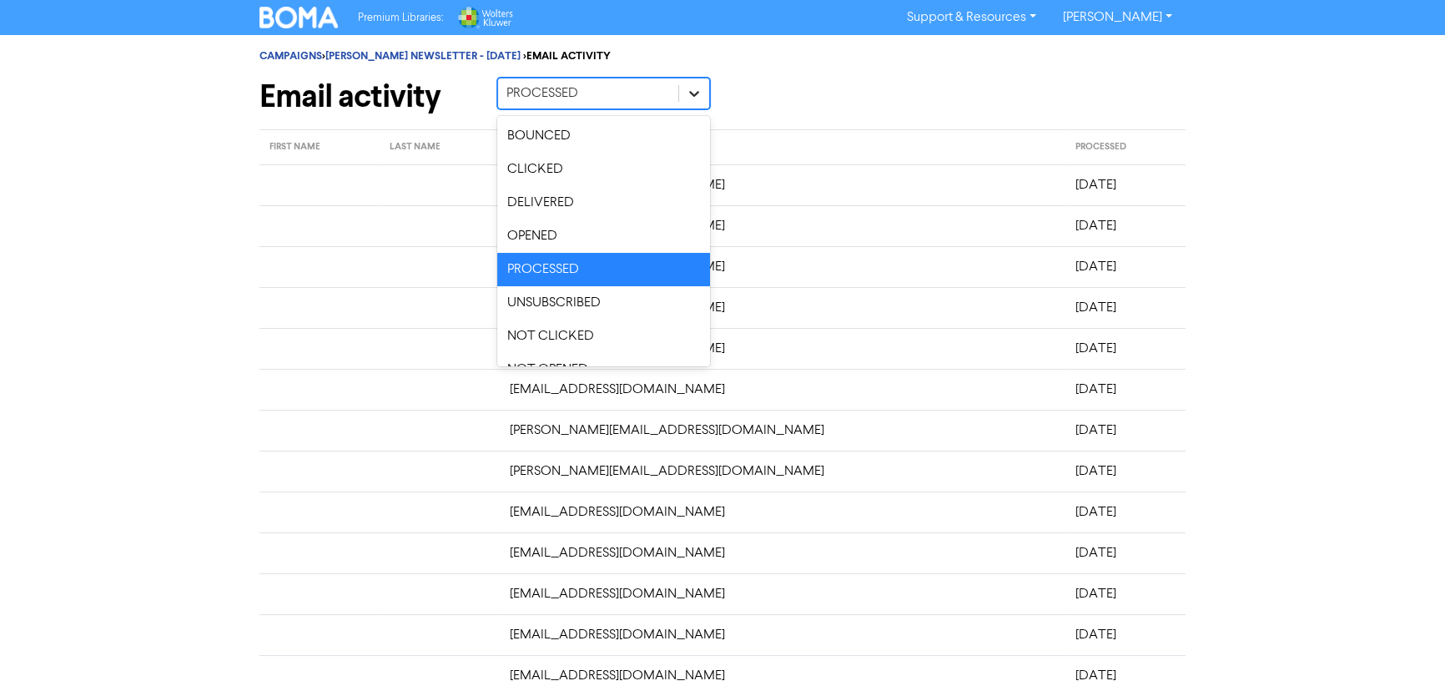
click at [695, 103] on div at bounding box center [694, 93] width 30 height 30
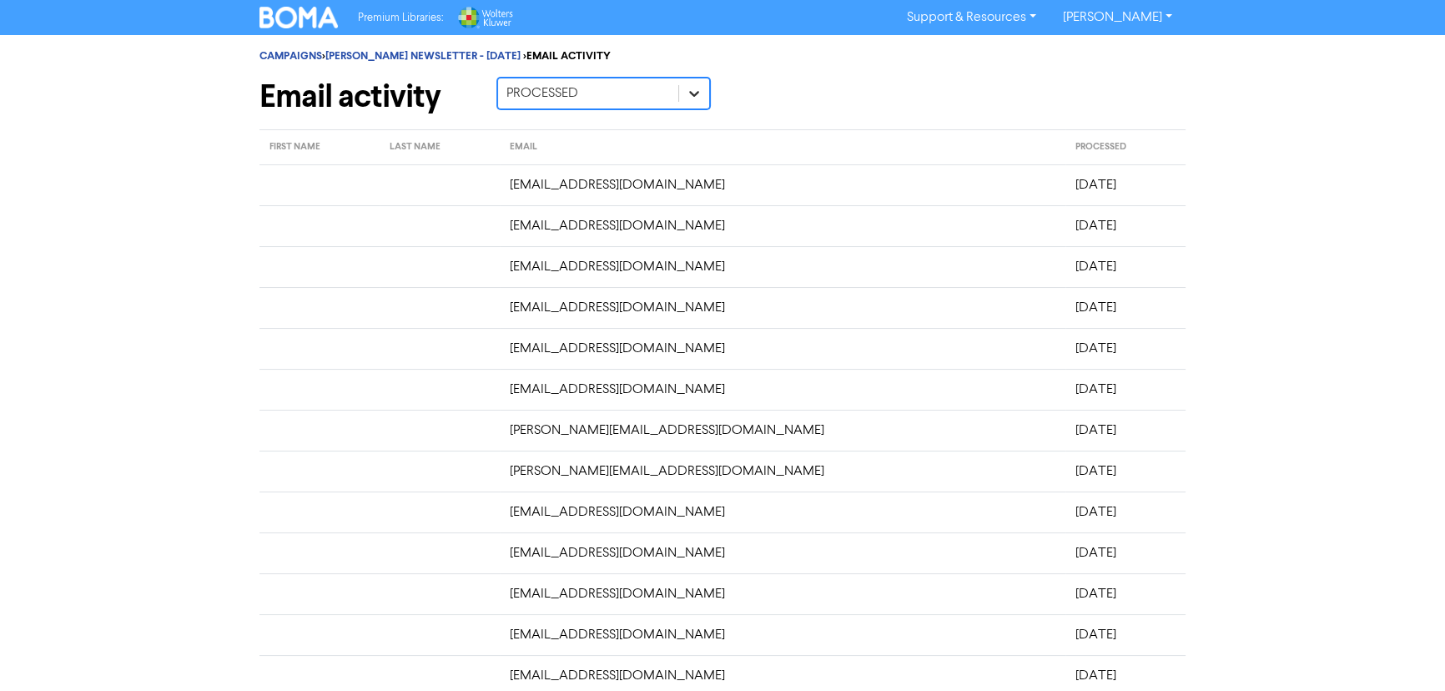
click at [695, 103] on div at bounding box center [694, 93] width 30 height 30
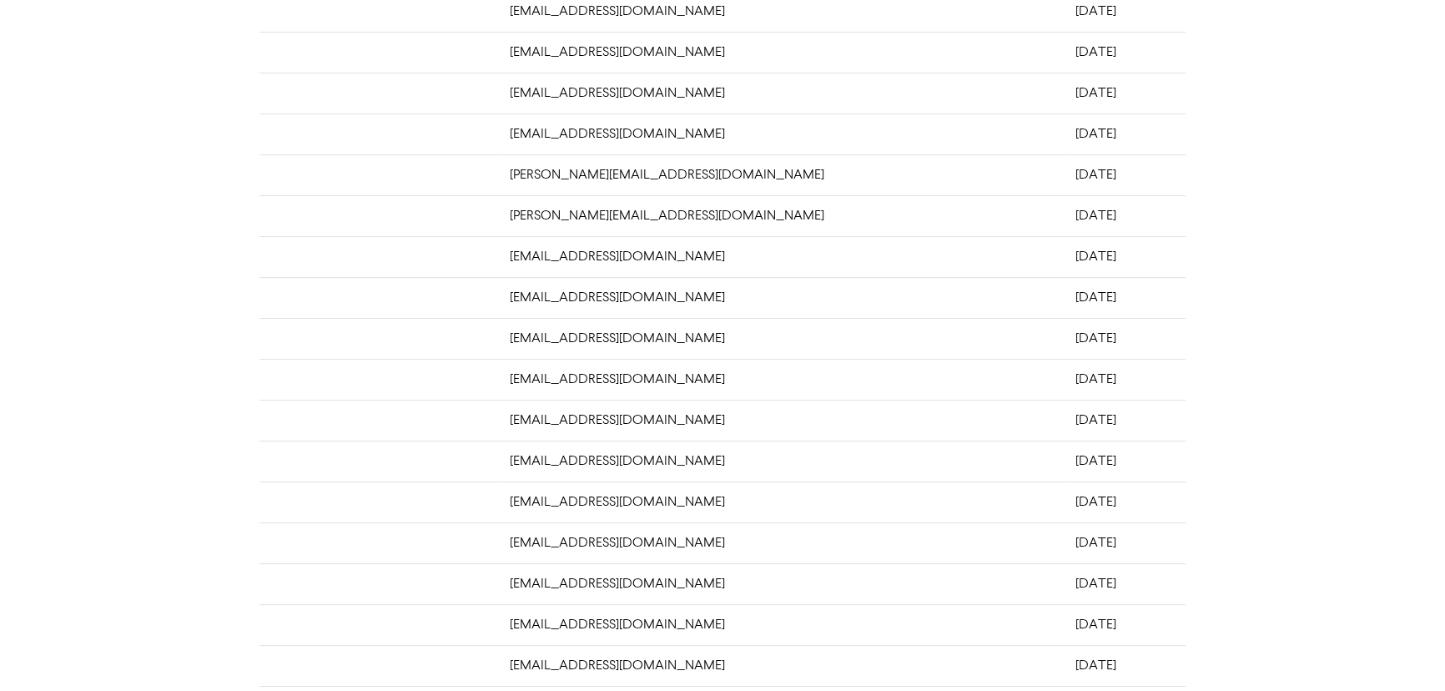
scroll to position [90, 0]
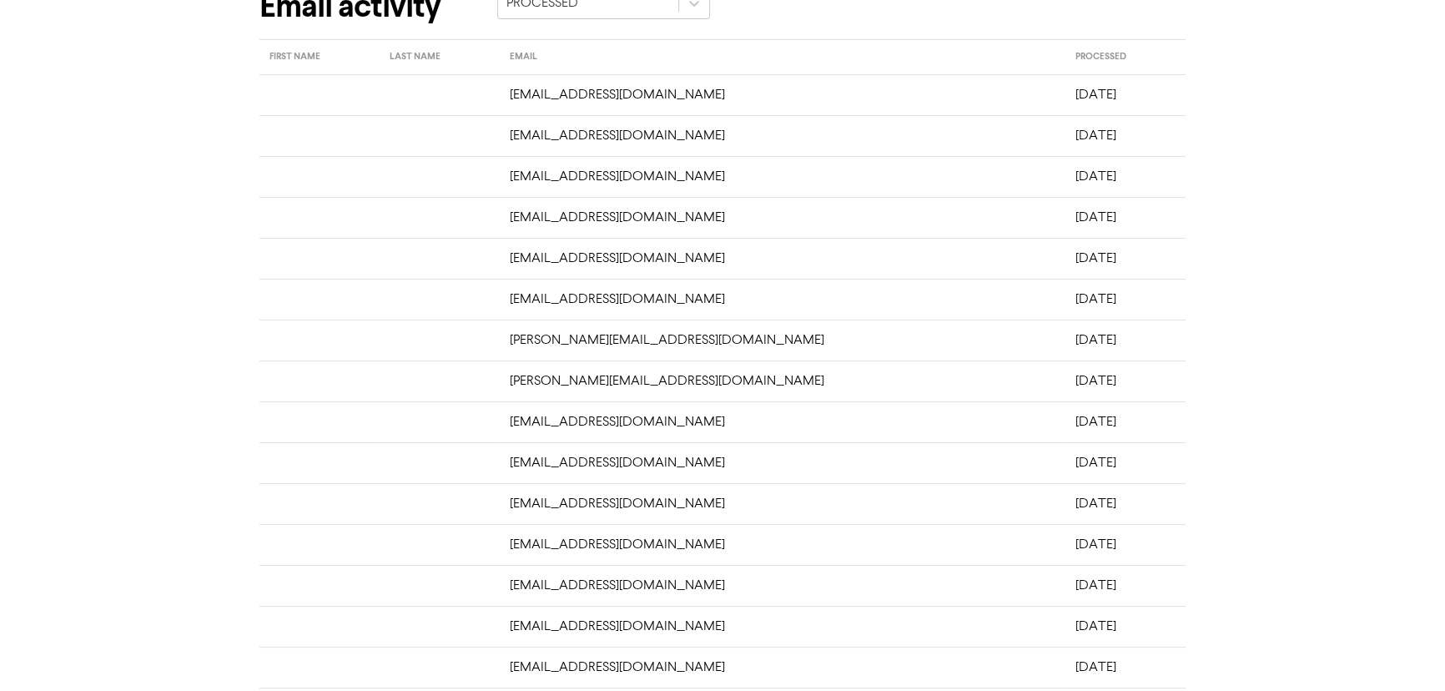
click at [646, 218] on td "[EMAIL_ADDRESS][DOMAIN_NAME]" at bounding box center [783, 217] width 567 height 41
click at [627, 182] on td "[EMAIL_ADDRESS][DOMAIN_NAME]" at bounding box center [783, 176] width 567 height 41
click at [629, 178] on td "[EMAIL_ADDRESS][DOMAIN_NAME]" at bounding box center [783, 176] width 567 height 41
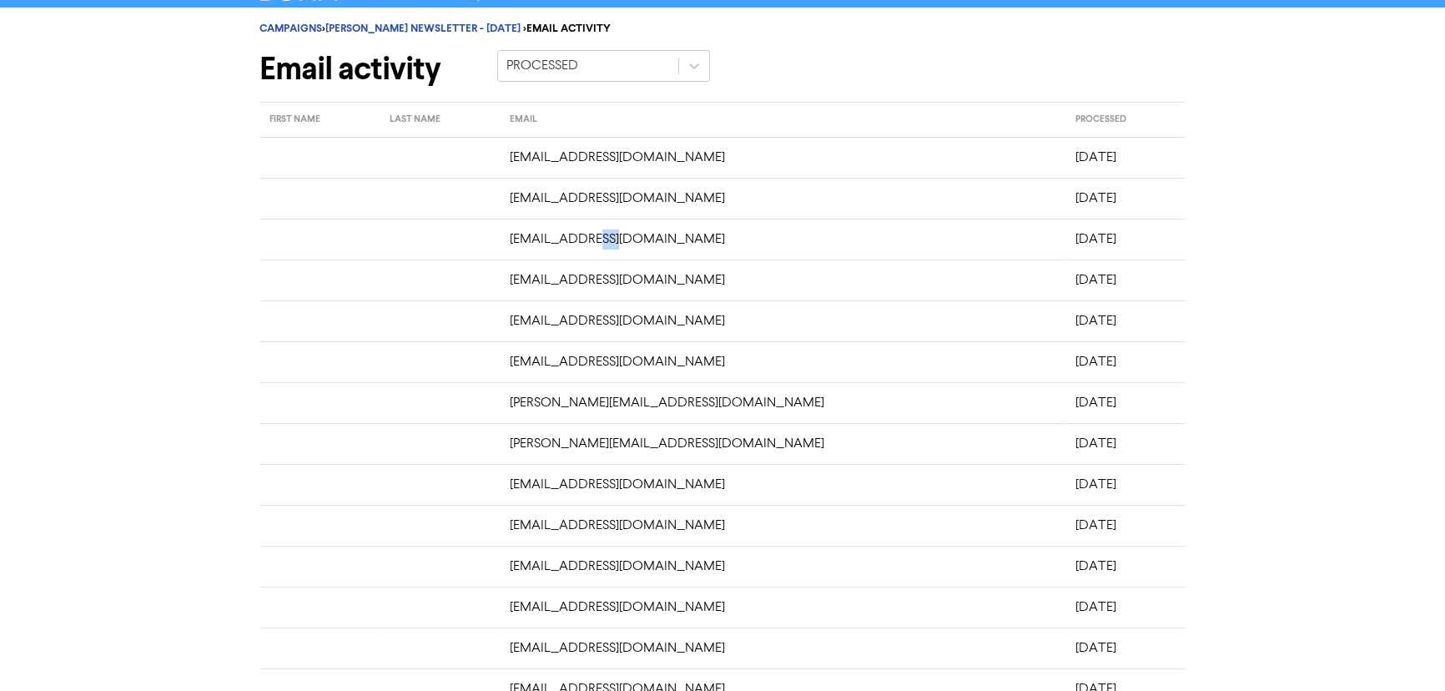
scroll to position [0, 0]
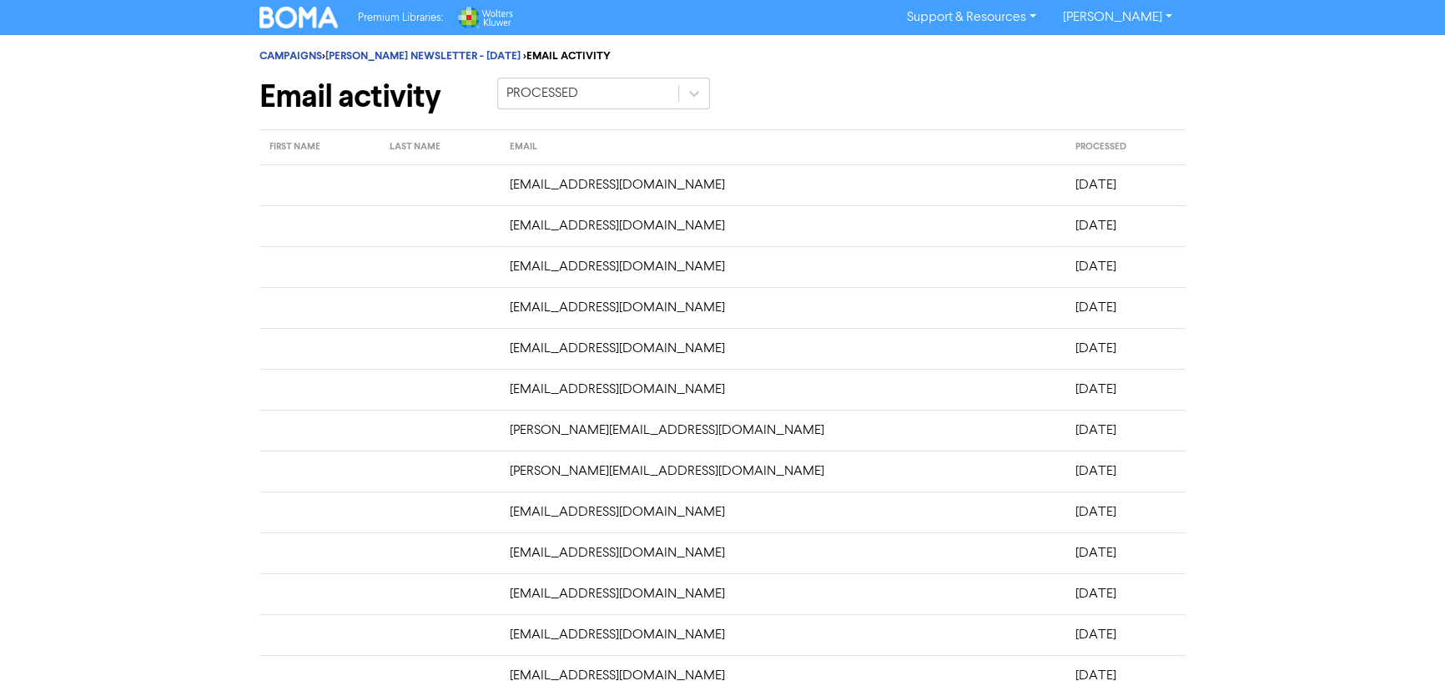
click at [564, 179] on td "[EMAIL_ADDRESS][DOMAIN_NAME]" at bounding box center [783, 184] width 567 height 41
click at [406, 55] on link "[PERSON_NAME] NEWSLETTER - [DATE]" at bounding box center [422, 55] width 195 height 13
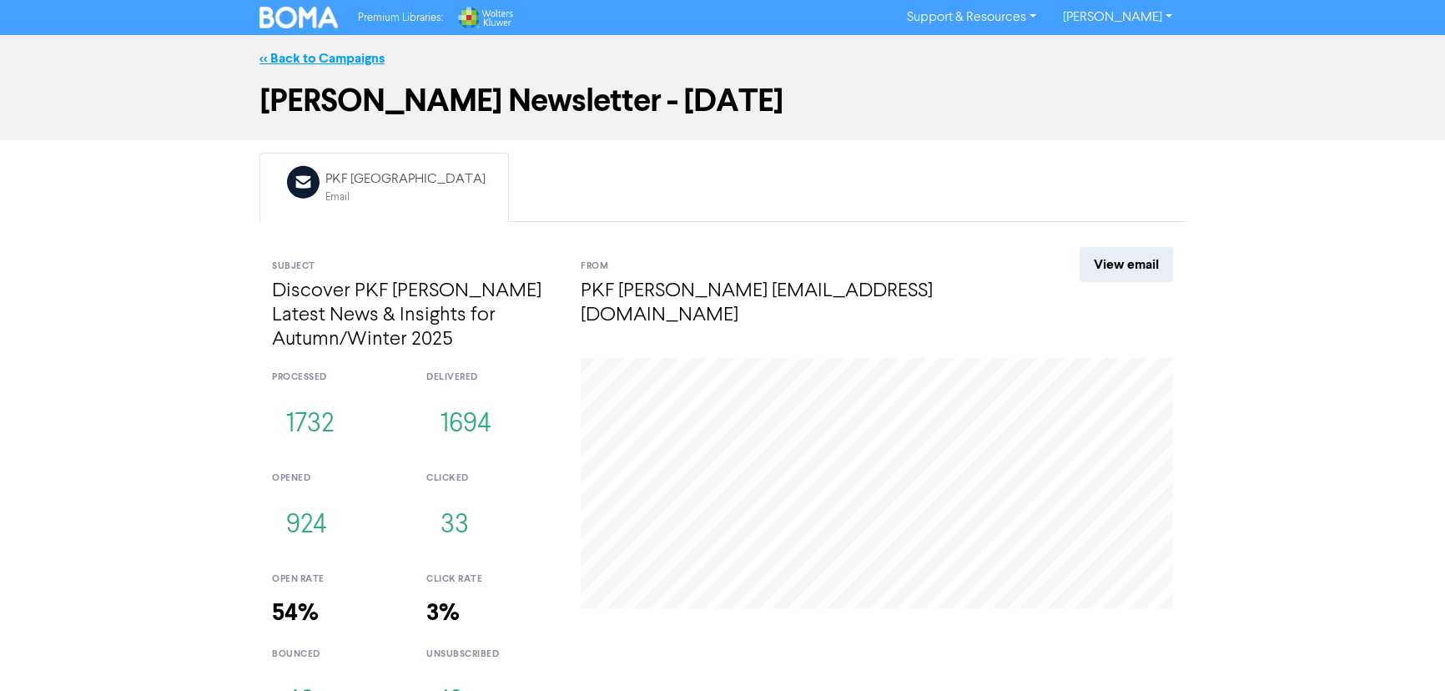
click at [320, 63] on link "<< Back to Campaigns" at bounding box center [321, 58] width 125 height 17
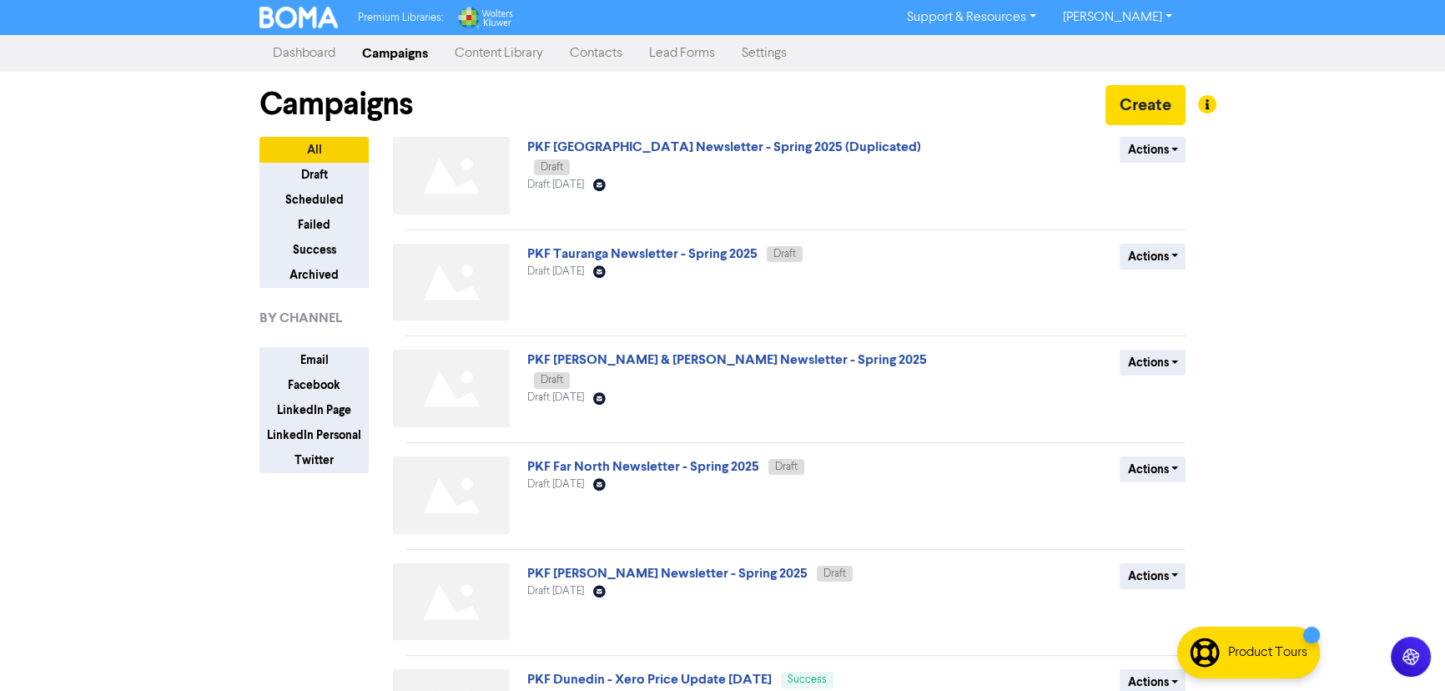
click at [101, 277] on div "Premium Libraries: Support & Resources Video Tutorials FAQ & Guides Marketing E…" at bounding box center [722, 345] width 1445 height 691
click at [1388, 199] on div "Premium Libraries: Support & Resources Video Tutorials FAQ & Guides Marketing E…" at bounding box center [722, 345] width 1445 height 691
drag, startPoint x: 1401, startPoint y: 224, endPoint x: 1395, endPoint y: 265, distance: 41.3
click at [1401, 225] on div "Premium Libraries: Support & Resources Video Tutorials FAQ & Guides Marketing E…" at bounding box center [722, 345] width 1445 height 691
click at [864, 92] on div "Campaigns Create" at bounding box center [722, 104] width 926 height 65
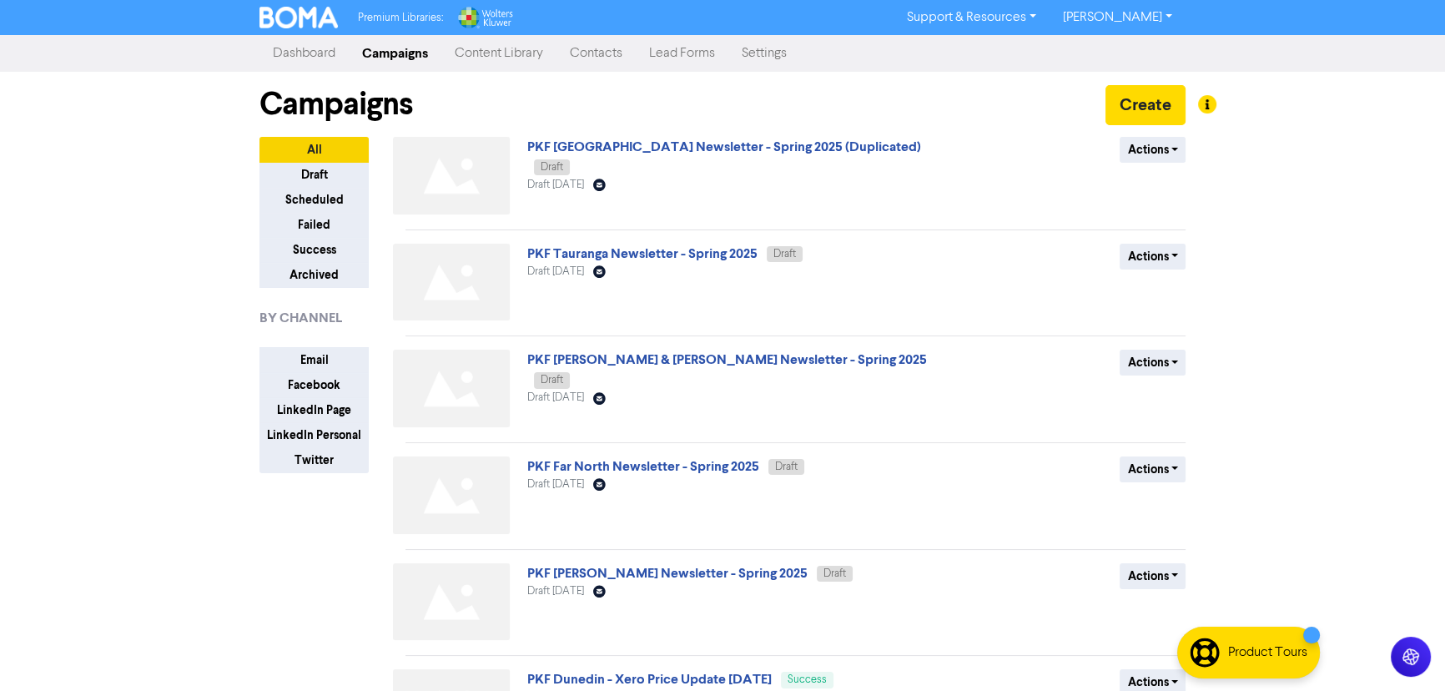
click at [725, 113] on div "Campaigns Create" at bounding box center [722, 104] width 926 height 65
click at [725, 105] on div "Campaigns Create" at bounding box center [722, 104] width 926 height 65
click at [670, 577] on link "PKF [PERSON_NAME] Newsletter - Spring 2025" at bounding box center [667, 573] width 280 height 17
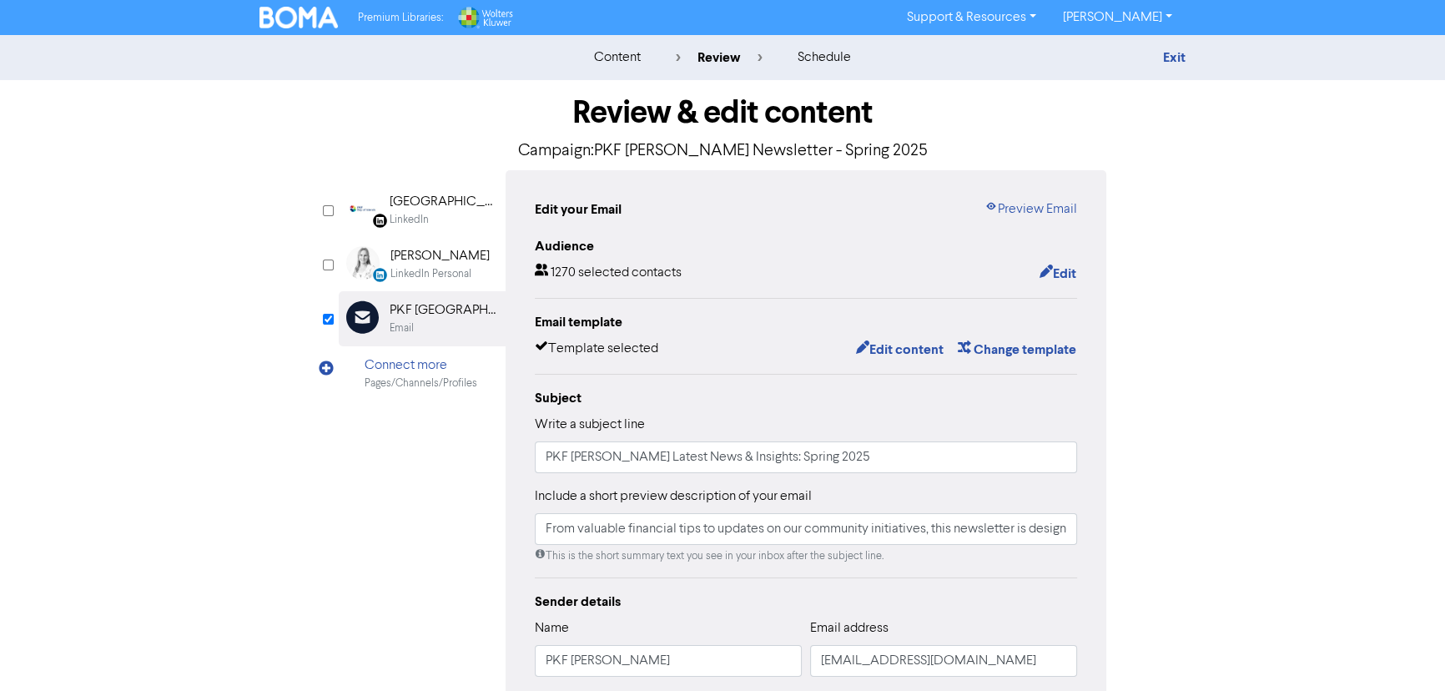
click at [1059, 285] on div "Audience 1270 selected contacts Edit Email template Template selected Edit cont…" at bounding box center [806, 543] width 542 height 614
click at [1060, 267] on button "Edit" at bounding box center [1058, 274] width 38 height 22
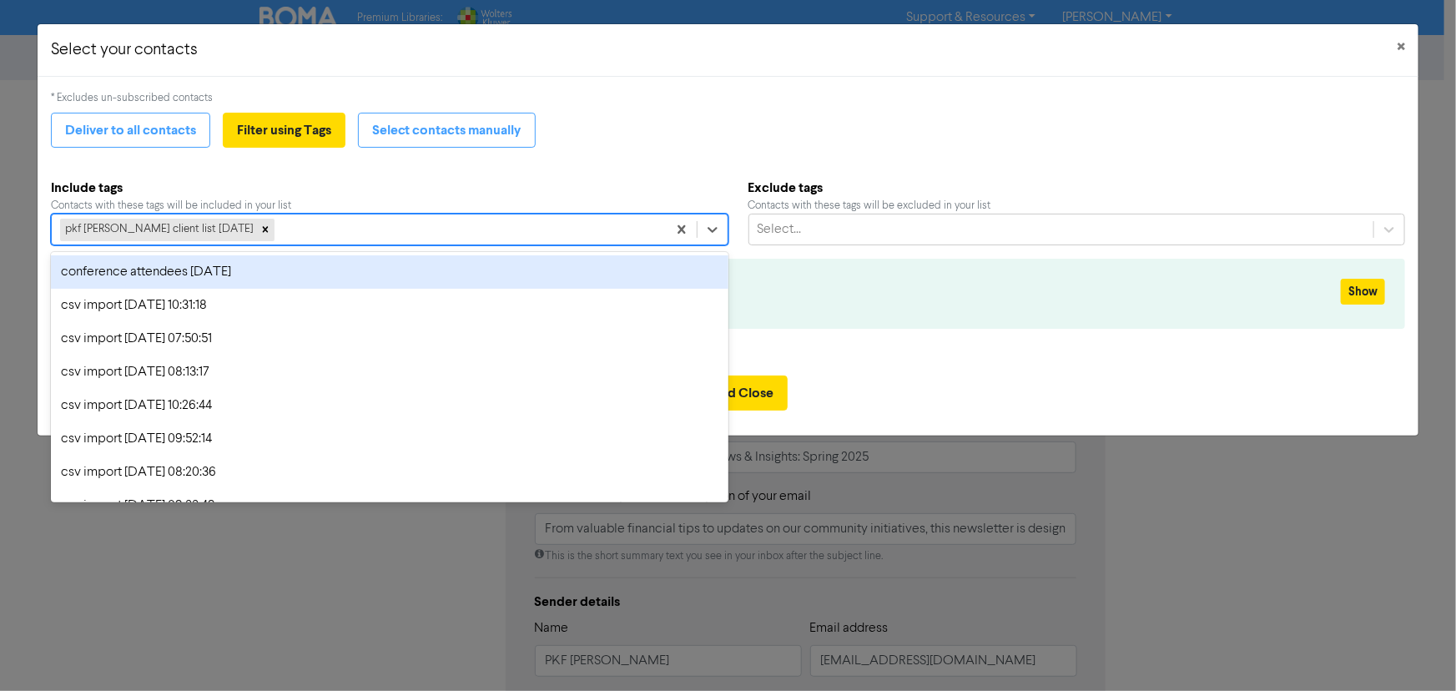
click at [388, 228] on div "pkf [PERSON_NAME] client list [DATE]" at bounding box center [359, 229] width 615 height 30
type input "p"
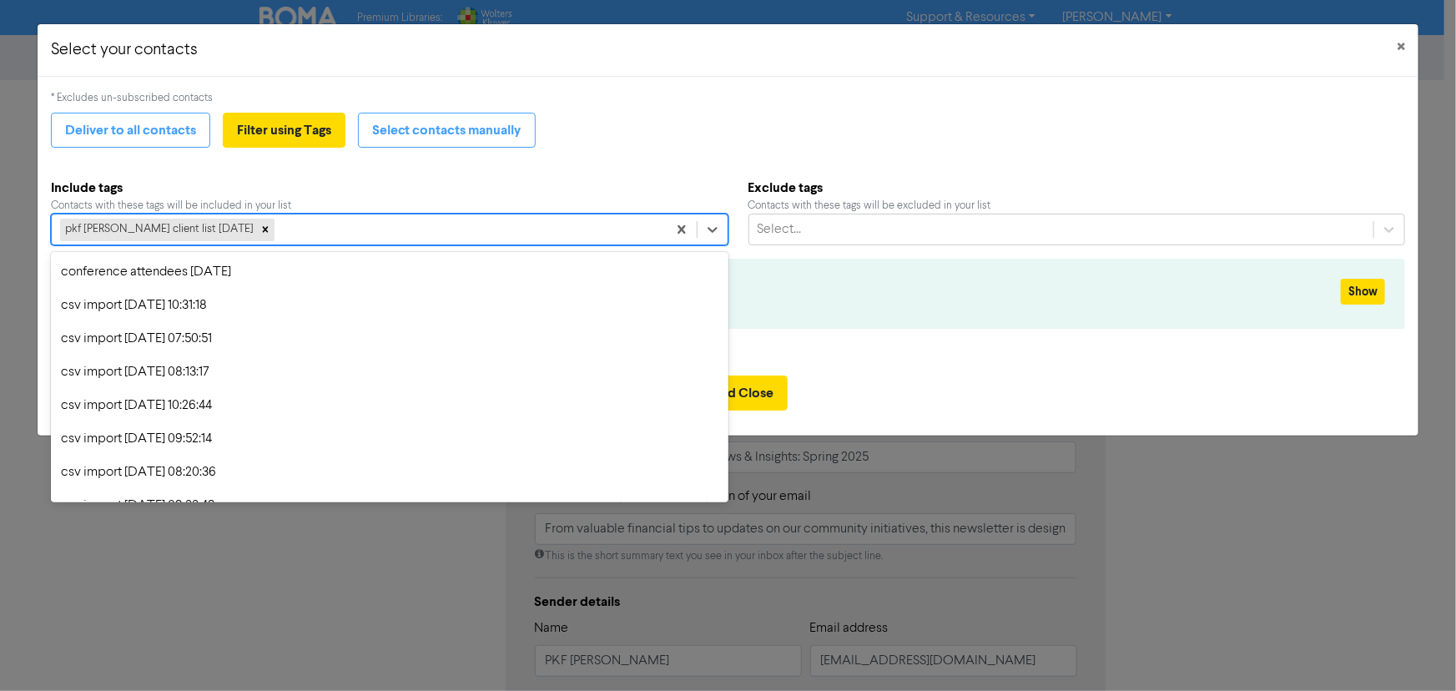
click at [900, 106] on div "* Excludes un-subscribed contacts Deliver to all contacts Filter using Tags Sel…" at bounding box center [728, 219] width 1355 height 259
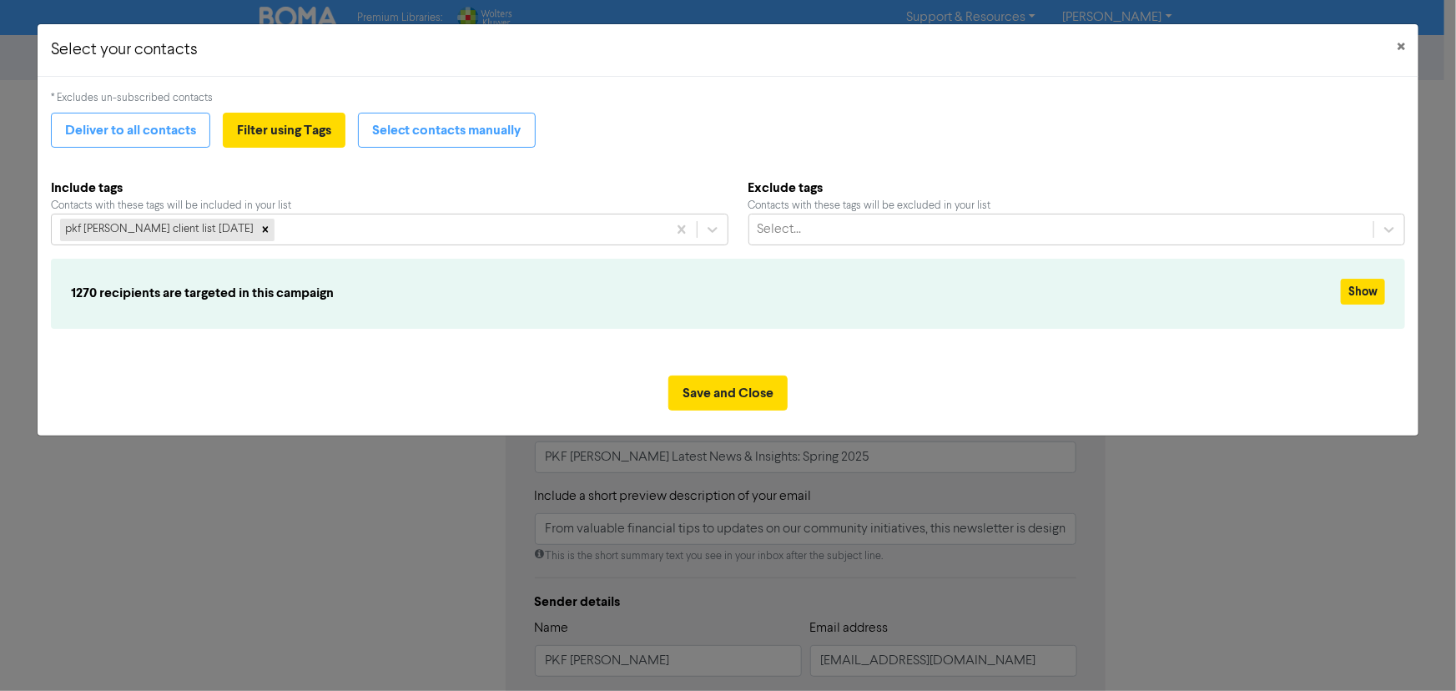
click at [1259, 574] on div "Select your contacts × * Excludes un-subscribed contacts Deliver to all contact…" at bounding box center [728, 345] width 1456 height 691
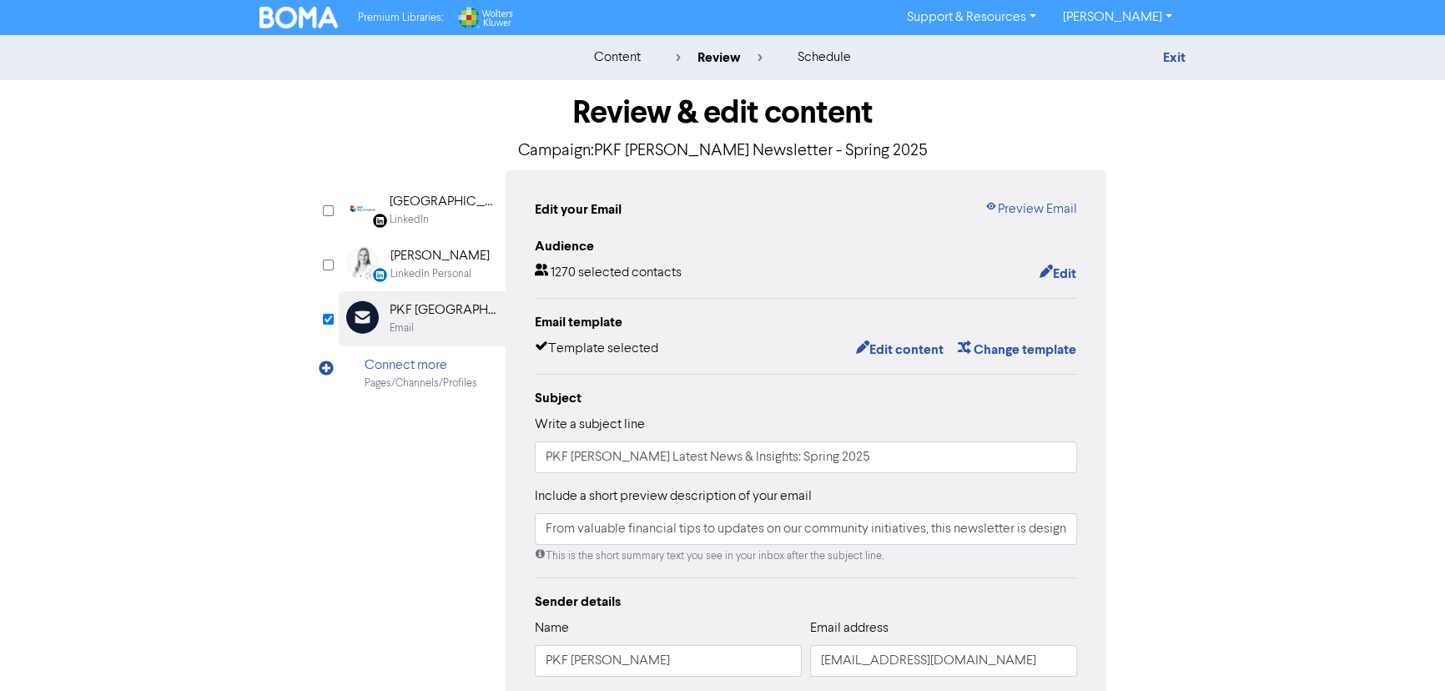
click at [1363, 228] on div "content review schedule Exit Review & edit content Campaign: PKF [PERSON_NAME] …" at bounding box center [722, 494] width 1445 height 919
click at [290, 22] on img at bounding box center [298, 18] width 78 height 22
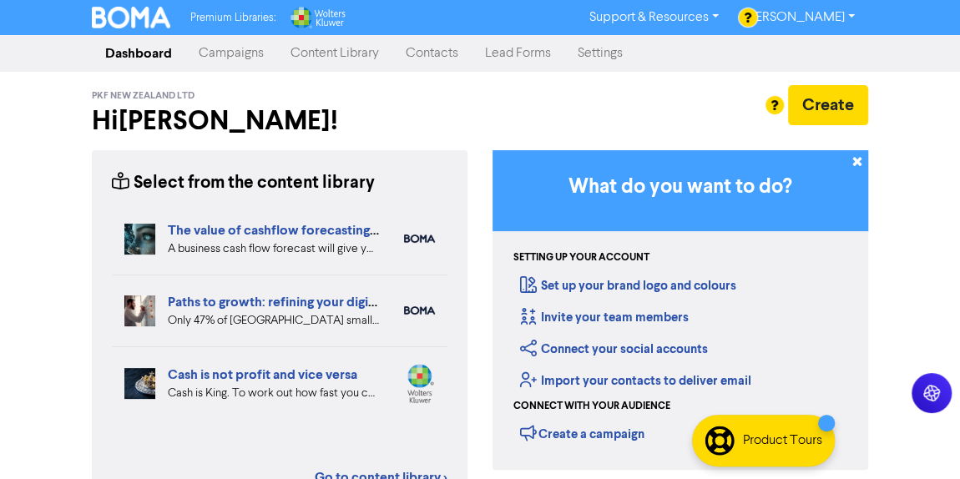
click at [240, 55] on link "Campaigns" at bounding box center [231, 53] width 92 height 33
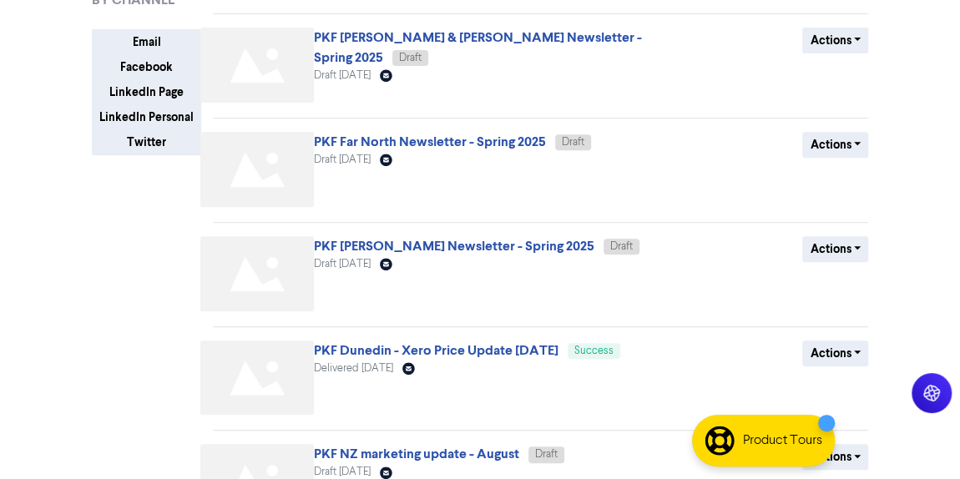
scroll to position [320, 0]
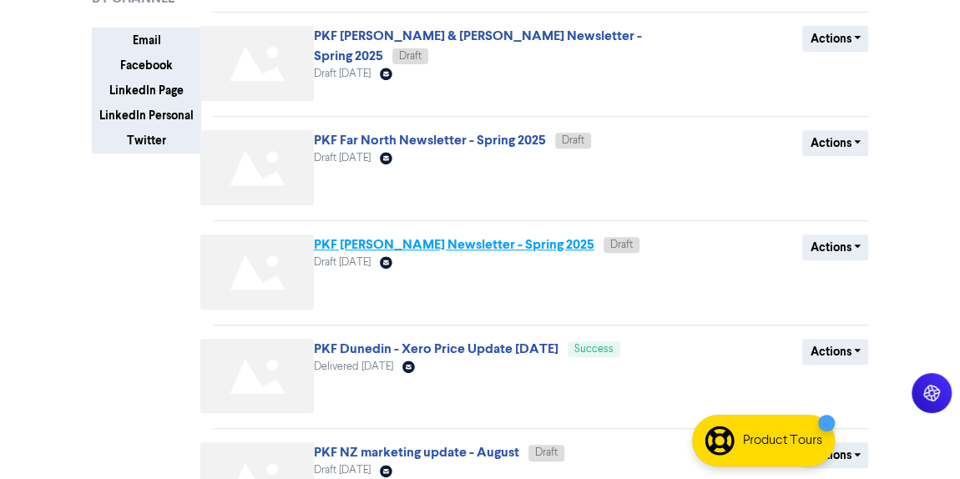
click at [491, 240] on link "PKF [PERSON_NAME] Newsletter - Spring 2025" at bounding box center [454, 244] width 280 height 17
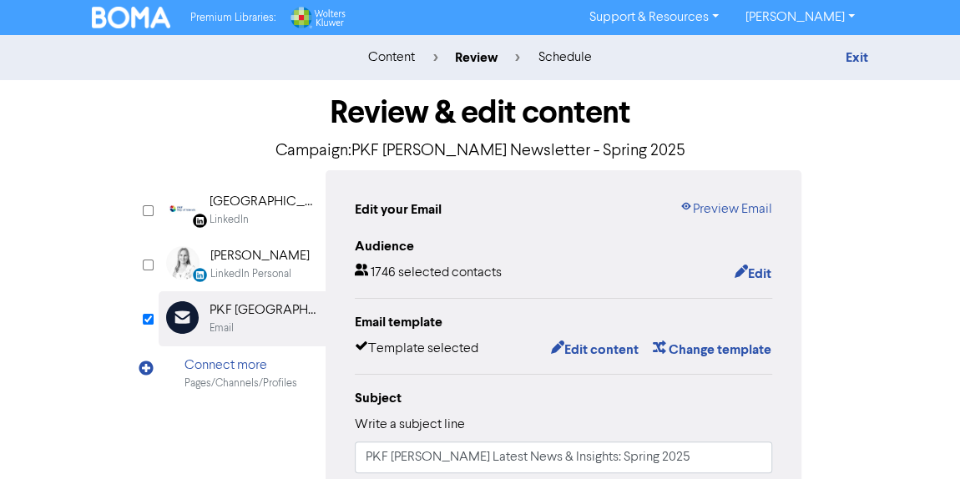
click at [123, 17] on img at bounding box center [131, 18] width 78 height 22
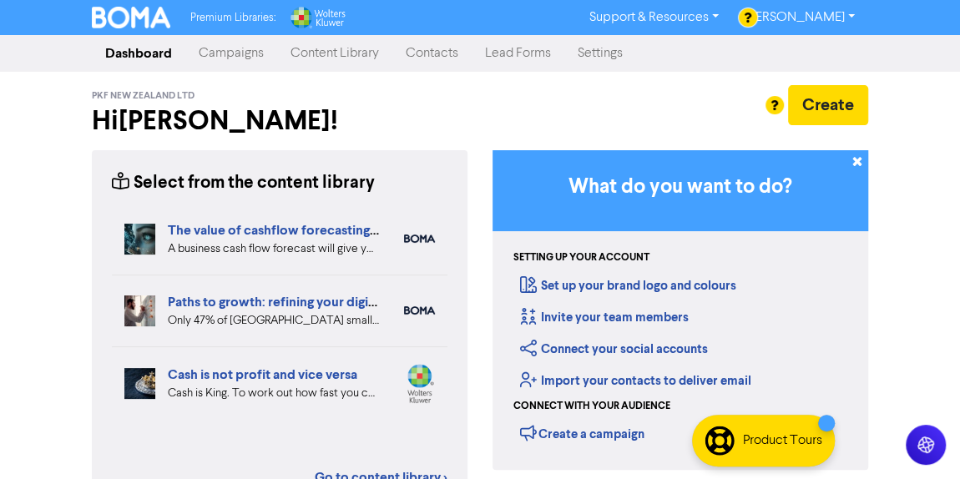
click at [245, 58] on link "Campaigns" at bounding box center [231, 53] width 92 height 33
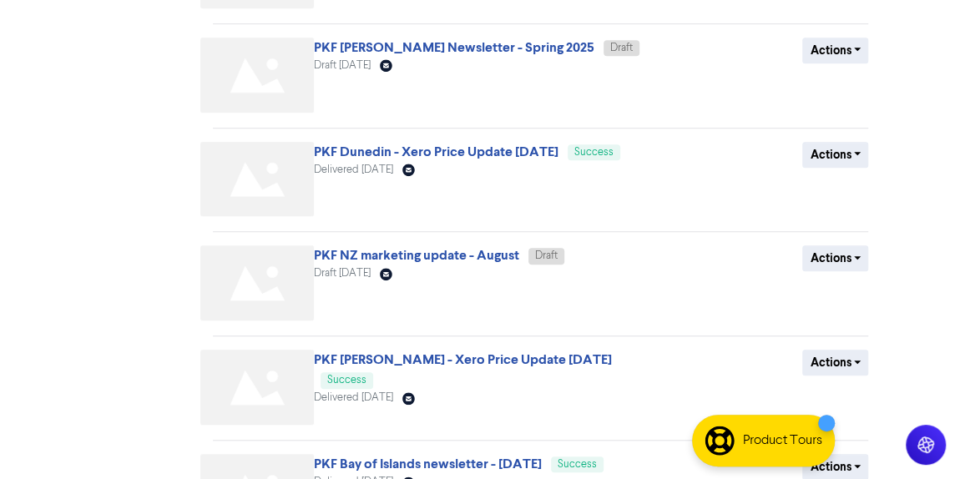
scroll to position [740, 0]
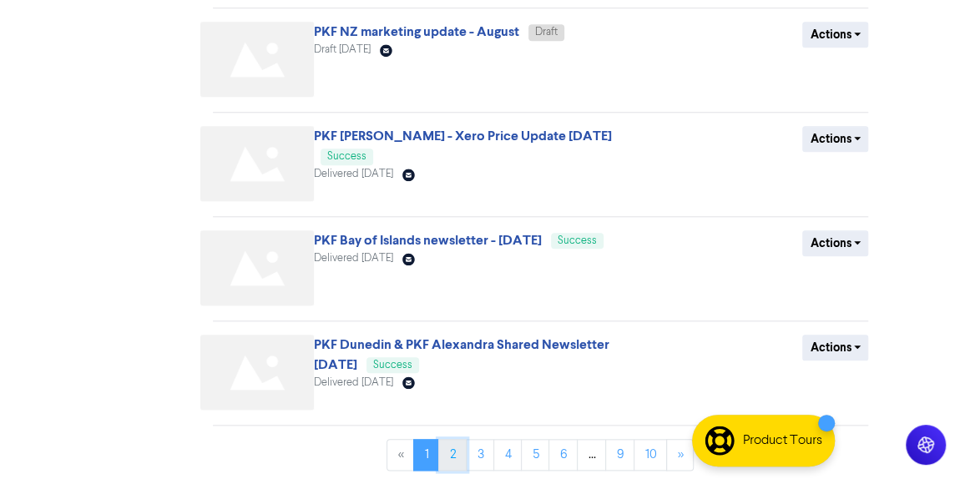
click at [456, 455] on link "2" at bounding box center [452, 455] width 28 height 32
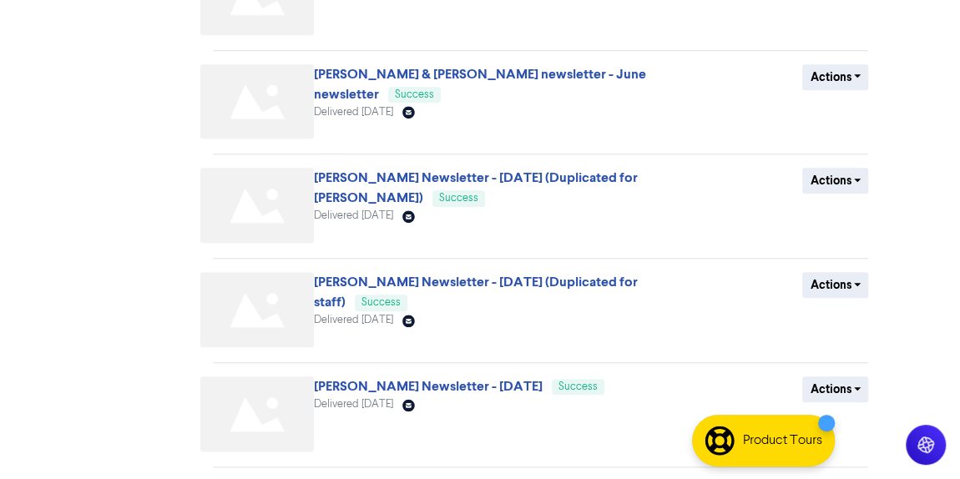
scroll to position [595, 0]
click at [516, 170] on span "Hamilton Newsletter - June 2025 (Duplicated for Ali) Success" at bounding box center [476, 186] width 324 height 33
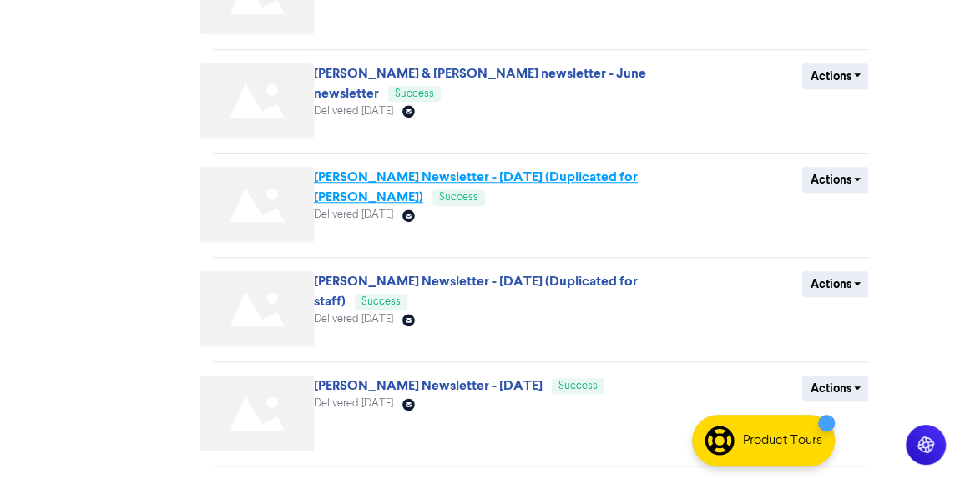
click at [503, 177] on link "[PERSON_NAME] Newsletter - [DATE] (Duplicated for [PERSON_NAME])" at bounding box center [476, 187] width 324 height 37
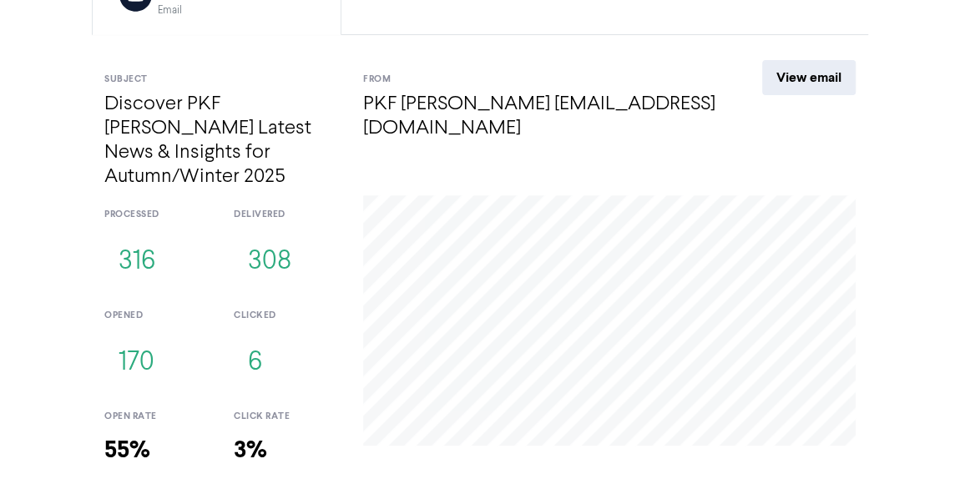
scroll to position [254, 0]
